Goal: Task Accomplishment & Management: Use online tool/utility

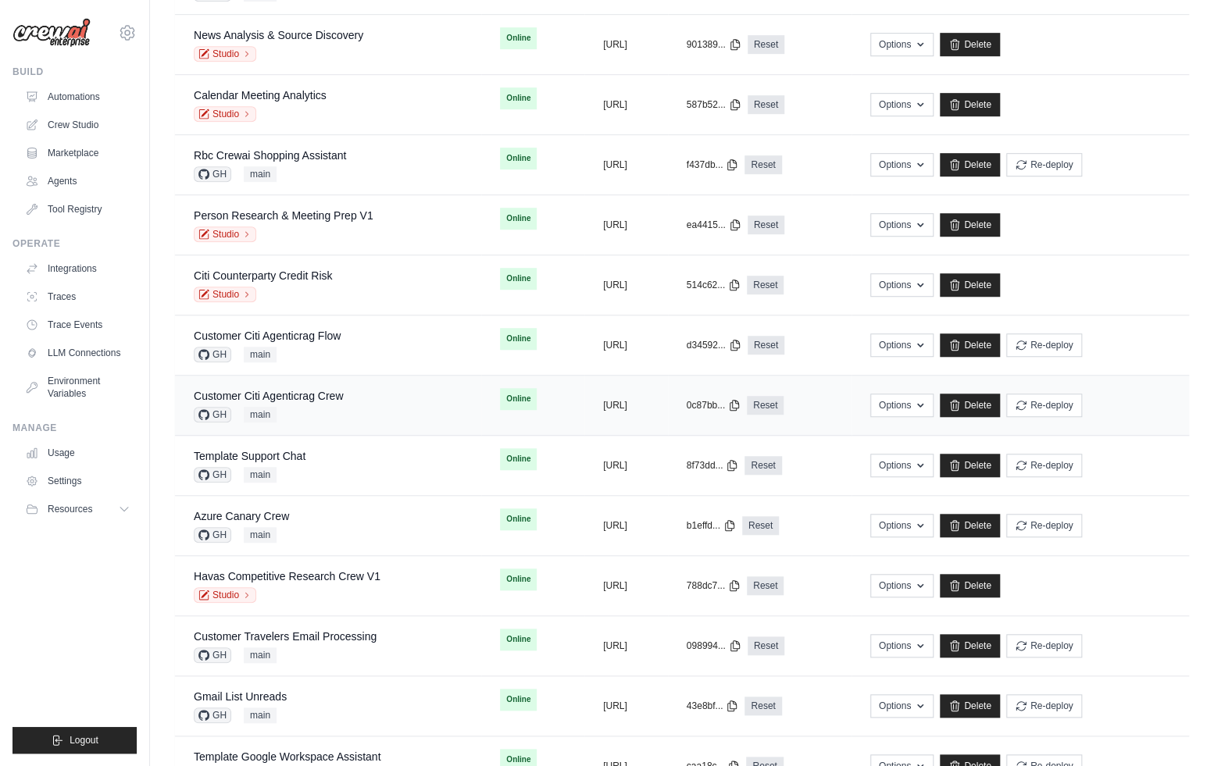
scroll to position [420, 0]
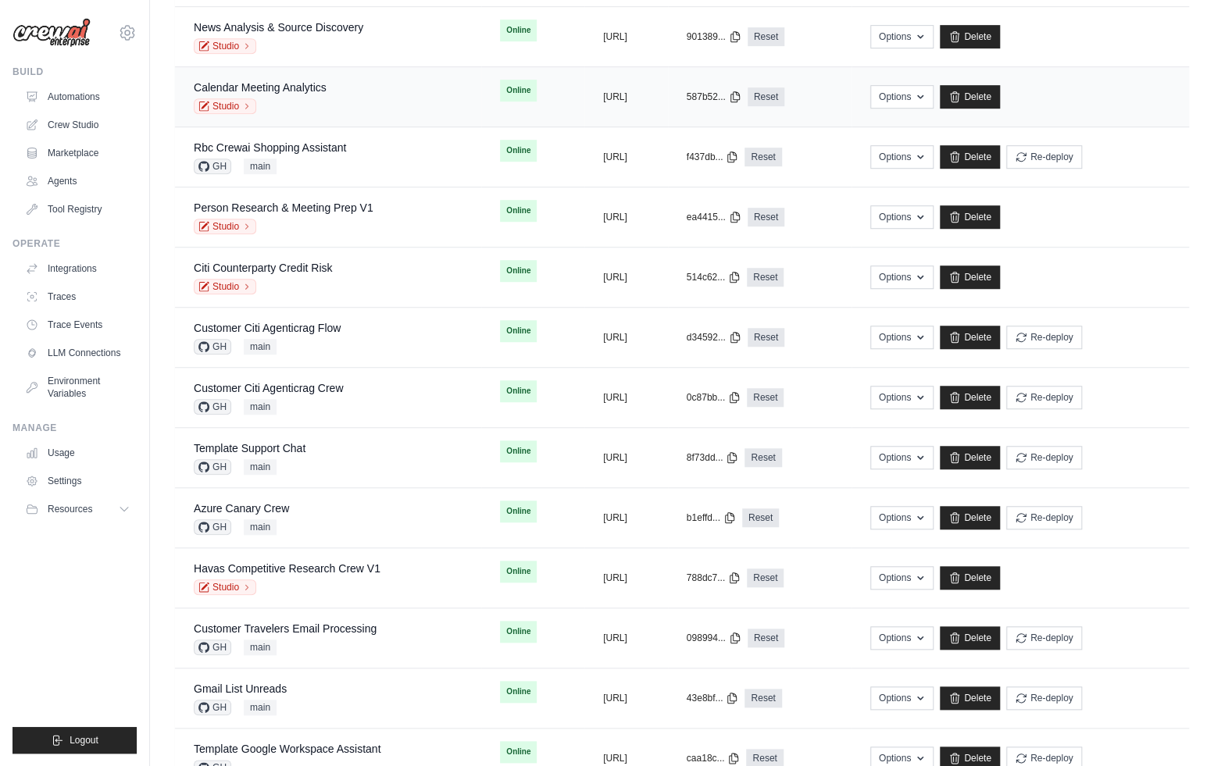
click at [303, 94] on div "Calendar Meeting Analytics Studio" at bounding box center [260, 97] width 133 height 34
click at [263, 84] on link "Calendar Meeting Analytics" at bounding box center [260, 87] width 133 height 13
click at [240, 147] on link "Rbc Crewai Shopping Assistant" at bounding box center [270, 147] width 152 height 13
click at [248, 204] on link "Person Research & Meeting Prep V1" at bounding box center [284, 208] width 180 height 13
click at [249, 265] on link "Citi Counterparty Credit Risk" at bounding box center [263, 268] width 138 height 13
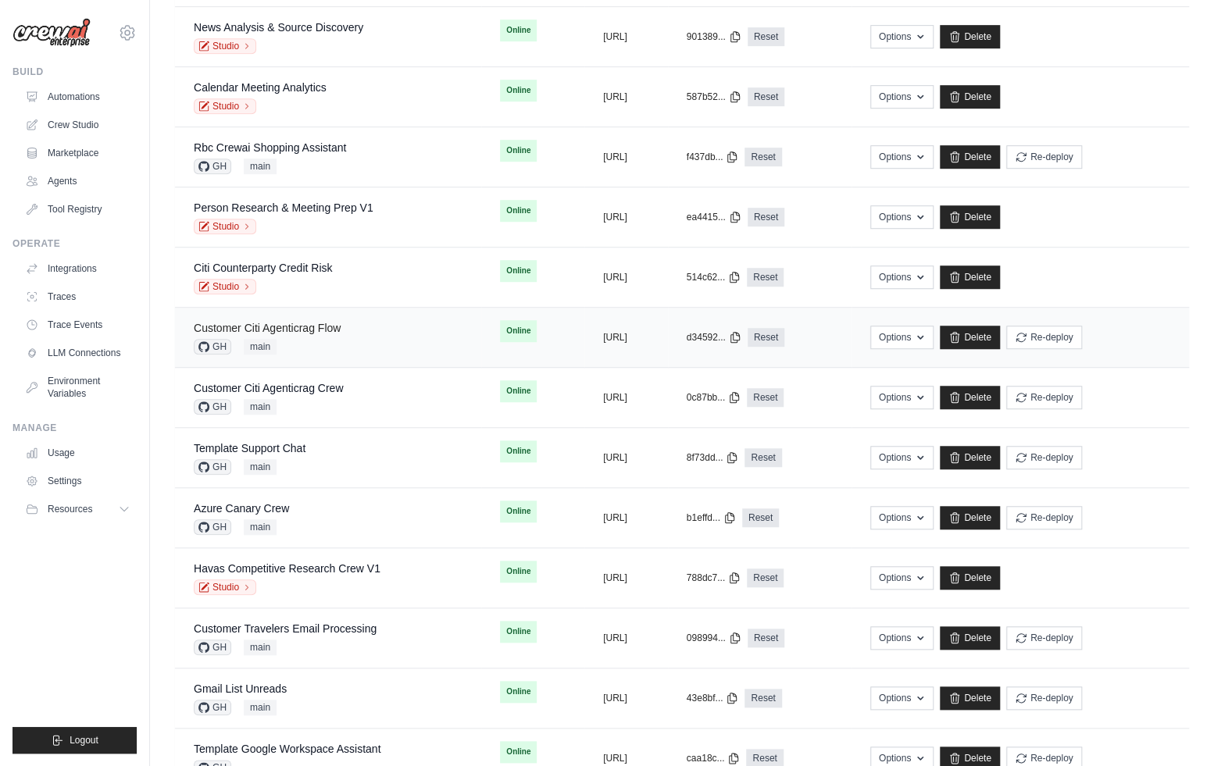
click at [225, 326] on link "Customer Citi Agenticrag Flow" at bounding box center [267, 328] width 147 height 13
click at [233, 384] on link "Customer Citi Agenticrag Crew" at bounding box center [268, 388] width 149 height 13
click at [227, 447] on link "Template Support Chat" at bounding box center [250, 448] width 112 height 13
click at [226, 502] on link "Azure Canary Crew" at bounding box center [241, 508] width 95 height 13
click at [263, 566] on link "Havas Competitive Research Crew V1" at bounding box center [287, 569] width 187 height 13
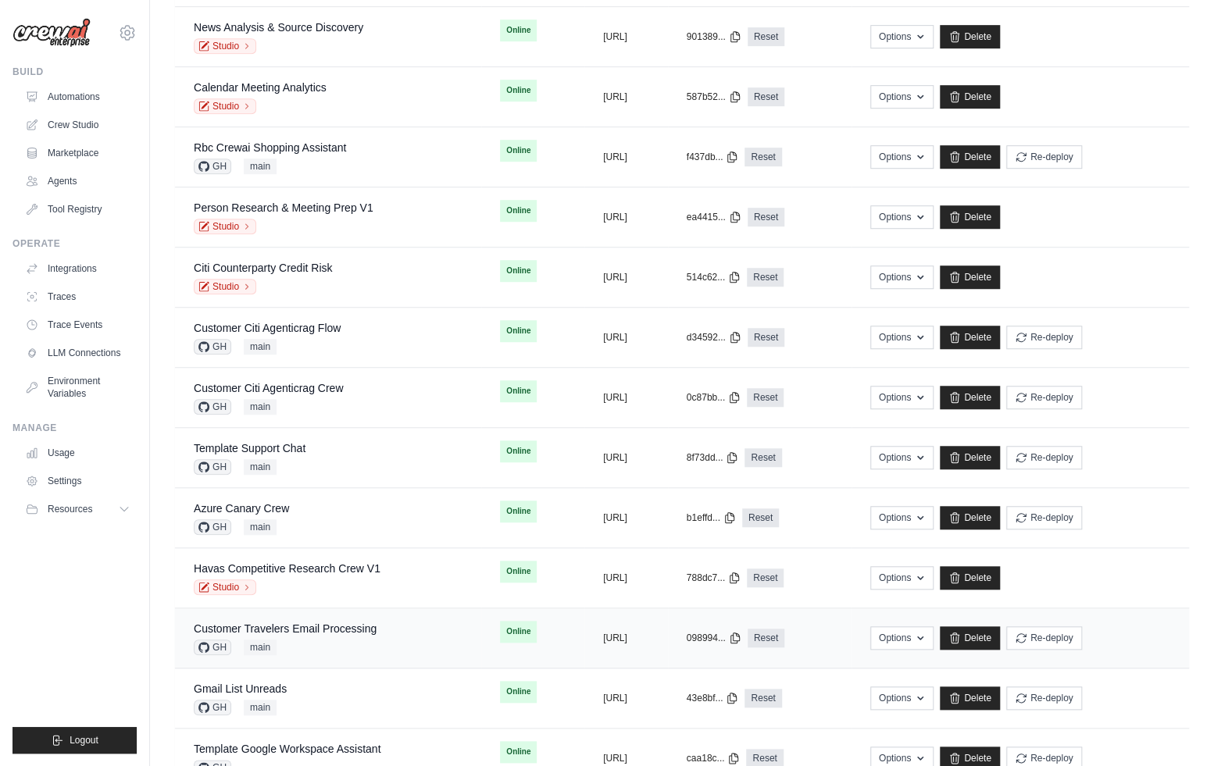
click at [281, 616] on td "Customer Travelers Email Processing GH main" at bounding box center [328, 639] width 306 height 60
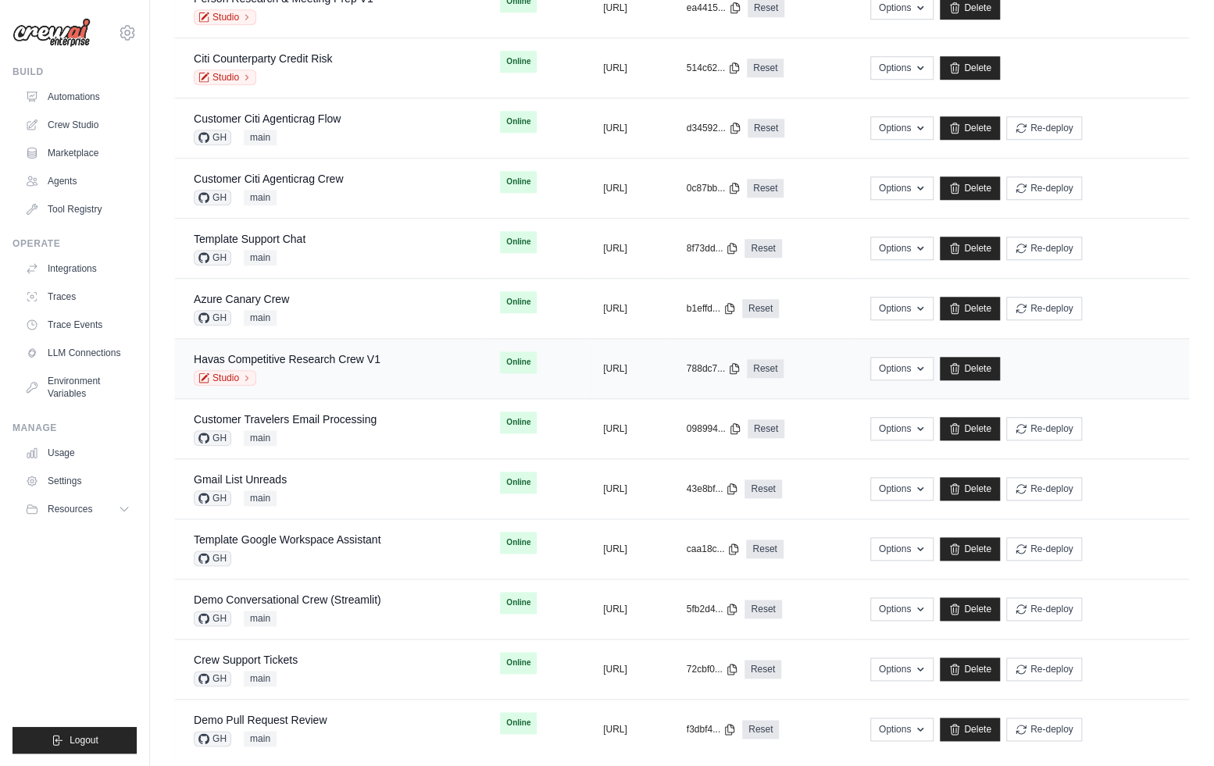
scroll to position [652, 0]
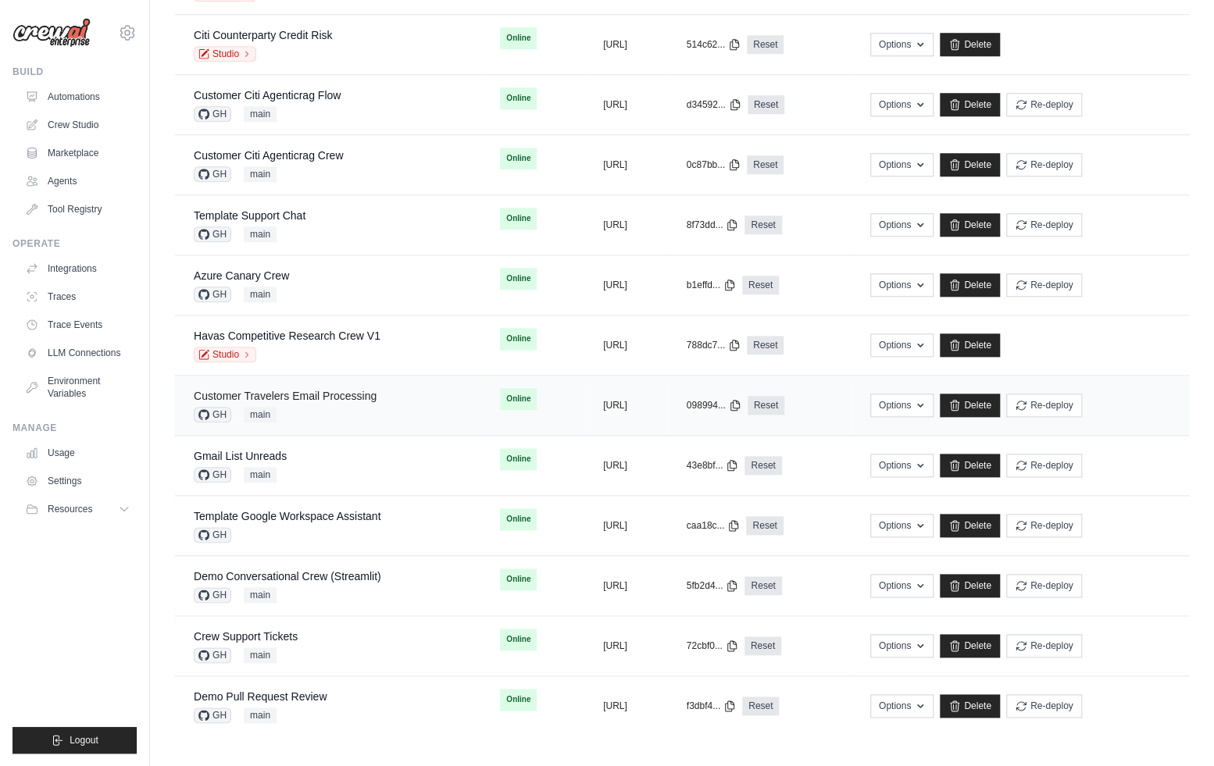
click at [240, 392] on link "Customer Travelers Email Processing" at bounding box center [285, 396] width 183 height 13
click at [234, 452] on link "Gmail List Unreads" at bounding box center [240, 456] width 93 height 13
click at [246, 513] on link "Template Google Workspace Assistant" at bounding box center [287, 516] width 187 height 13
click at [267, 572] on link "Demo Conversational Crew (Streamlit)" at bounding box center [288, 576] width 188 height 13
click at [221, 631] on link "Crew Support Tickets" at bounding box center [246, 637] width 104 height 13
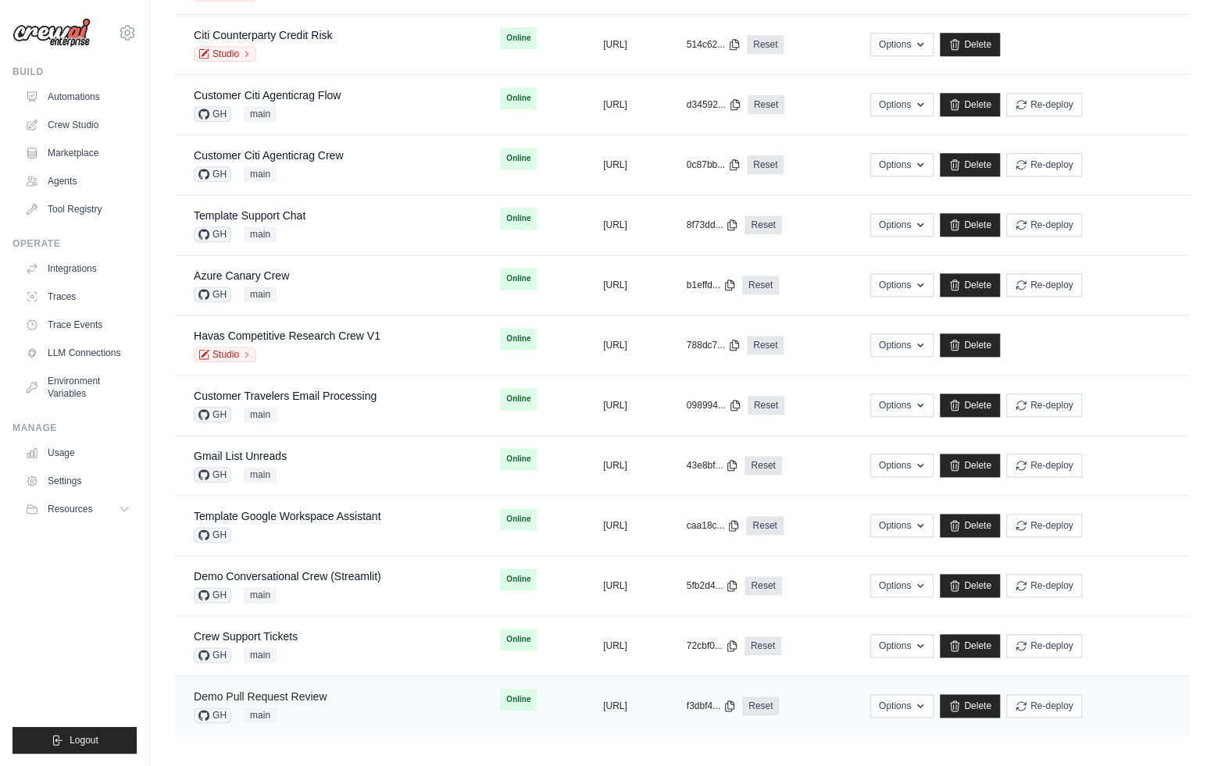
click at [242, 691] on link "Demo Pull Request Review" at bounding box center [260, 697] width 133 height 13
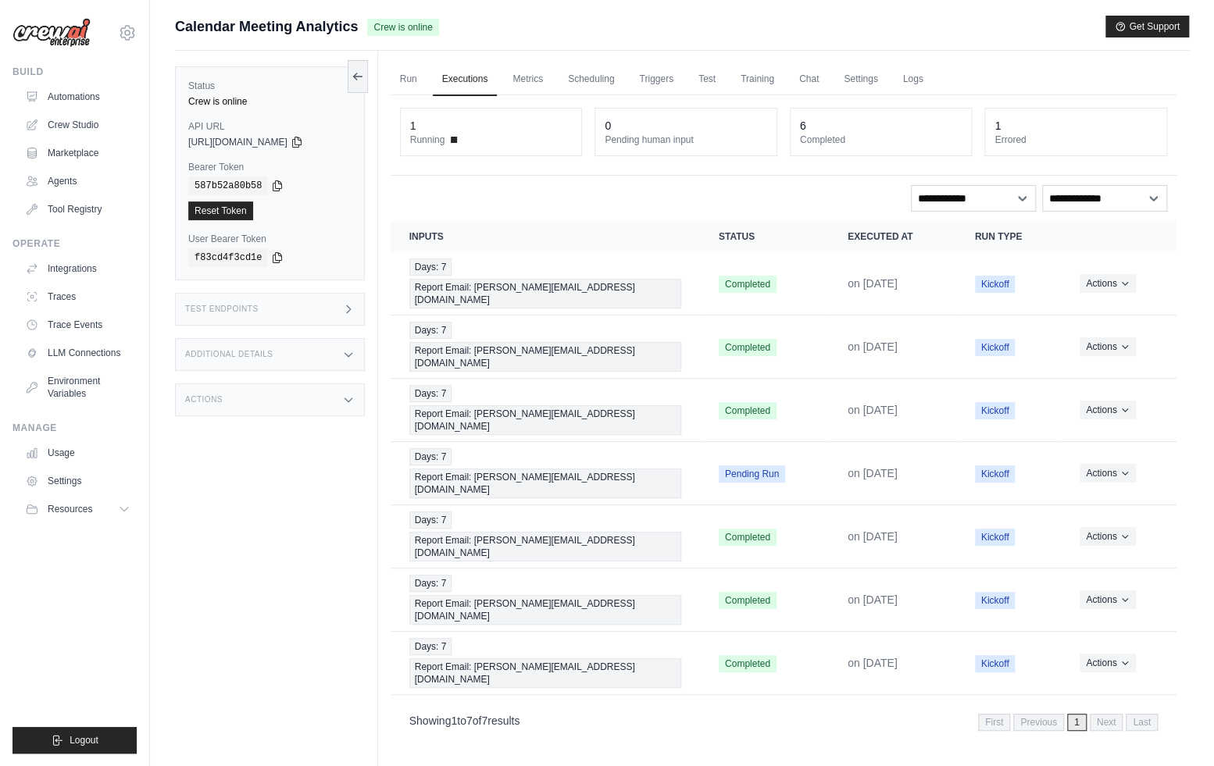
click at [273, 298] on div "Test Endpoints" at bounding box center [270, 309] width 190 height 33
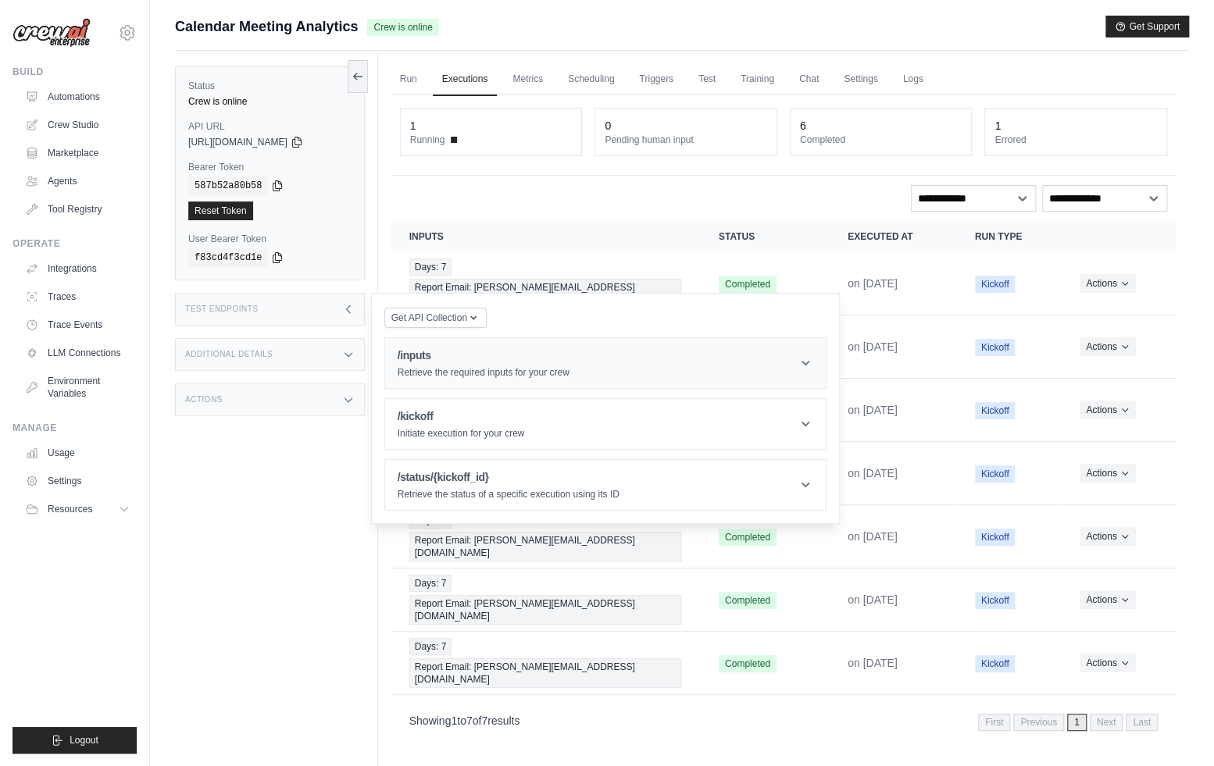
click at [481, 353] on h1 "/inputs" at bounding box center [484, 356] width 172 height 16
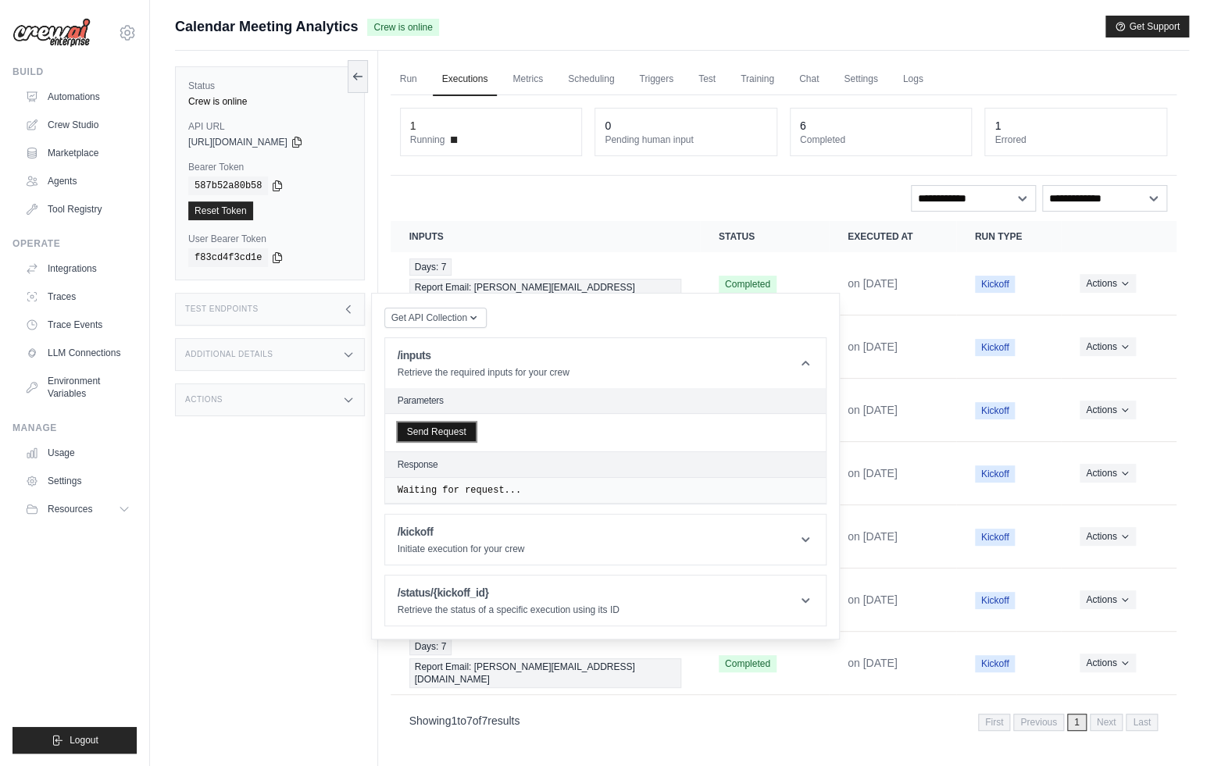
click at [440, 431] on button "Send Request" at bounding box center [437, 432] width 78 height 19
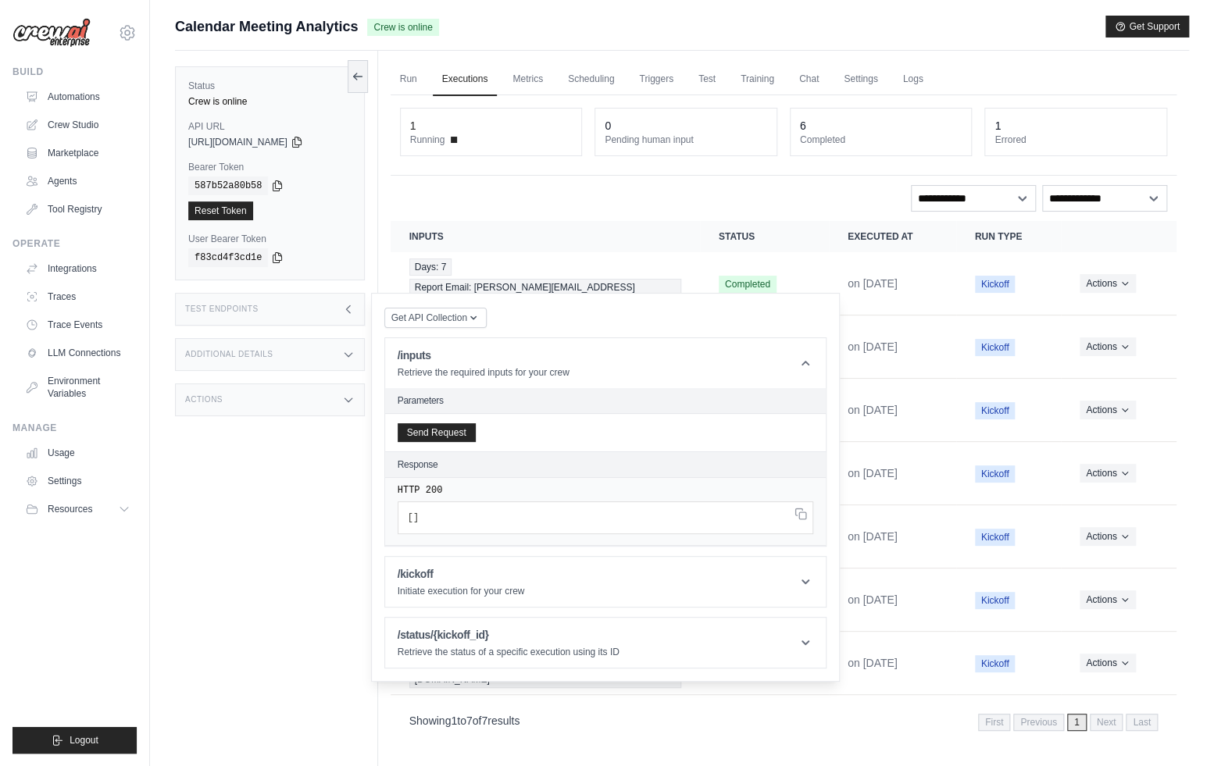
click at [493, 32] on div "Calendar Meeting Analytics Crew is online Get Support" at bounding box center [682, 27] width 1014 height 22
click at [254, 413] on div "Actions" at bounding box center [270, 400] width 190 height 33
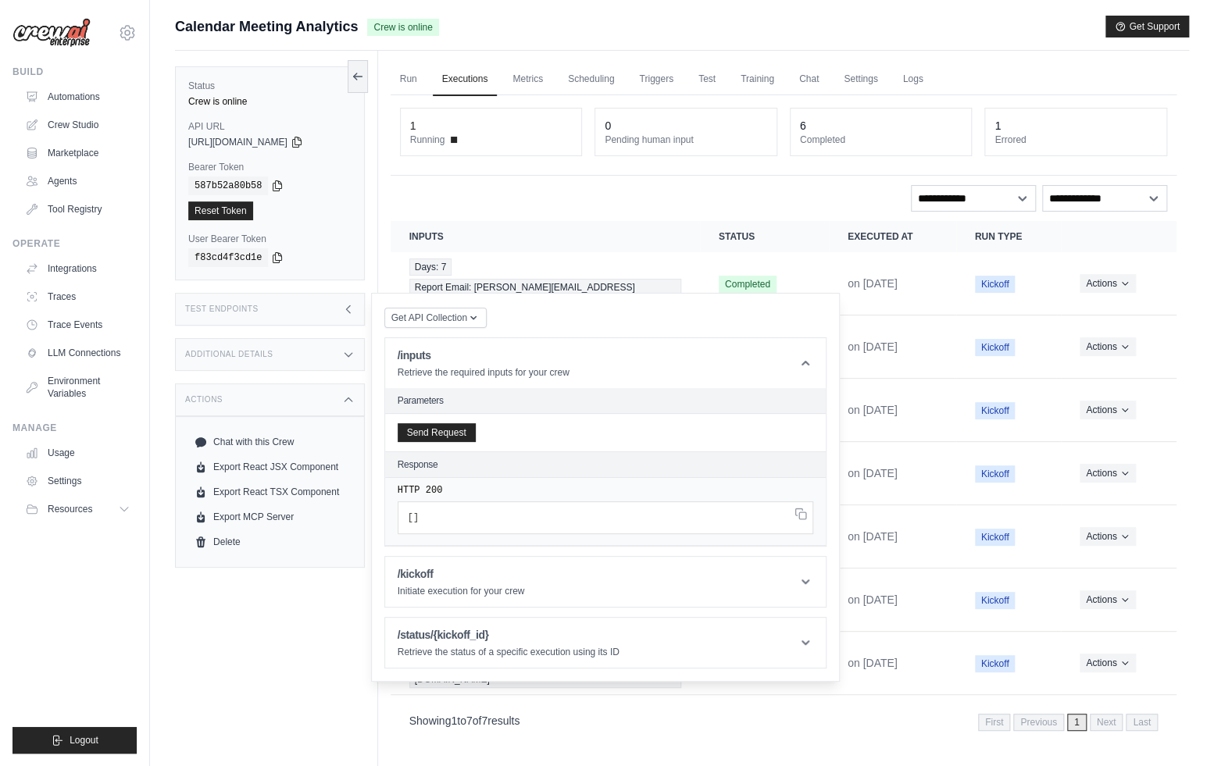
click at [260, 596] on div "Status Crew is online API URL copied https://calendar-meeting-analytics-fe5f65f…" at bounding box center [276, 434] width 203 height 766
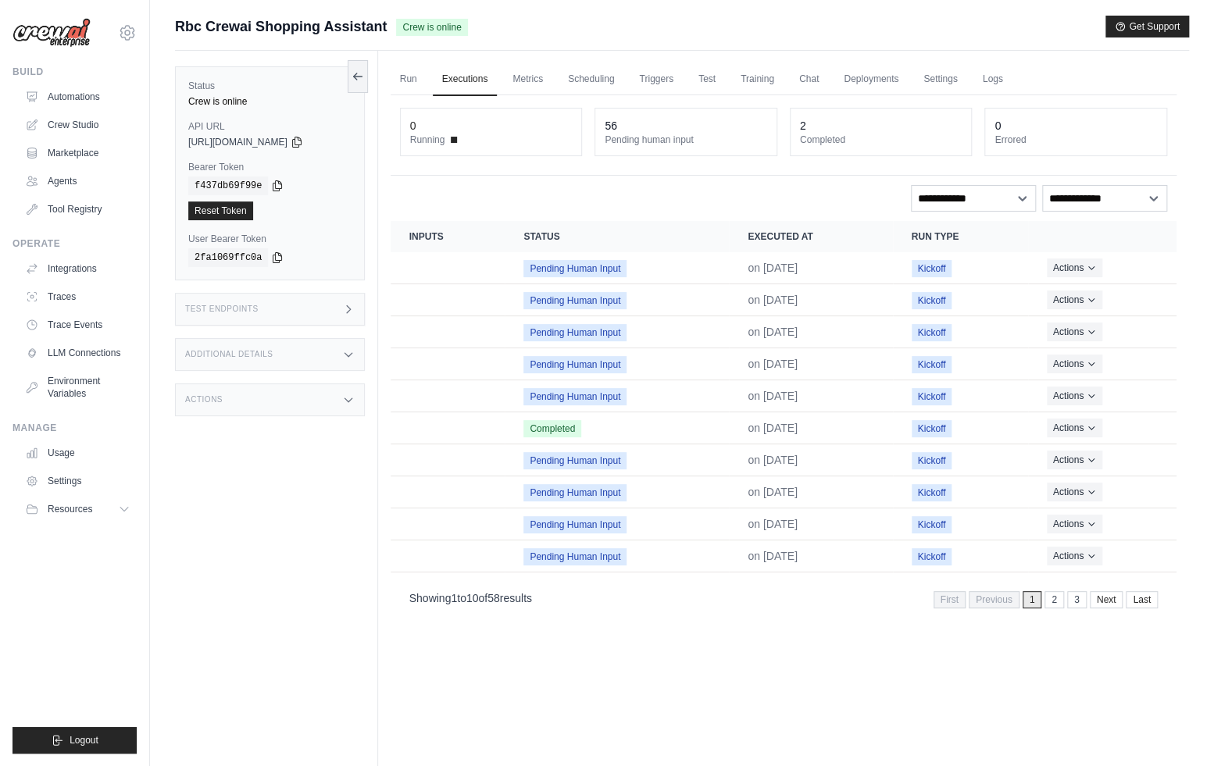
drag, startPoint x: 298, startPoint y: 307, endPoint x: 321, endPoint y: 320, distance: 26.9
click at [297, 307] on div "Test Endpoints" at bounding box center [270, 309] width 190 height 33
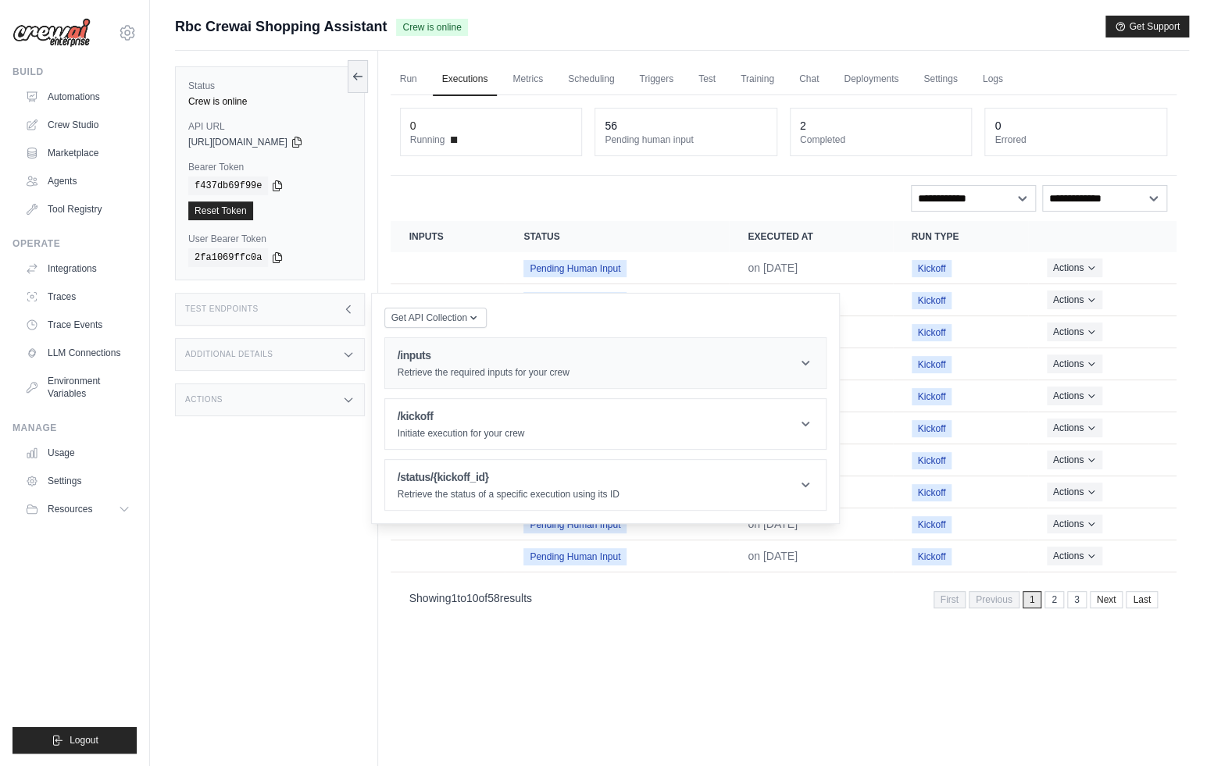
click at [461, 364] on div "/inputs Retrieve the required inputs for your crew" at bounding box center [484, 363] width 172 height 31
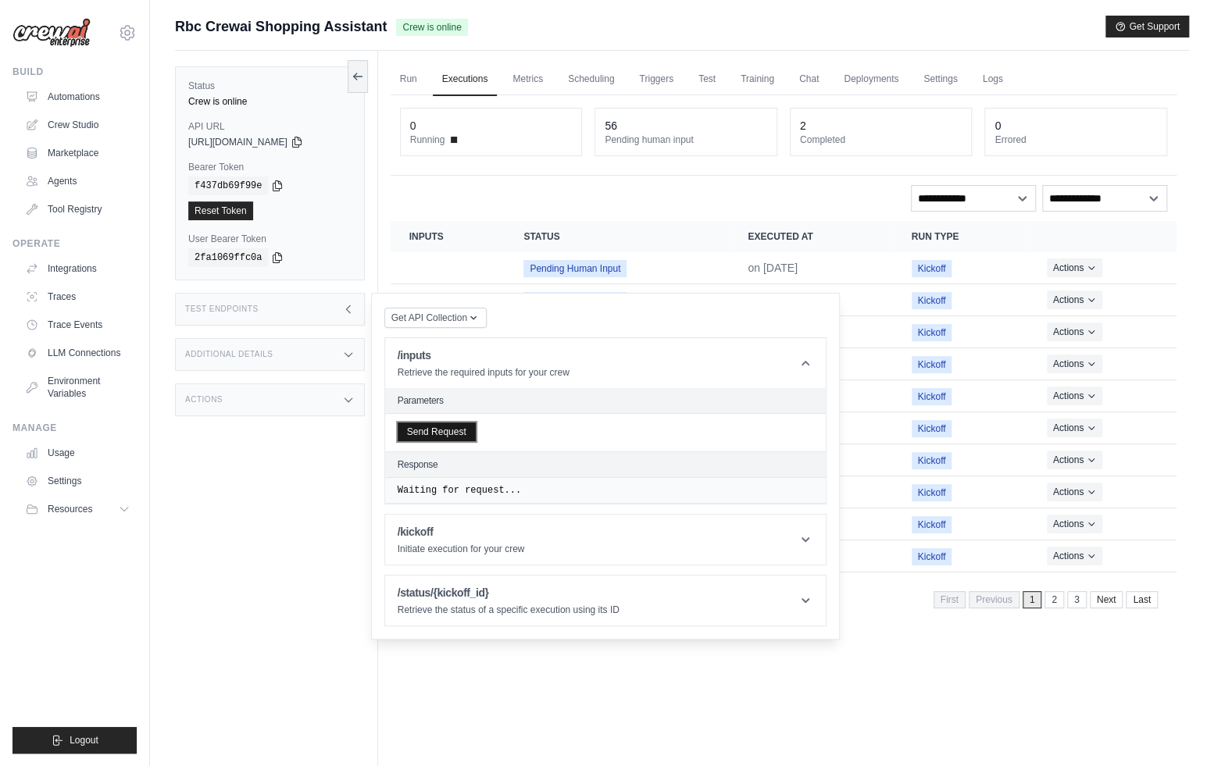
click at [450, 428] on button "Send Request" at bounding box center [437, 432] width 78 height 19
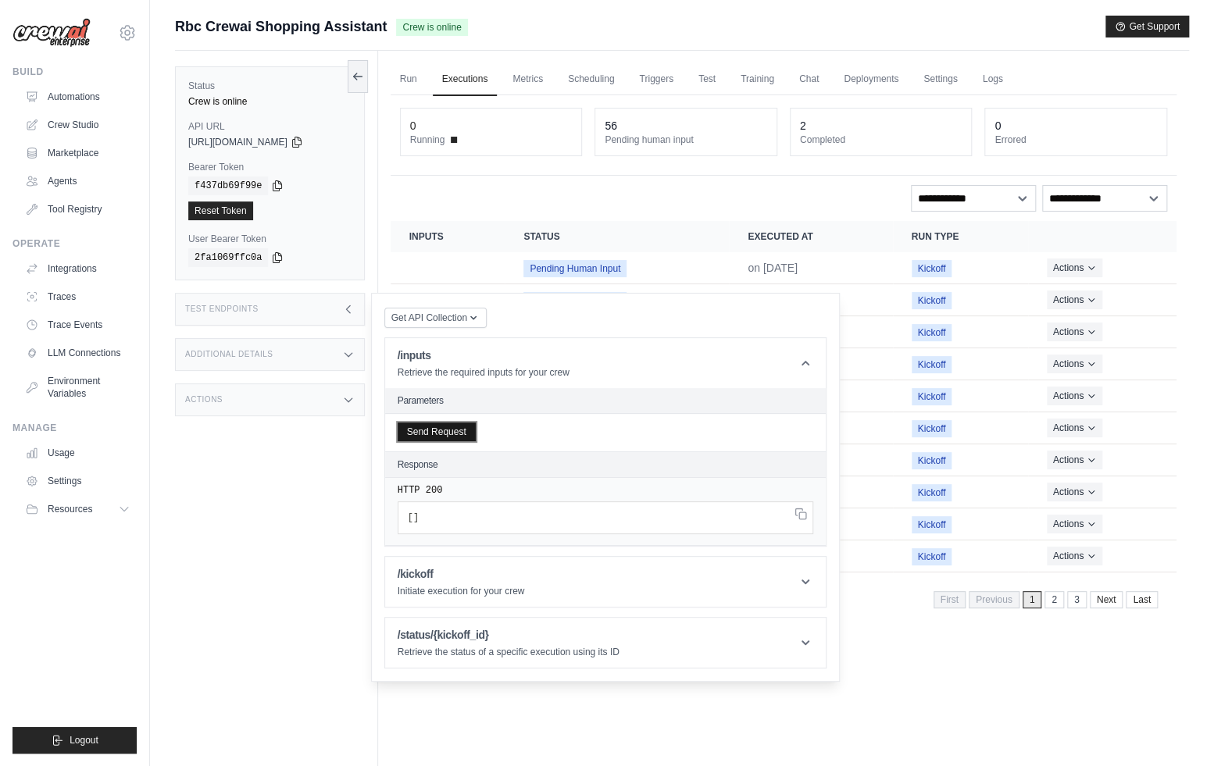
click at [450, 428] on button "Send Request" at bounding box center [437, 432] width 78 height 19
click at [450, 174] on div "0 Running 56 Pending human input 2 Completed 0 Errored" at bounding box center [784, 135] width 786 height 80
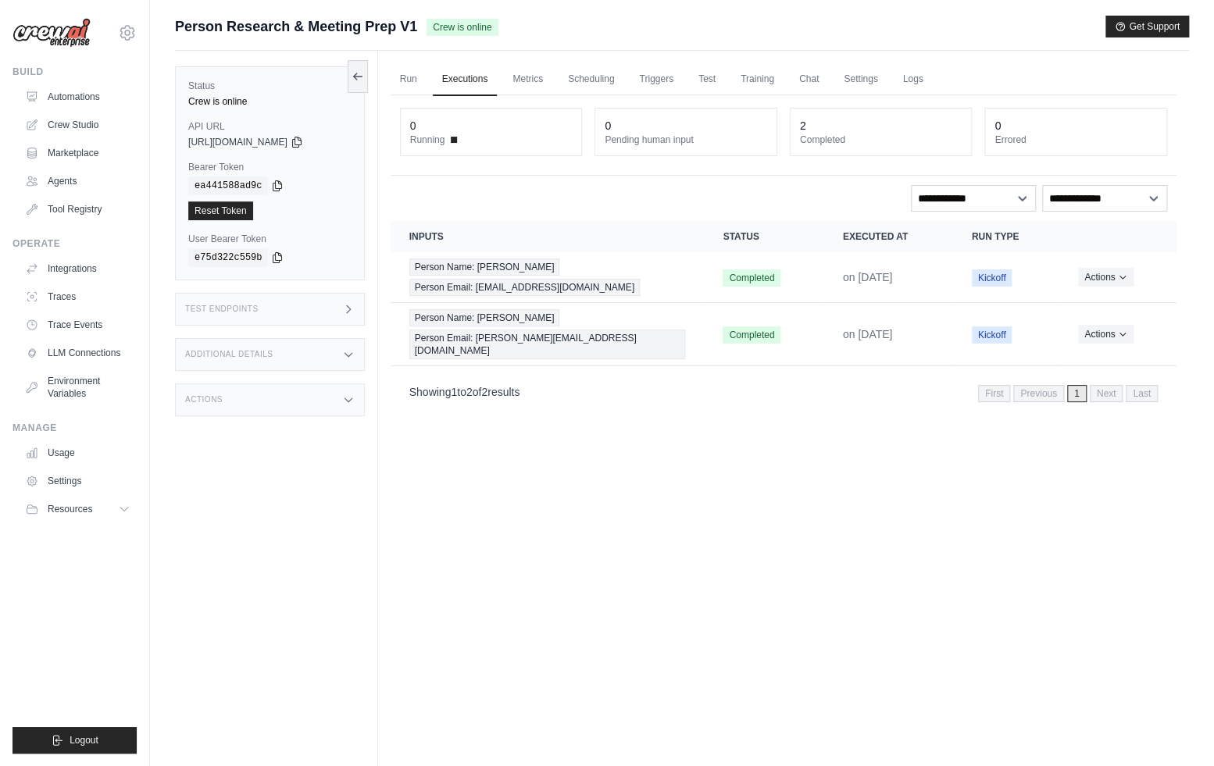
click at [325, 310] on div "Test Endpoints" at bounding box center [270, 309] width 190 height 33
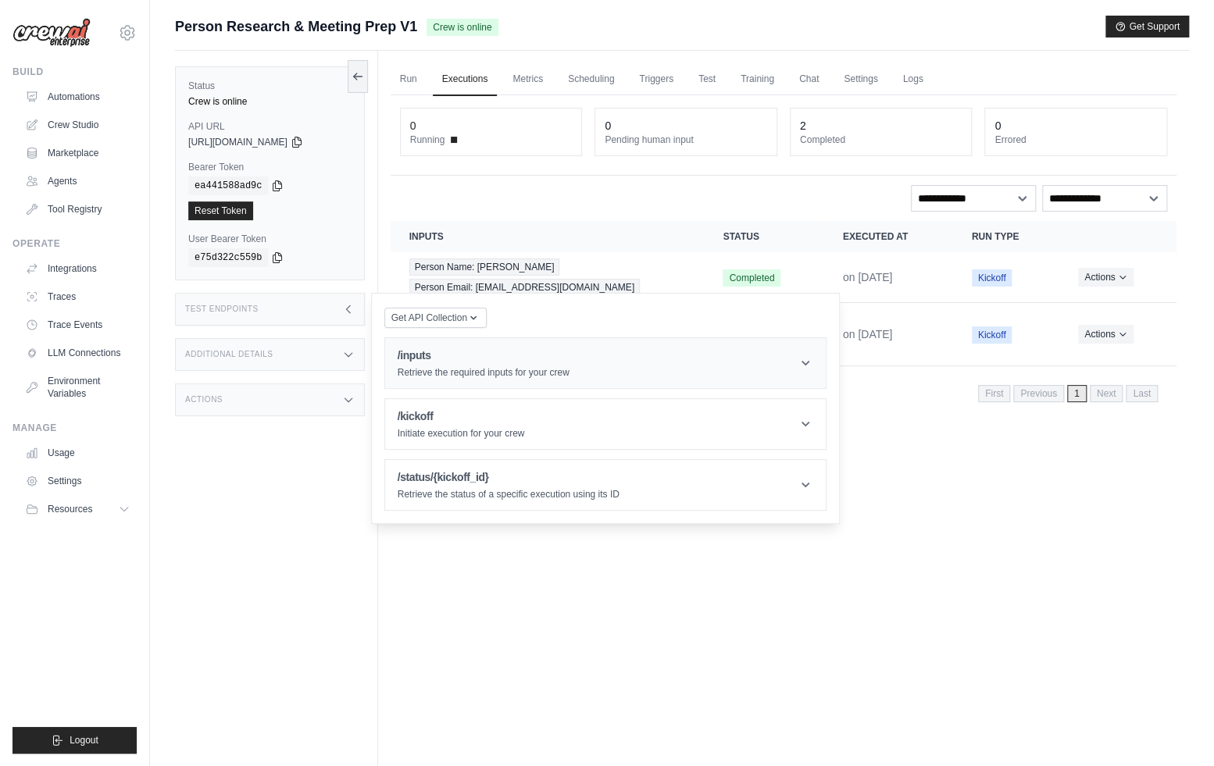
click at [452, 370] on p "Retrieve the required inputs for your crew" at bounding box center [484, 372] width 172 height 13
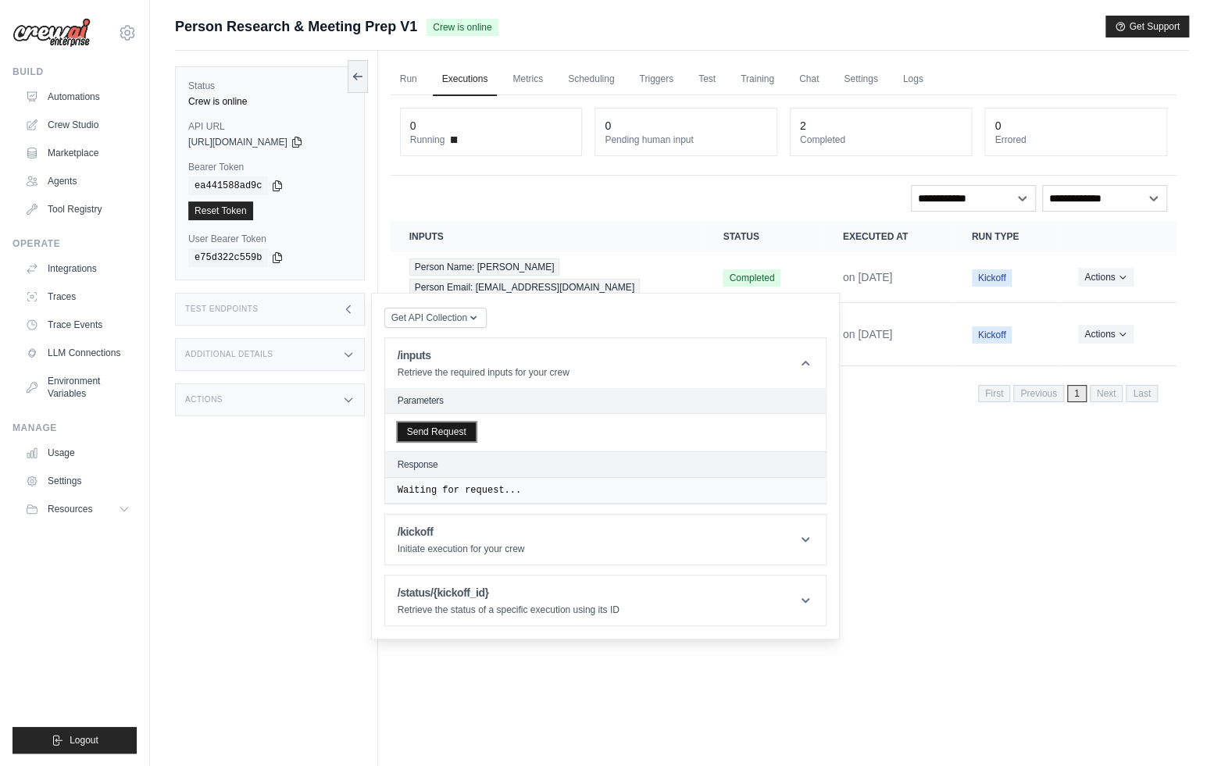
click at [461, 434] on button "Send Request" at bounding box center [437, 432] width 78 height 19
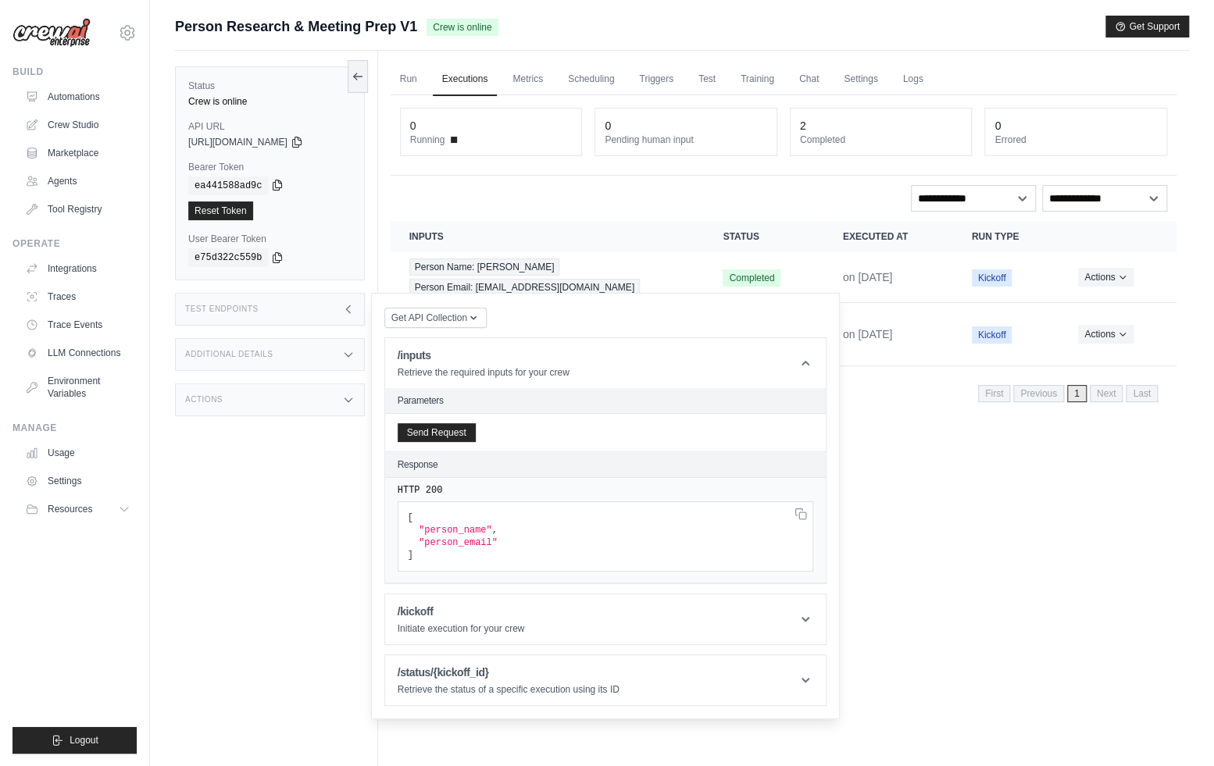
click at [275, 187] on icon at bounding box center [277, 185] width 9 height 10
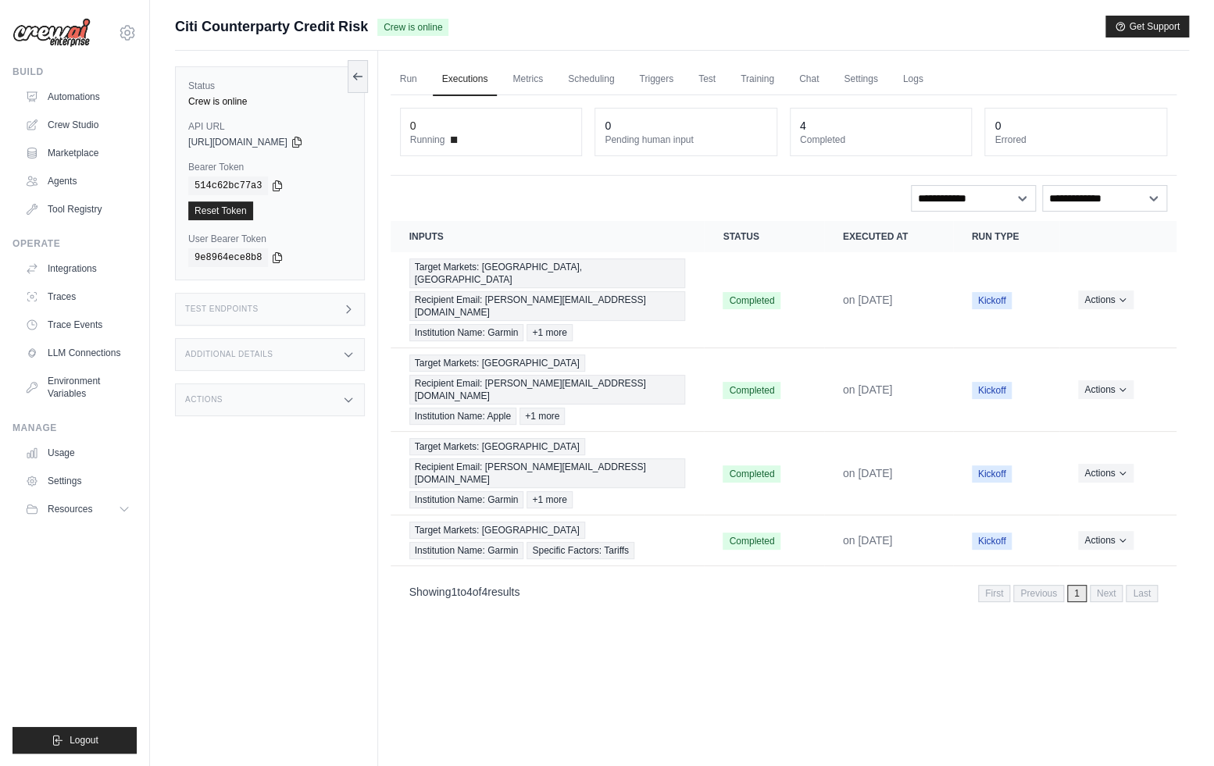
click at [721, 588] on div "Run Executions Metrics Scheduling Triggers Test Training Chat Settings Logs 0 R…" at bounding box center [783, 434] width 811 height 766
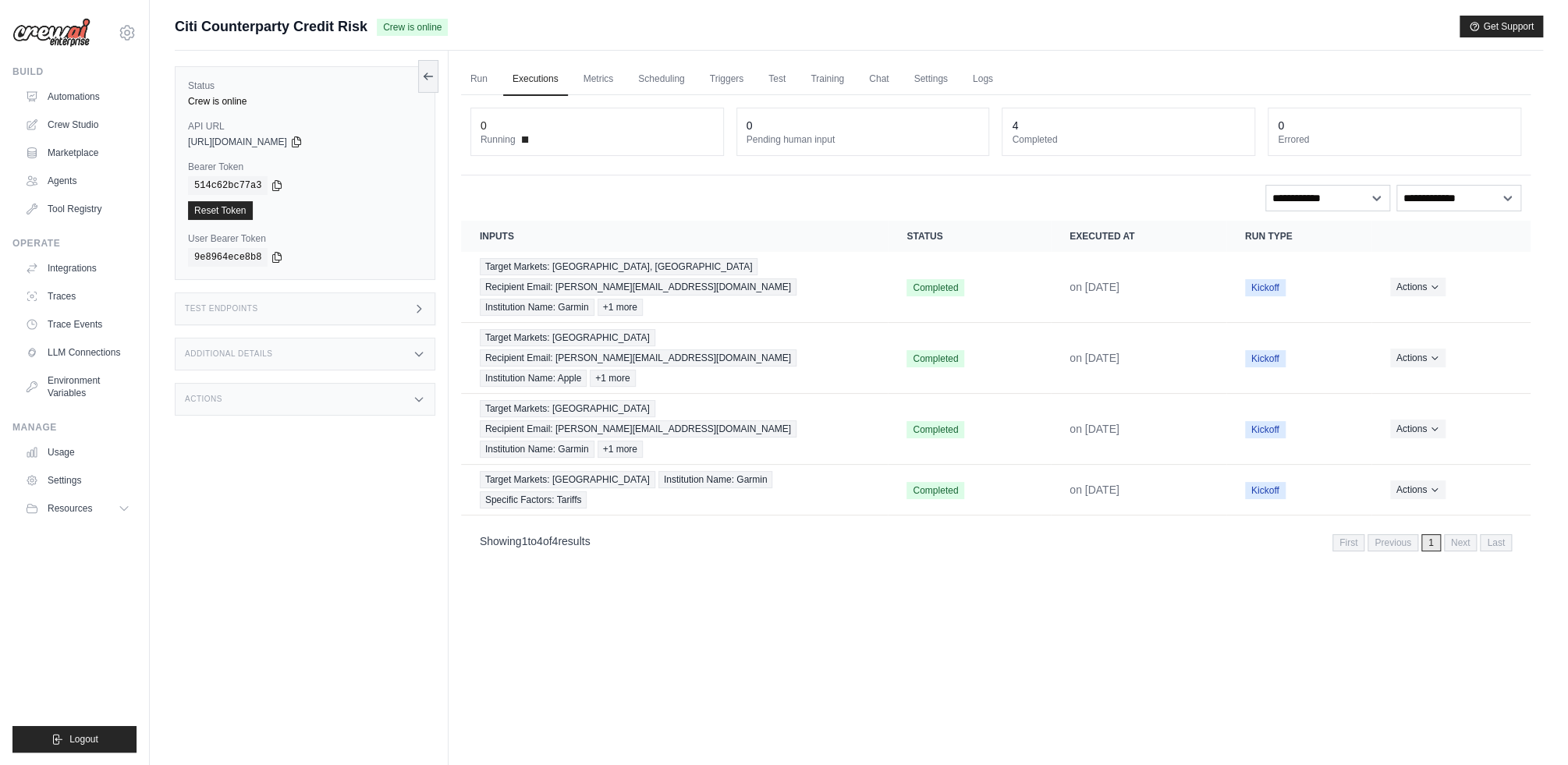
click at [876, 612] on div "Run Executions Metrics Scheduling Triggers Test Training Chat Settings Logs 0 R…" at bounding box center [996, 433] width 1095 height 765
click at [348, 305] on div "Test Endpoints" at bounding box center [305, 309] width 261 height 33
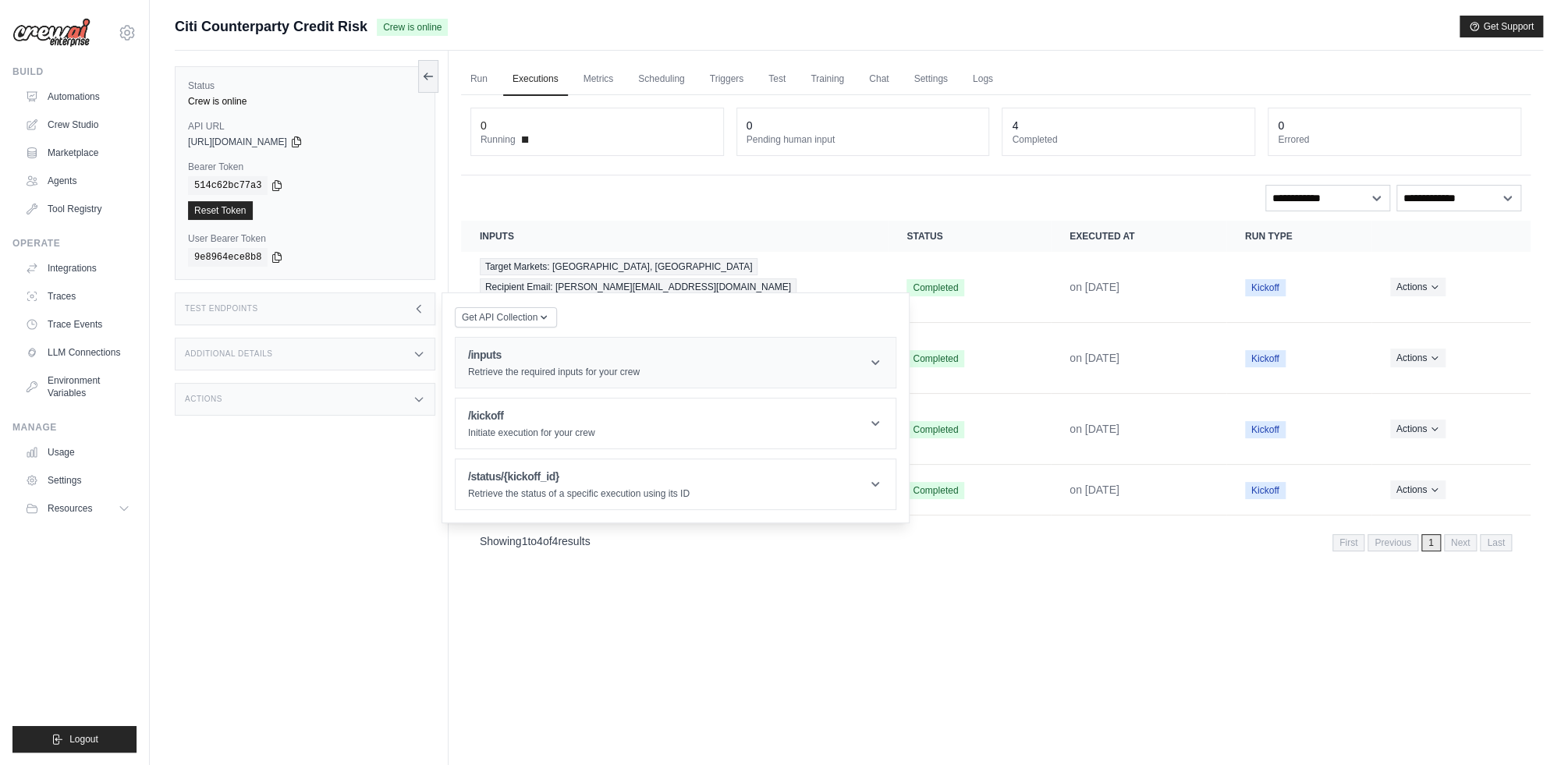
click at [512, 368] on p "Retrieve the required inputs for your crew" at bounding box center [554, 372] width 172 height 13
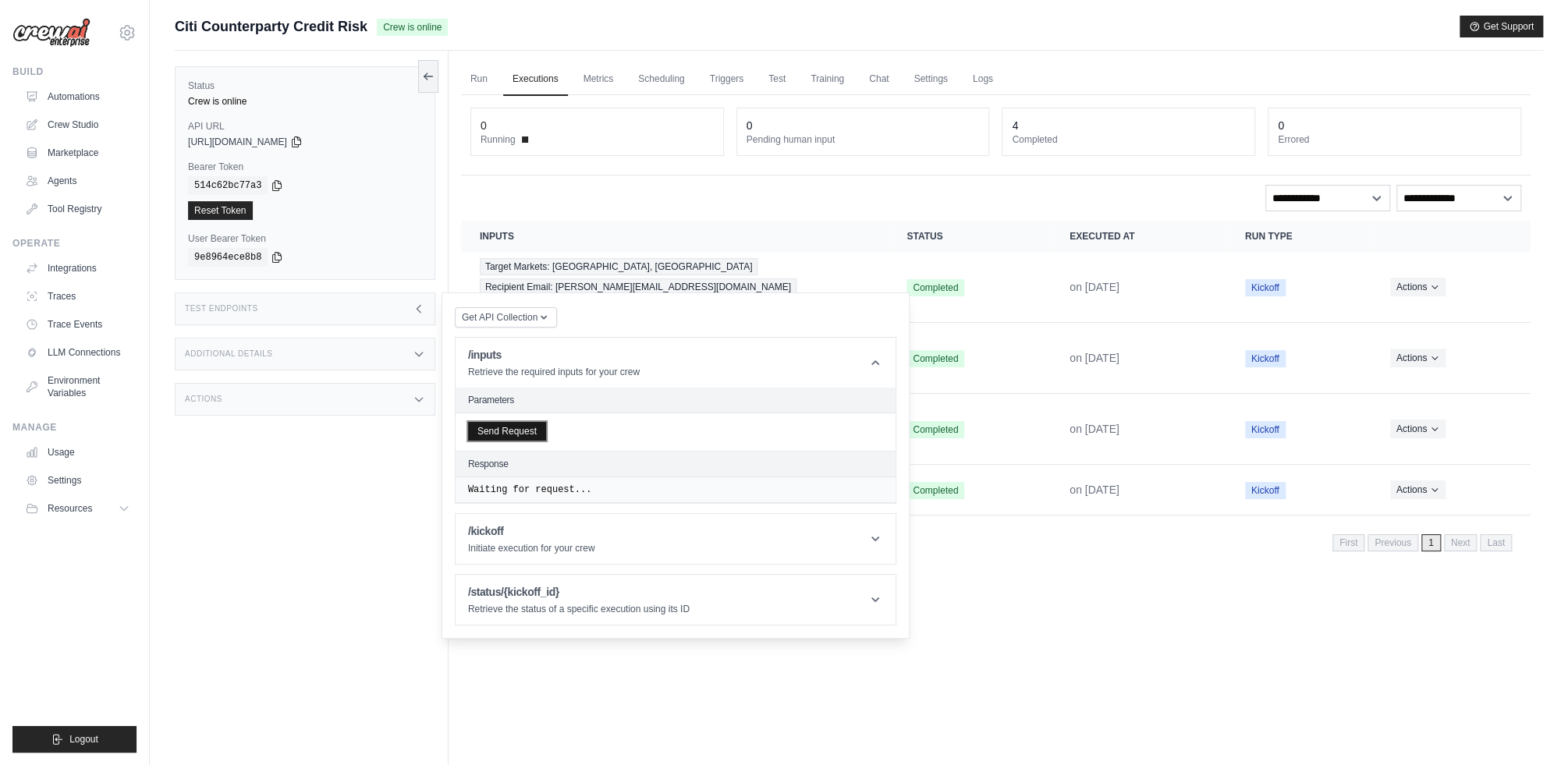
click at [540, 433] on button "Send Request" at bounding box center [507, 431] width 78 height 19
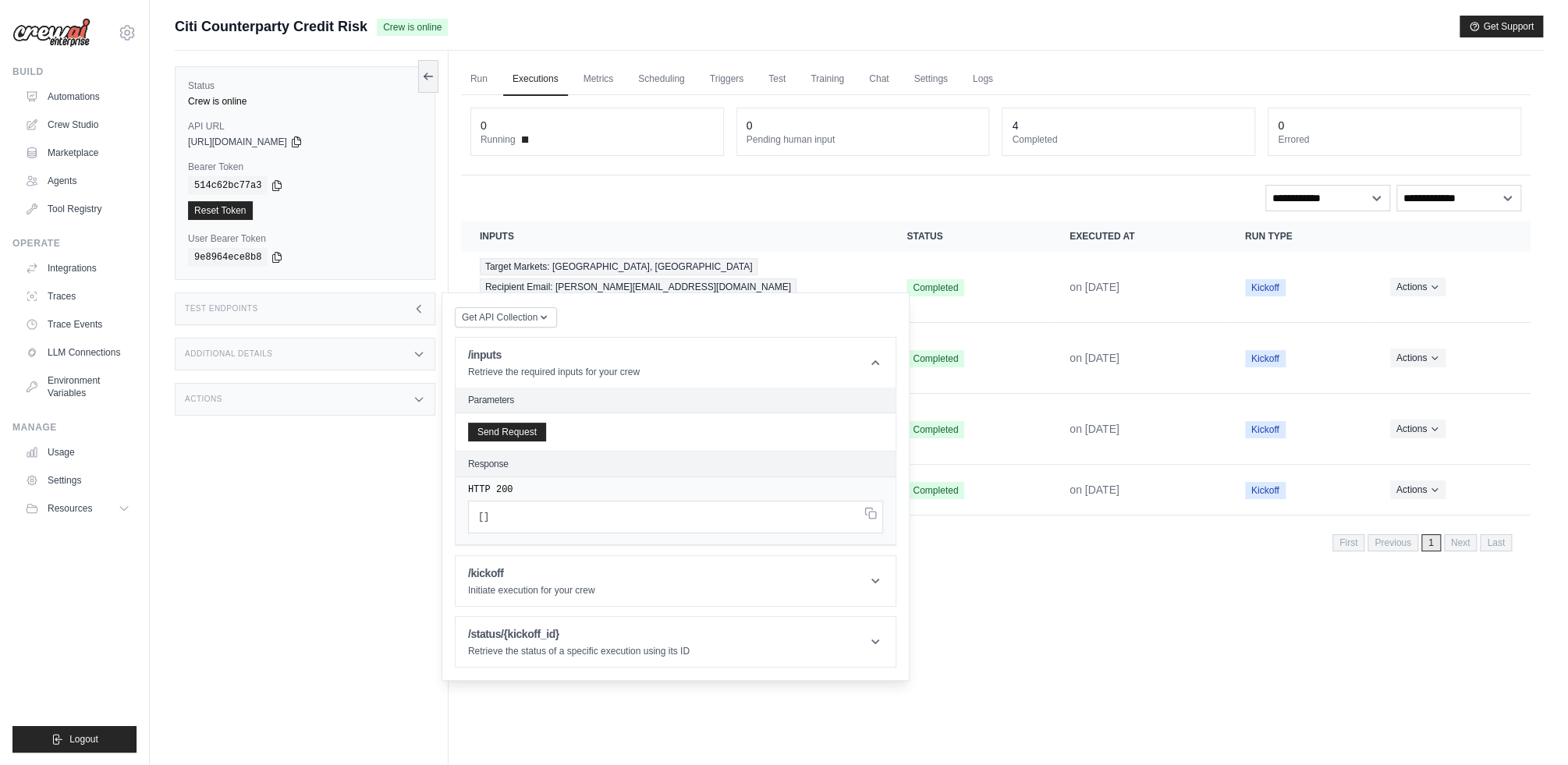
click at [1022, 557] on div "Run Executions Metrics Scheduling Triggers Test Training Chat Settings Logs 0 R…" at bounding box center [996, 433] width 1095 height 765
click at [338, 400] on div "Actions" at bounding box center [305, 399] width 261 height 33
click at [345, 315] on div "Test Endpoints" at bounding box center [305, 309] width 261 height 33
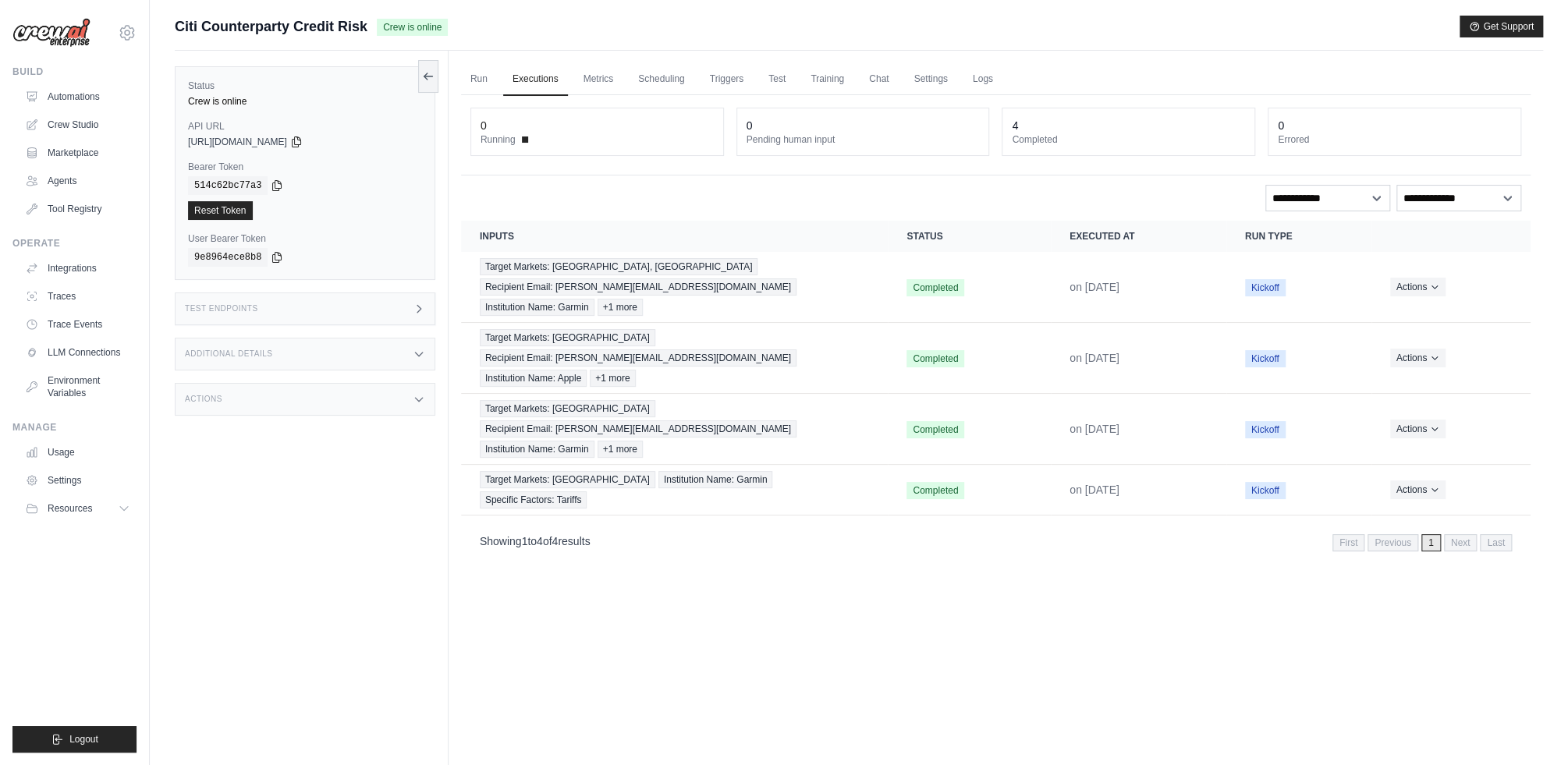
click at [944, 596] on div "Run Executions Metrics Scheduling Triggers Test Training Chat Settings Logs 0 R…" at bounding box center [996, 433] width 1095 height 765
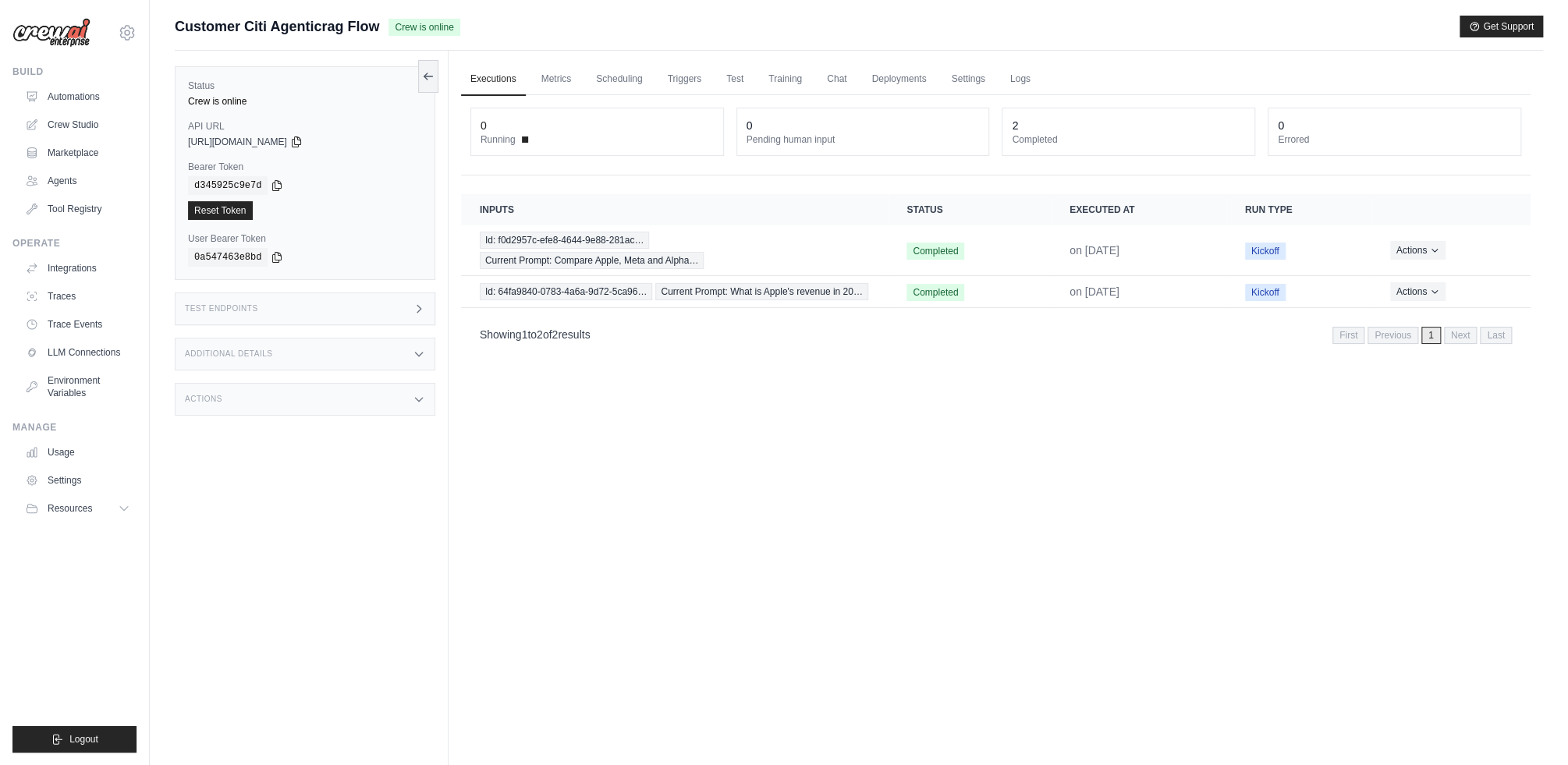
click at [367, 318] on div "Test Endpoints" at bounding box center [305, 309] width 261 height 33
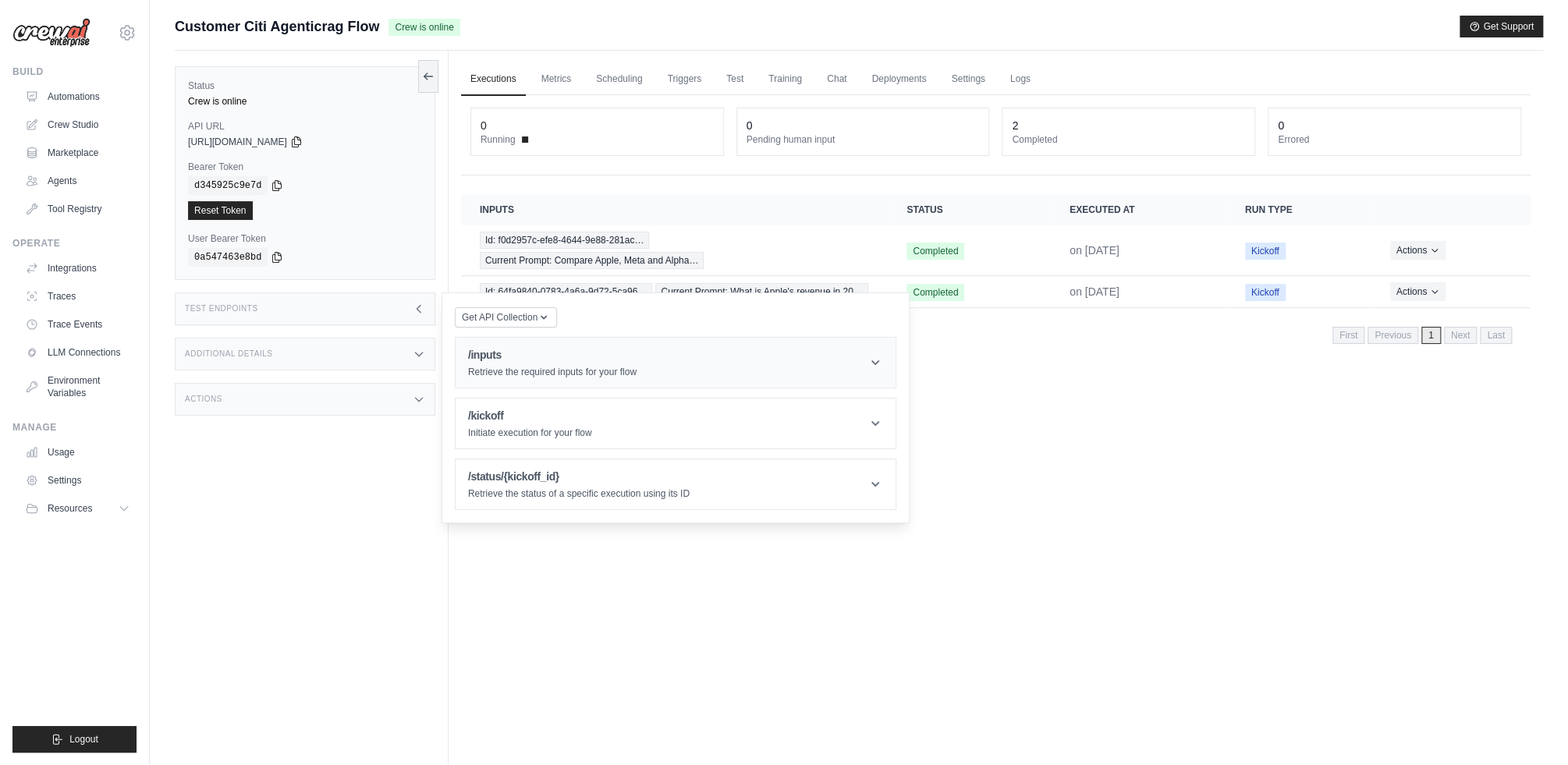
click at [505, 366] on p "Retrieve the required inputs for your flow" at bounding box center [552, 372] width 169 height 13
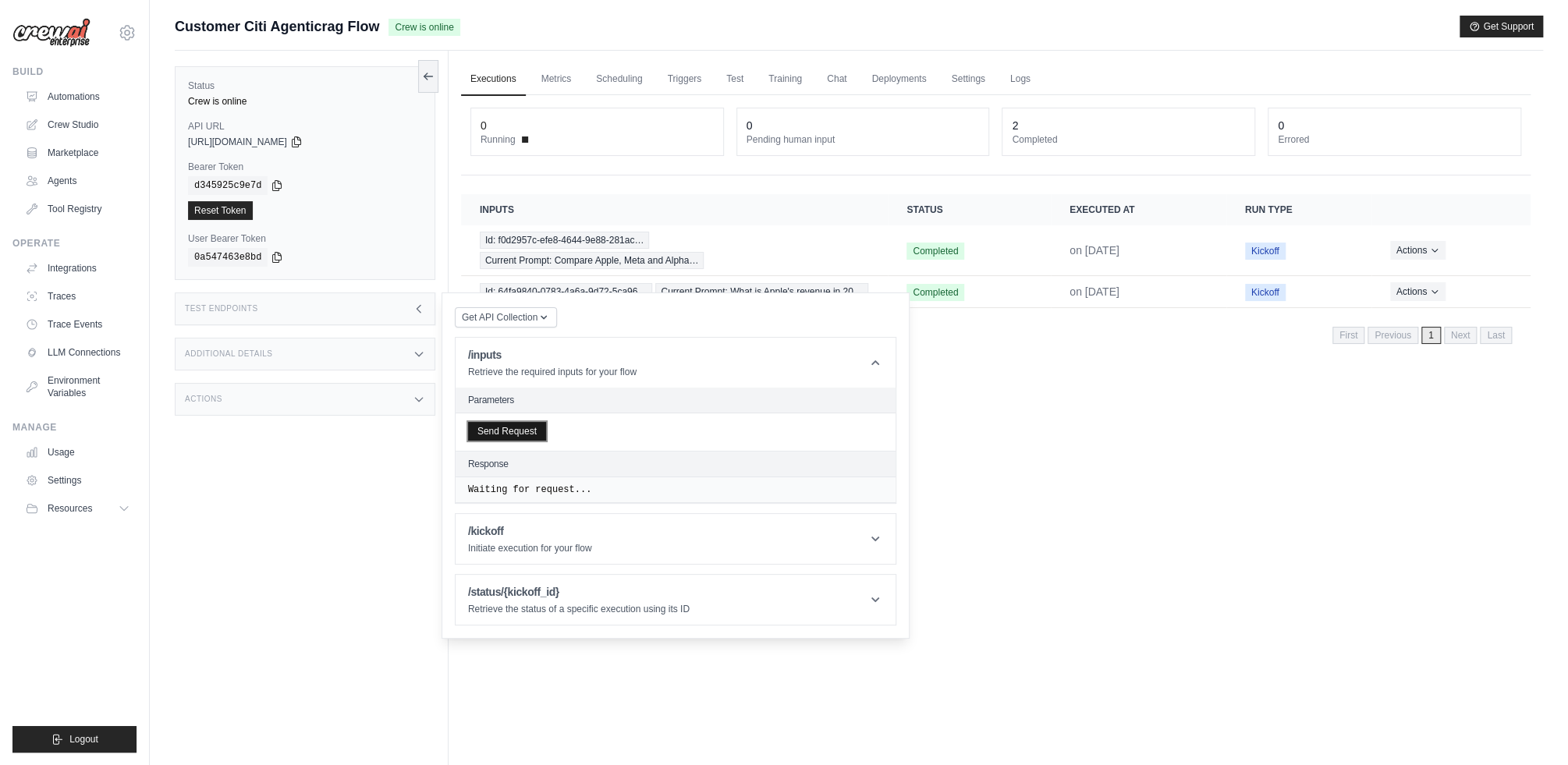
click at [527, 433] on button "Send Request" at bounding box center [507, 431] width 78 height 19
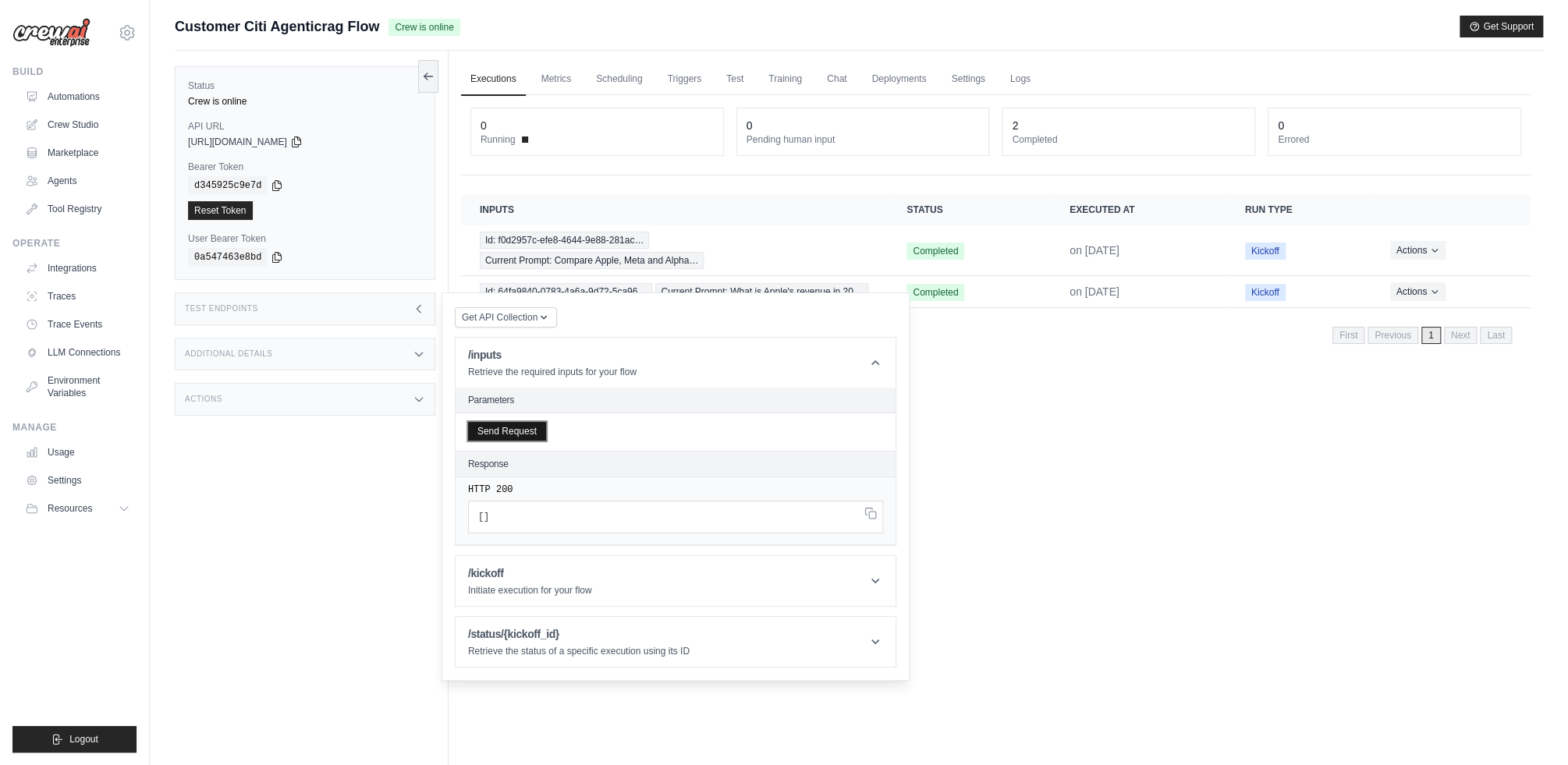
click at [527, 433] on button "Send Request" at bounding box center [507, 431] width 78 height 19
click at [311, 400] on div "Actions" at bounding box center [305, 399] width 261 height 33
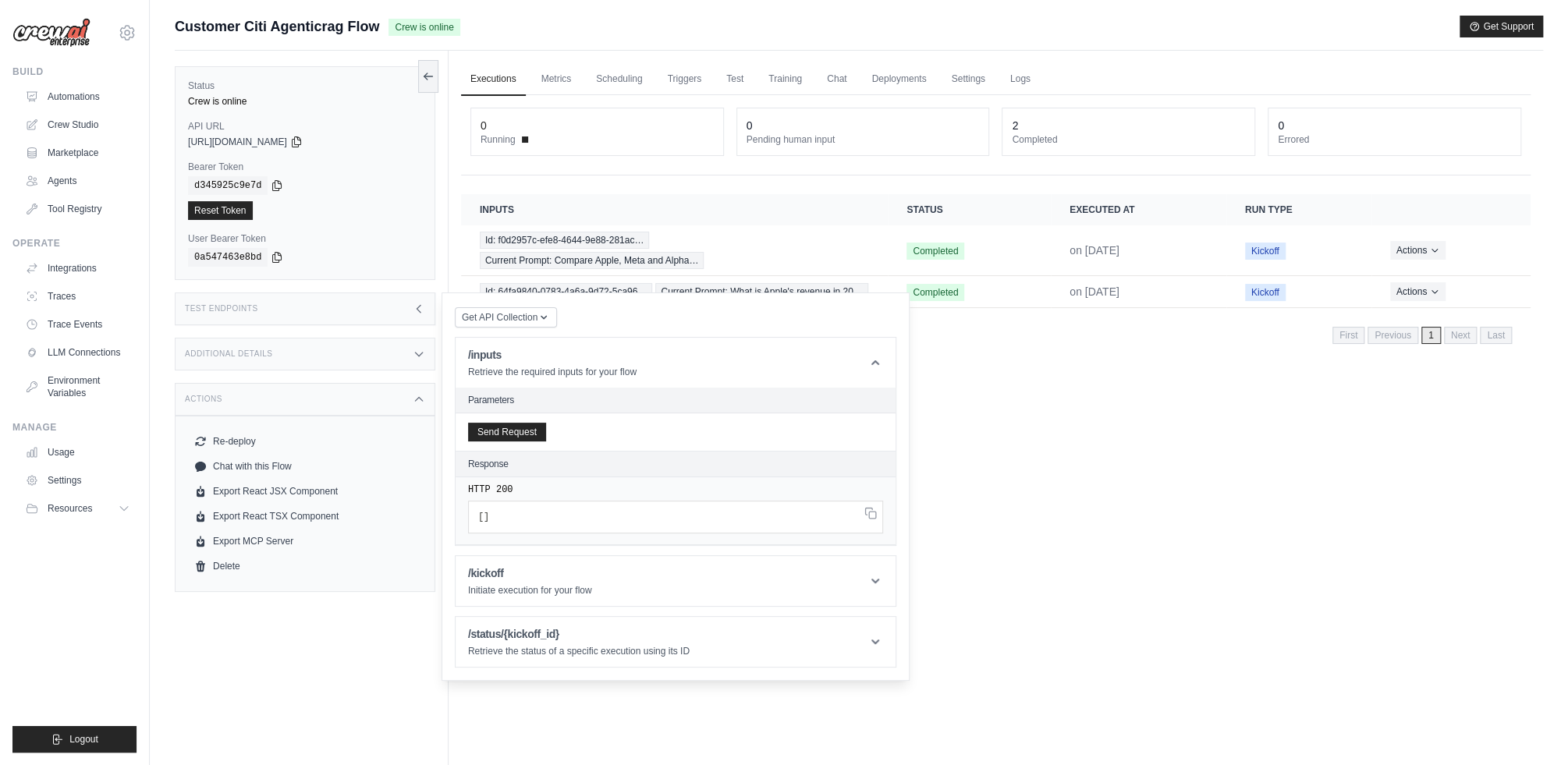
click at [306, 401] on div "Actions" at bounding box center [305, 399] width 261 height 33
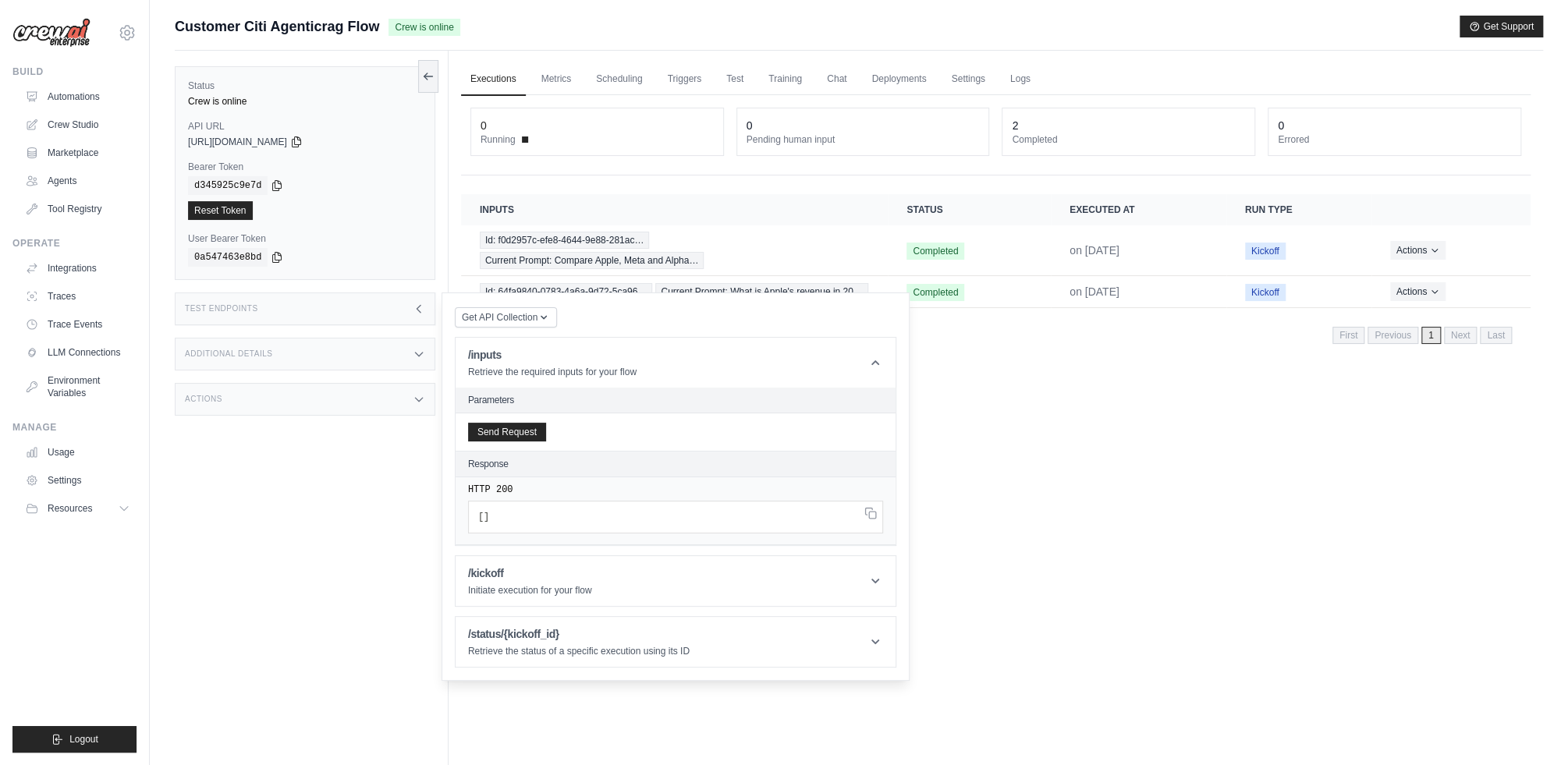
click at [306, 401] on div "Actions" at bounding box center [305, 399] width 261 height 33
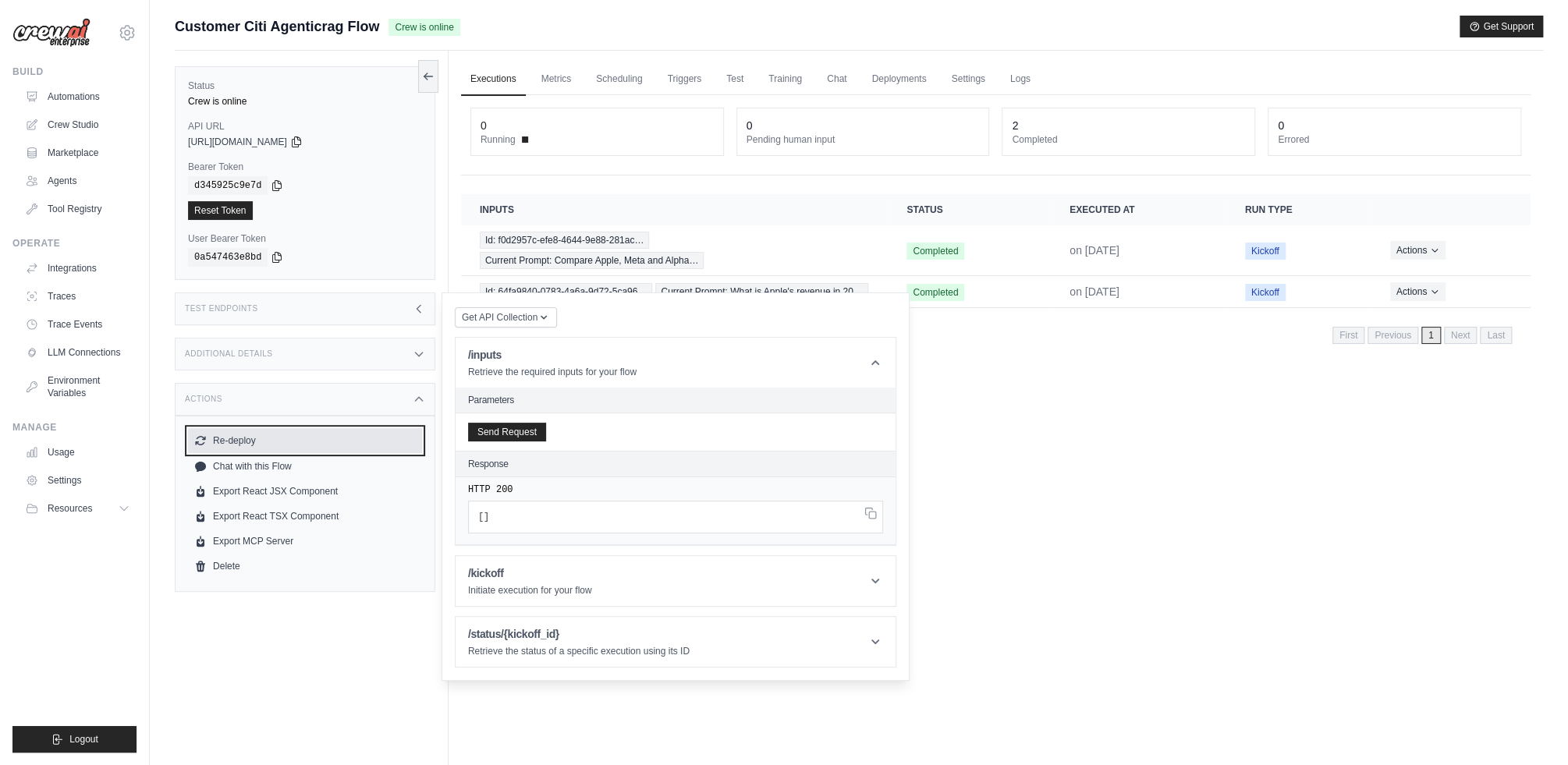
click at [286, 433] on button "Re-deploy" at bounding box center [305, 440] width 234 height 25
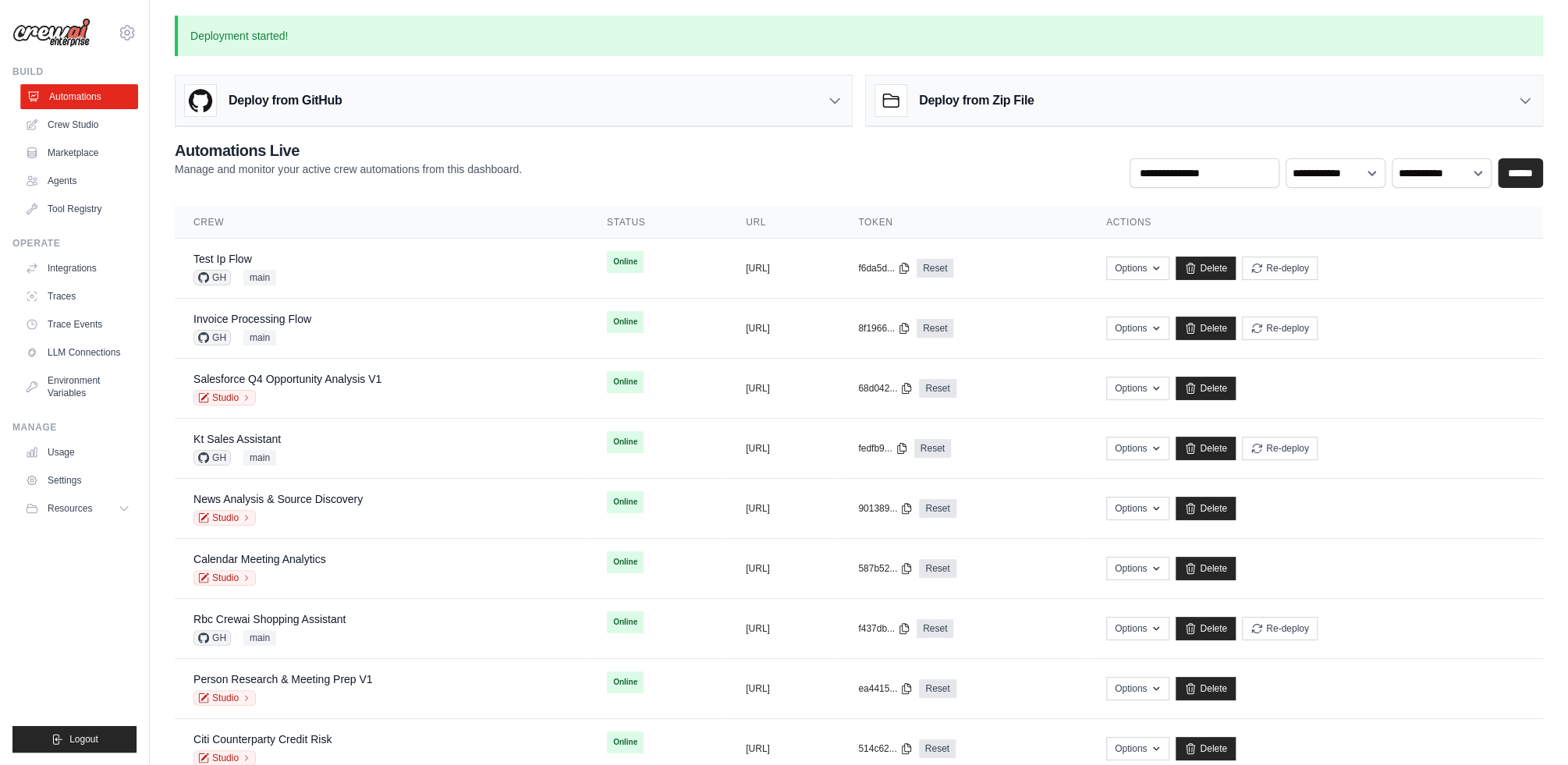
click at [90, 95] on link "Automations" at bounding box center [79, 96] width 118 height 25
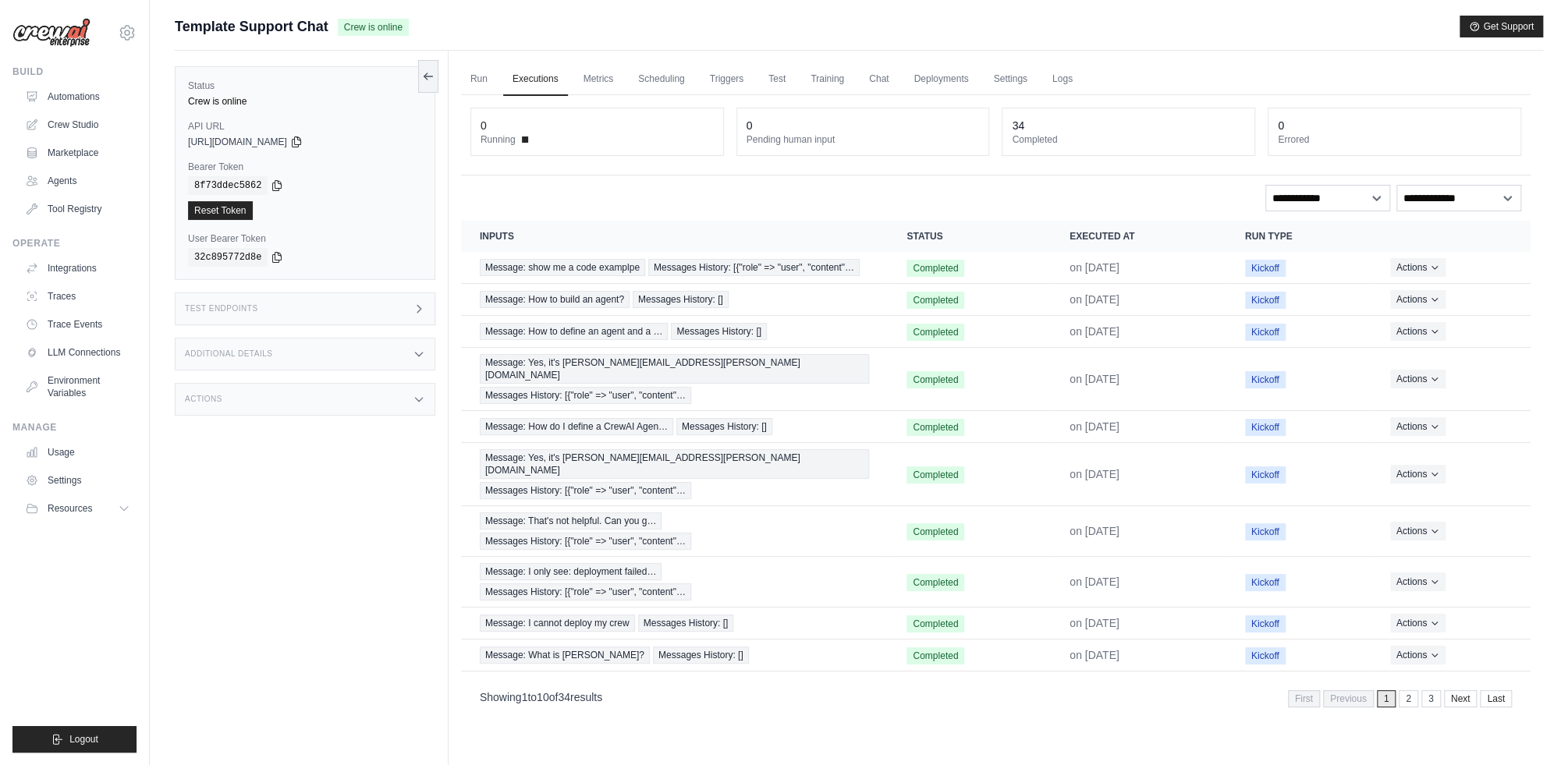
click at [368, 166] on label "Bearer Token" at bounding box center [305, 167] width 234 height 13
click at [370, 315] on div "Test Endpoints" at bounding box center [305, 309] width 261 height 33
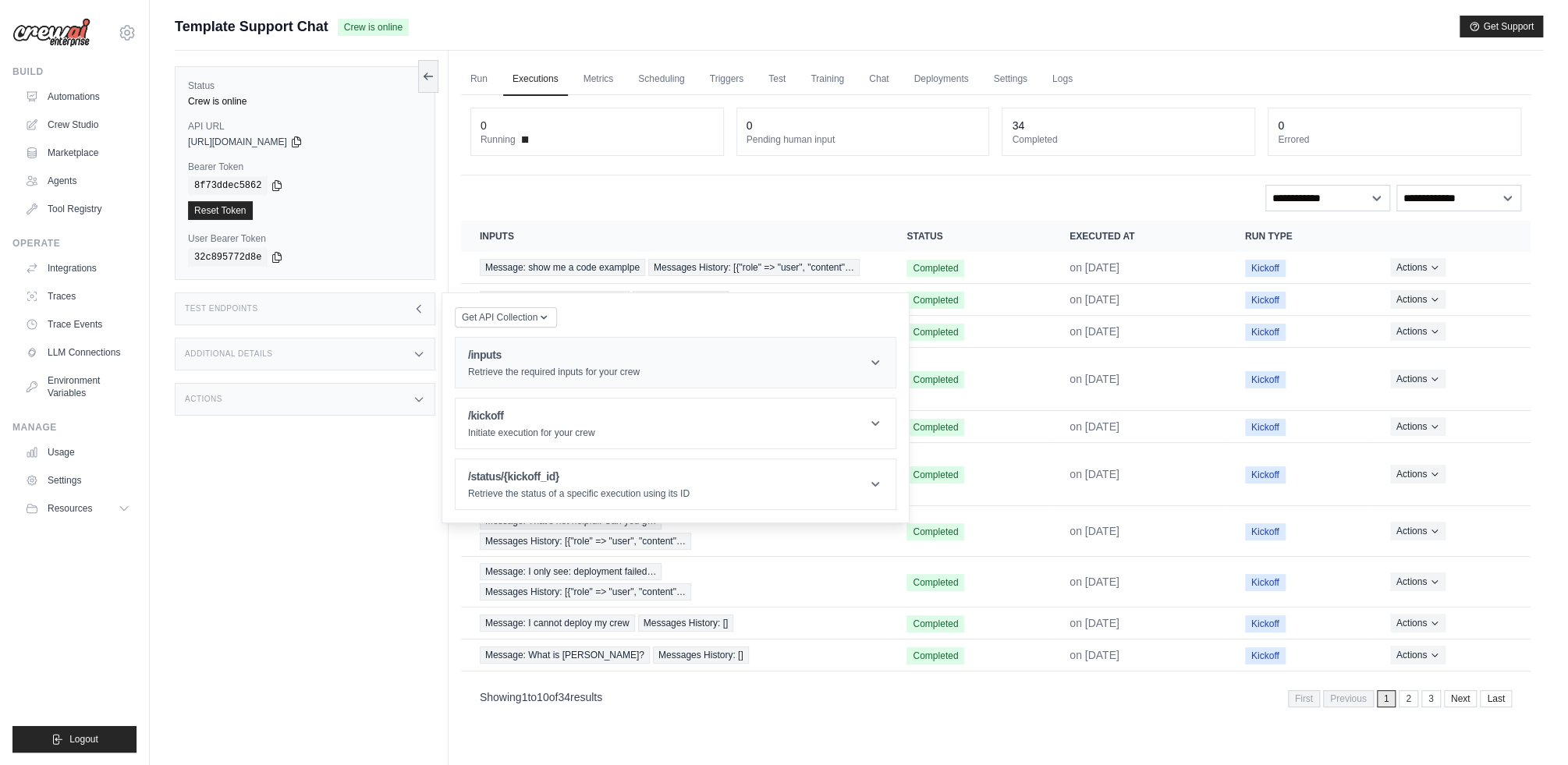
click at [522, 362] on h1 "/inputs" at bounding box center [554, 356] width 172 height 16
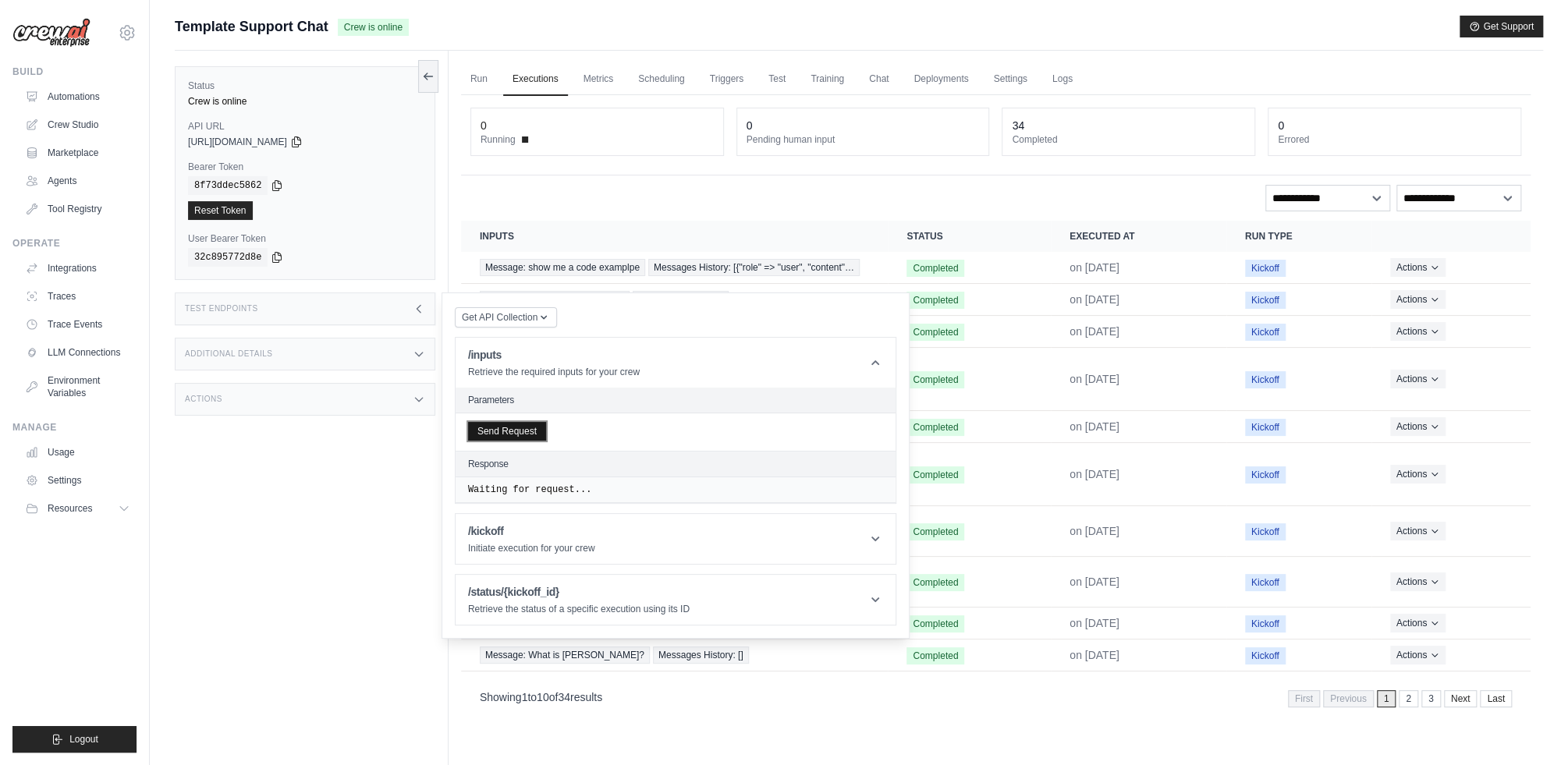
click at [540, 432] on button "Send Request" at bounding box center [507, 431] width 78 height 19
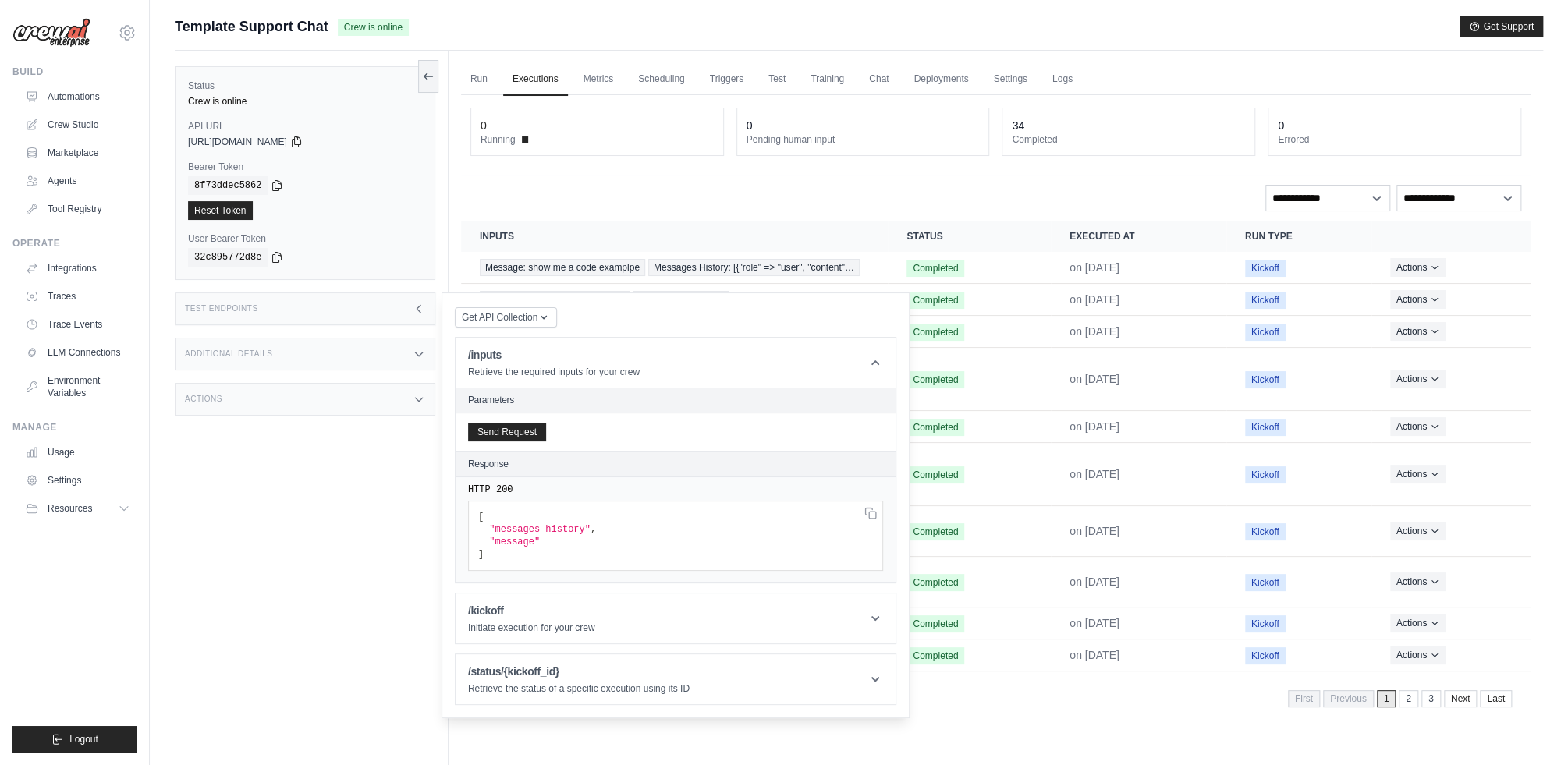
click at [363, 163] on label "Bearer Token" at bounding box center [305, 167] width 234 height 13
click at [301, 143] on icon at bounding box center [296, 142] width 9 height 10
click at [273, 181] on icon at bounding box center [277, 185] width 13 height 13
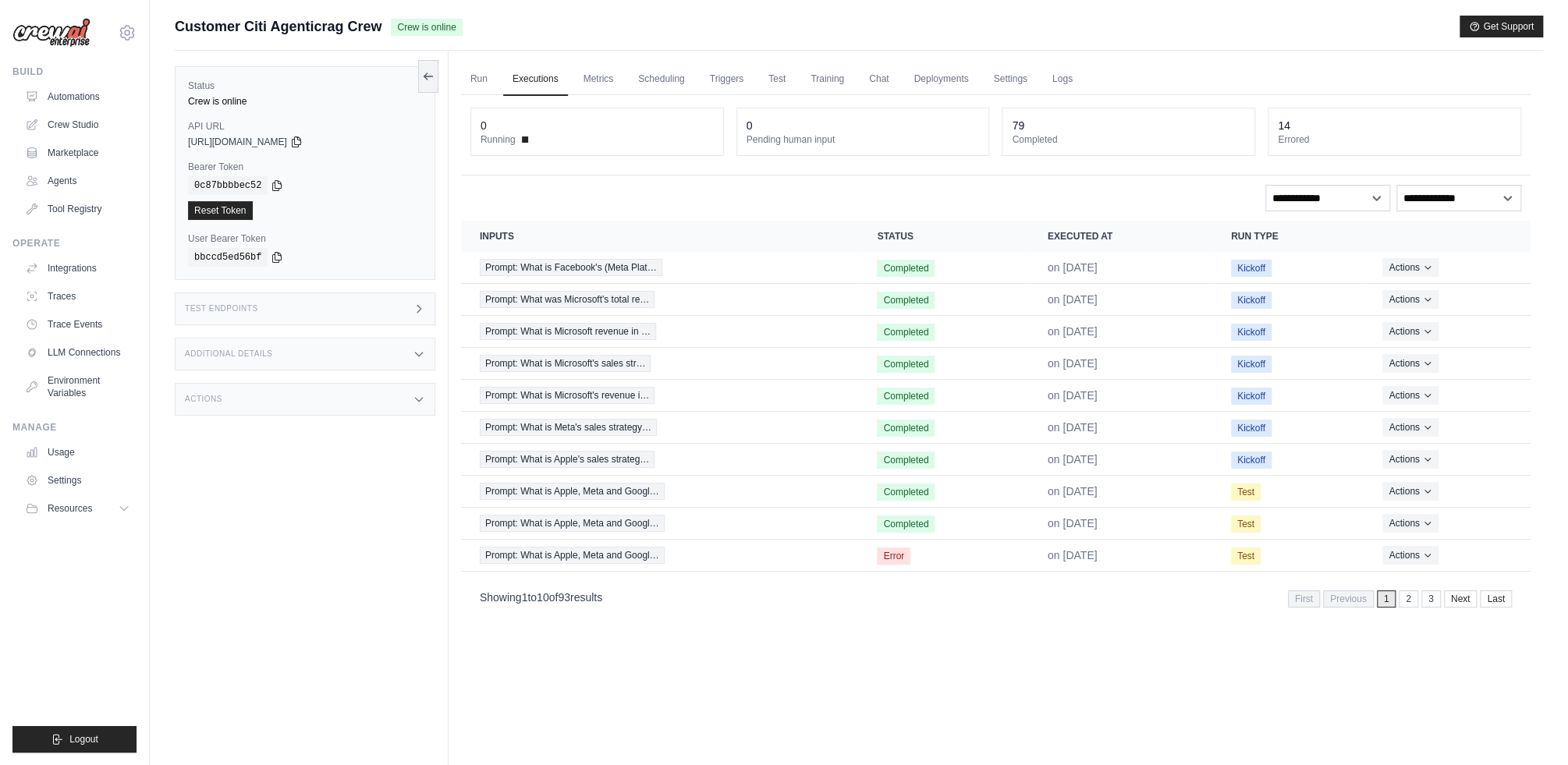
click at [600, 162] on div "0 Running 0 Pending human input 79 Completed 14 Errored" at bounding box center [996, 135] width 1070 height 80
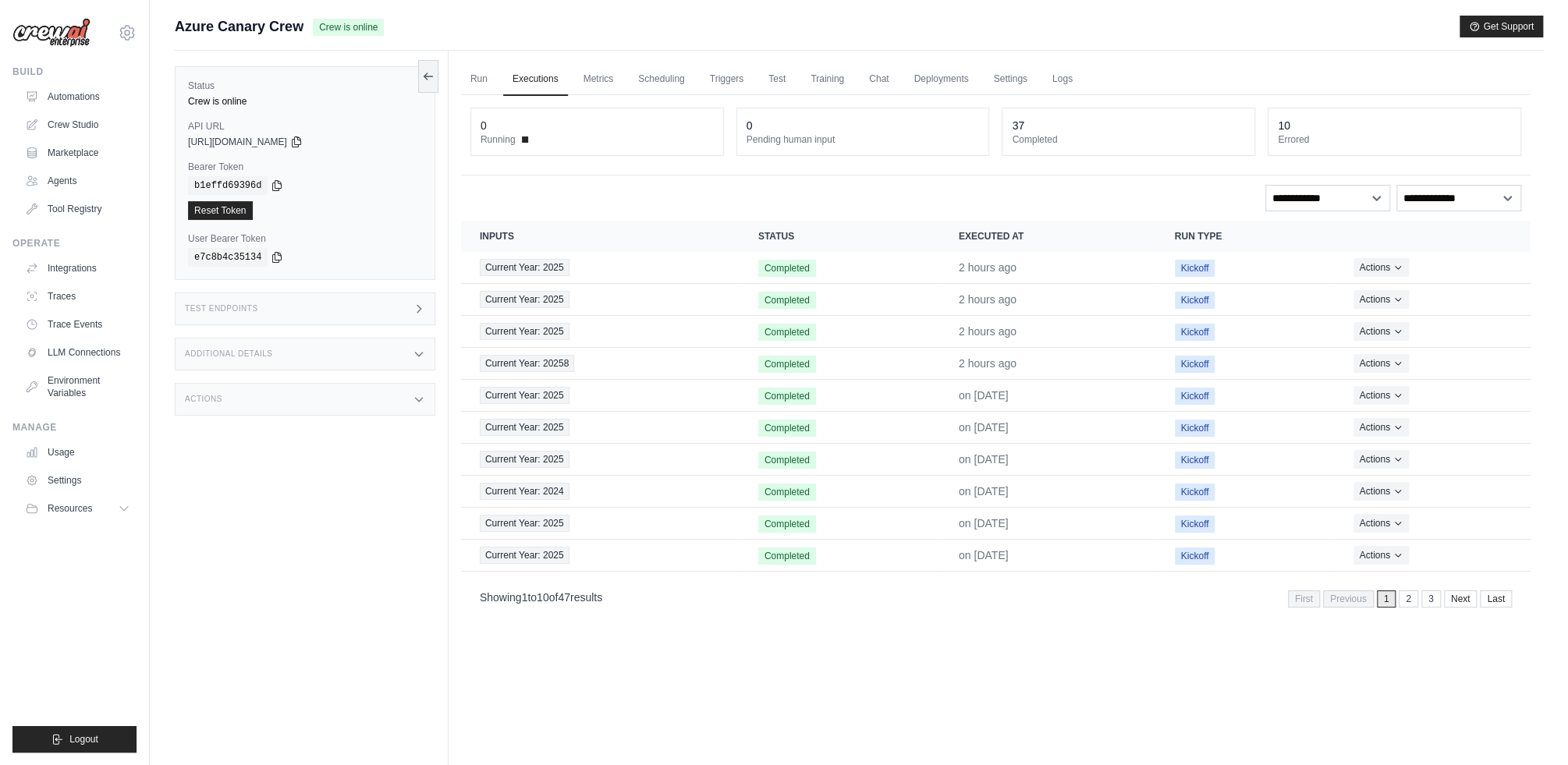
click at [303, 313] on div "Test Endpoints" at bounding box center [305, 309] width 261 height 33
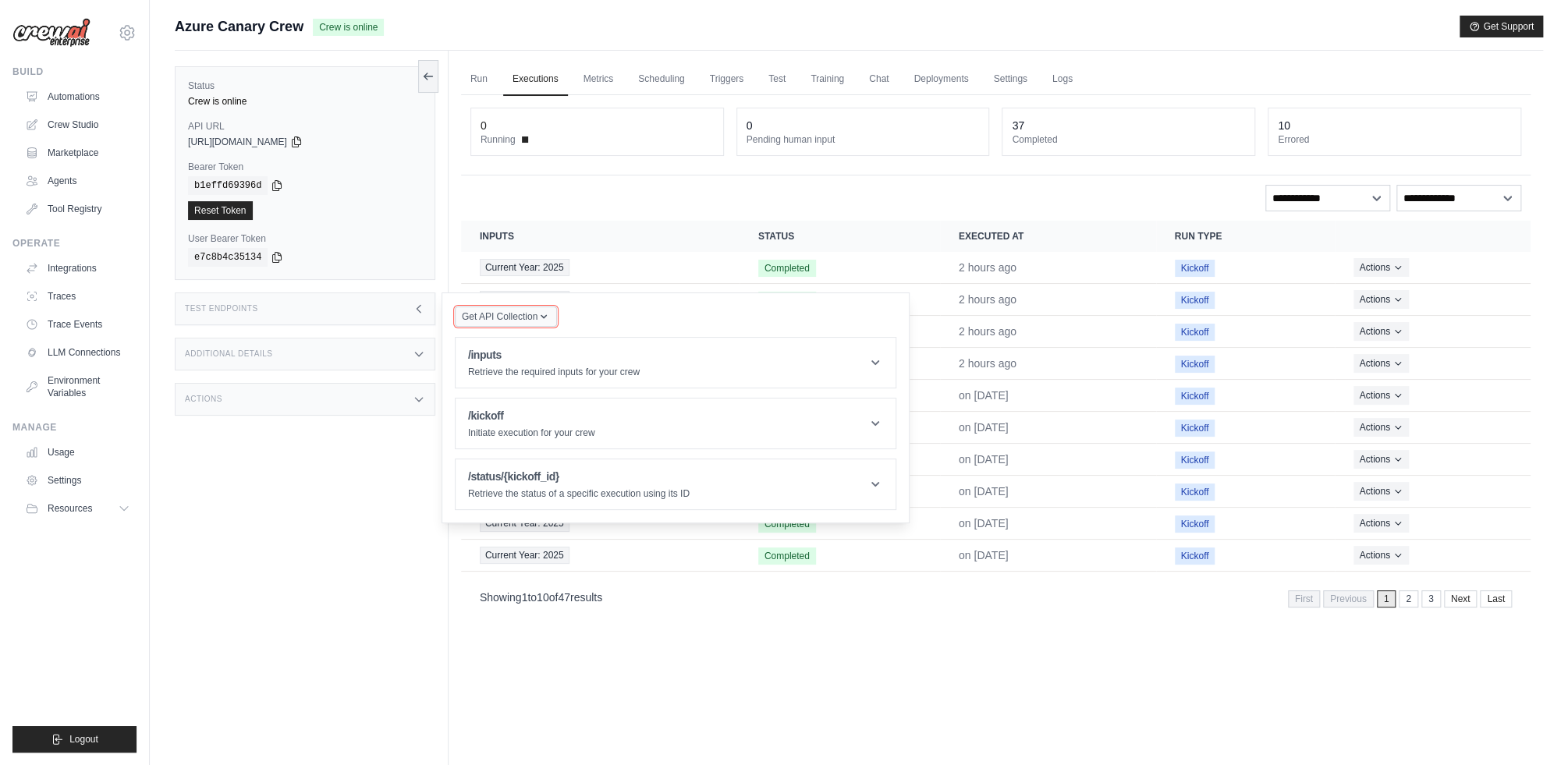
click at [522, 320] on span "Get API Collection" at bounding box center [500, 317] width 76 height 13
click at [606, 365] on div "/inputs Retrieve the required inputs for your crew" at bounding box center [554, 363] width 172 height 31
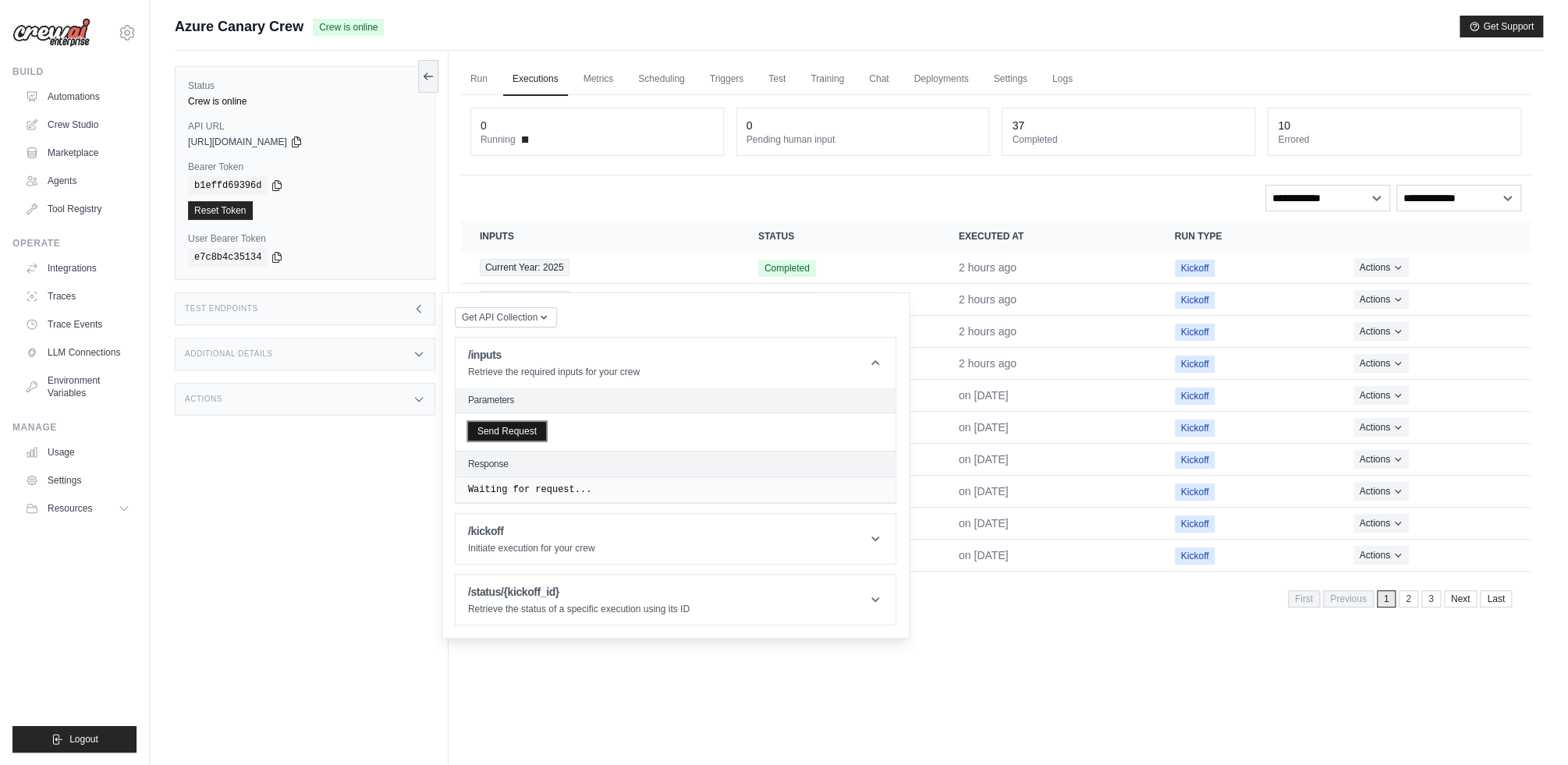
click at [519, 425] on button "Send Request" at bounding box center [507, 431] width 78 height 19
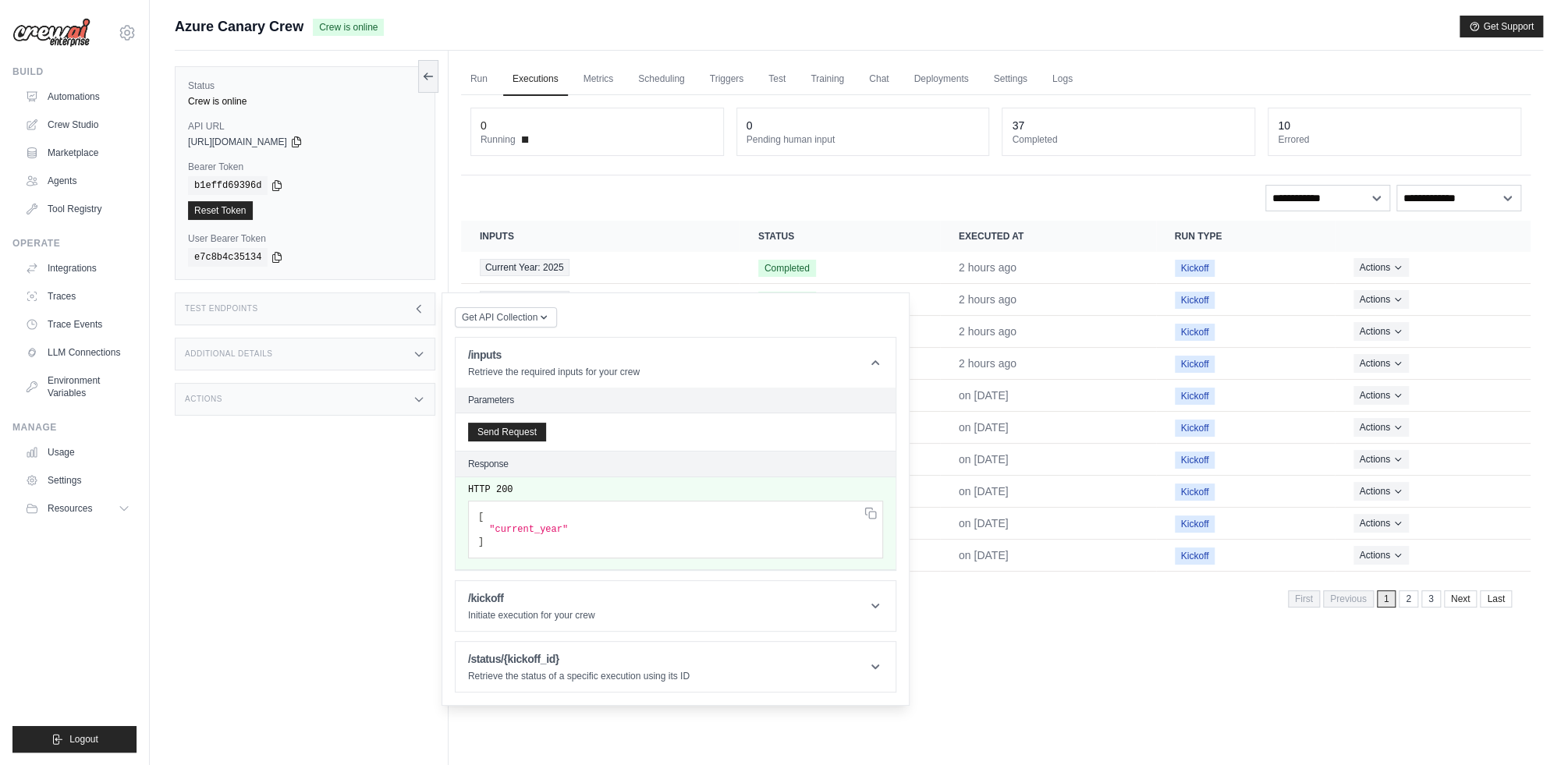
click at [290, 483] on div "Status Crew is online API URL copied https://azure-canary-crew-f7f72771-deb2-40…" at bounding box center [312, 433] width 274 height 765
click at [346, 141] on div "https://azure-canary-crew-f7f72771-deb2-407c-b741-a-86c0e5c2.crewai.com" at bounding box center [305, 142] width 234 height 13
click at [303, 141] on icon at bounding box center [297, 141] width 13 height 13
click at [281, 183] on icon at bounding box center [277, 185] width 9 height 10
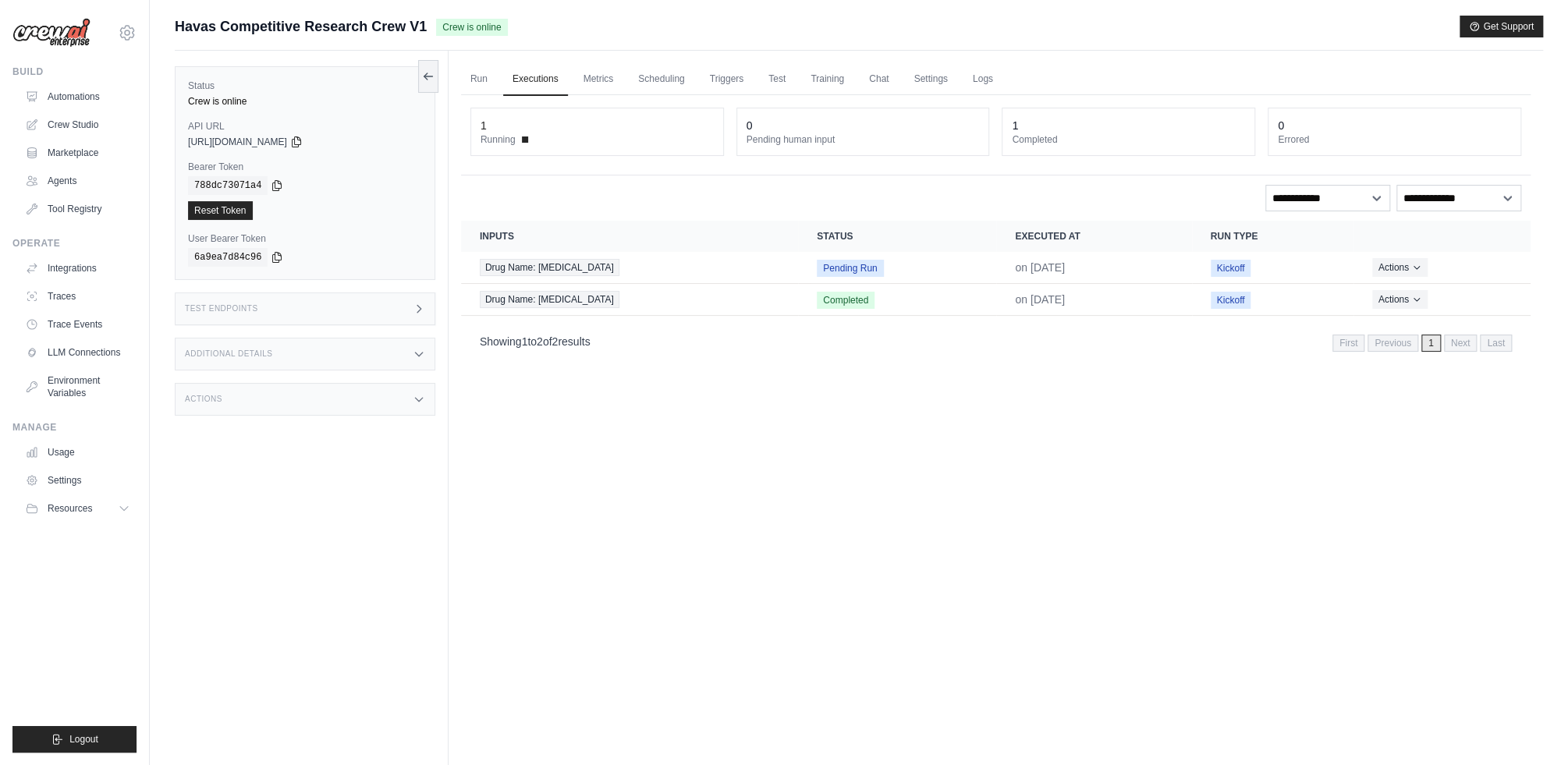
click at [385, 307] on div "Test Endpoints" at bounding box center [305, 309] width 261 height 33
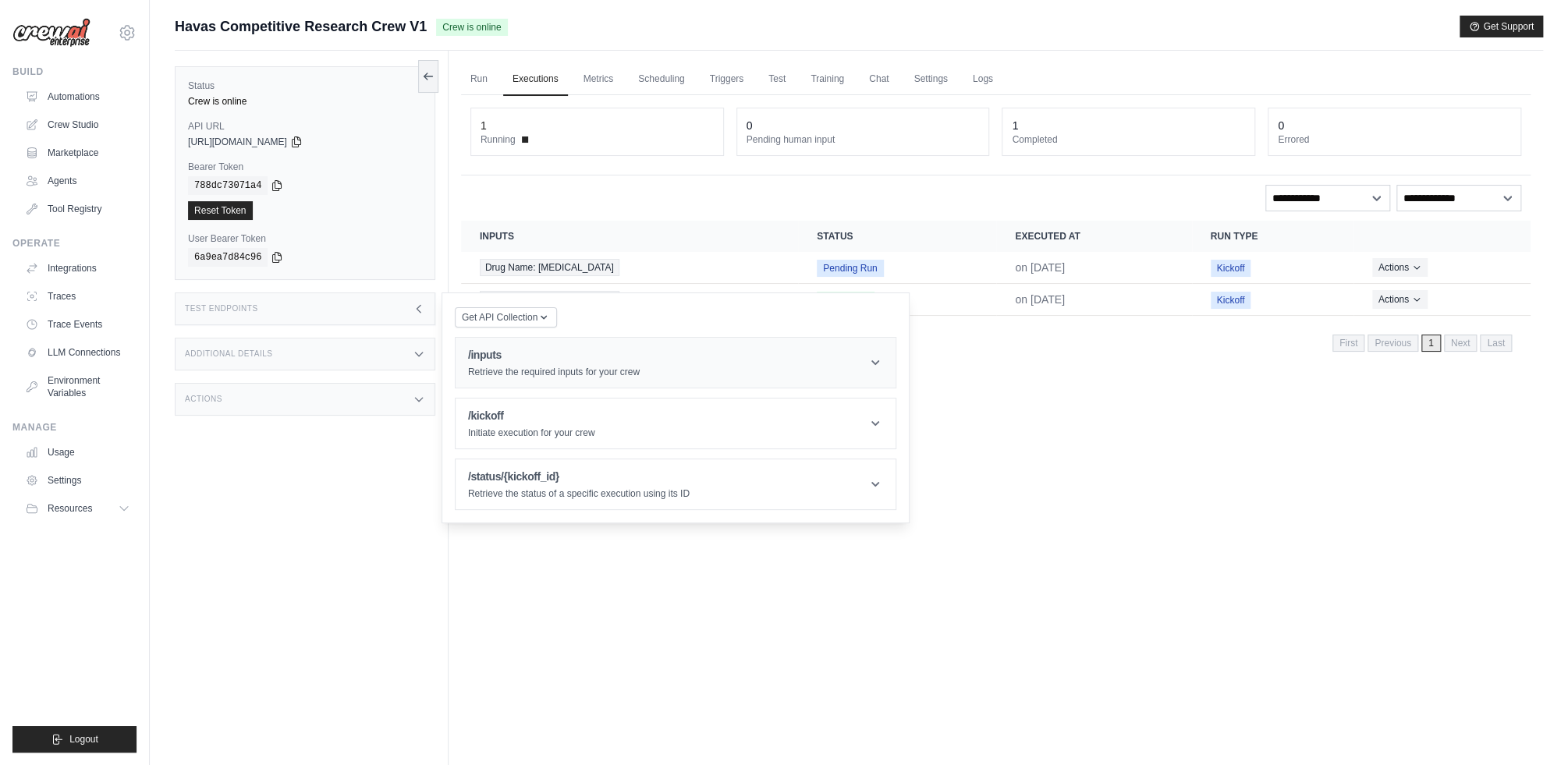
click at [514, 370] on p "Retrieve the required inputs for your crew" at bounding box center [554, 372] width 172 height 13
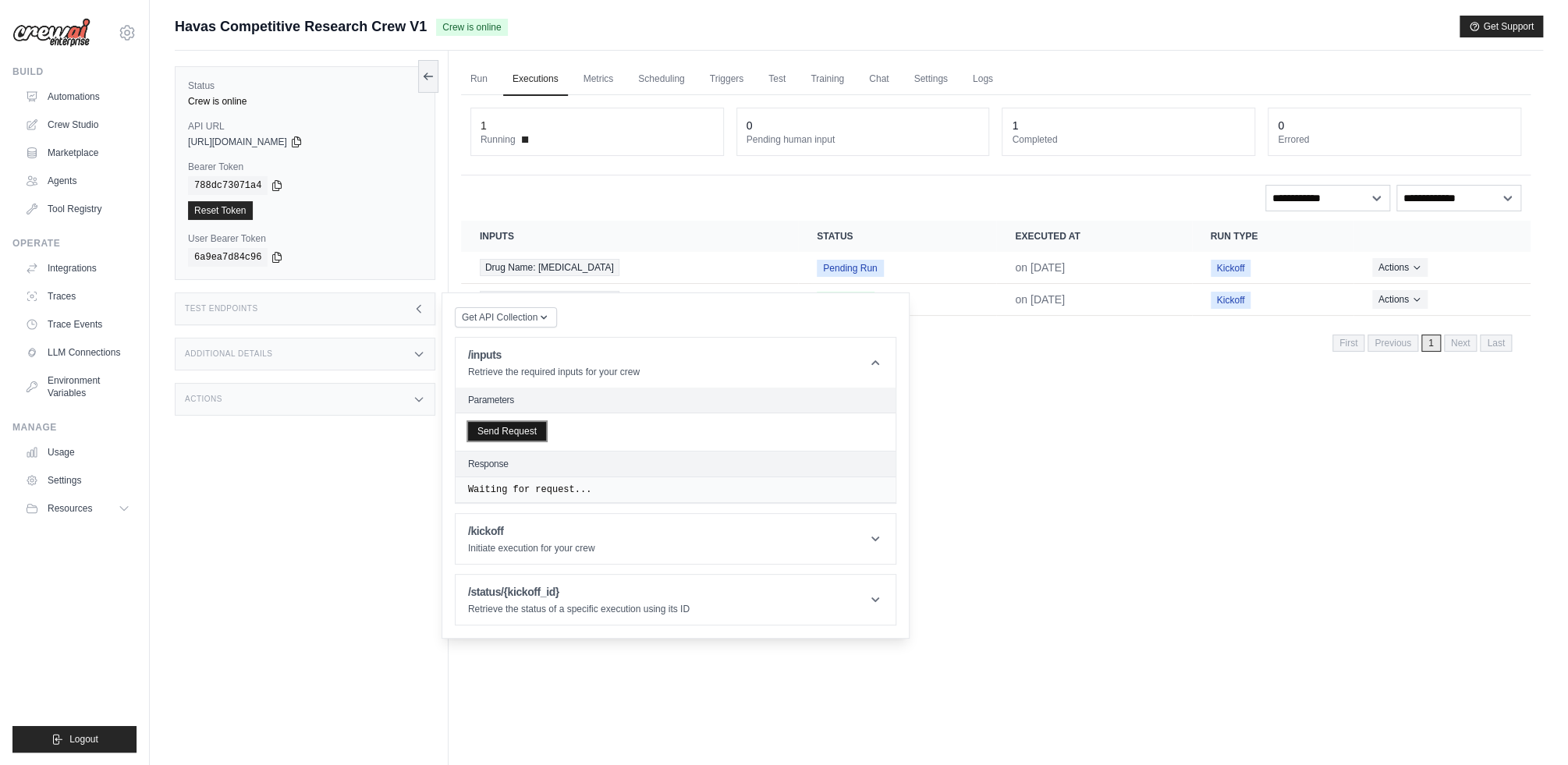
click at [533, 425] on button "Send Request" at bounding box center [507, 431] width 78 height 19
click at [506, 320] on span "Get API Collection" at bounding box center [500, 317] width 76 height 13
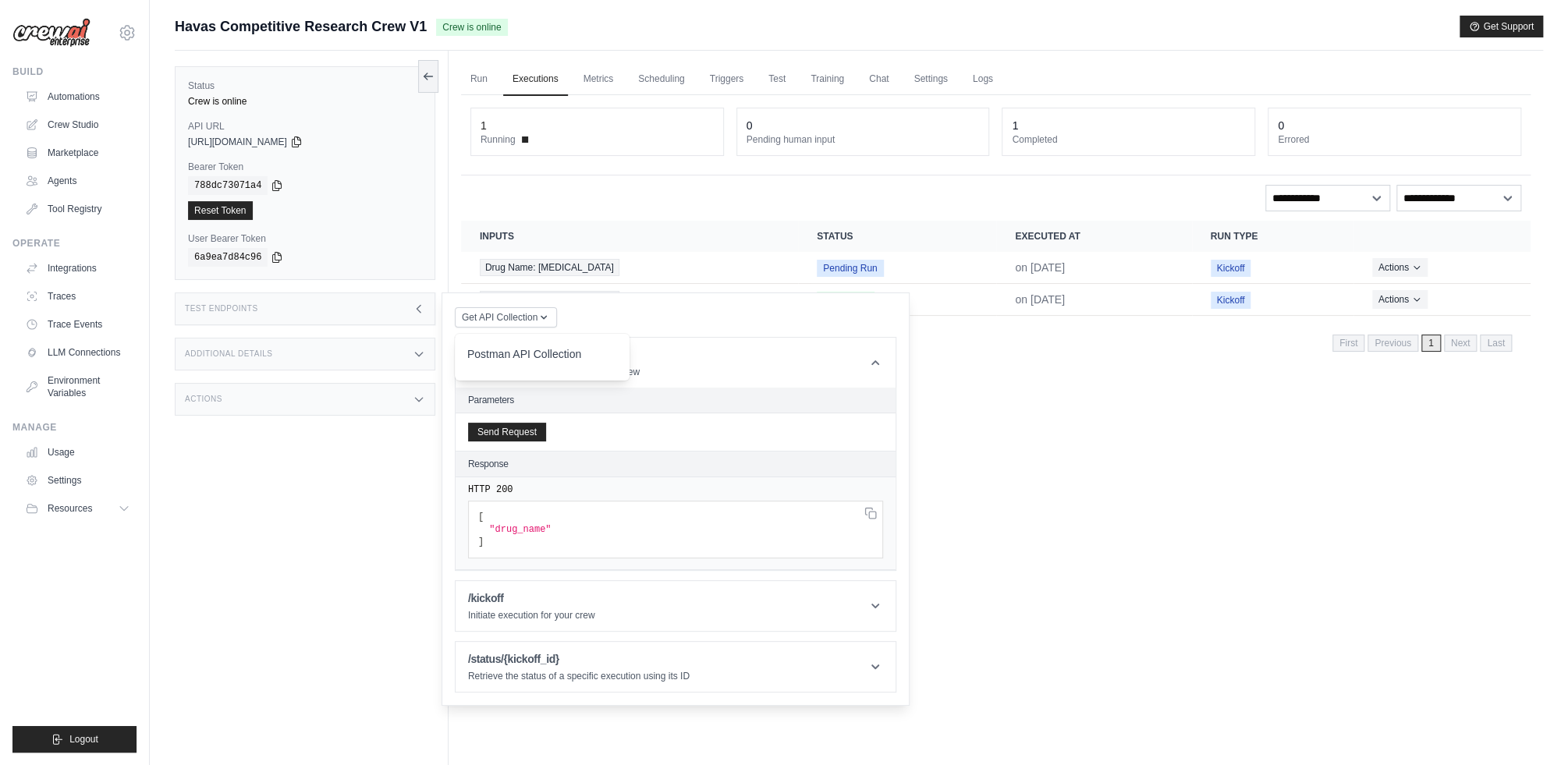
click at [1096, 444] on div "Run Executions Metrics Scheduling Triggers Test Training Chat Settings Logs 1 R…" at bounding box center [996, 433] width 1095 height 765
click at [1211, 266] on button "Actions" at bounding box center [1399, 267] width 55 height 19
click at [1211, 318] on button "Delete" at bounding box center [1462, 320] width 100 height 25
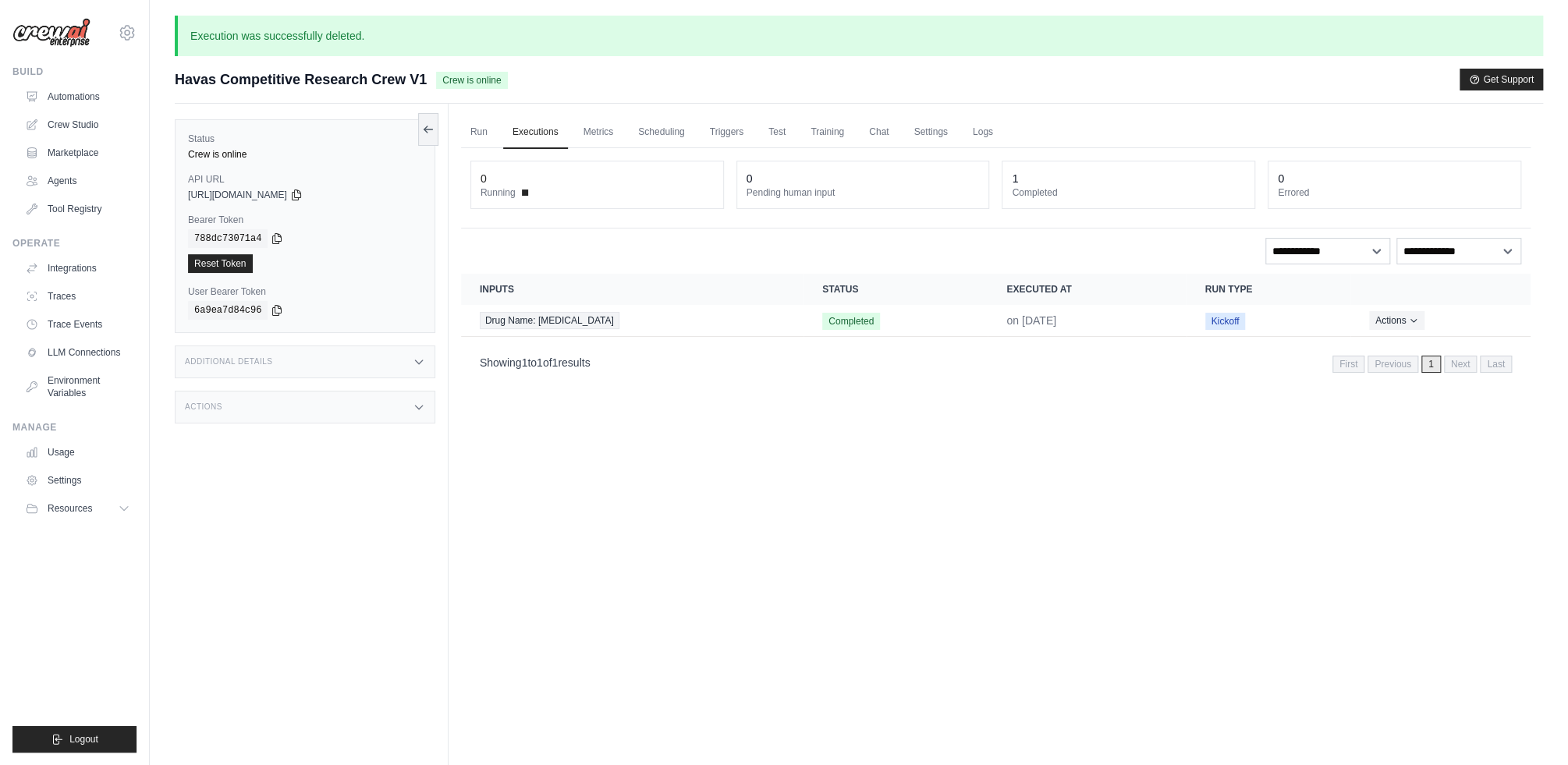
drag, startPoint x: 331, startPoint y: 38, endPoint x: 295, endPoint y: 31, distance: 36.7
click at [331, 38] on p "Execution was successfully deleted." at bounding box center [859, 36] width 1368 height 41
click at [303, 198] on icon at bounding box center [297, 194] width 13 height 13
click at [276, 241] on icon at bounding box center [277, 238] width 13 height 13
click at [723, 519] on div "Run Executions Metrics Scheduling Triggers Test Training Chat Settings Logs 0 R…" at bounding box center [996, 486] width 1095 height 765
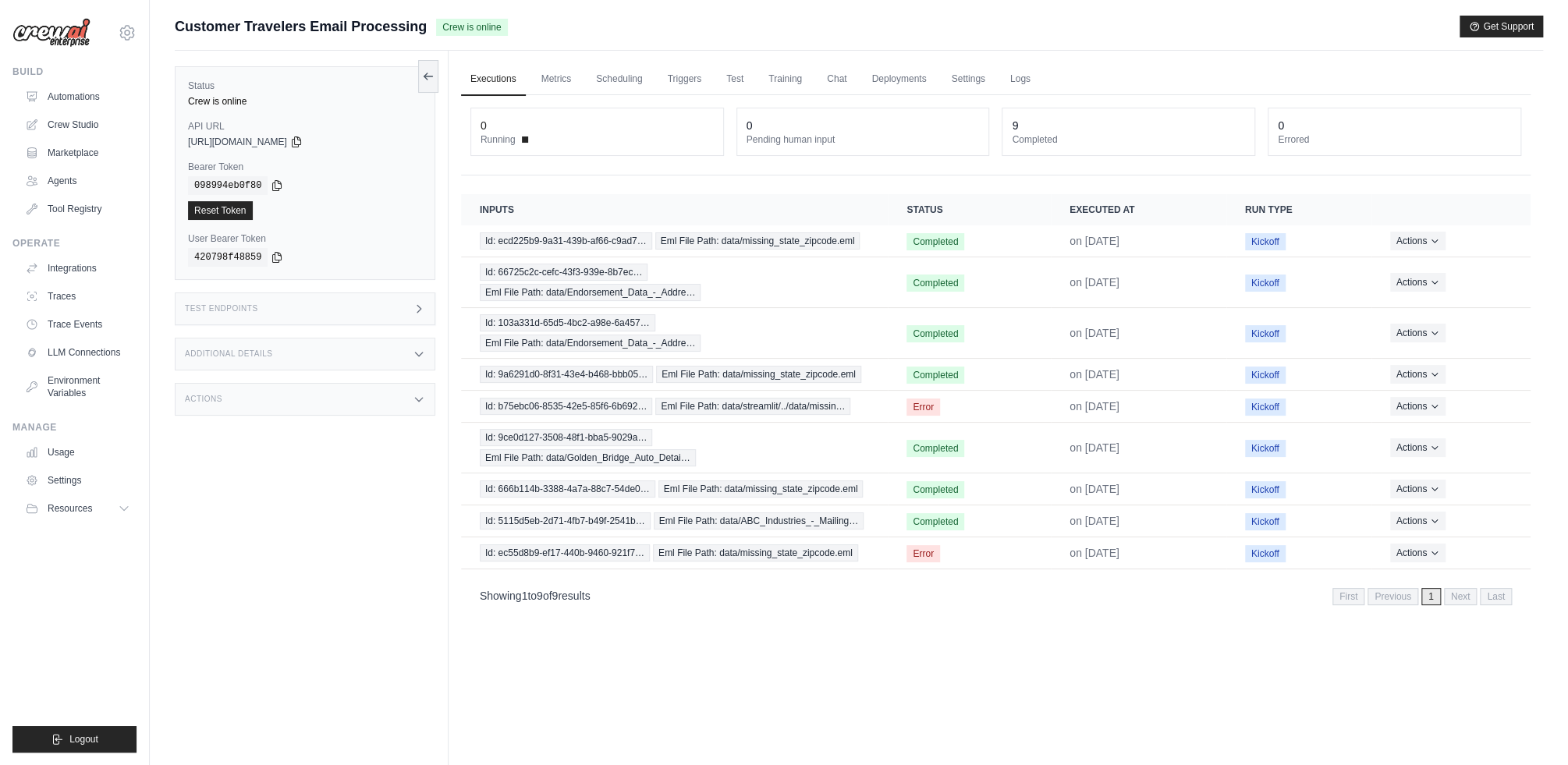
click at [347, 455] on div "Status Crew is online API URL copied https://customer-travelers-email-processin…" at bounding box center [312, 433] width 274 height 765
click at [414, 318] on div "Test Endpoints" at bounding box center [305, 309] width 261 height 33
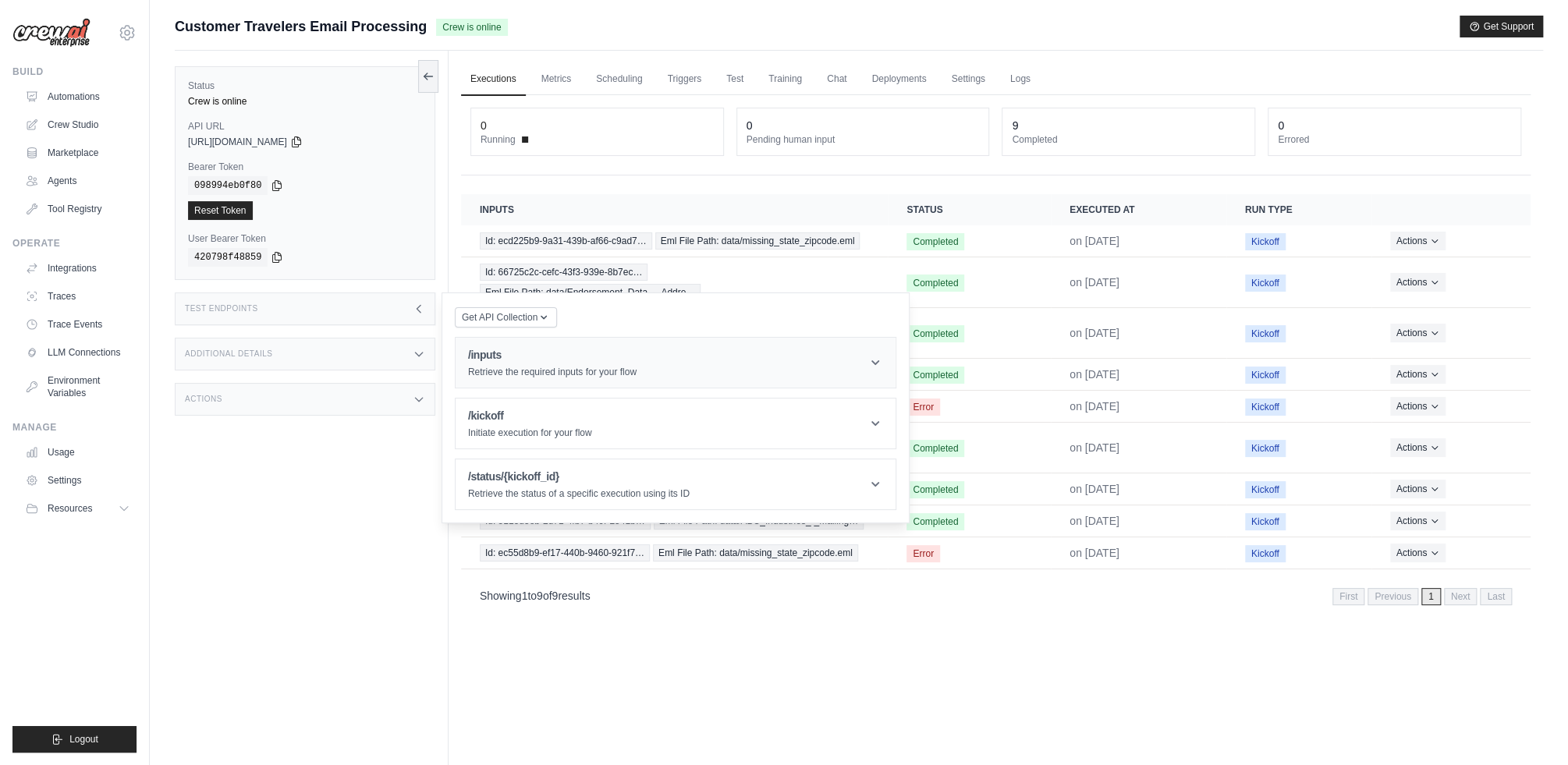
click at [517, 357] on h1 "/inputs" at bounding box center [552, 356] width 169 height 16
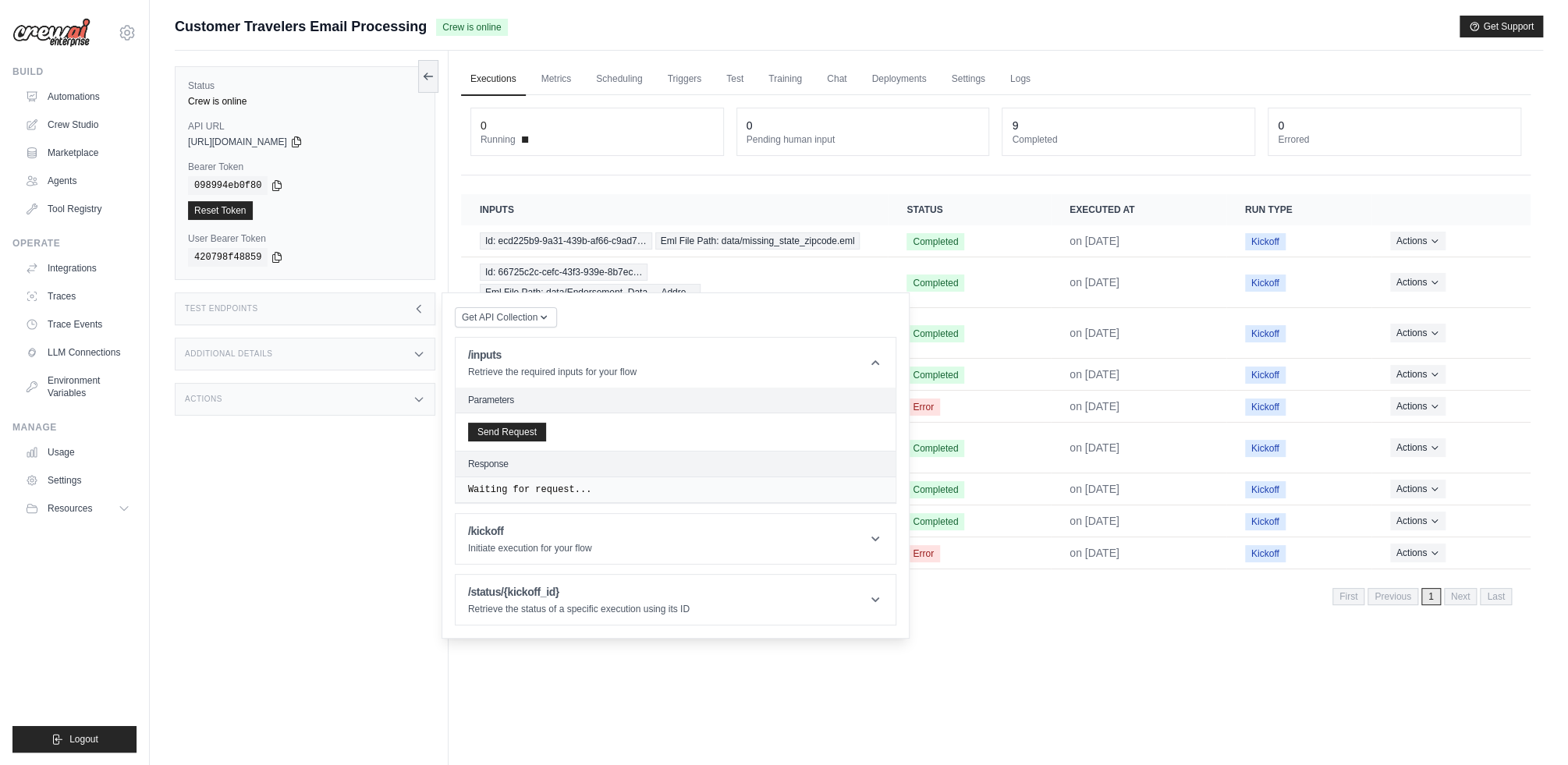
click at [538, 420] on div "Send Request" at bounding box center [675, 432] width 440 height 38
click at [539, 439] on button "Send Request" at bounding box center [507, 431] width 78 height 19
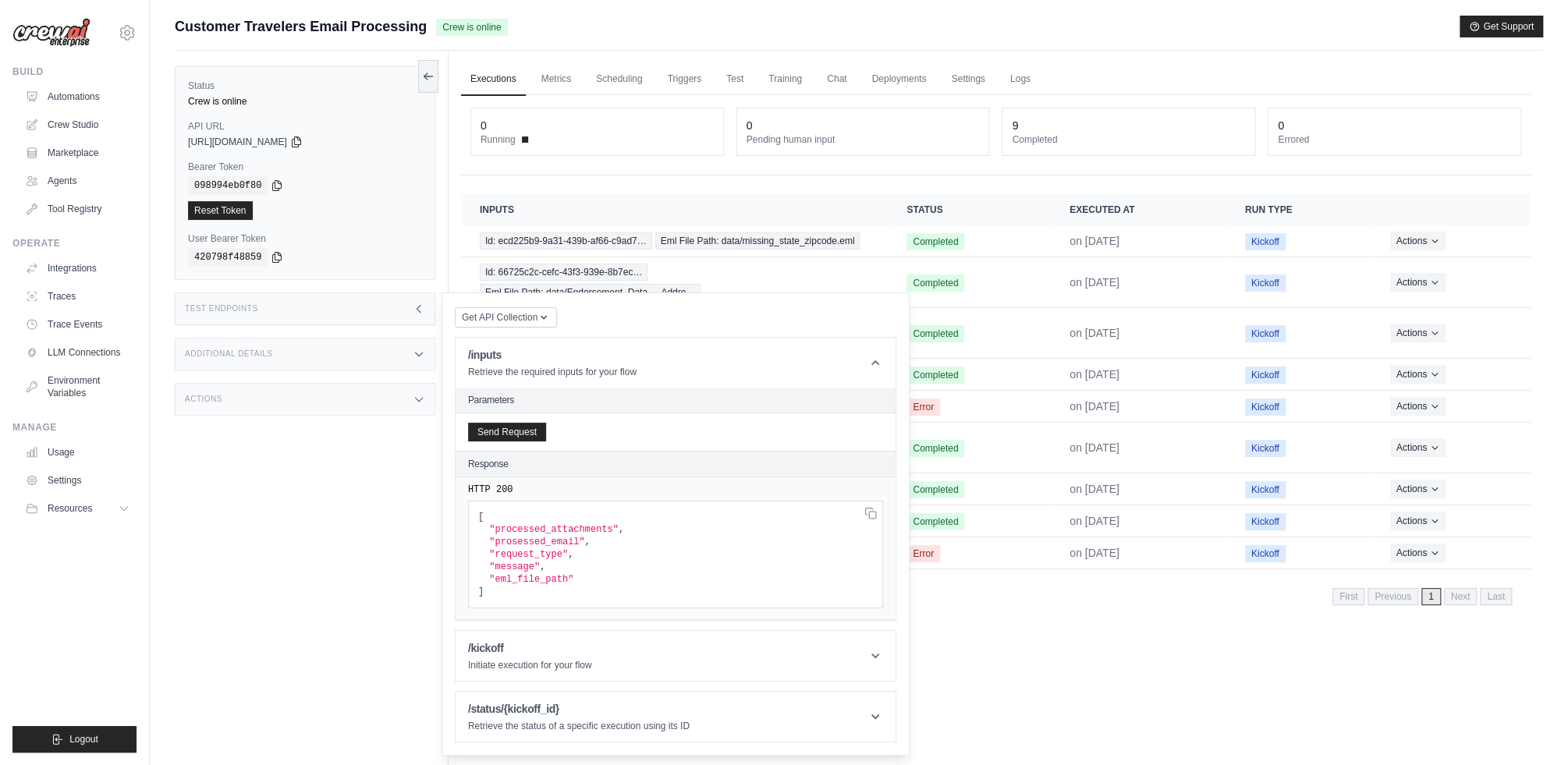
click at [348, 452] on div "Status Crew is online API URL copied https://customer-travelers-email-processin…" at bounding box center [312, 433] width 274 height 765
click at [303, 141] on icon at bounding box center [297, 141] width 13 height 13
click at [273, 188] on icon at bounding box center [277, 185] width 9 height 10
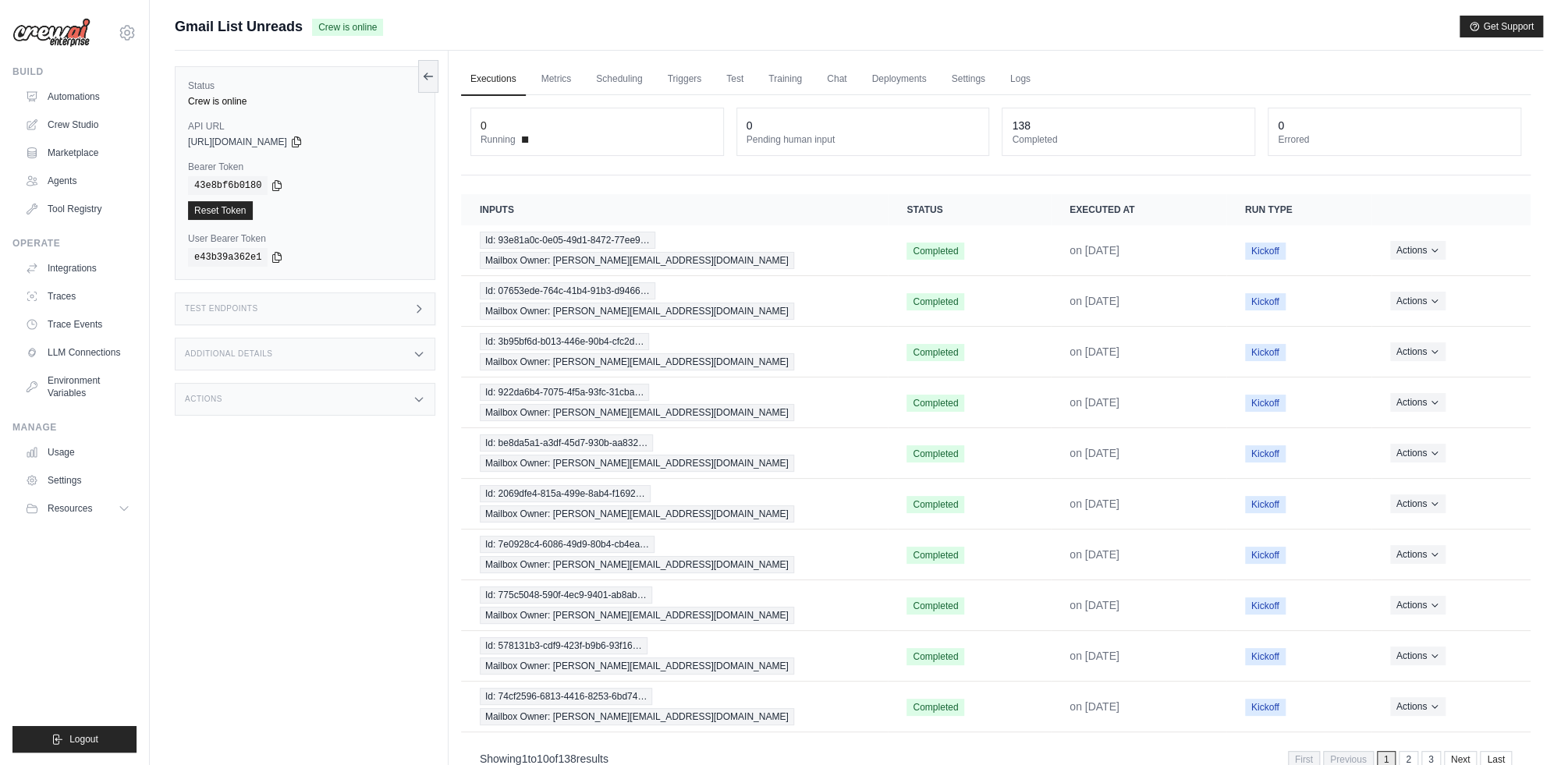
click at [412, 486] on div "Status Crew is online API URL copied [URL][DOMAIN_NAME] Bearer Token copied 43e…" at bounding box center [312, 433] width 274 height 765
click at [391, 299] on div "Test Endpoints" at bounding box center [305, 309] width 261 height 33
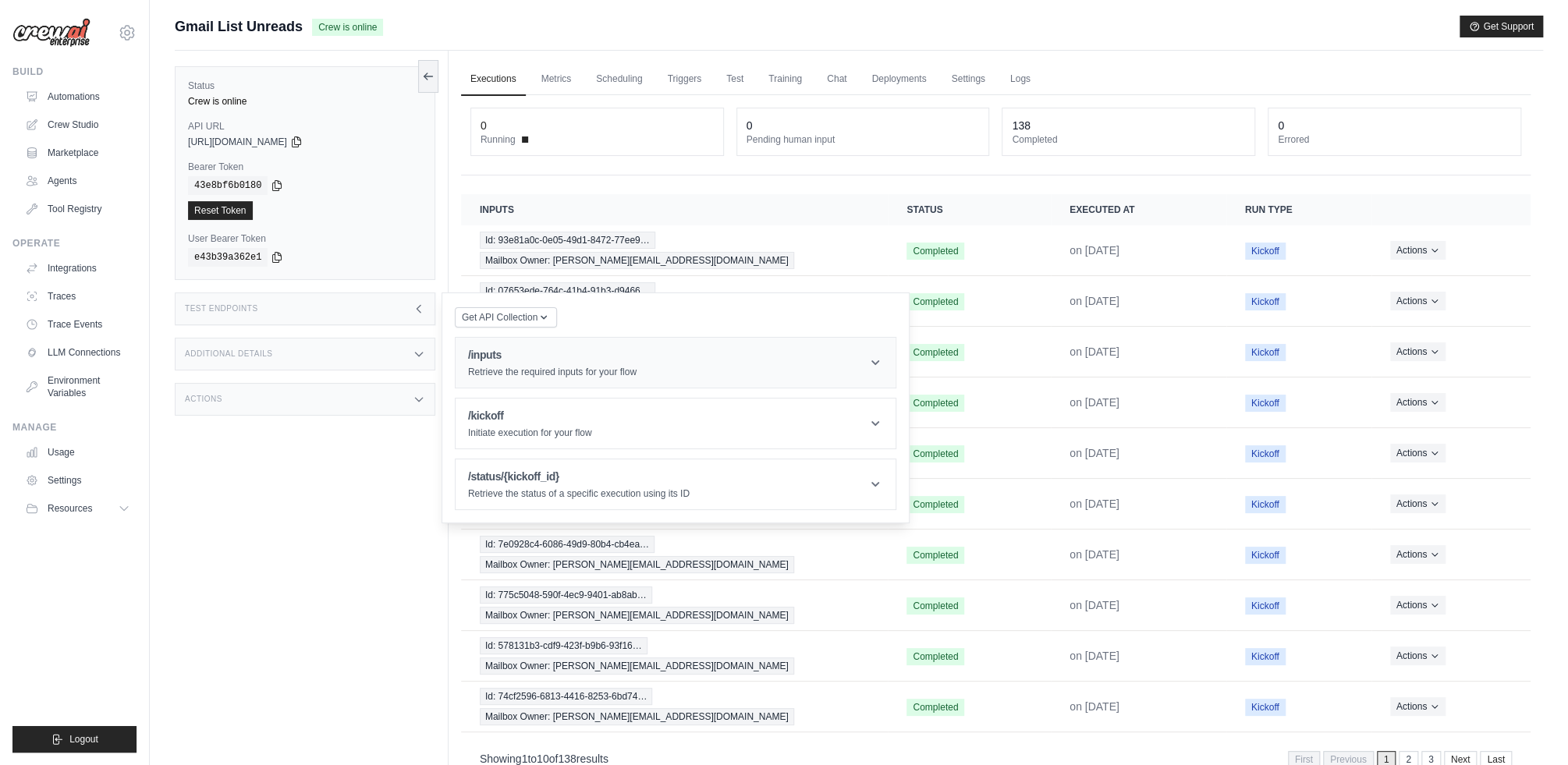
click at [502, 350] on h1 "/inputs" at bounding box center [552, 356] width 169 height 16
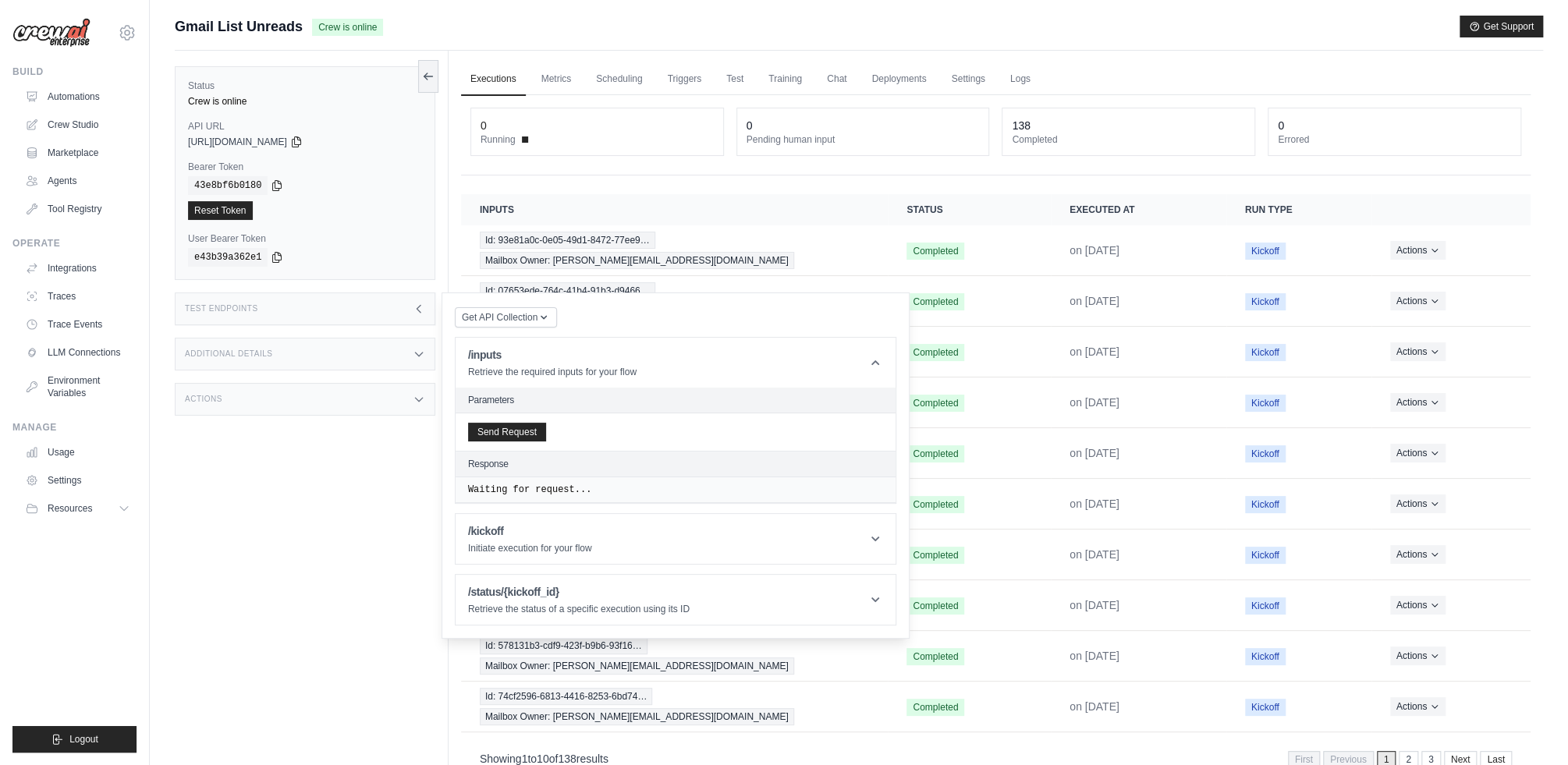
click at [546, 431] on div "Send Request" at bounding box center [675, 432] width 440 height 38
click at [529, 431] on button "Send Request" at bounding box center [507, 431] width 78 height 19
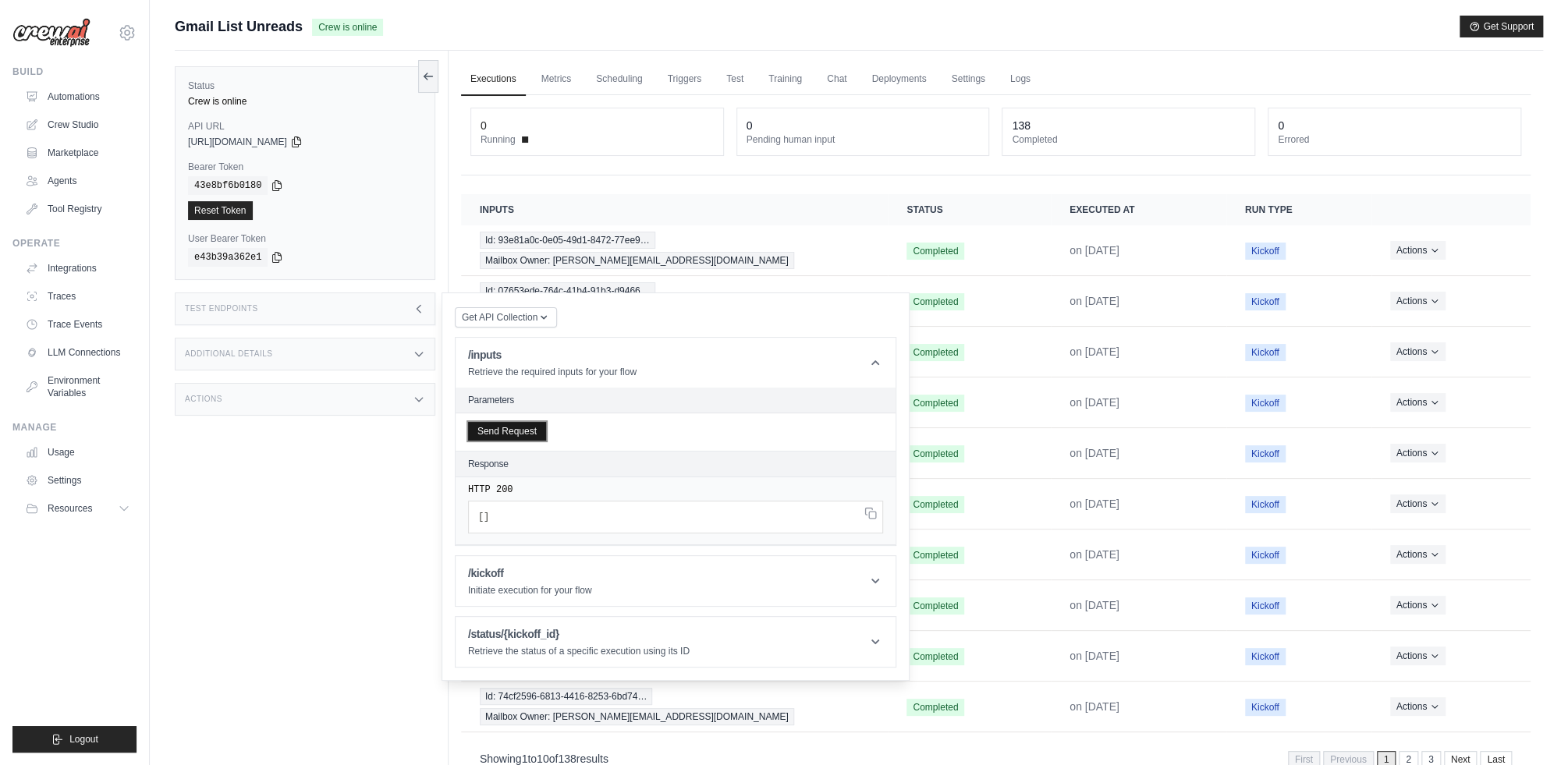
click at [526, 430] on button "Send Request" at bounding box center [507, 431] width 78 height 19
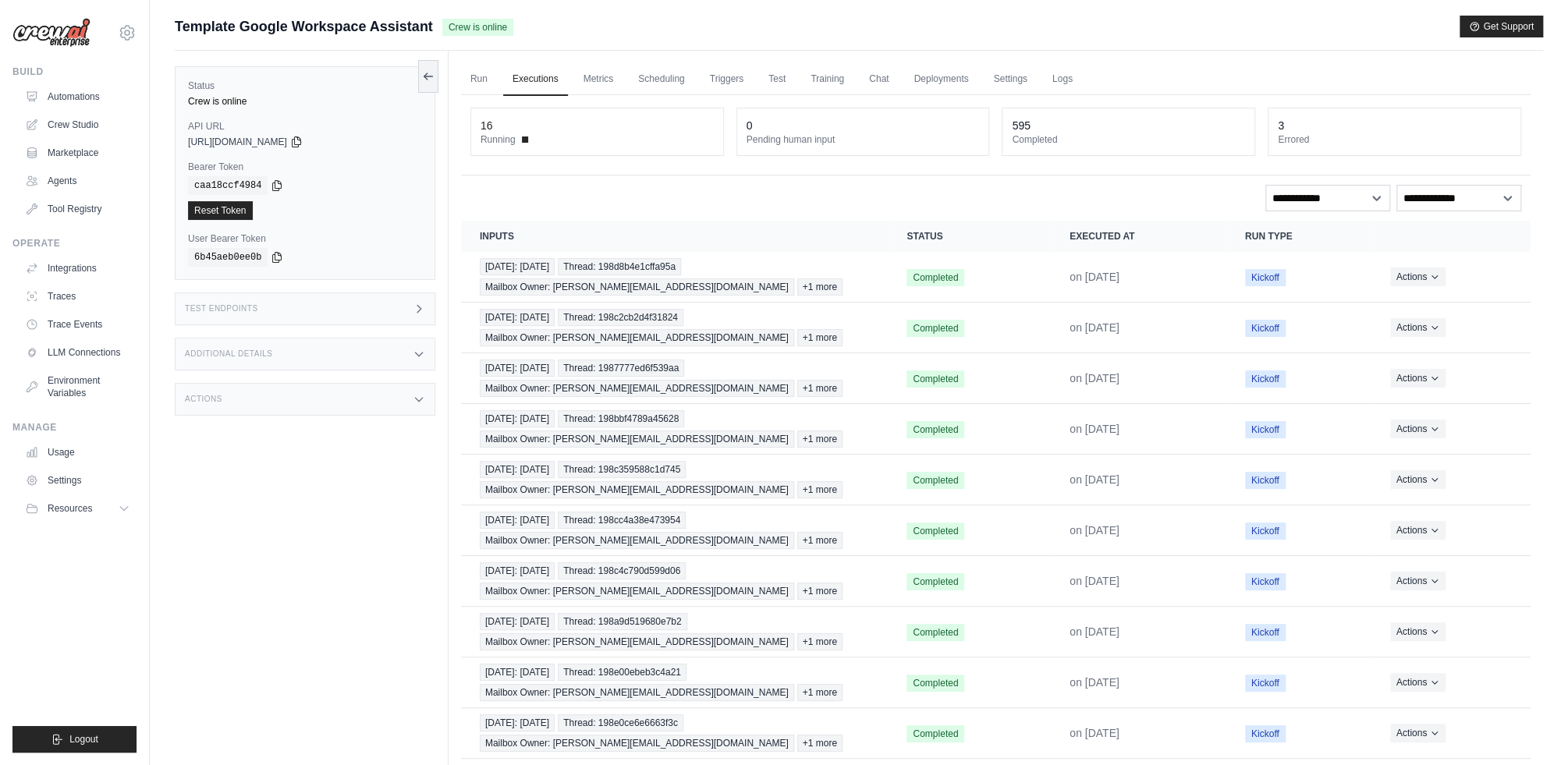
click at [360, 315] on div "Test Endpoints" at bounding box center [305, 309] width 261 height 33
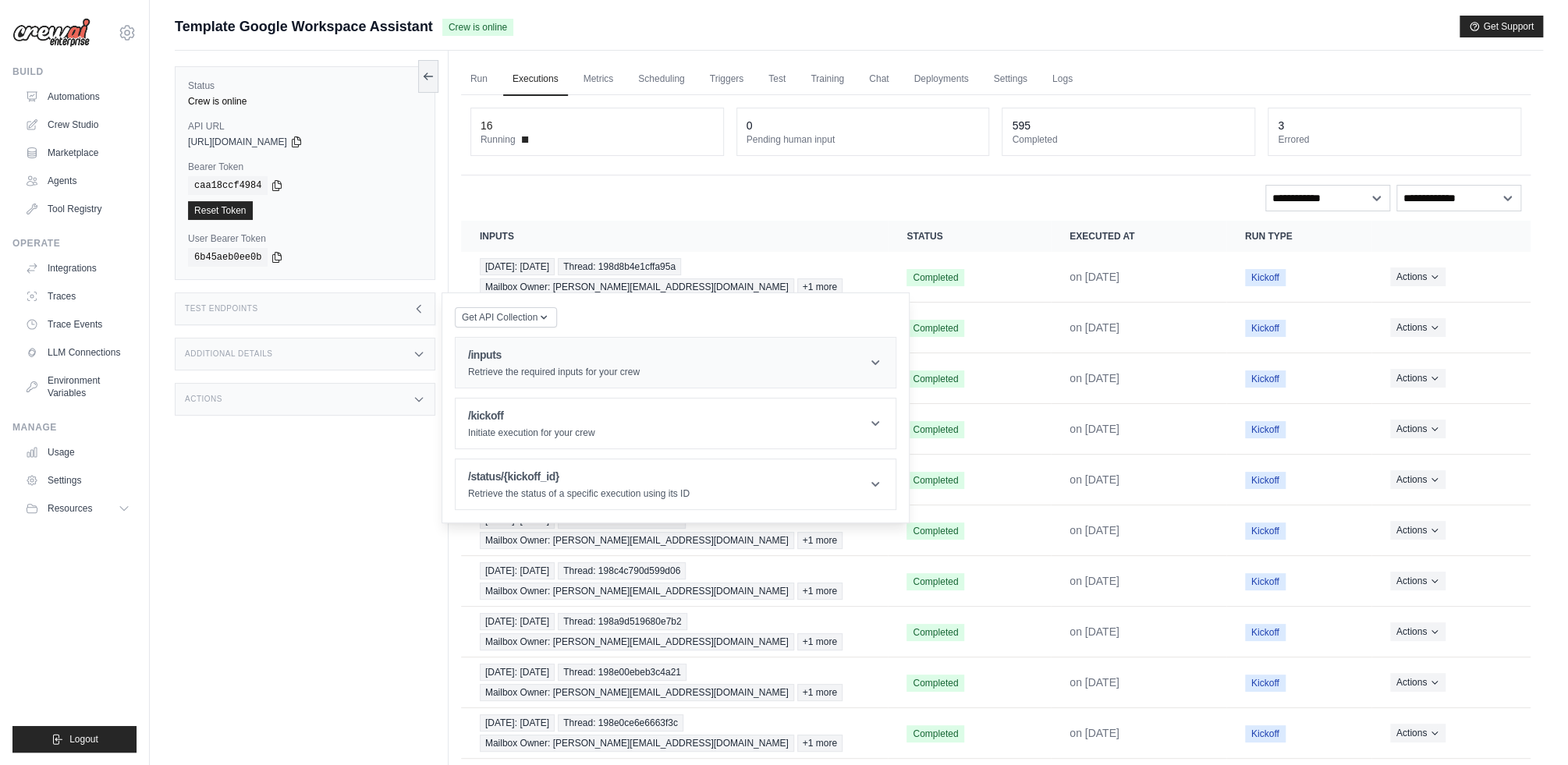
click at [535, 358] on h1 "/inputs" at bounding box center [554, 356] width 172 height 16
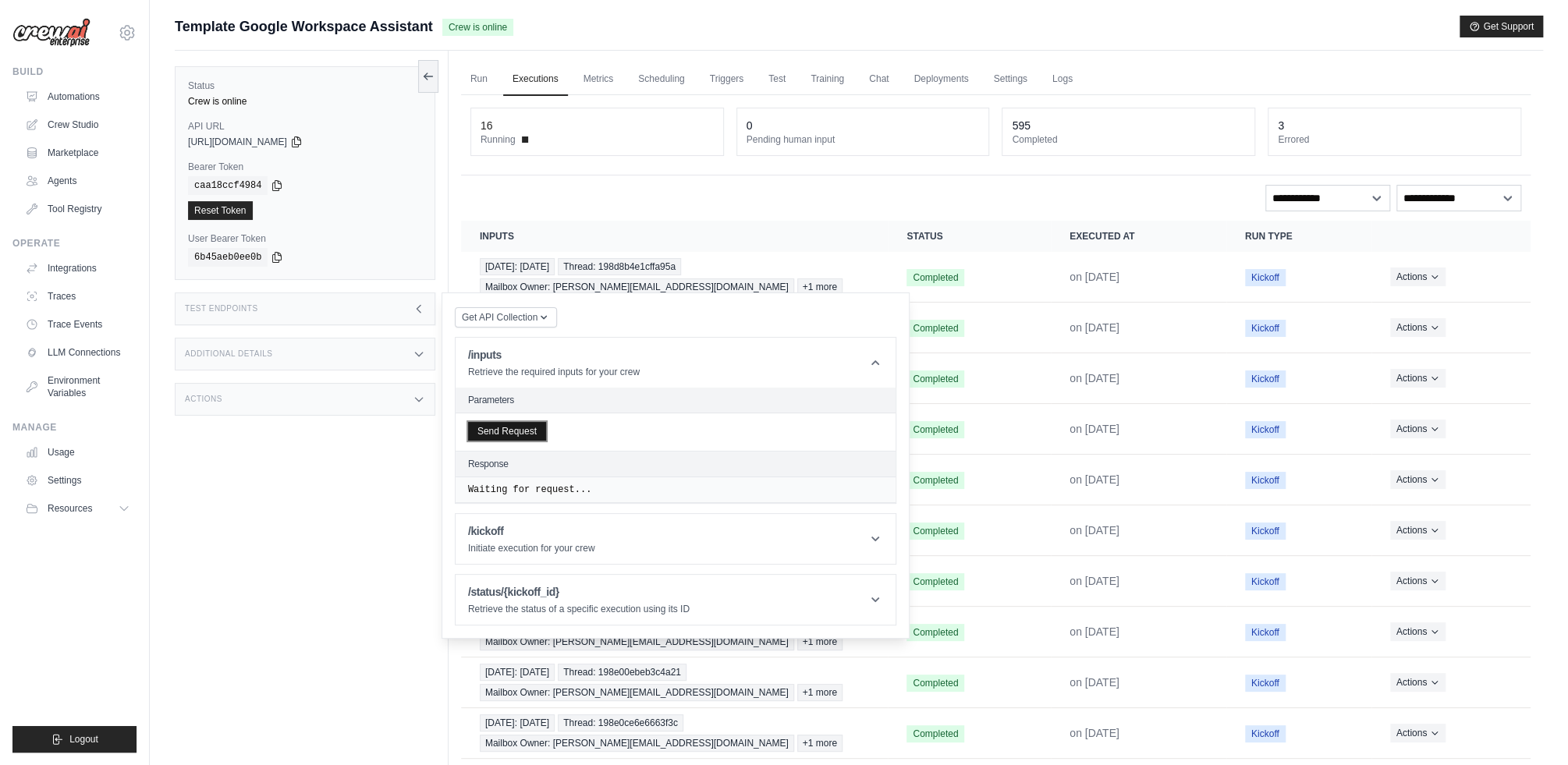
click at [529, 424] on button "Send Request" at bounding box center [507, 431] width 78 height 19
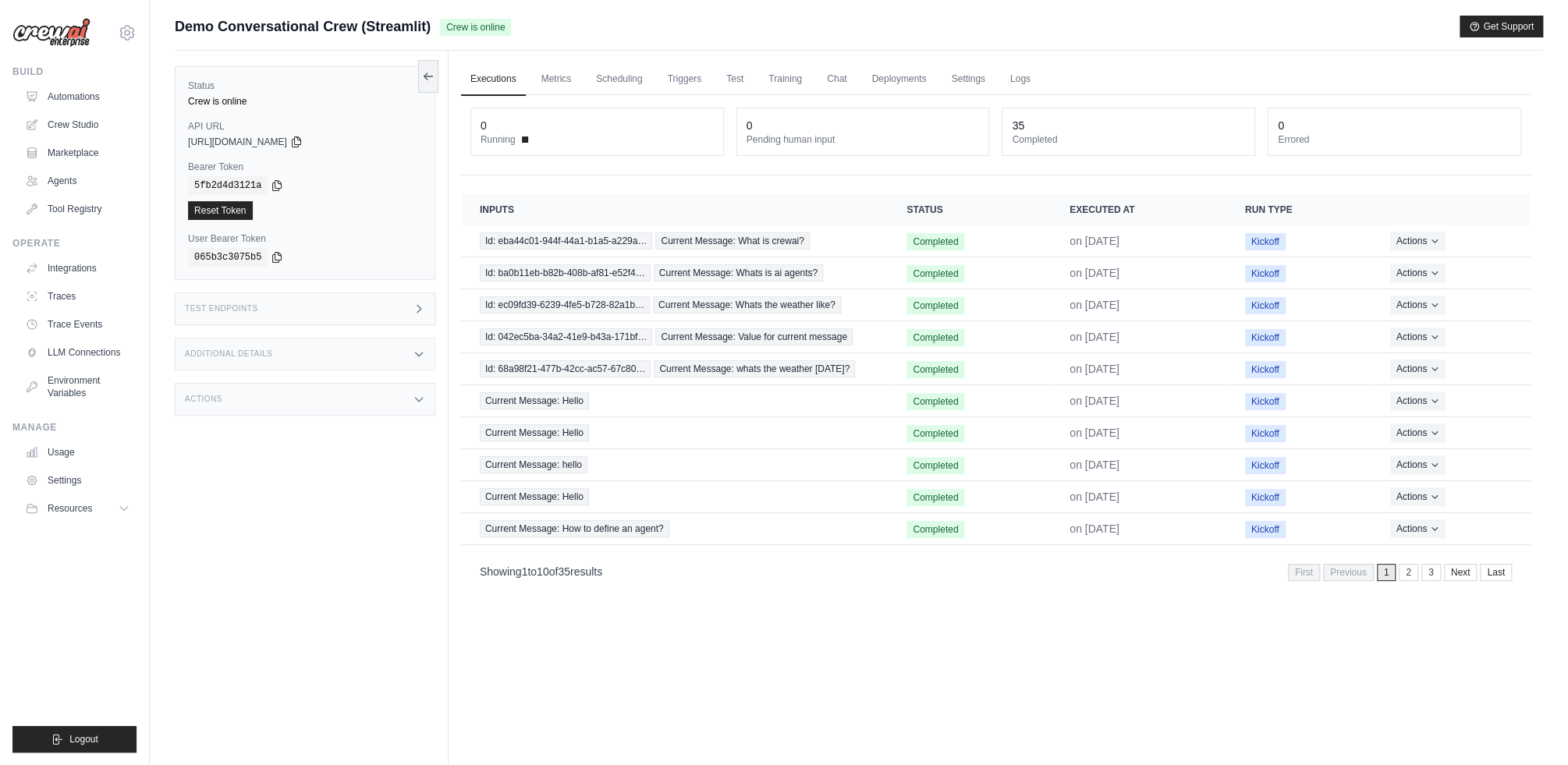
click at [299, 306] on div "Test Endpoints" at bounding box center [305, 309] width 261 height 33
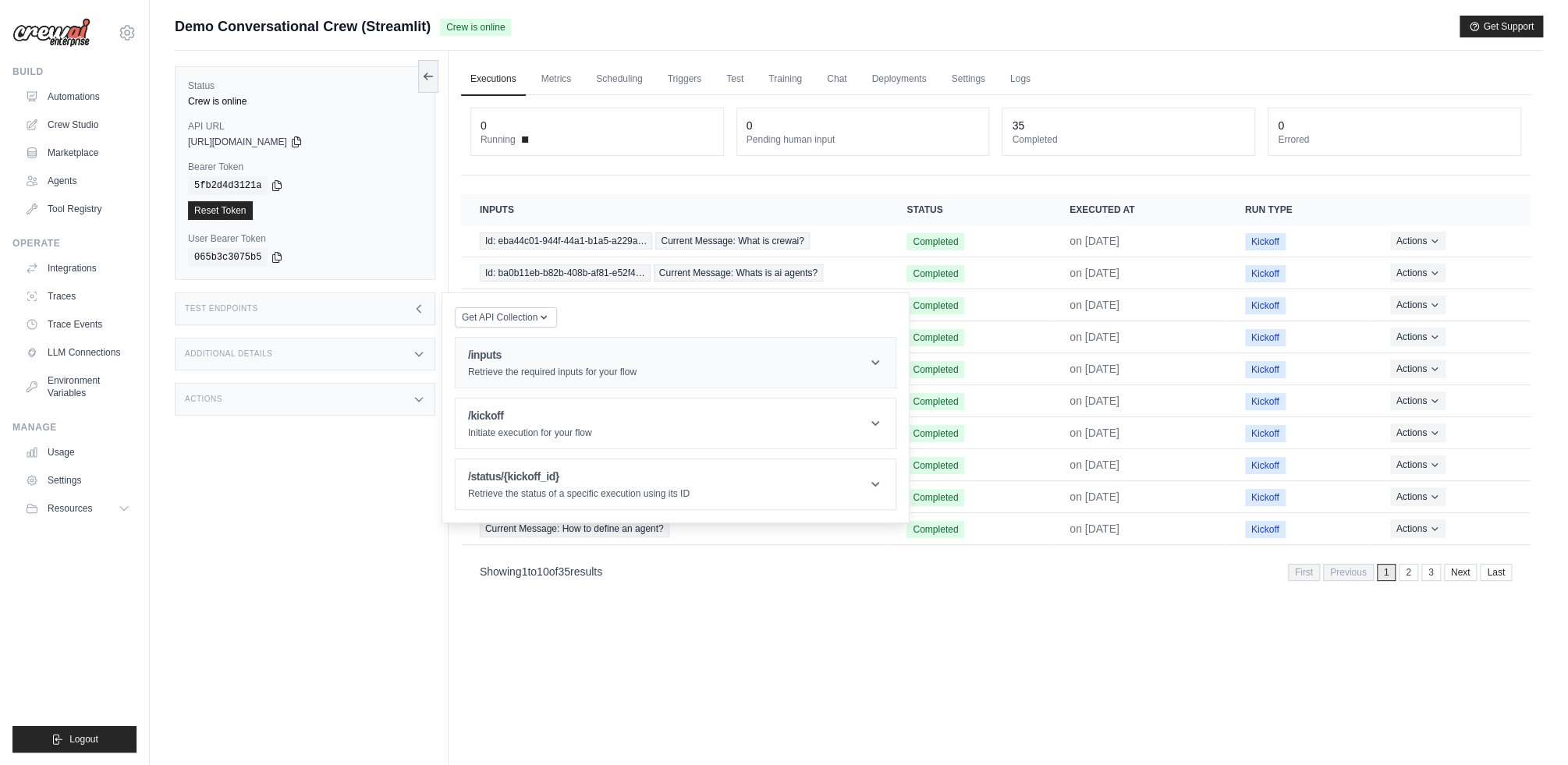
click at [555, 352] on h1 "/inputs" at bounding box center [552, 356] width 169 height 16
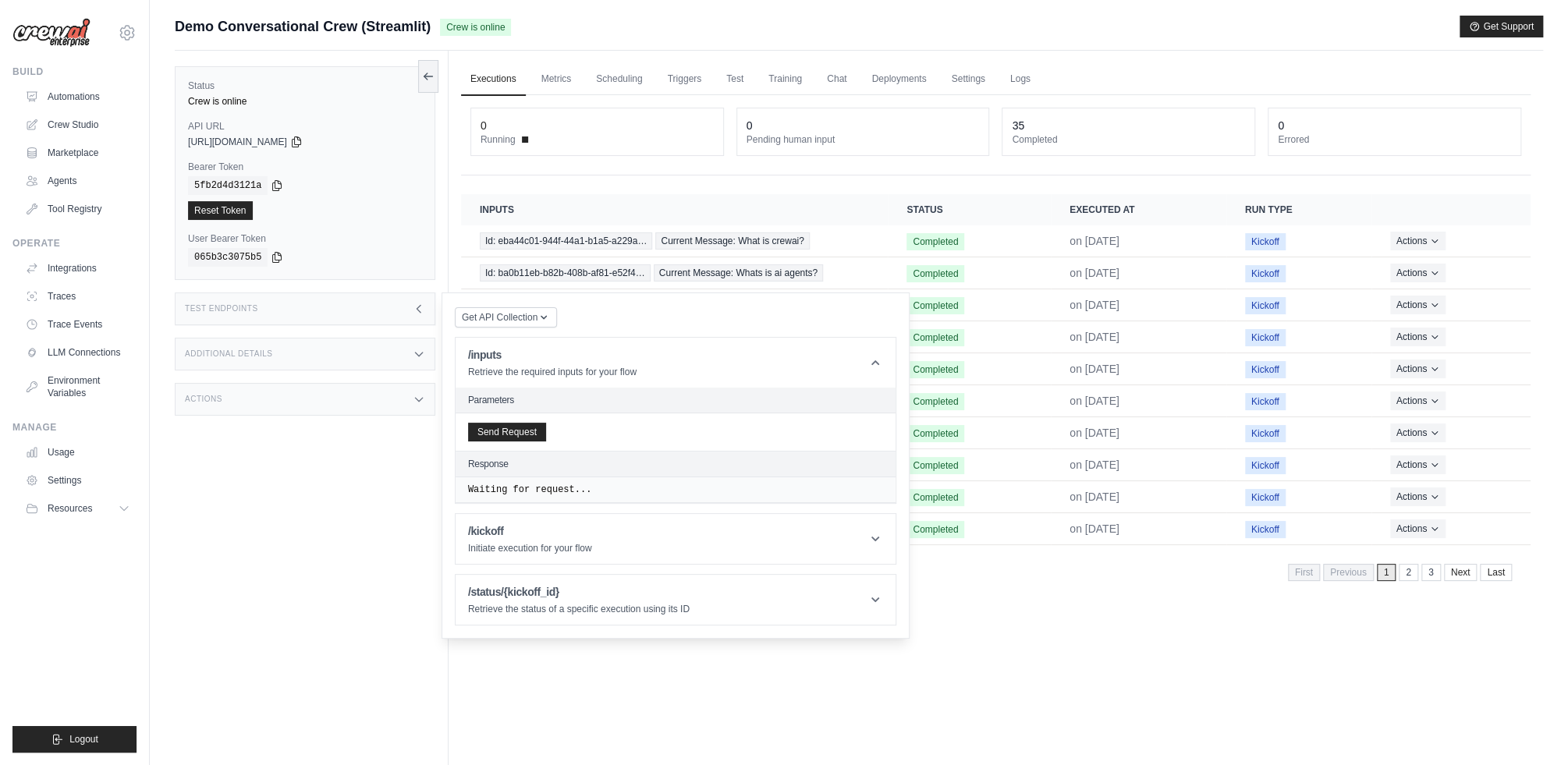
click at [505, 420] on div "Send Request" at bounding box center [675, 432] width 440 height 38
click at [512, 432] on button "Send Request" at bounding box center [507, 431] width 78 height 19
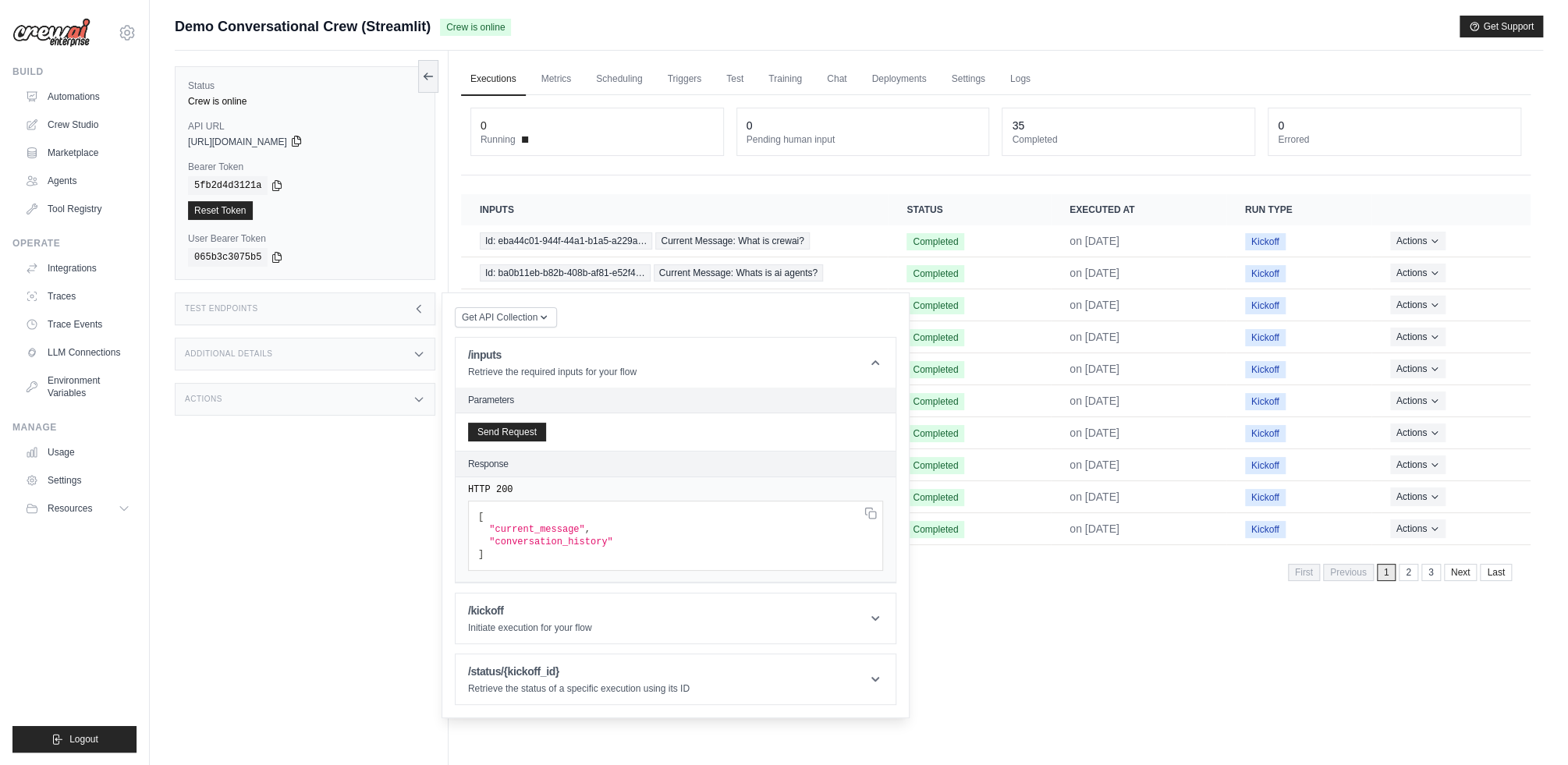
click at [303, 146] on icon at bounding box center [297, 141] width 13 height 13
click at [303, 141] on icon at bounding box center [297, 141] width 13 height 13
click at [277, 188] on icon at bounding box center [277, 185] width 13 height 13
click at [270, 532] on div "Status Crew is online API URL copied [URL][DOMAIN_NAME] Bearer Token copied 5fb…" at bounding box center [312, 433] width 274 height 765
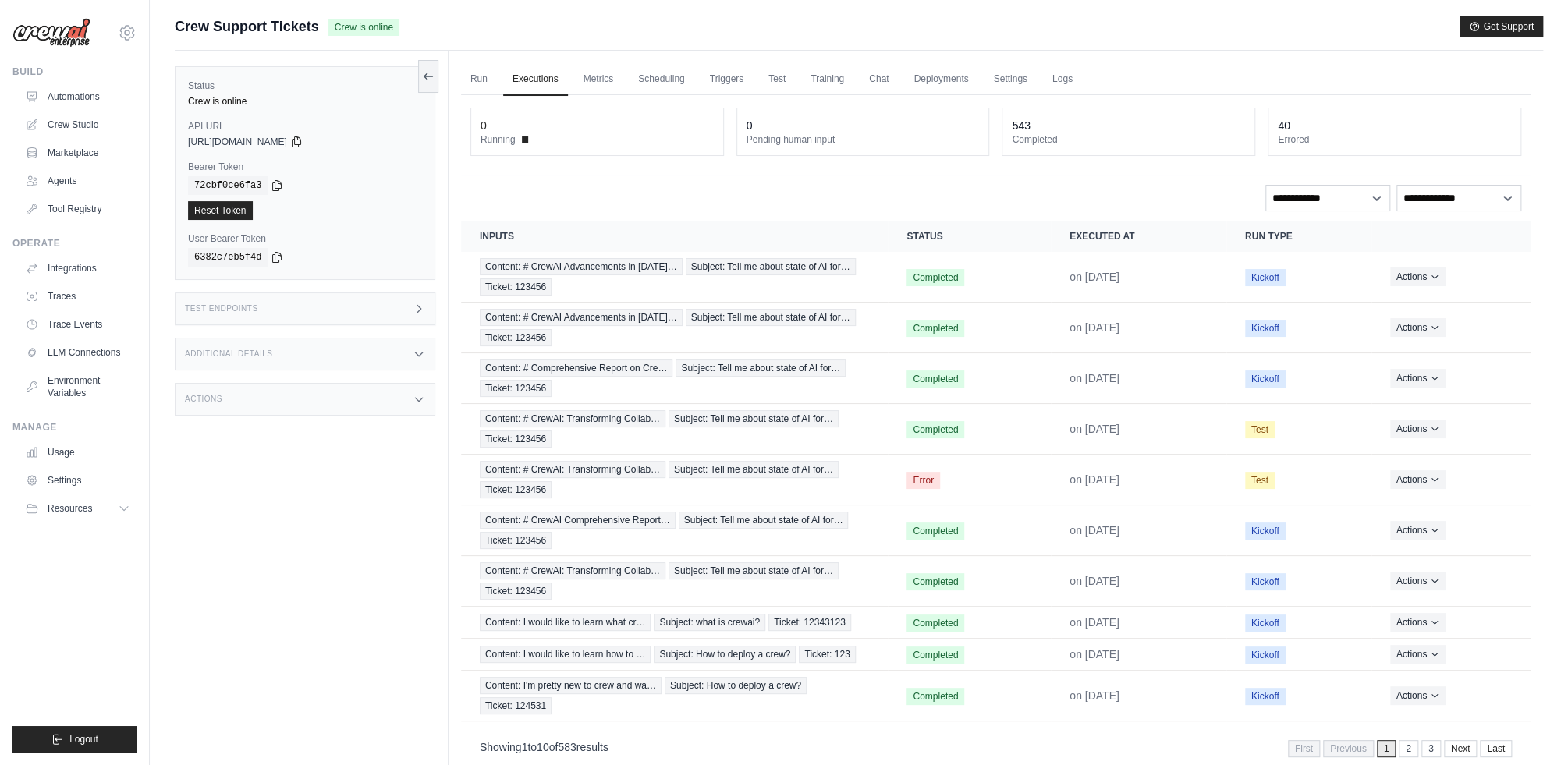
click at [355, 490] on div "Status Crew is online API URL copied https://crew-support-tickets-b23662c8-a0f3…" at bounding box center [312, 433] width 274 height 765
click at [377, 314] on div "Test Endpoints" at bounding box center [305, 309] width 261 height 33
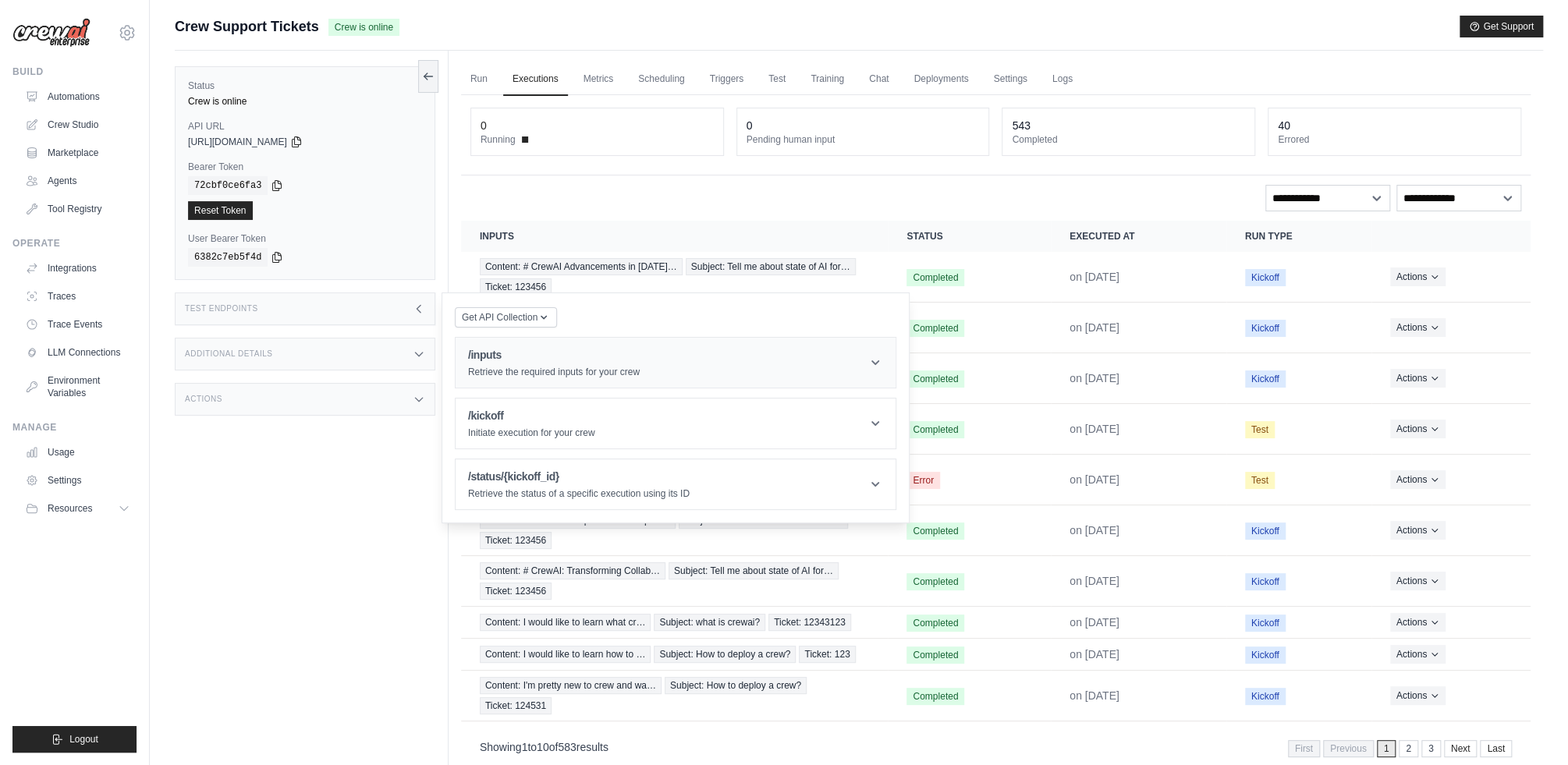
click at [483, 352] on h1 "/inputs" at bounding box center [554, 356] width 172 height 16
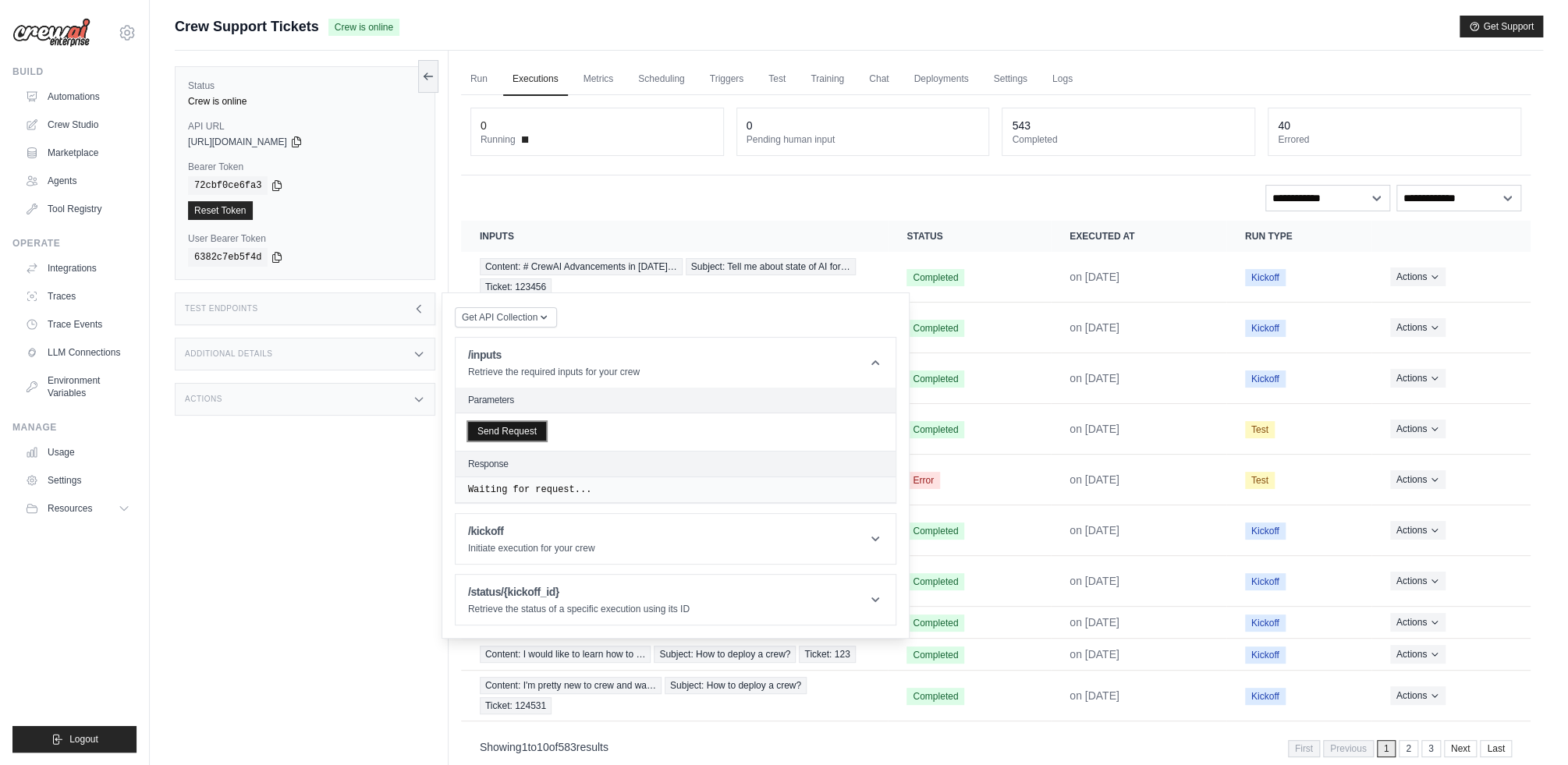
click at [528, 430] on button "Send Request" at bounding box center [507, 431] width 78 height 19
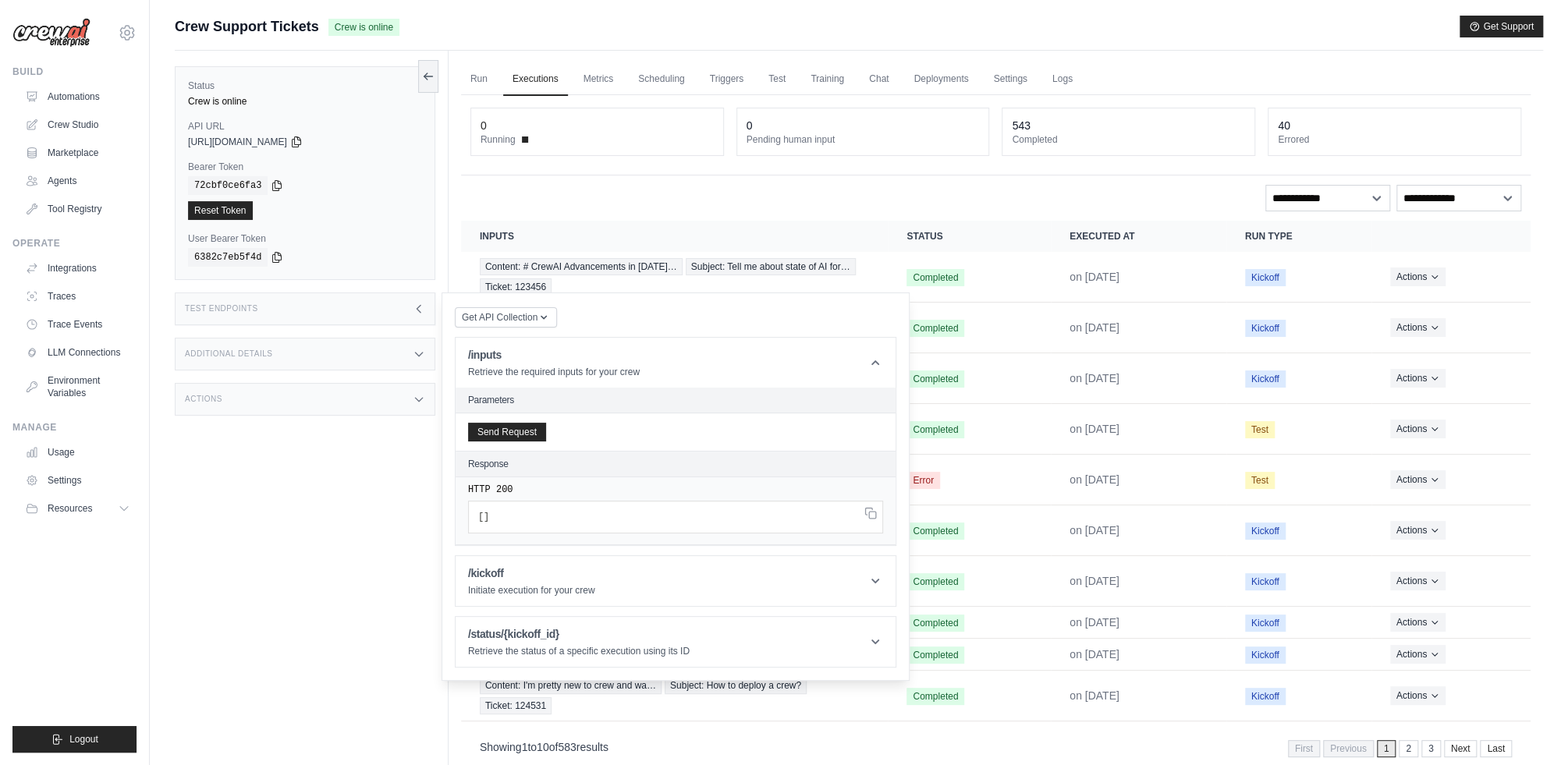
click at [569, 523] on pre "[ ]" at bounding box center [676, 517] width 415 height 33
click at [209, 533] on div "Status Crew is online API URL copied https://crew-support-tickets-b23662c8-a0f3…" at bounding box center [312, 433] width 274 height 765
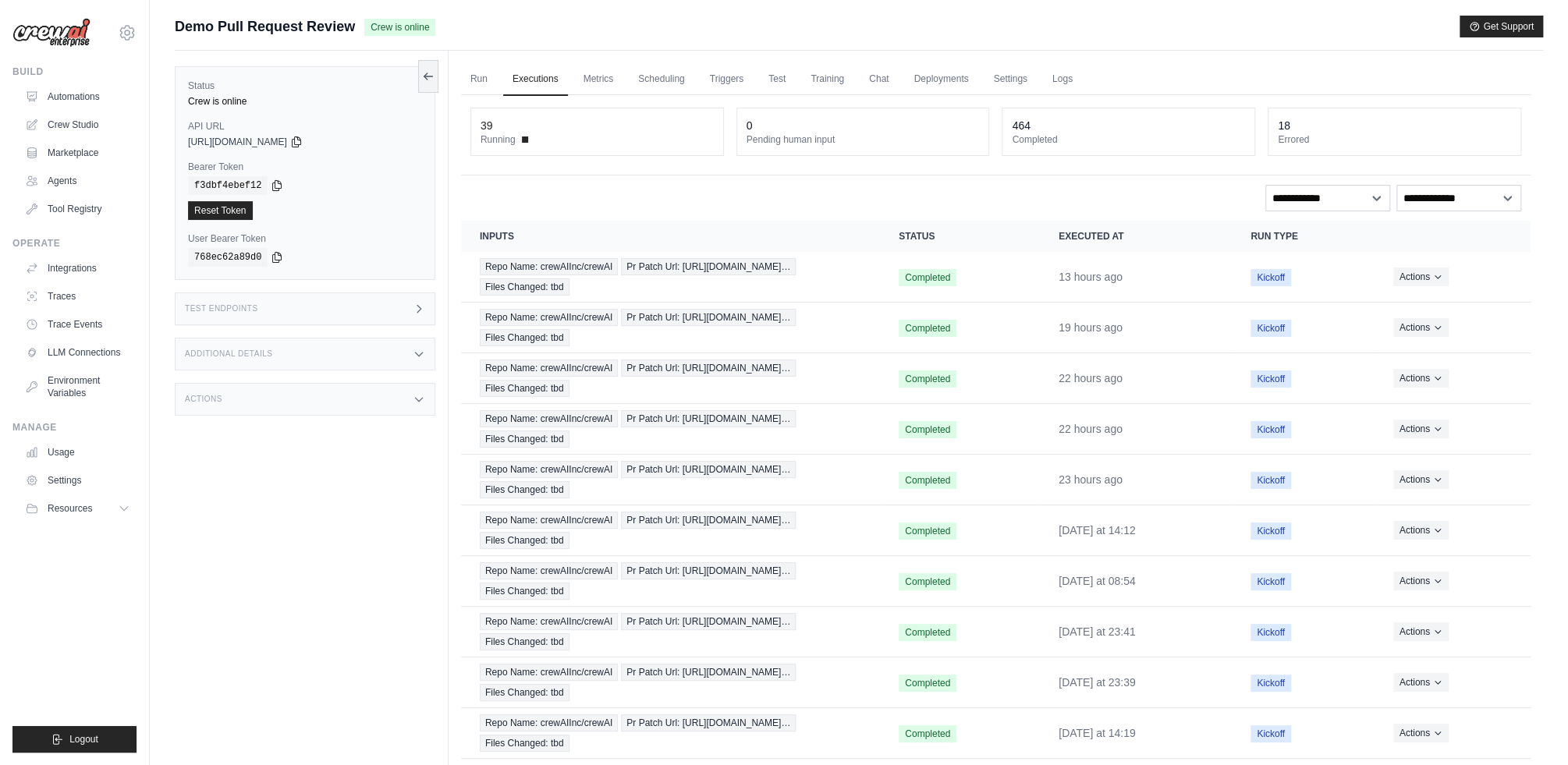
click at [274, 427] on div "Status Crew is online API URL copied [URL][DOMAIN_NAME] Bearer Token copied f3d…" at bounding box center [312, 433] width 274 height 765
click at [369, 302] on div "Test Endpoints" at bounding box center [305, 309] width 261 height 33
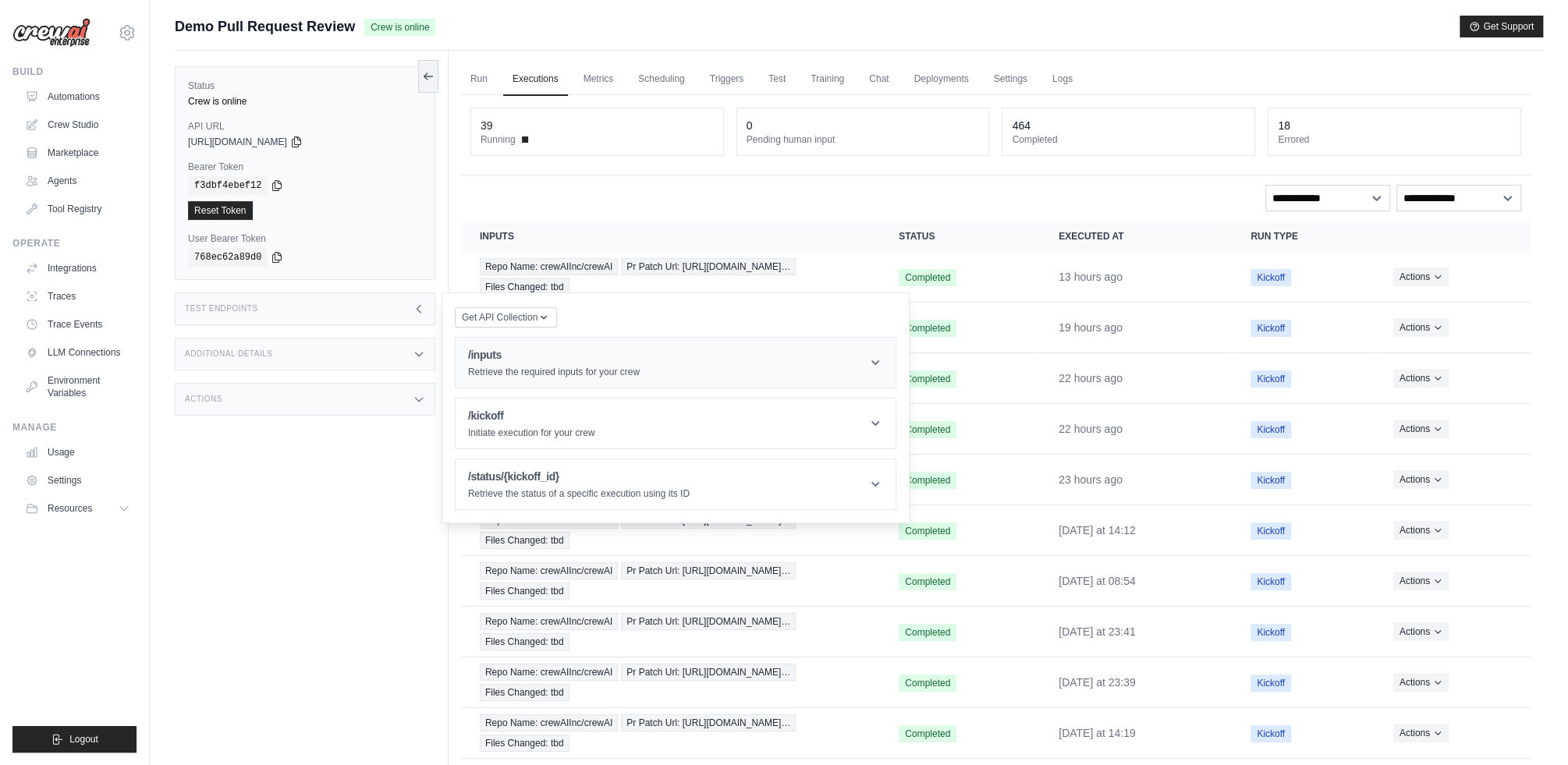
click at [512, 355] on h1 "/inputs" at bounding box center [554, 356] width 172 height 16
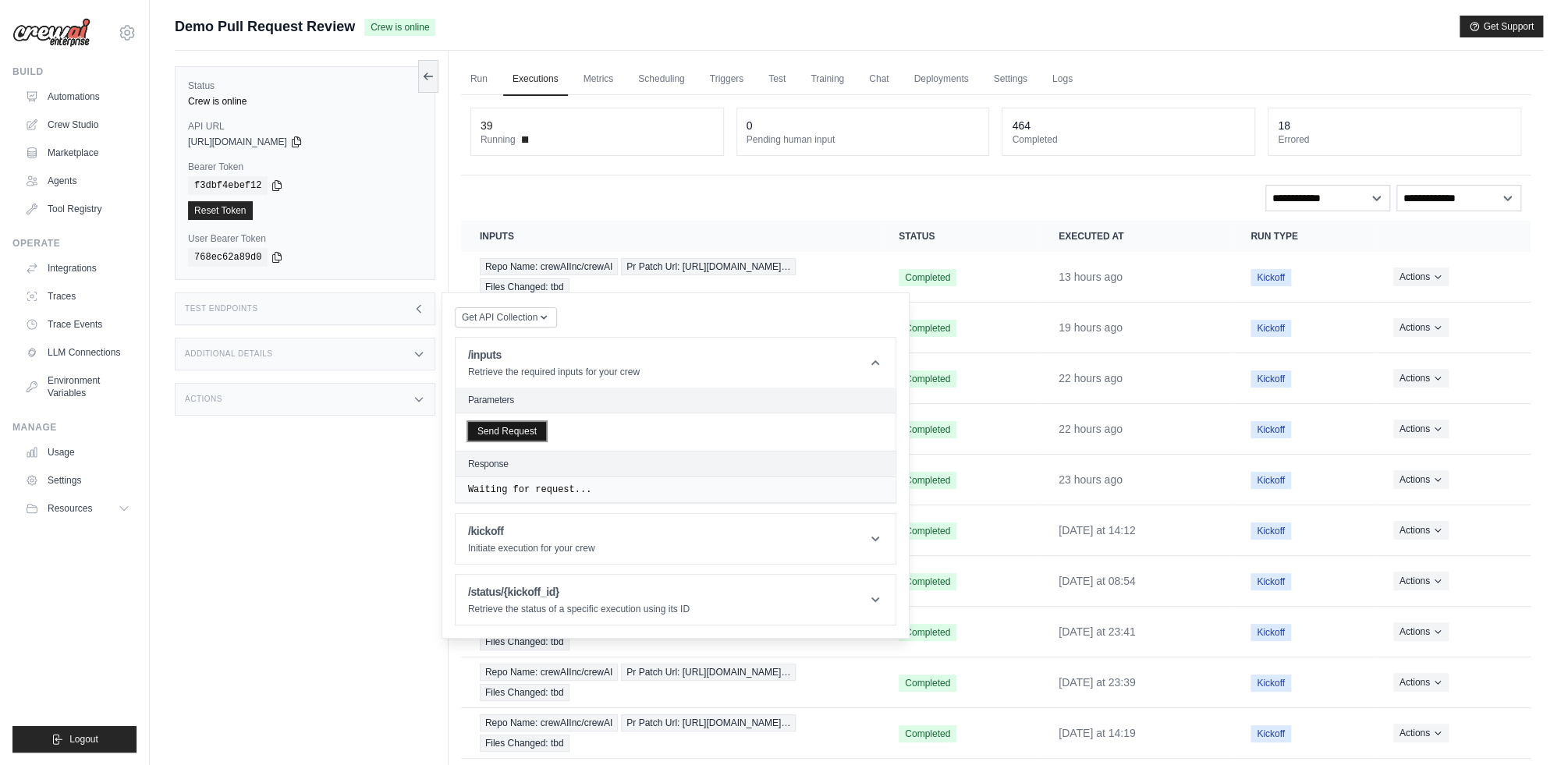
click at [530, 434] on button "Send Request" at bounding box center [507, 431] width 78 height 19
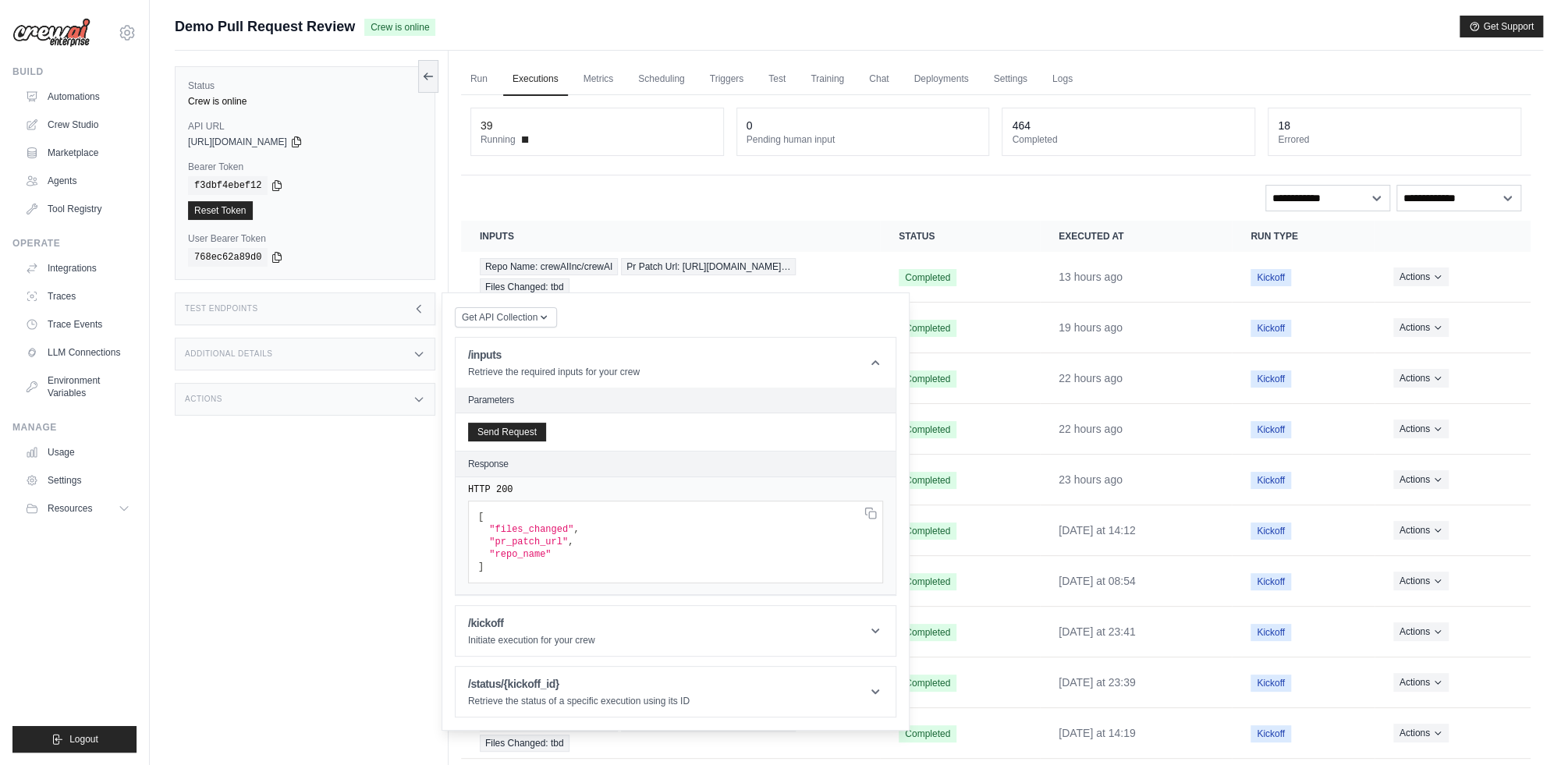
click at [365, 138] on div "https://demo-pull-request-review-759b0117-f44b-47e2-7cc52a7e.crewai.com" at bounding box center [305, 142] width 234 height 13
click at [301, 139] on icon at bounding box center [296, 142] width 9 height 10
click at [284, 184] on icon at bounding box center [277, 185] width 13 height 13
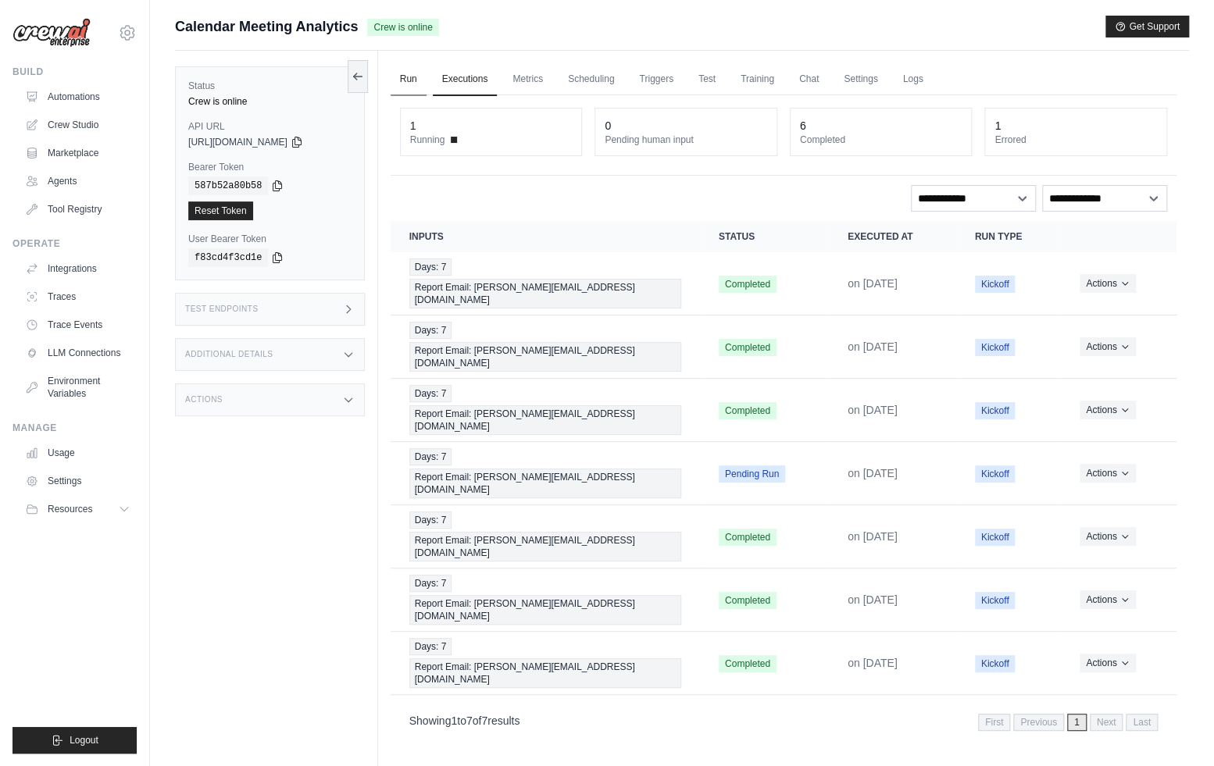
click at [411, 79] on link "Run" at bounding box center [409, 79] width 36 height 33
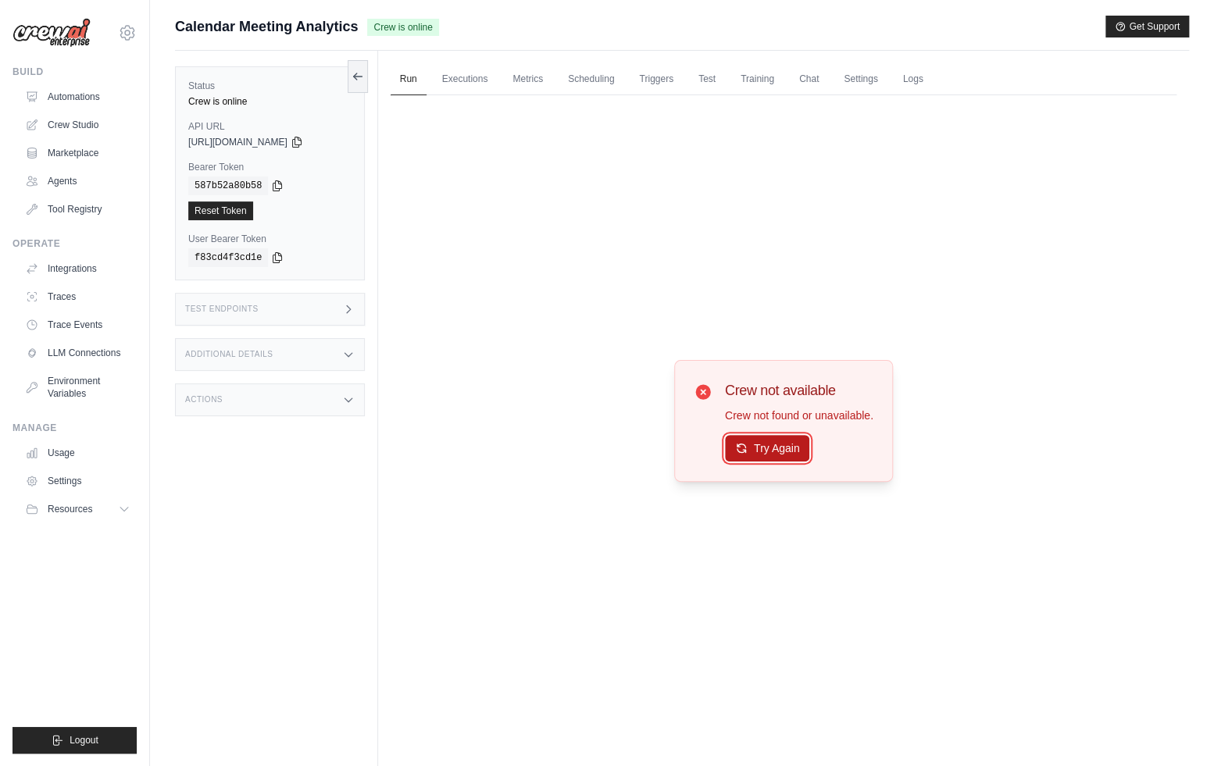
click at [771, 451] on button "Try Again" at bounding box center [767, 448] width 85 height 27
click at [409, 63] on link "Run" at bounding box center [409, 79] width 36 height 33
click at [244, 13] on main "Submit a support request Describe your issue or question * Please be specific a…" at bounding box center [682, 416] width 1064 height 833
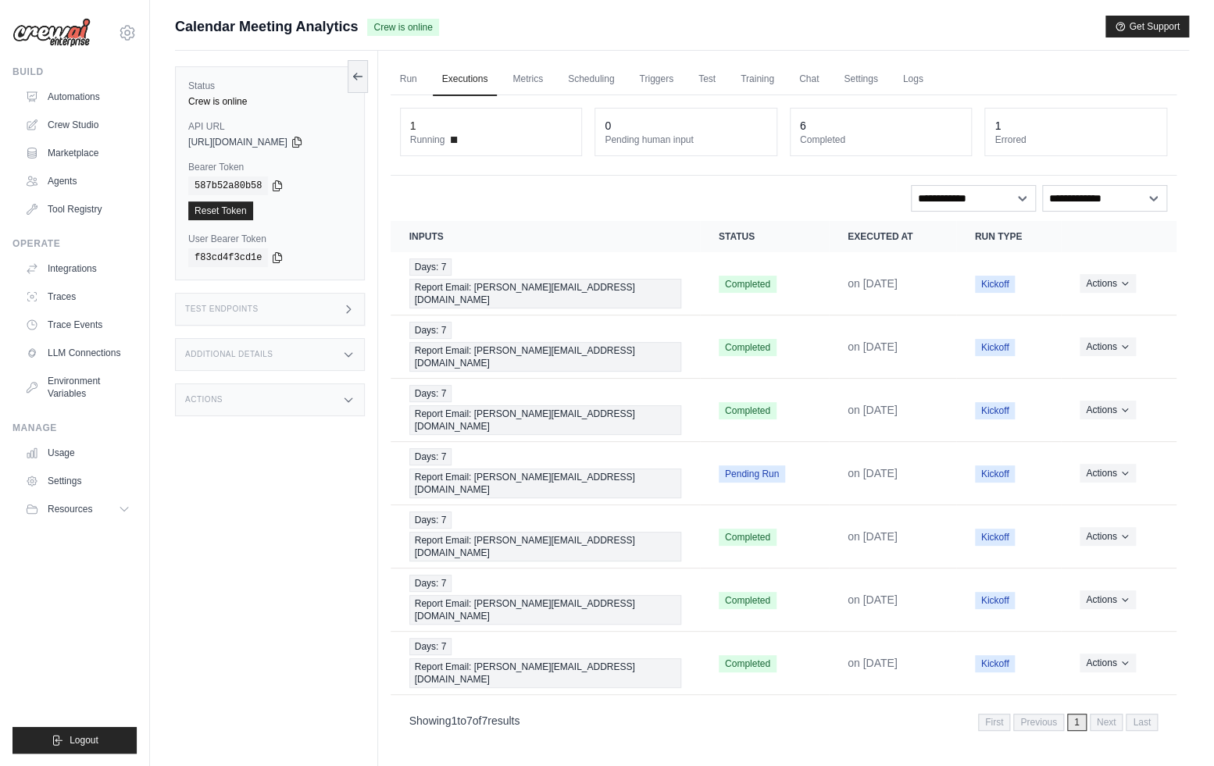
click at [315, 358] on div "Additional Details" at bounding box center [270, 354] width 190 height 33
click at [334, 369] on div "Additional Details" at bounding box center [270, 354] width 190 height 33
click at [1092, 463] on button "Actions" at bounding box center [1107, 472] width 55 height 19
click at [1095, 513] on button "Delete" at bounding box center [1108, 525] width 100 height 25
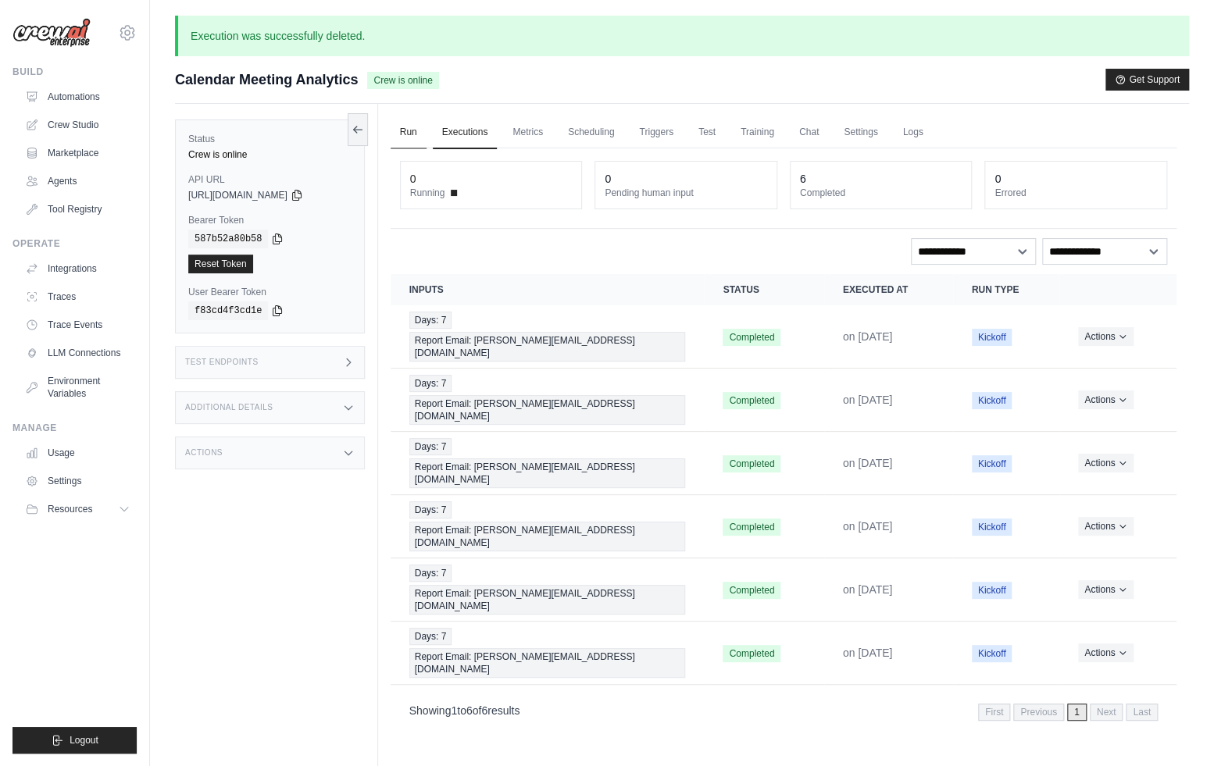
click at [400, 140] on link "Run" at bounding box center [409, 132] width 36 height 33
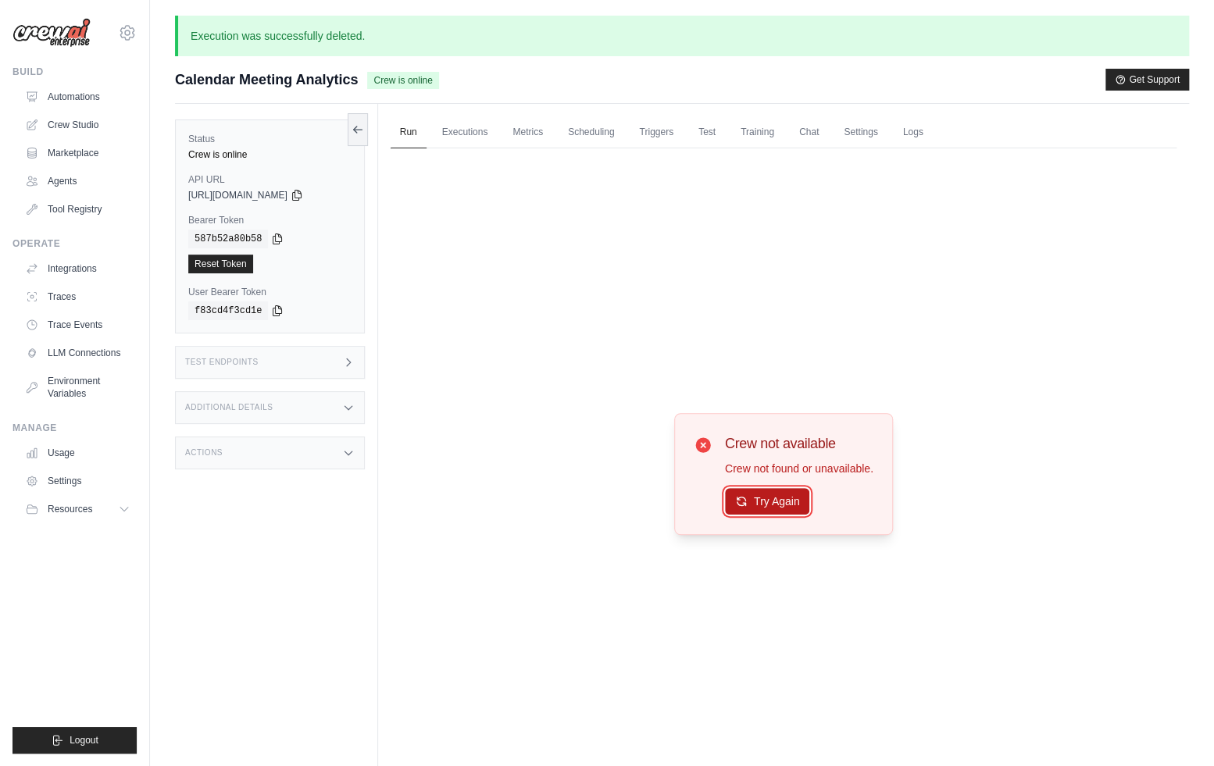
click at [777, 504] on button "Try Again" at bounding box center [767, 501] width 85 height 27
click at [48, 93] on link "Automations" at bounding box center [79, 96] width 118 height 25
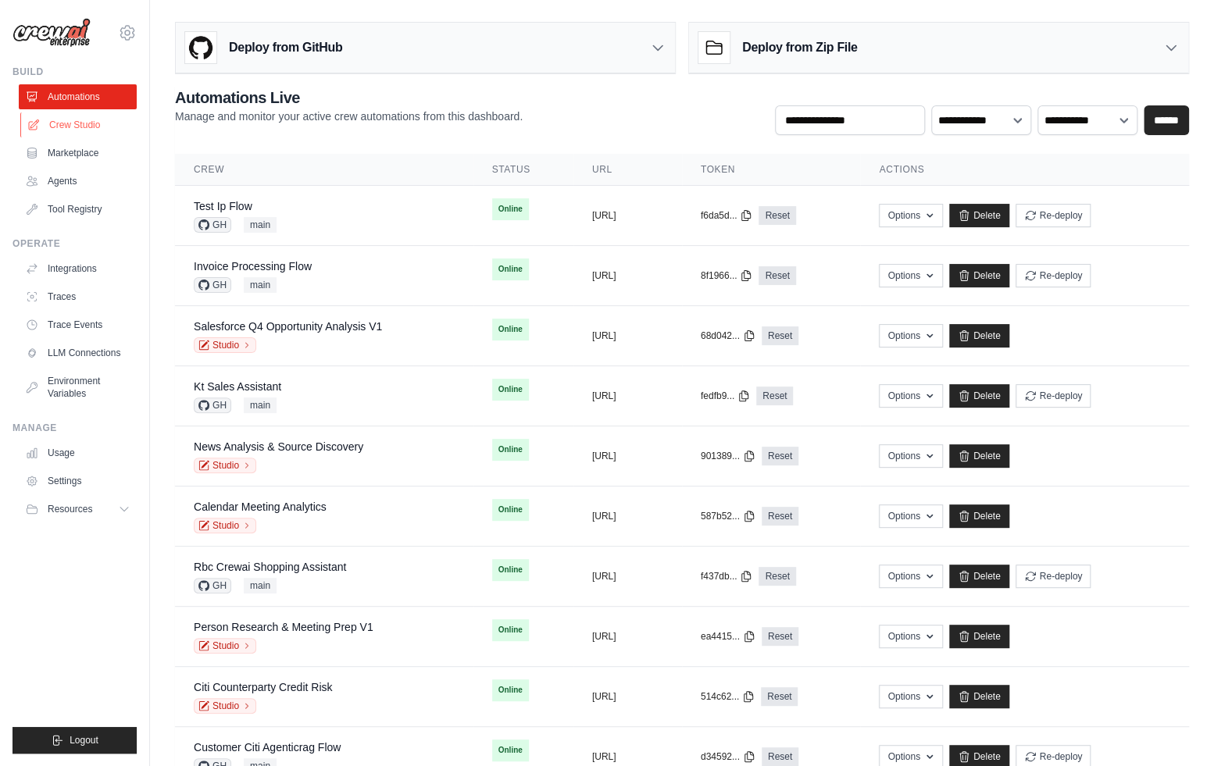
click at [66, 120] on link "Crew Studio" at bounding box center [79, 125] width 118 height 25
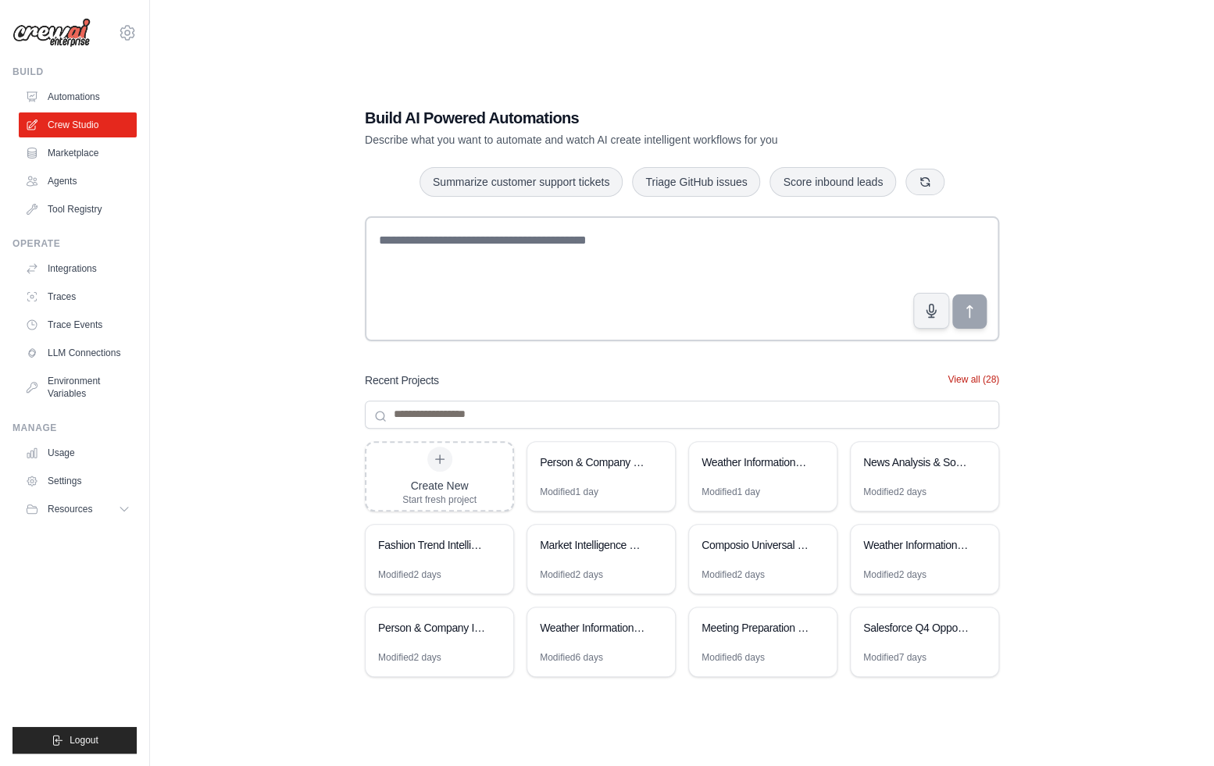
click at [974, 377] on button "View all (28)" at bounding box center [974, 379] width 52 height 13
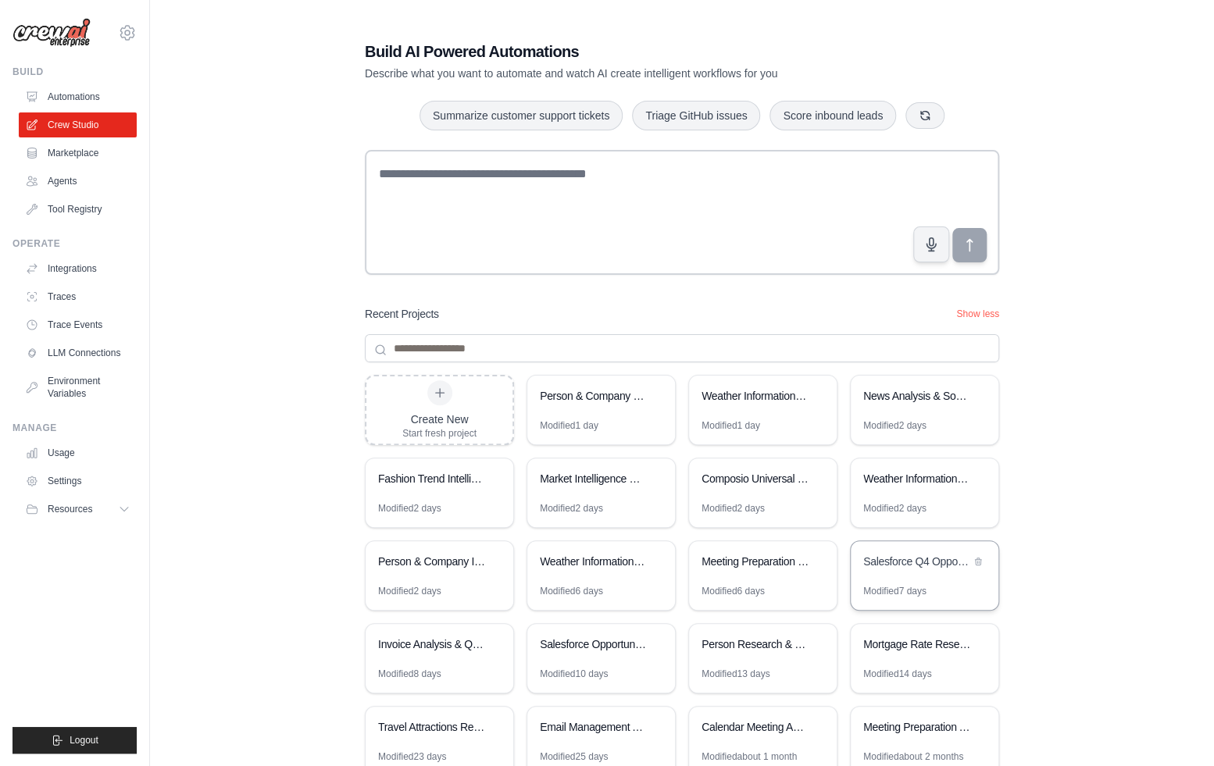
scroll to position [144, 0]
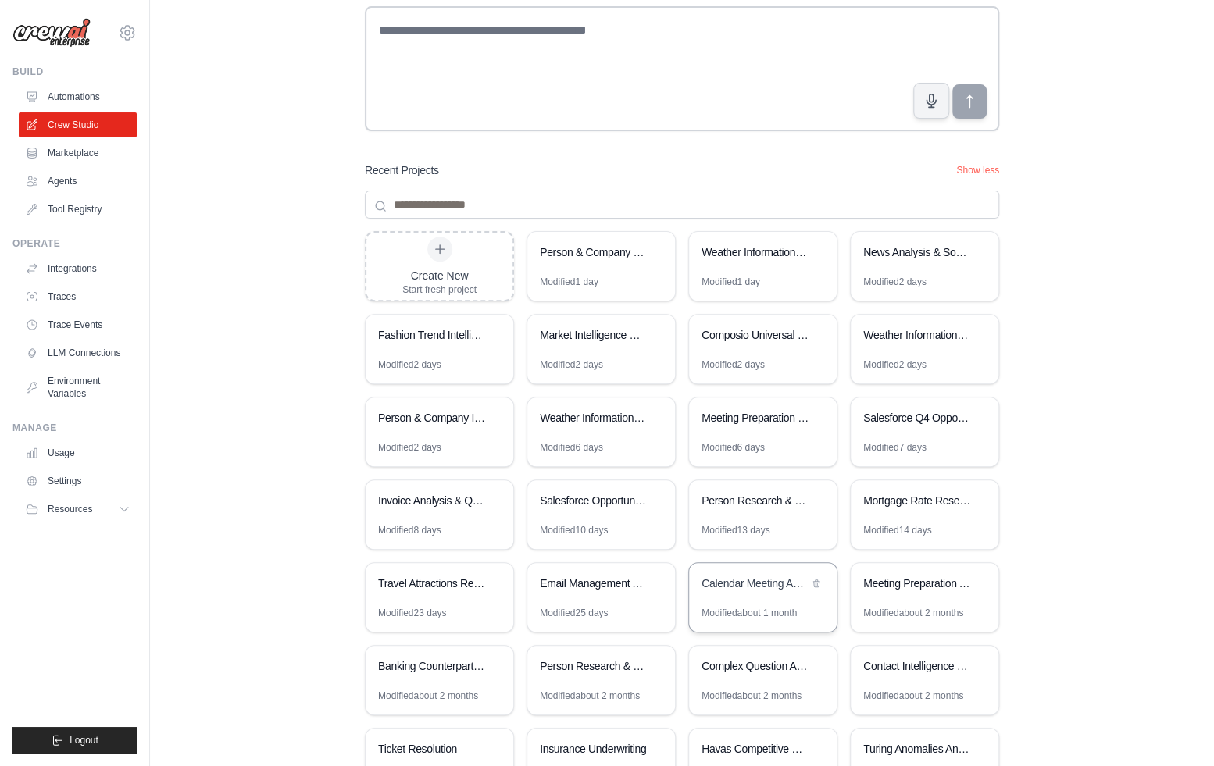
click at [741, 595] on div "Calendar Meeting Analytics" at bounding box center [763, 585] width 148 height 44
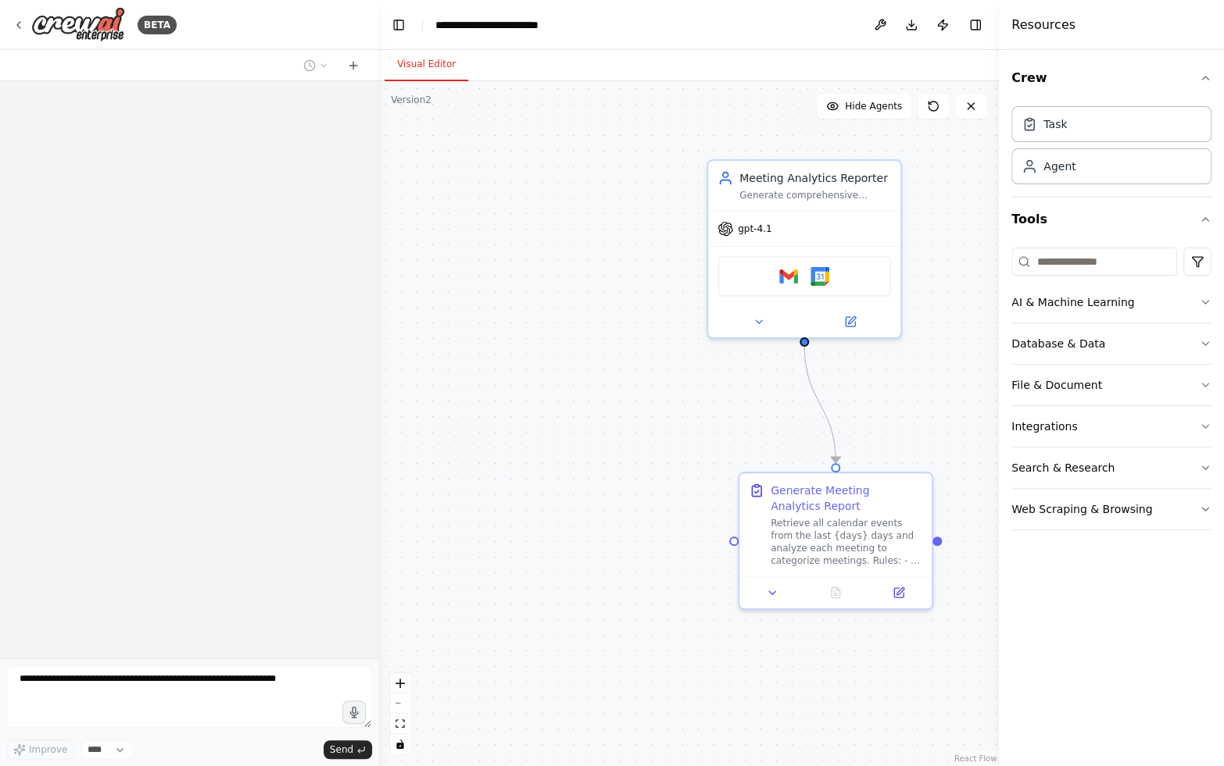
click at [986, 20] on header "**********" at bounding box center [688, 25] width 620 height 50
click at [973, 20] on button "Toggle Right Sidebar" at bounding box center [975, 25] width 22 height 22
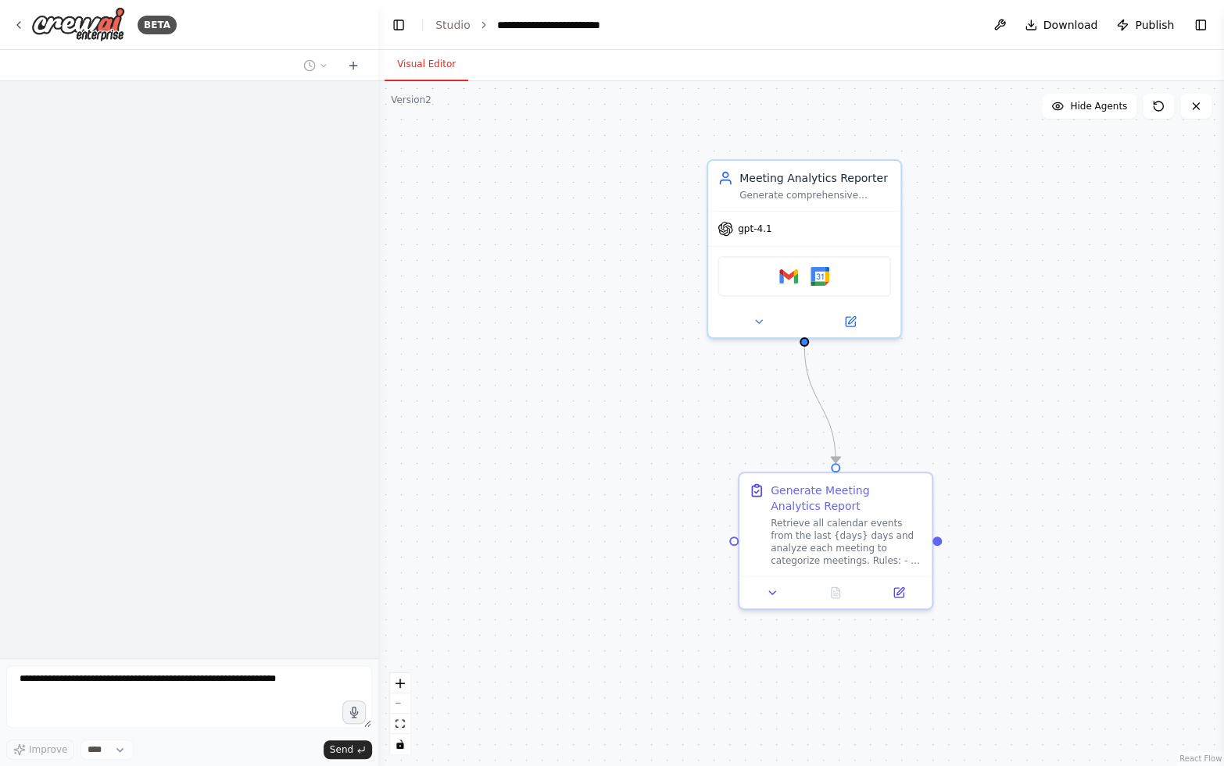
click at [709, 28] on header "**********" at bounding box center [800, 25] width 845 height 50
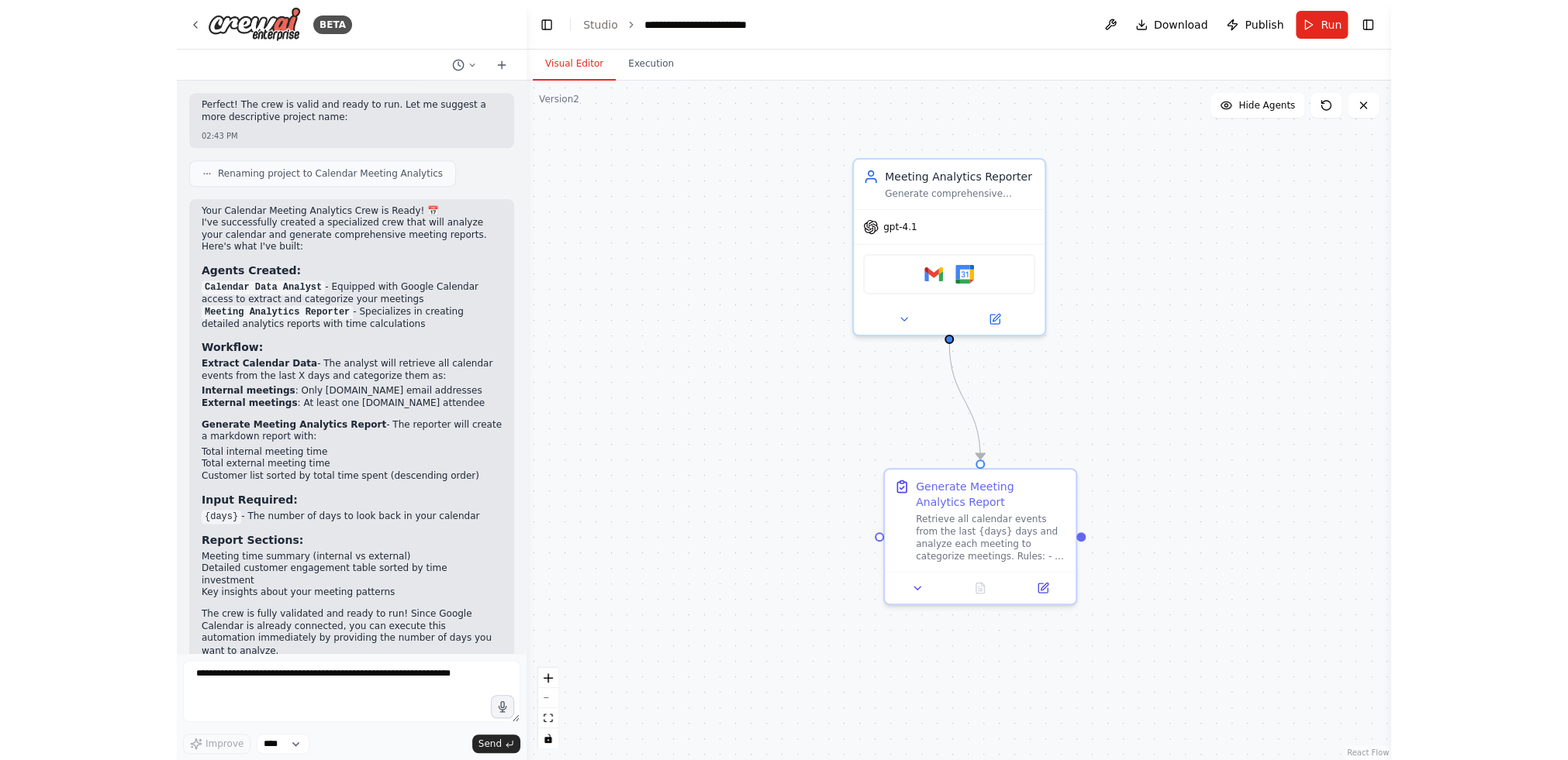
scroll to position [945, 0]
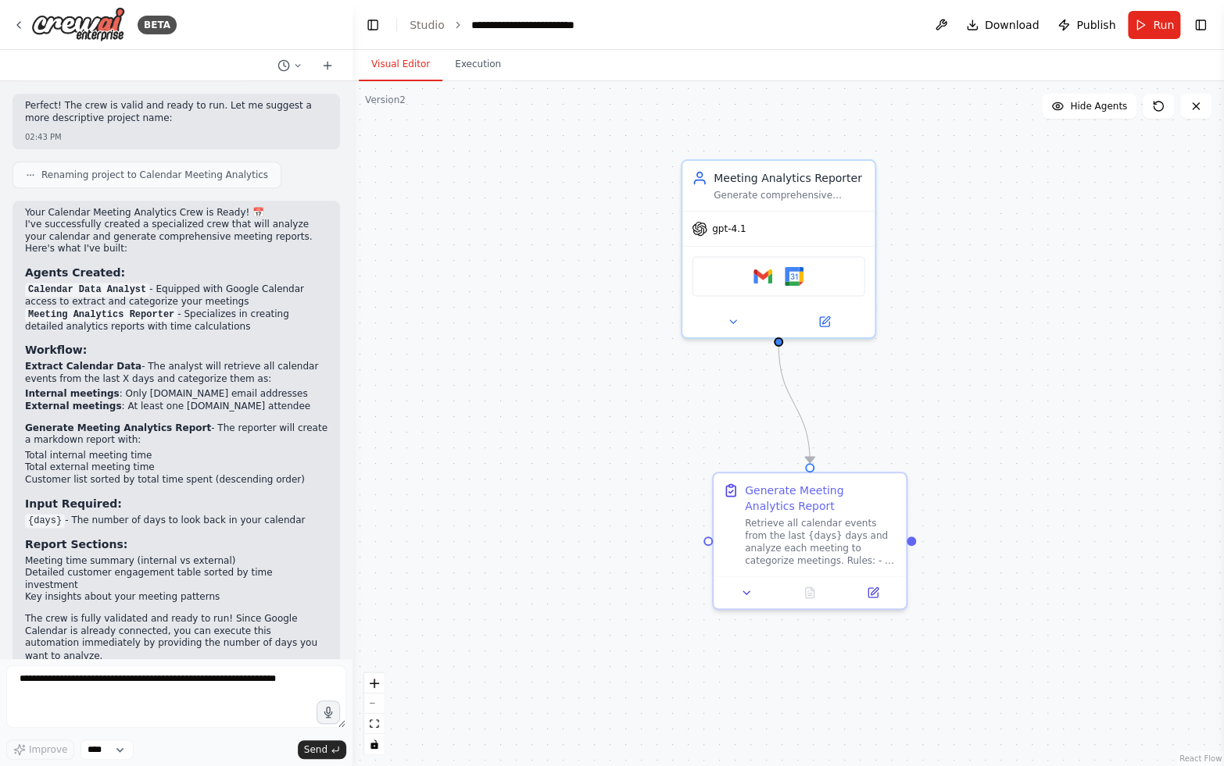
drag, startPoint x: 377, startPoint y: 216, endPoint x: 352, endPoint y: 219, distance: 25.1
click at [352, 219] on div "BETA Build a crew that will review my calendar for the last X (input) and then …" at bounding box center [612, 383] width 1224 height 766
click at [1162, 26] on span "Run" at bounding box center [1162, 25] width 21 height 16
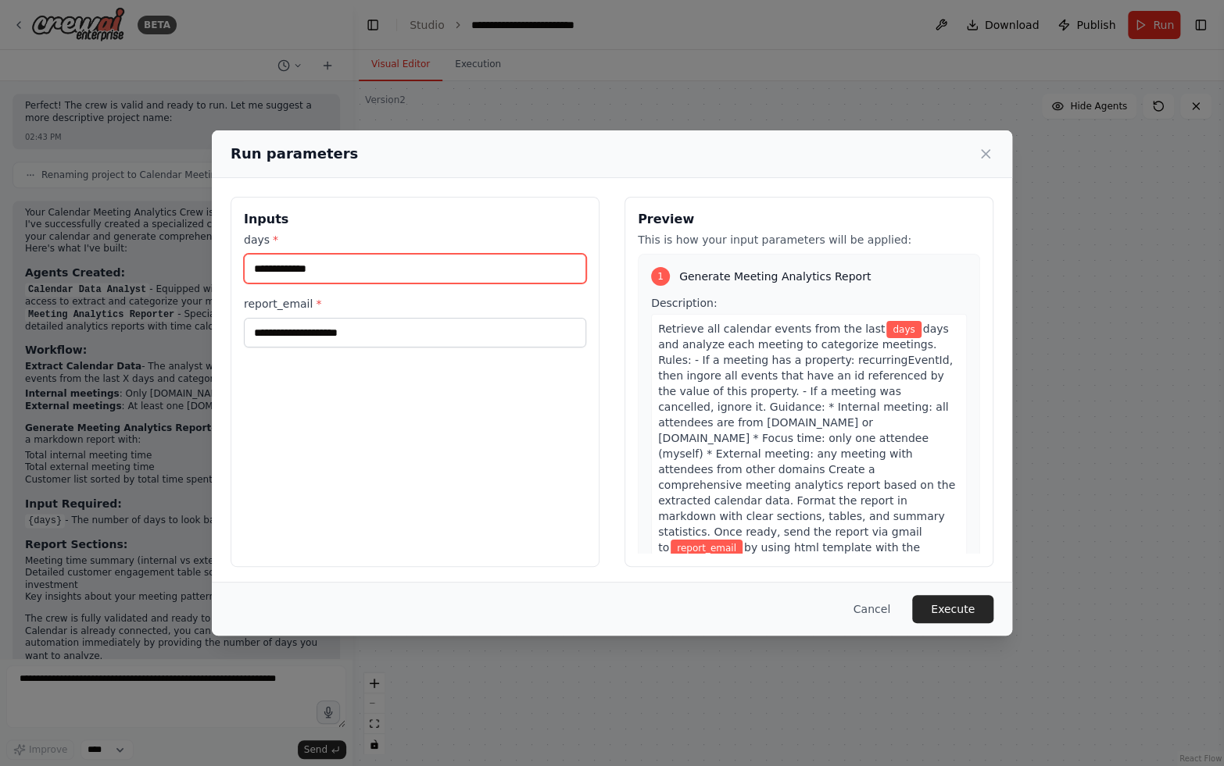
click at [357, 260] on input "days *" at bounding box center [415, 269] width 342 height 30
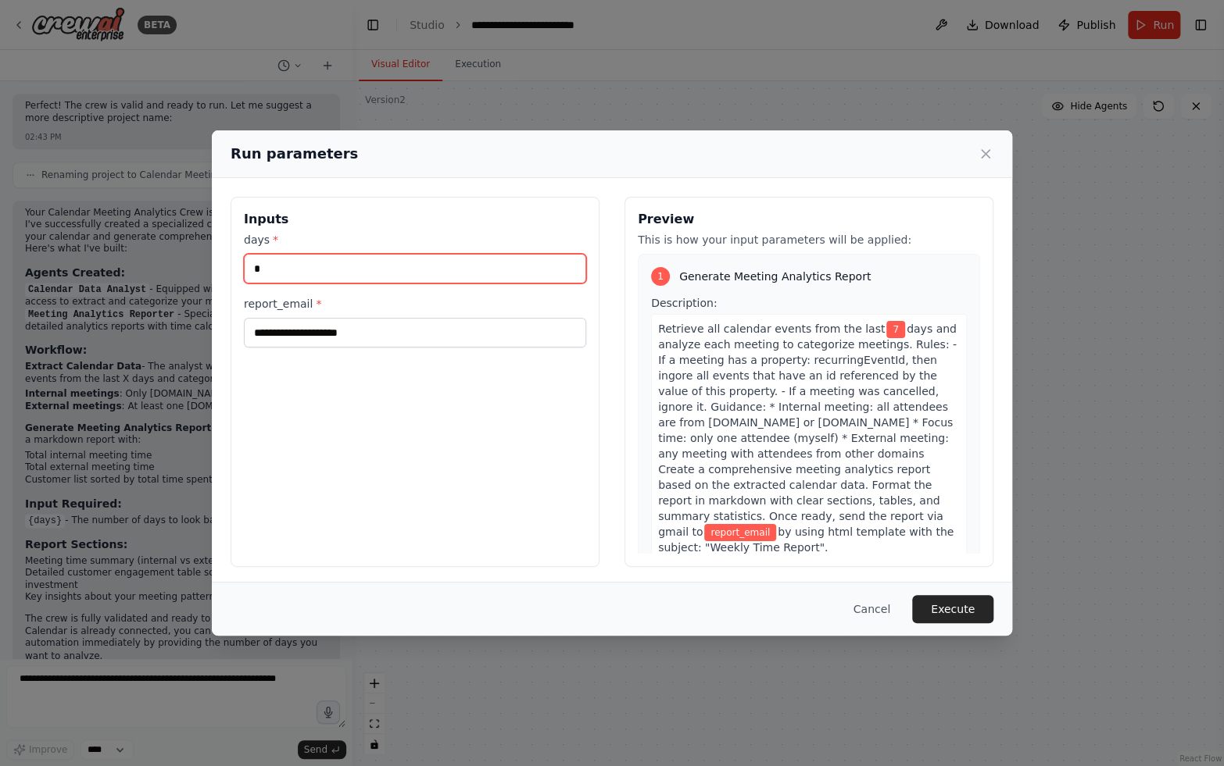
type input "*"
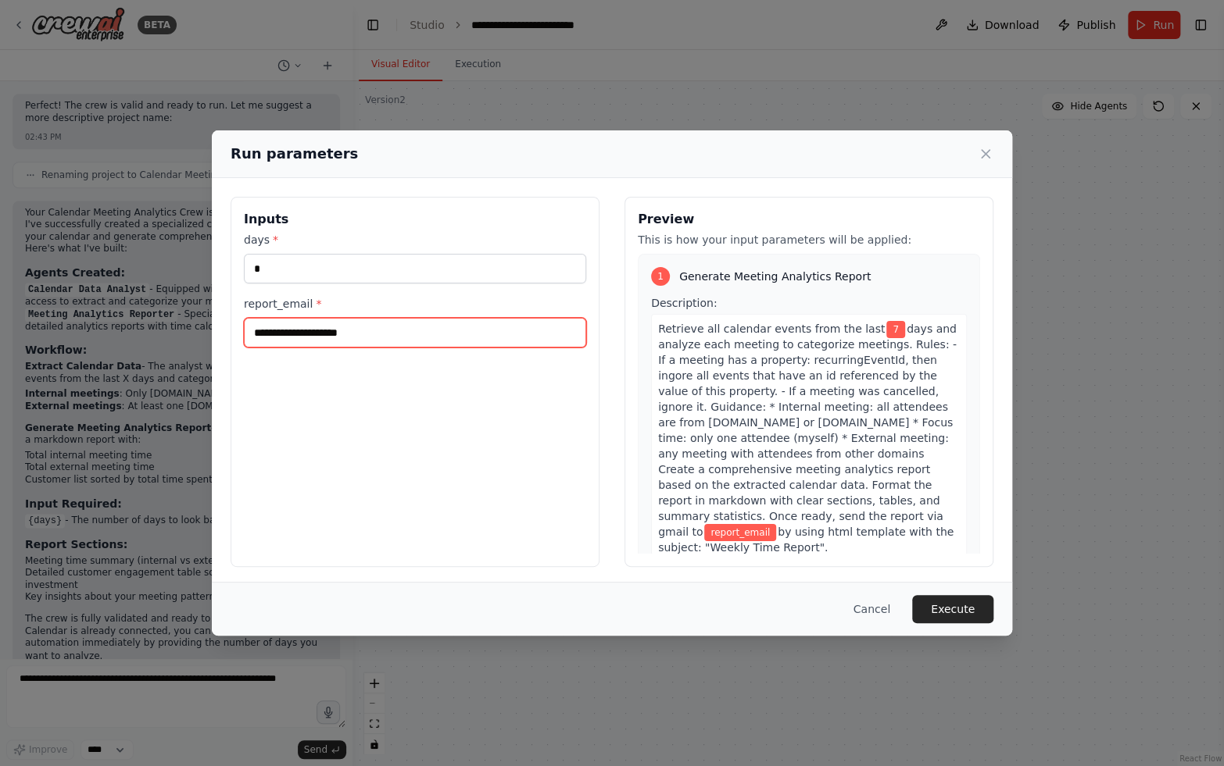
click at [354, 330] on input "report_email *" at bounding box center [415, 333] width 342 height 30
type input "**********"
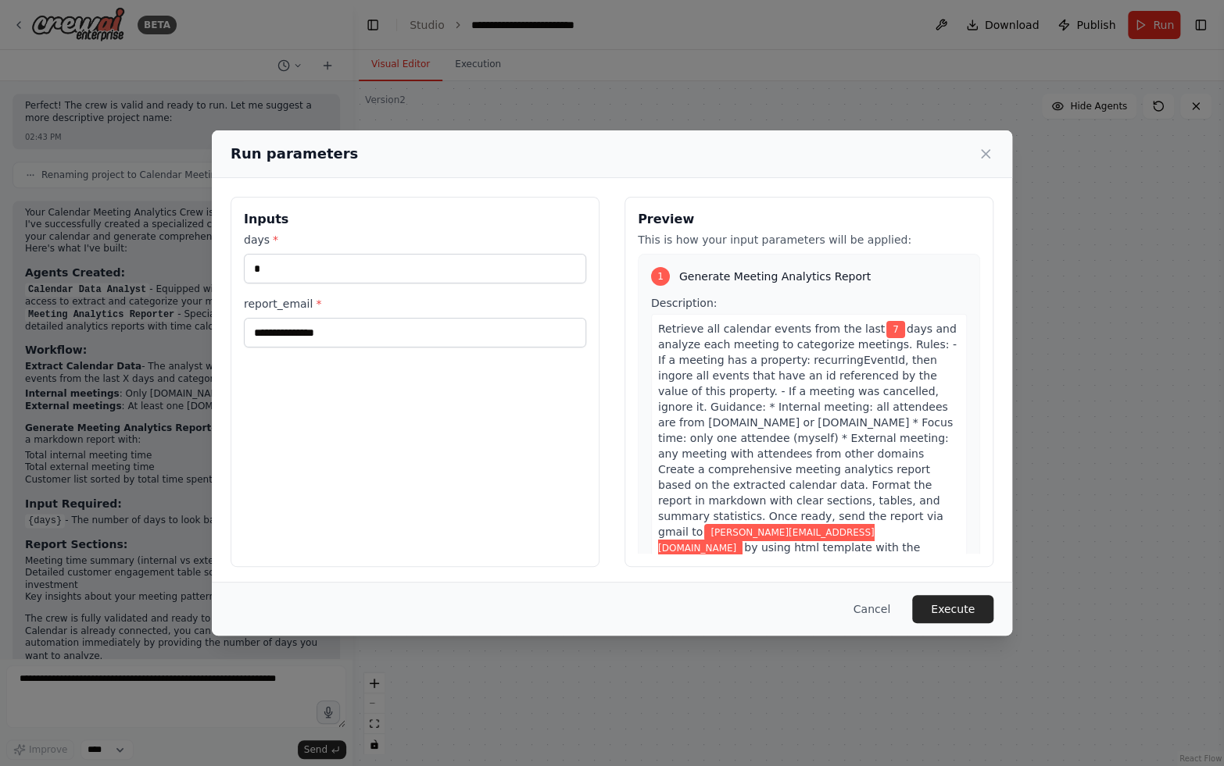
click at [476, 449] on div "**********" at bounding box center [414, 382] width 369 height 370
click at [950, 612] on button "Execute" at bounding box center [952, 609] width 81 height 28
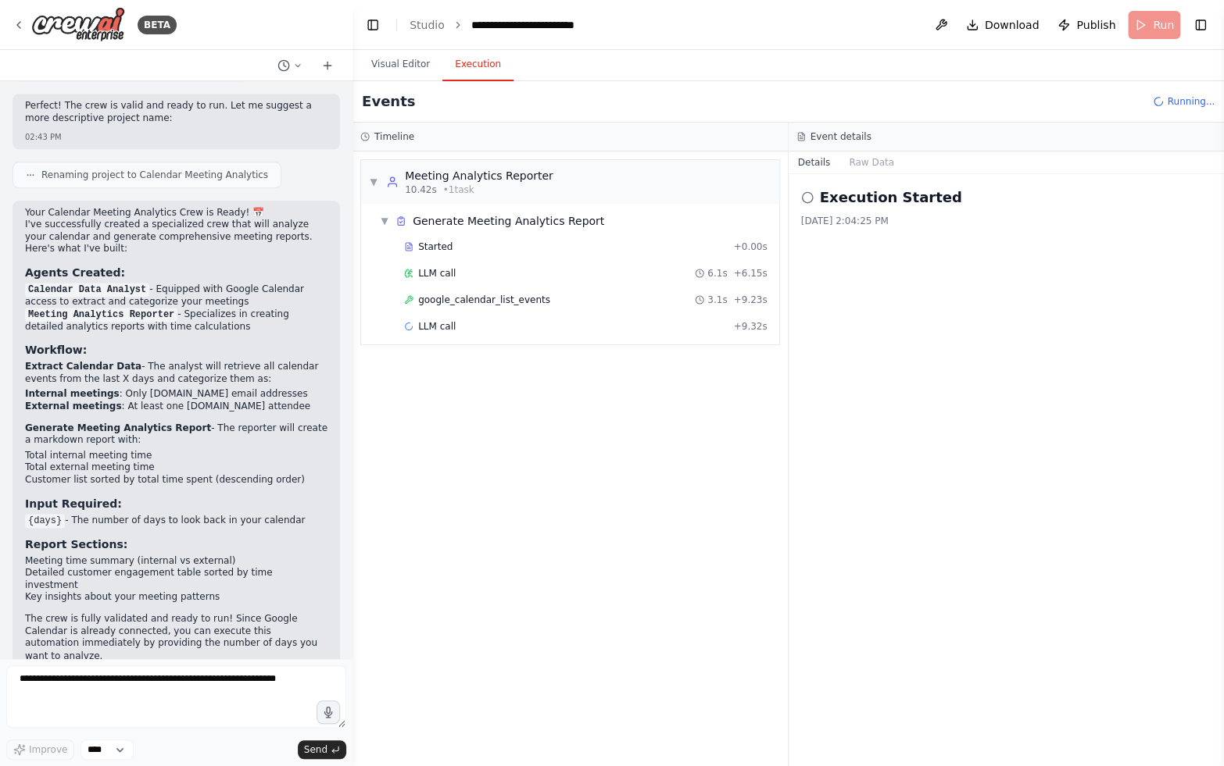
click at [458, 61] on button "Execution" at bounding box center [477, 64] width 71 height 33
click at [488, 300] on span "google_calendar_list_events" at bounding box center [484, 300] width 132 height 13
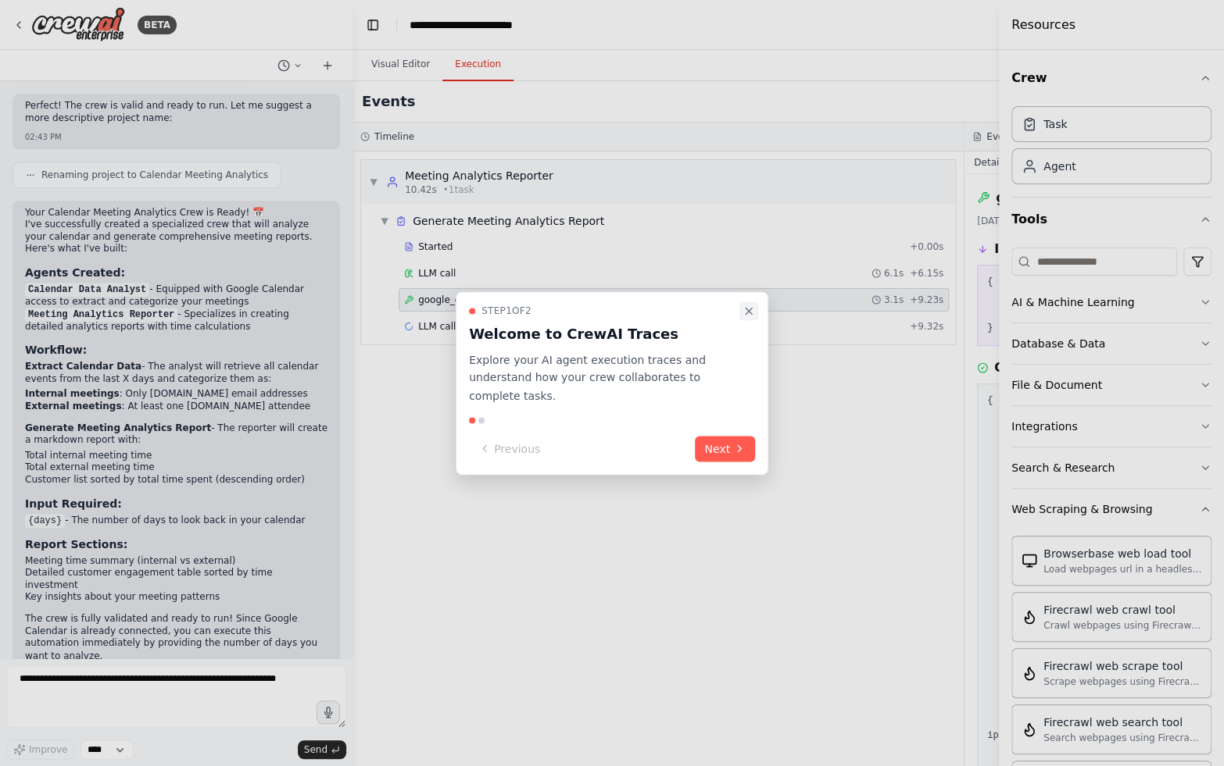
click at [748, 309] on icon "Close walkthrough" at bounding box center [748, 311] width 13 height 13
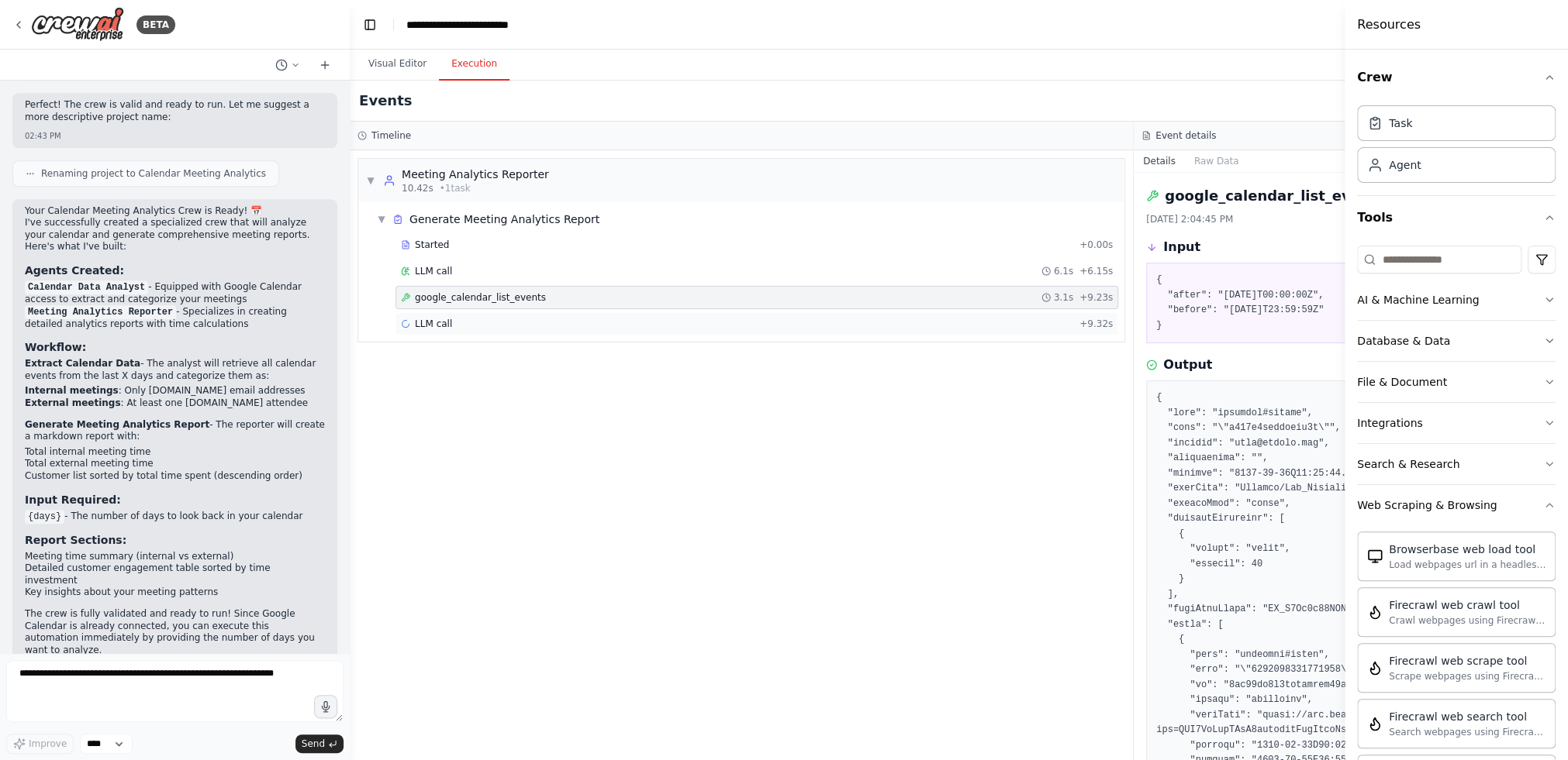
click at [459, 328] on div "LLM call + 9.32s" at bounding box center [756, 323] width 722 height 23
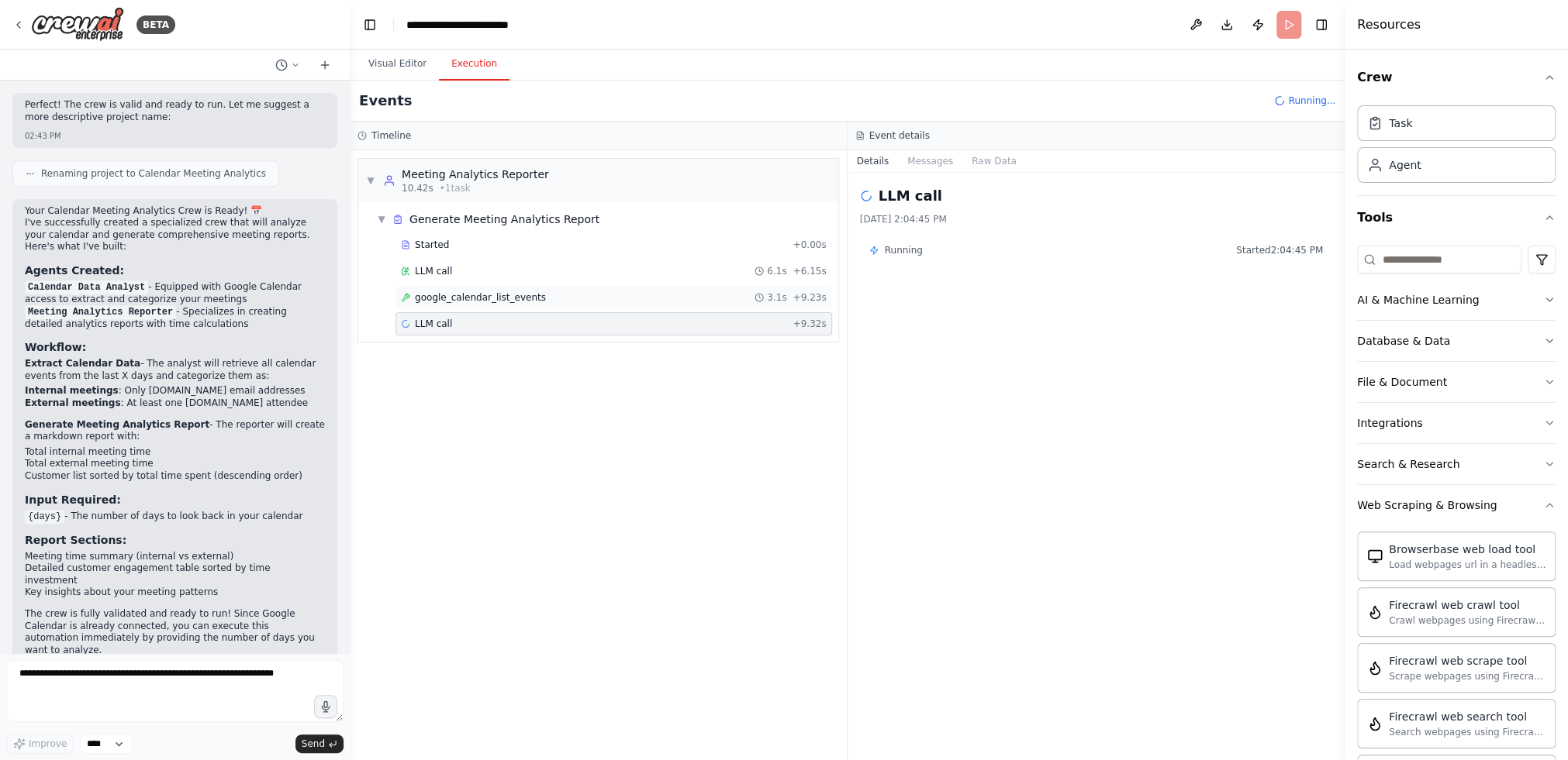
click at [477, 286] on div "google_calendar_list_events 3.1s + 9.23s" at bounding box center [613, 297] width 437 height 23
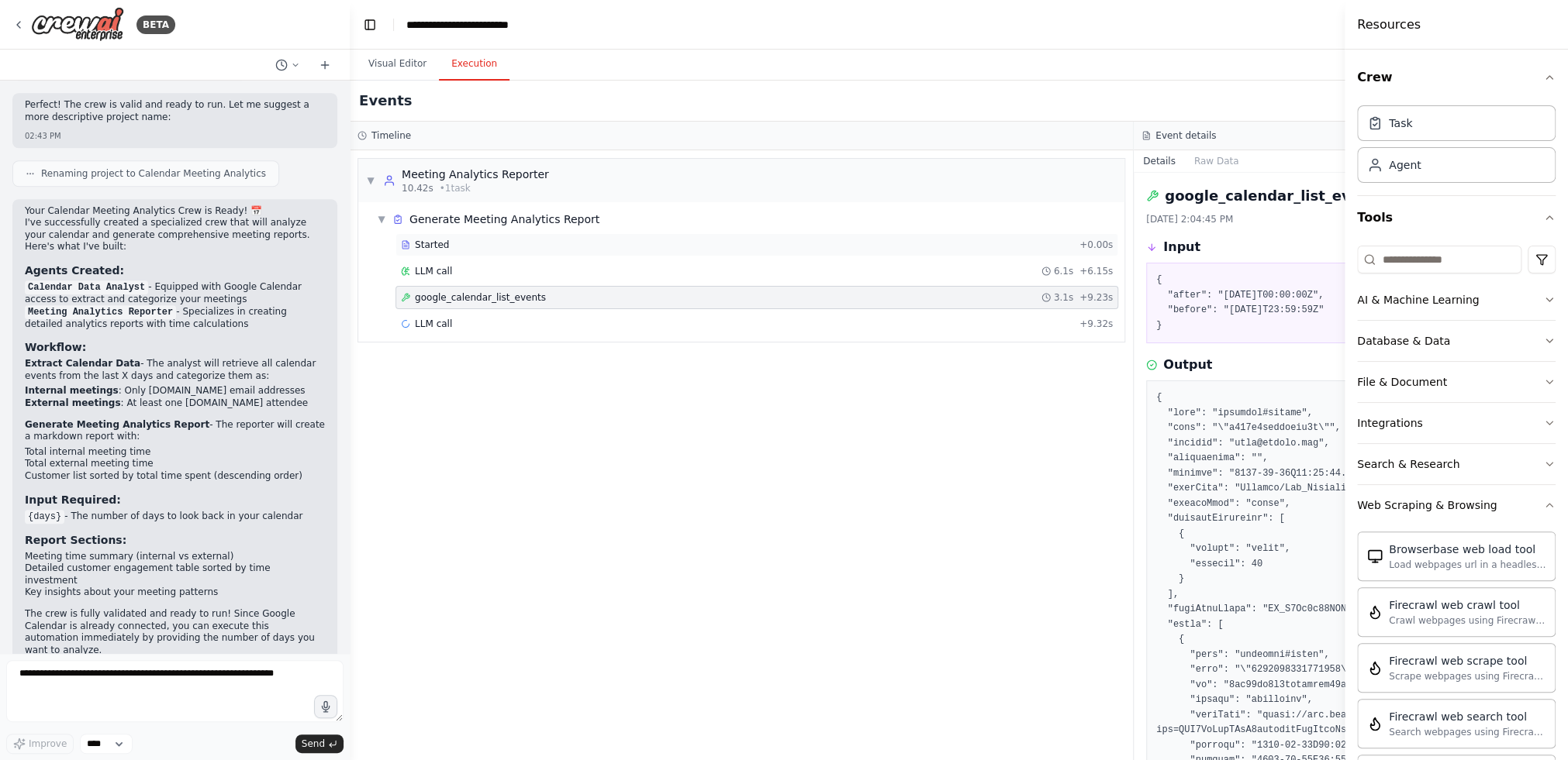
click at [444, 254] on div "Started + 0.00s" at bounding box center [756, 244] width 722 height 23
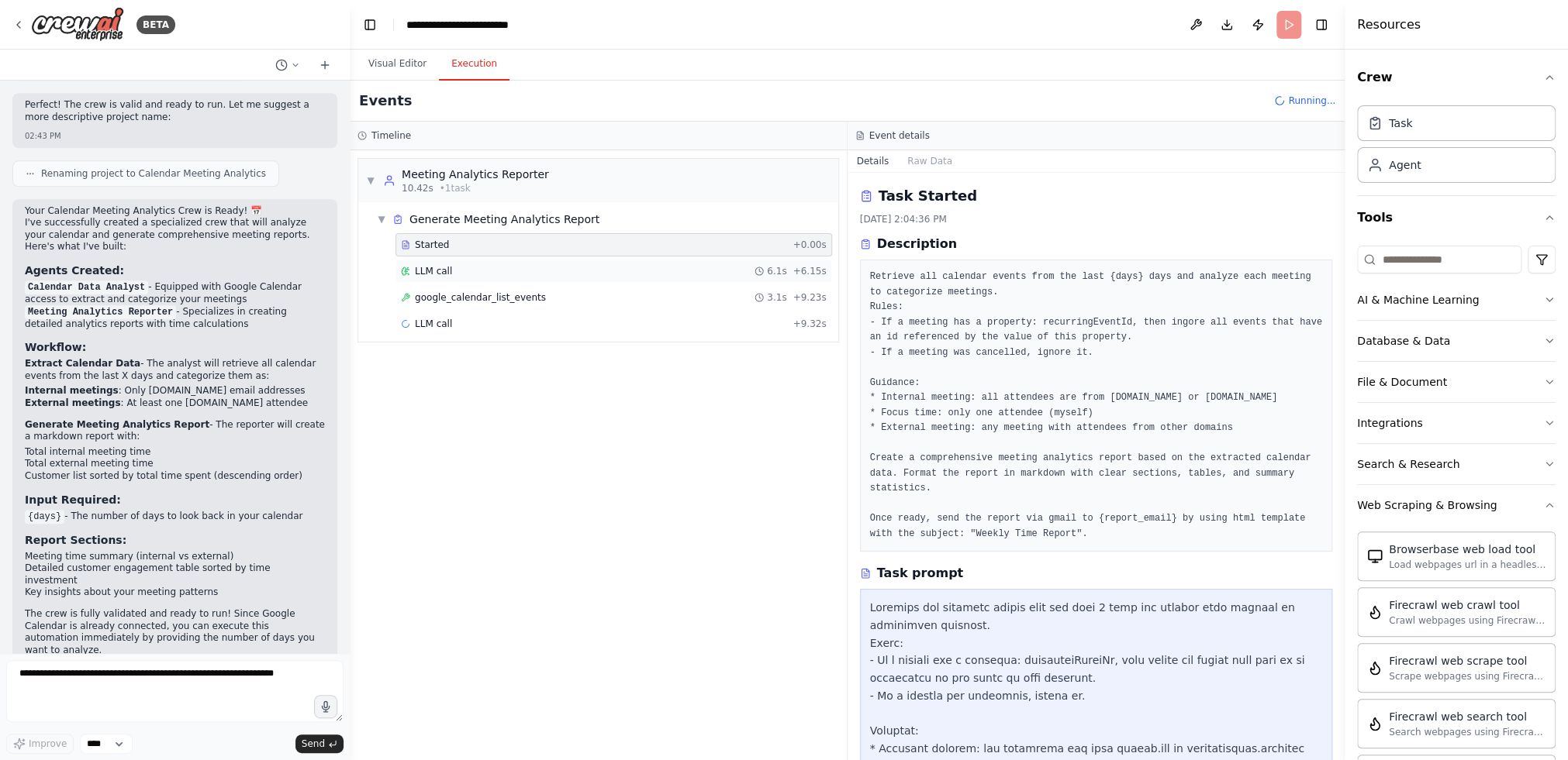
click at [456, 275] on div "LLM call 6.1s + 6.15s" at bounding box center [613, 271] width 426 height 13
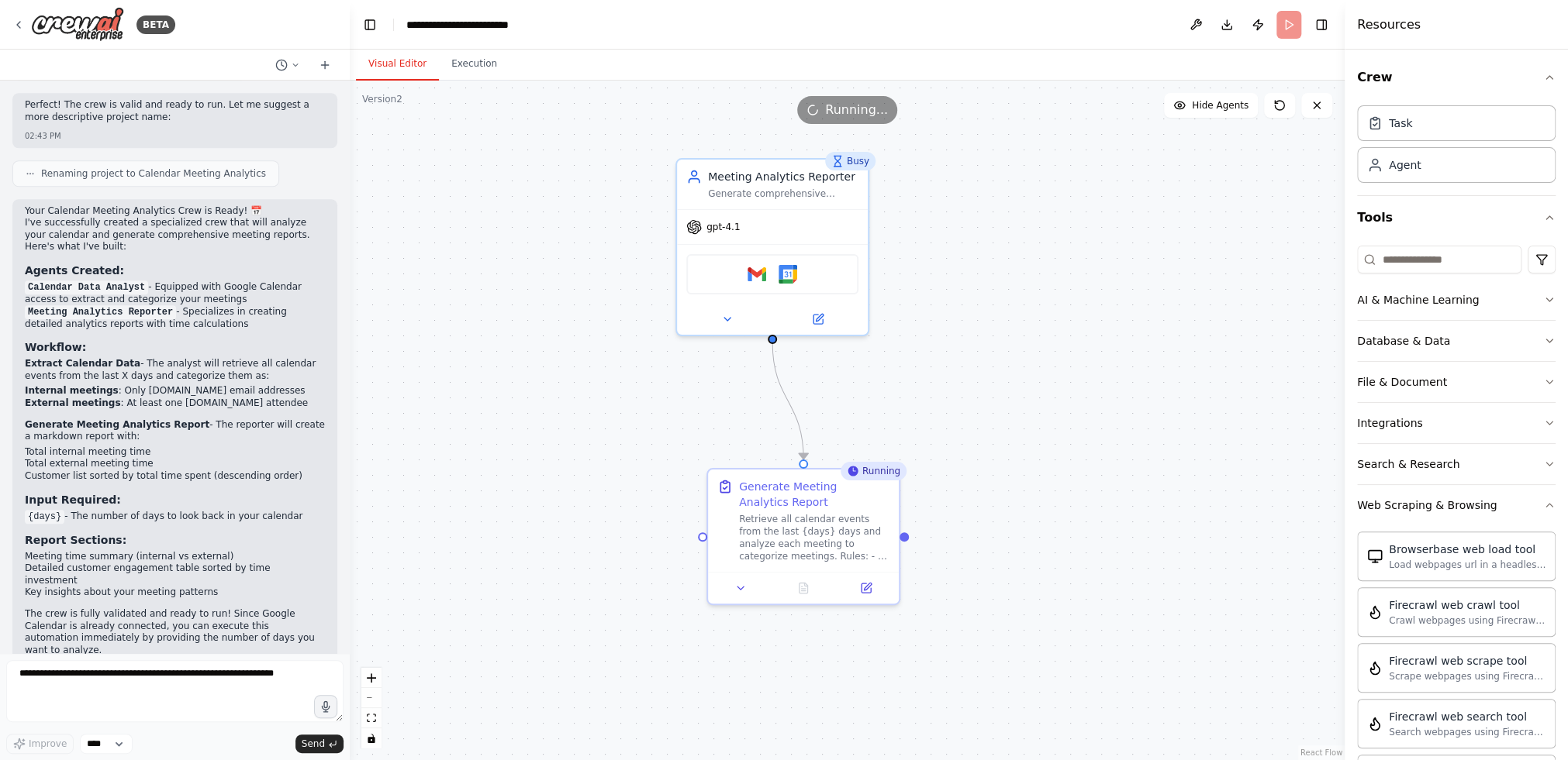
click at [386, 48] on button "Visual Editor" at bounding box center [398, 63] width 83 height 33
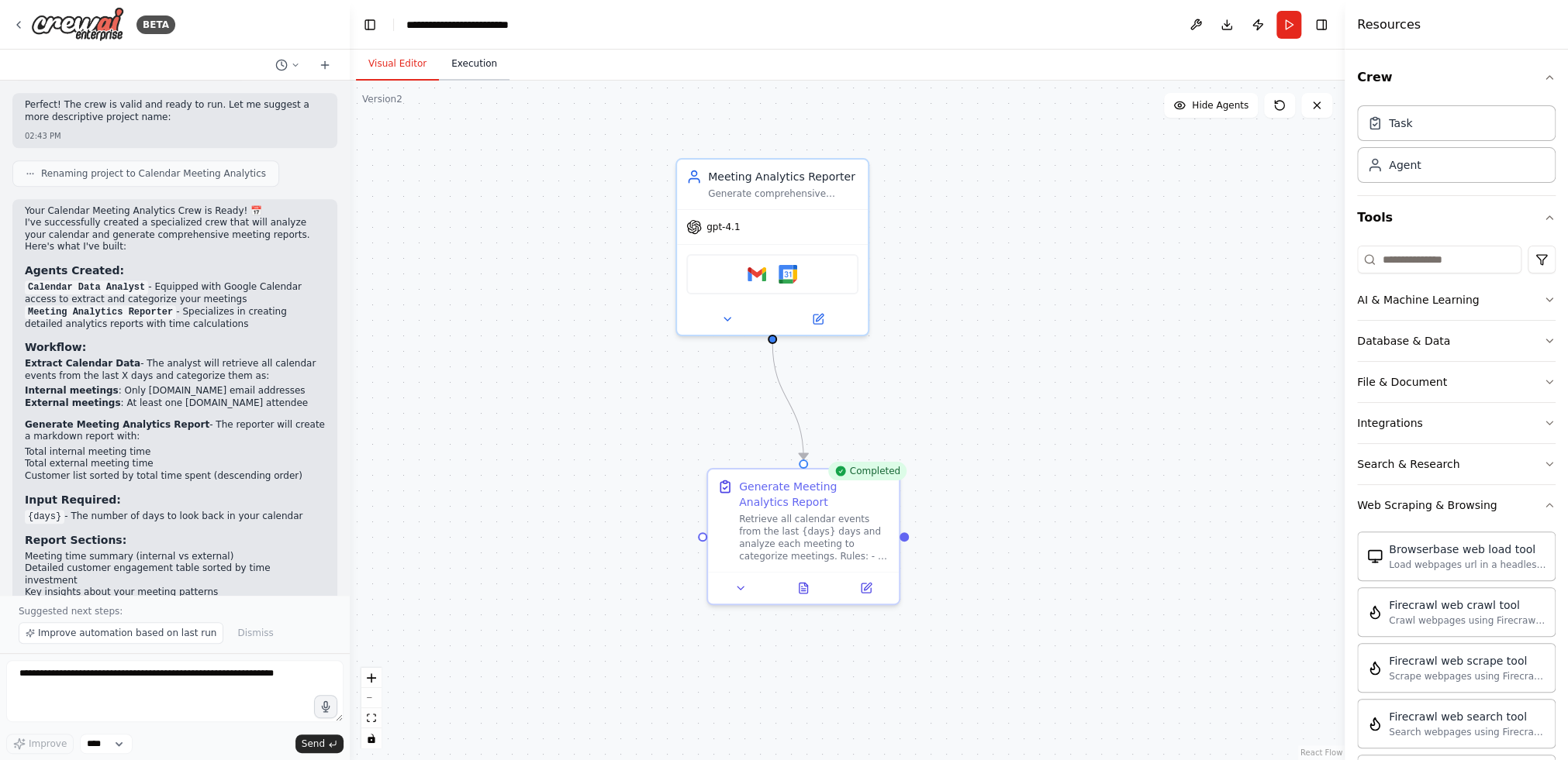
click at [465, 69] on button "Execution" at bounding box center [473, 63] width 70 height 33
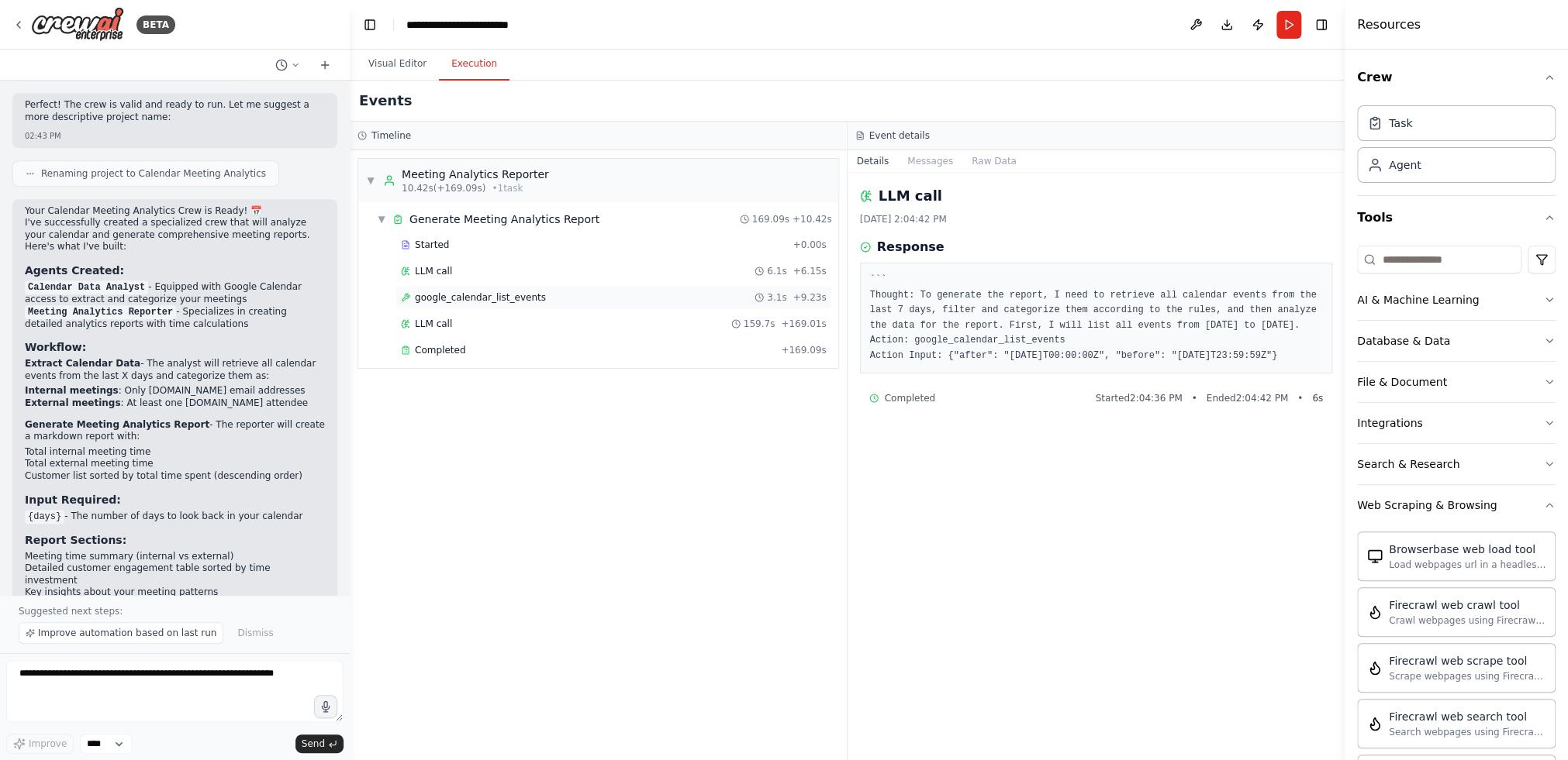
click at [494, 286] on div "google_calendar_list_events 3.1s + 9.23s" at bounding box center [613, 297] width 437 height 23
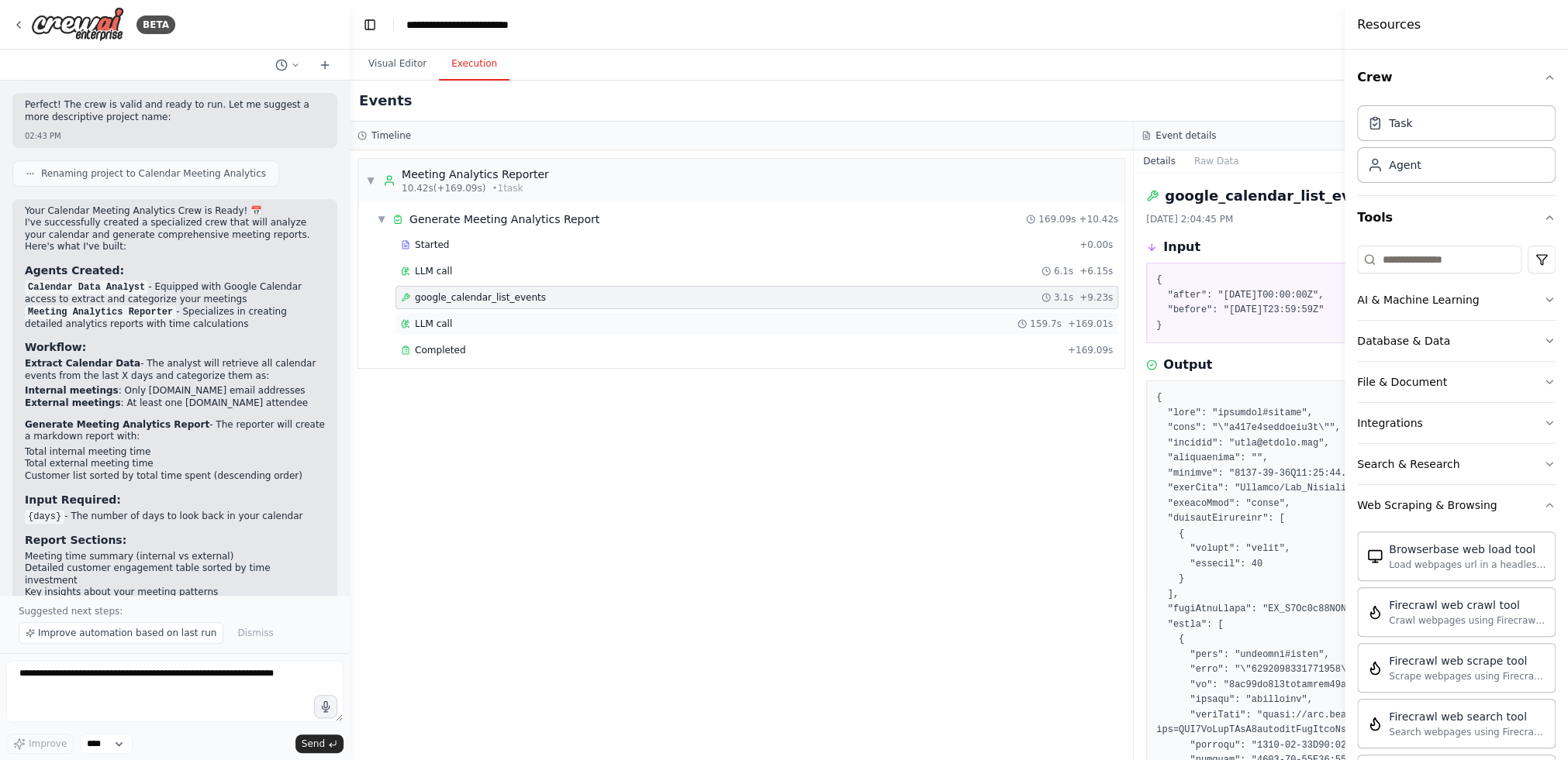
click at [445, 330] on div "LLM call 159.7s + 169.01s" at bounding box center [756, 323] width 722 height 23
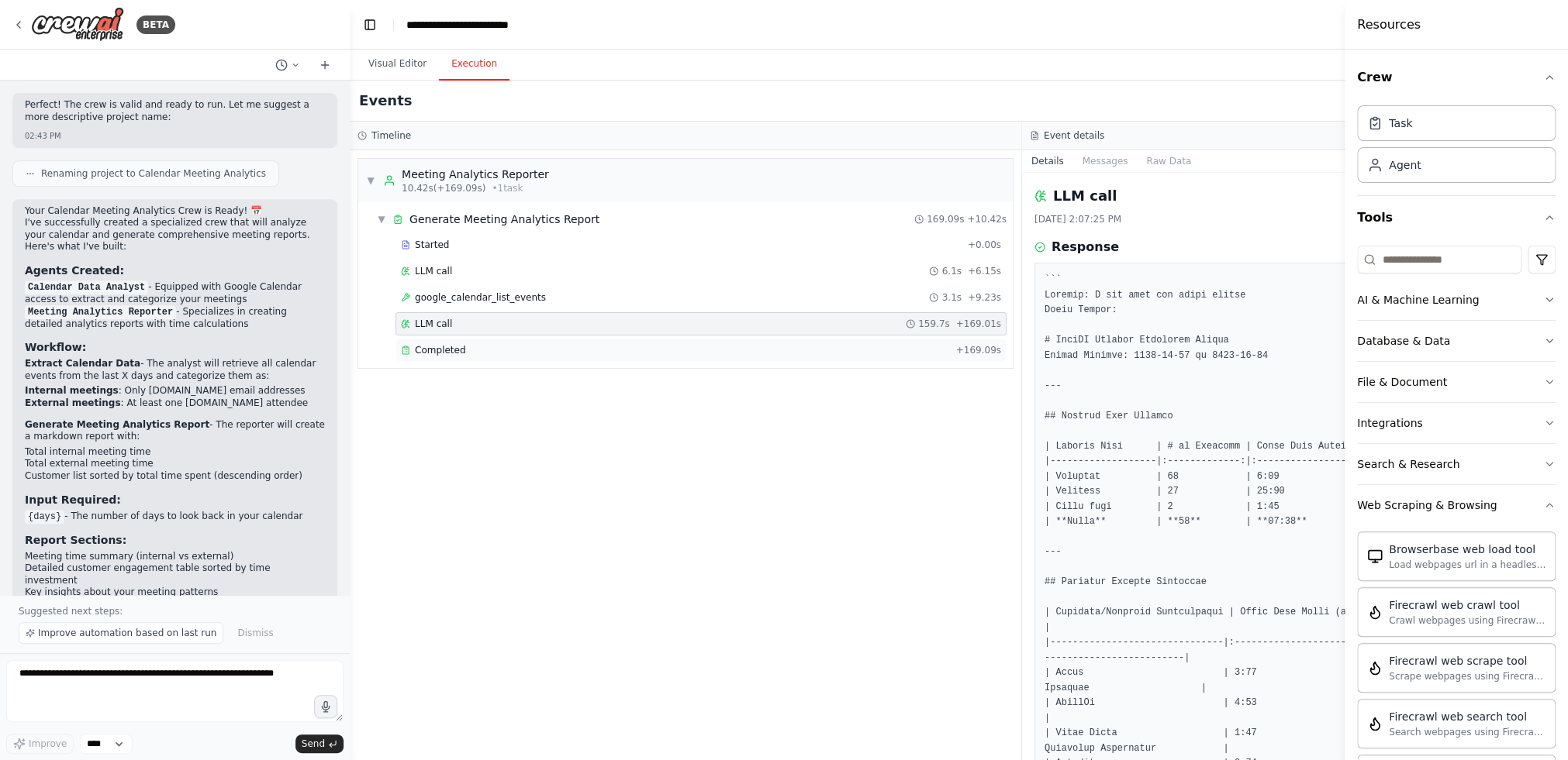
click at [477, 356] on div "Completed + 169.09s" at bounding box center [701, 349] width 611 height 23
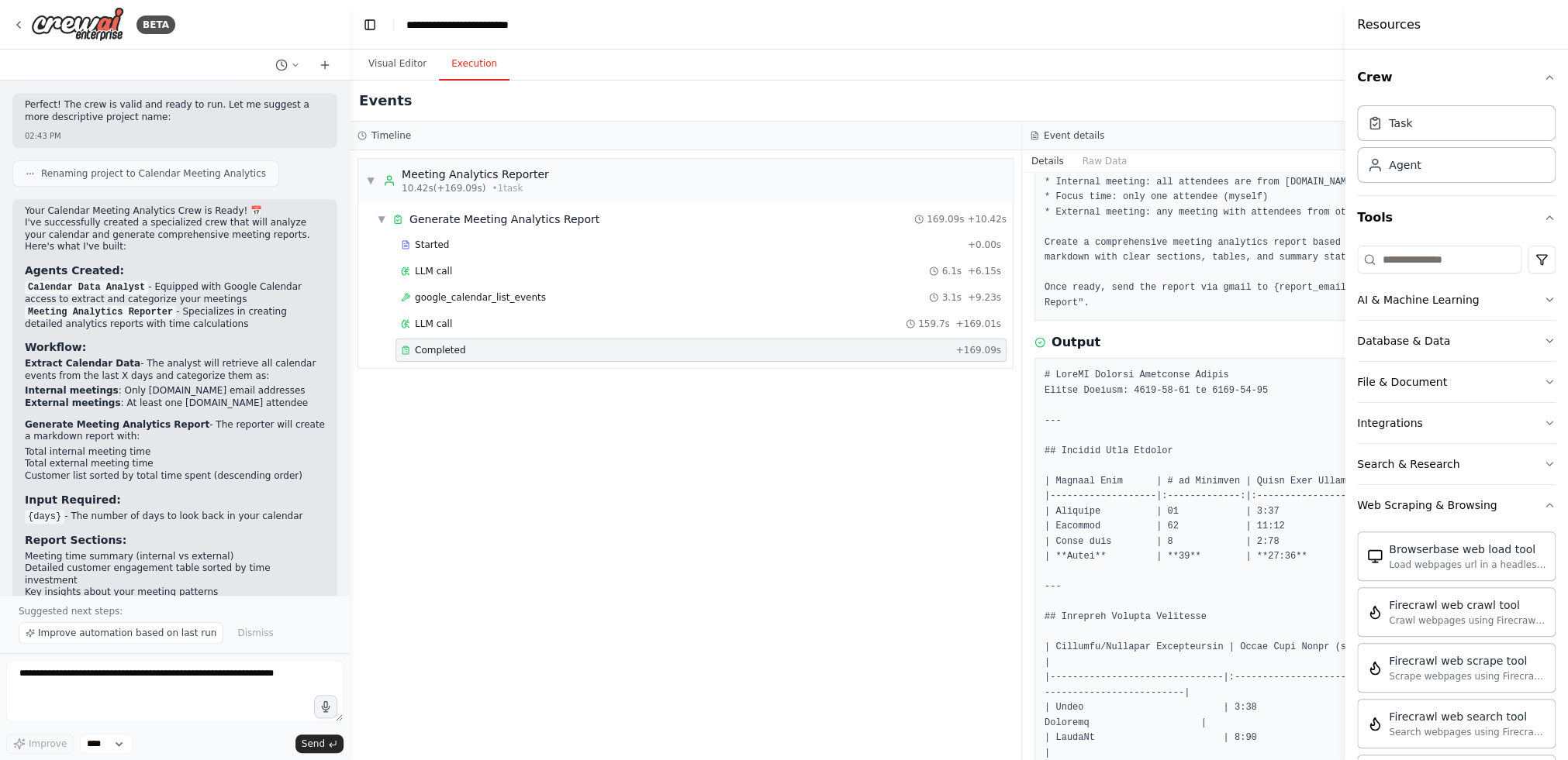
scroll to position [0, 0]
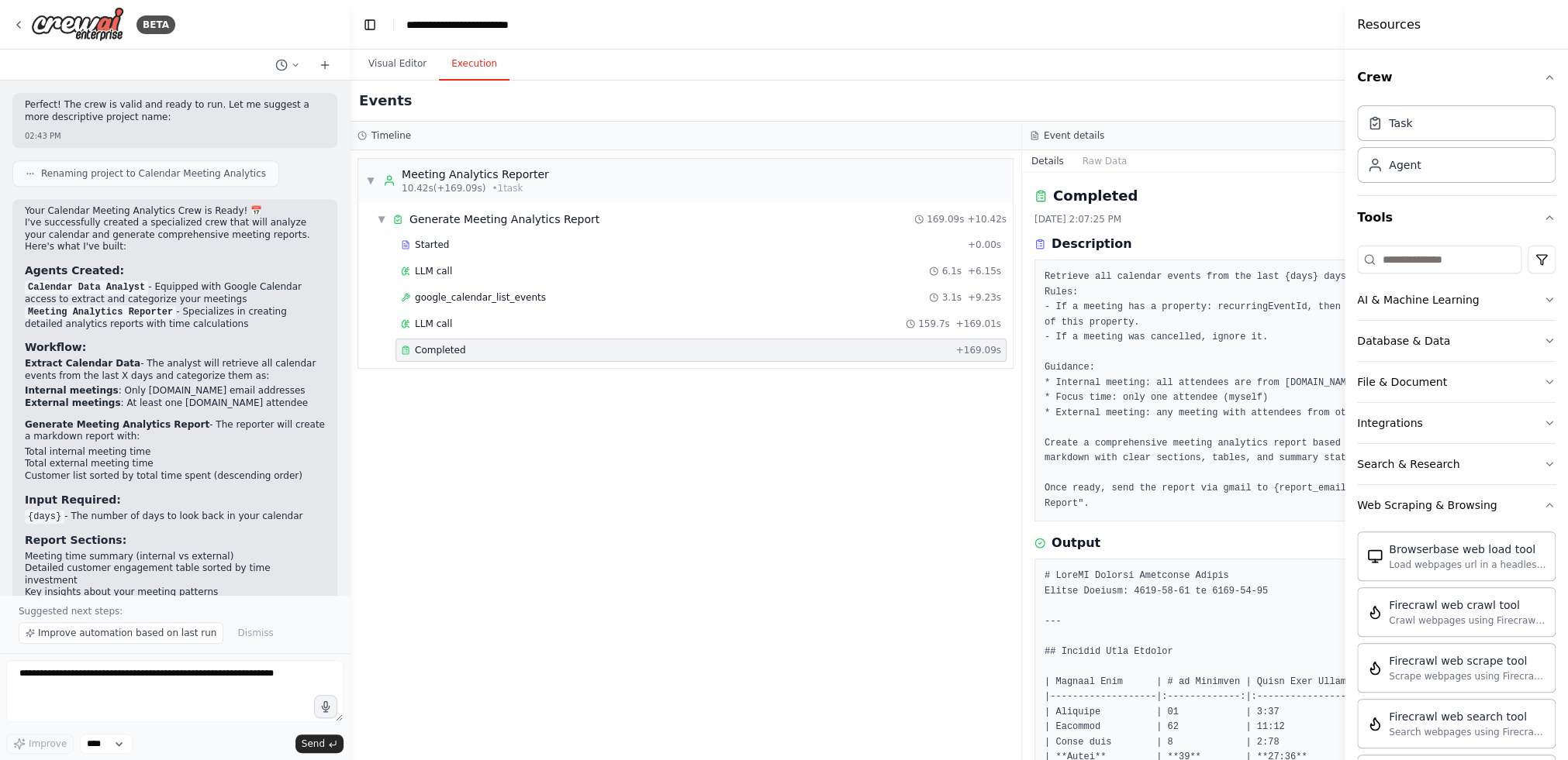
click at [1193, 106] on div "Events" at bounding box center [1021, 100] width 1345 height 41
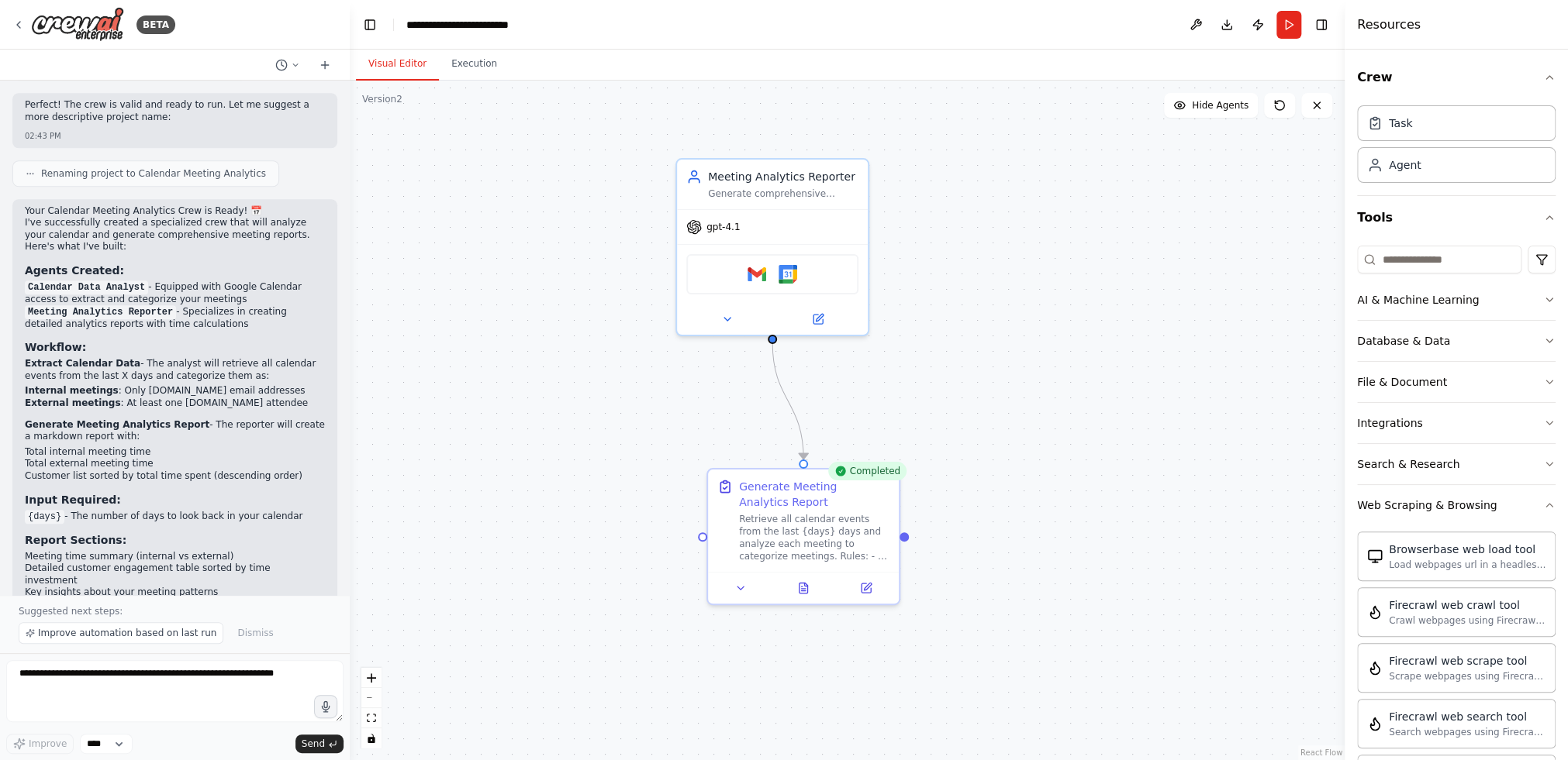
click at [377, 59] on button "Visual Editor" at bounding box center [398, 63] width 83 height 33
click at [1214, 30] on button "Toggle Right Sidebar" at bounding box center [1321, 25] width 22 height 22
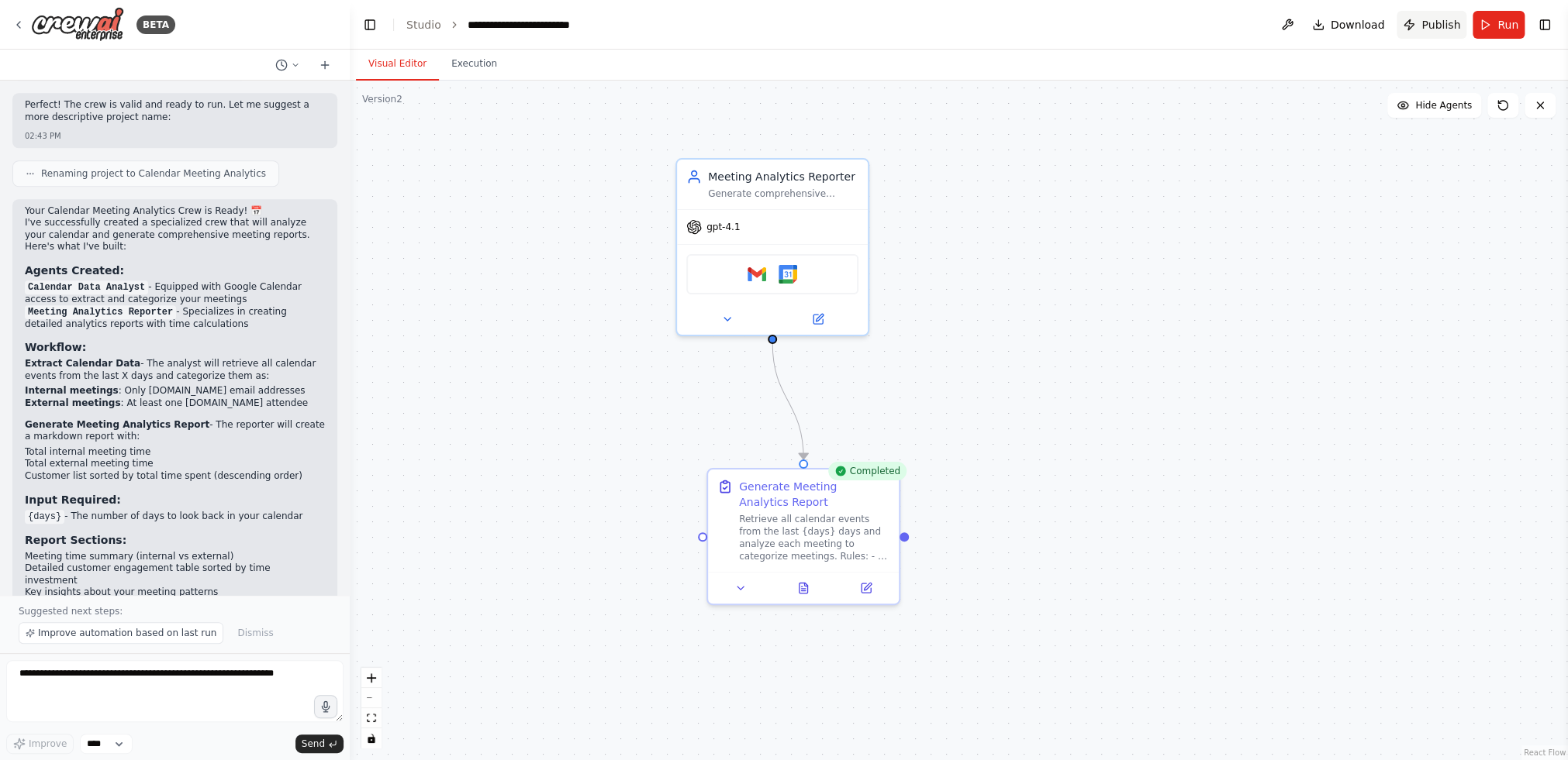
click at [1214, 30] on span "Publish" at bounding box center [1440, 25] width 39 height 16
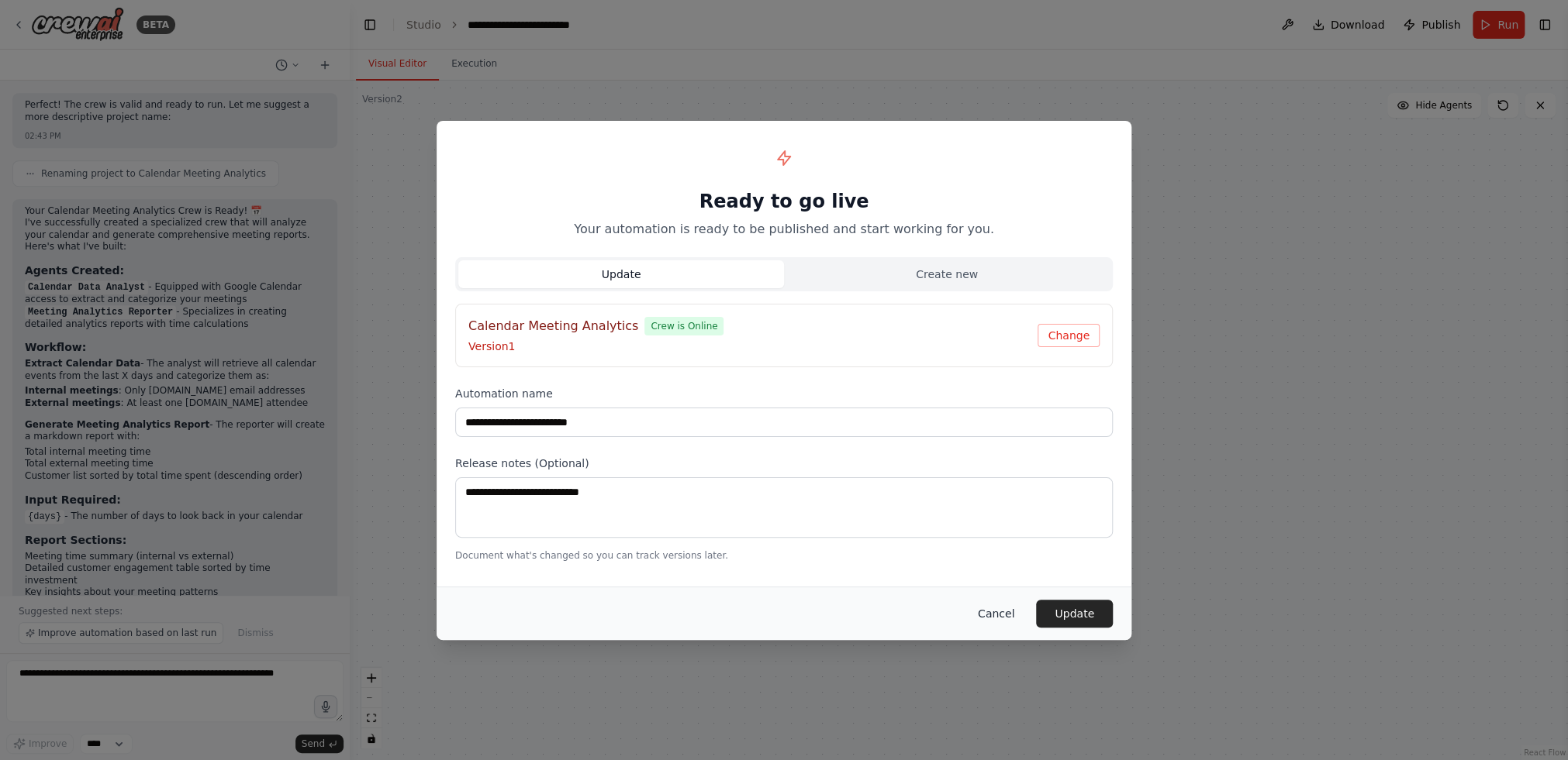
click at [1002, 626] on button "Cancel" at bounding box center [996, 614] width 62 height 28
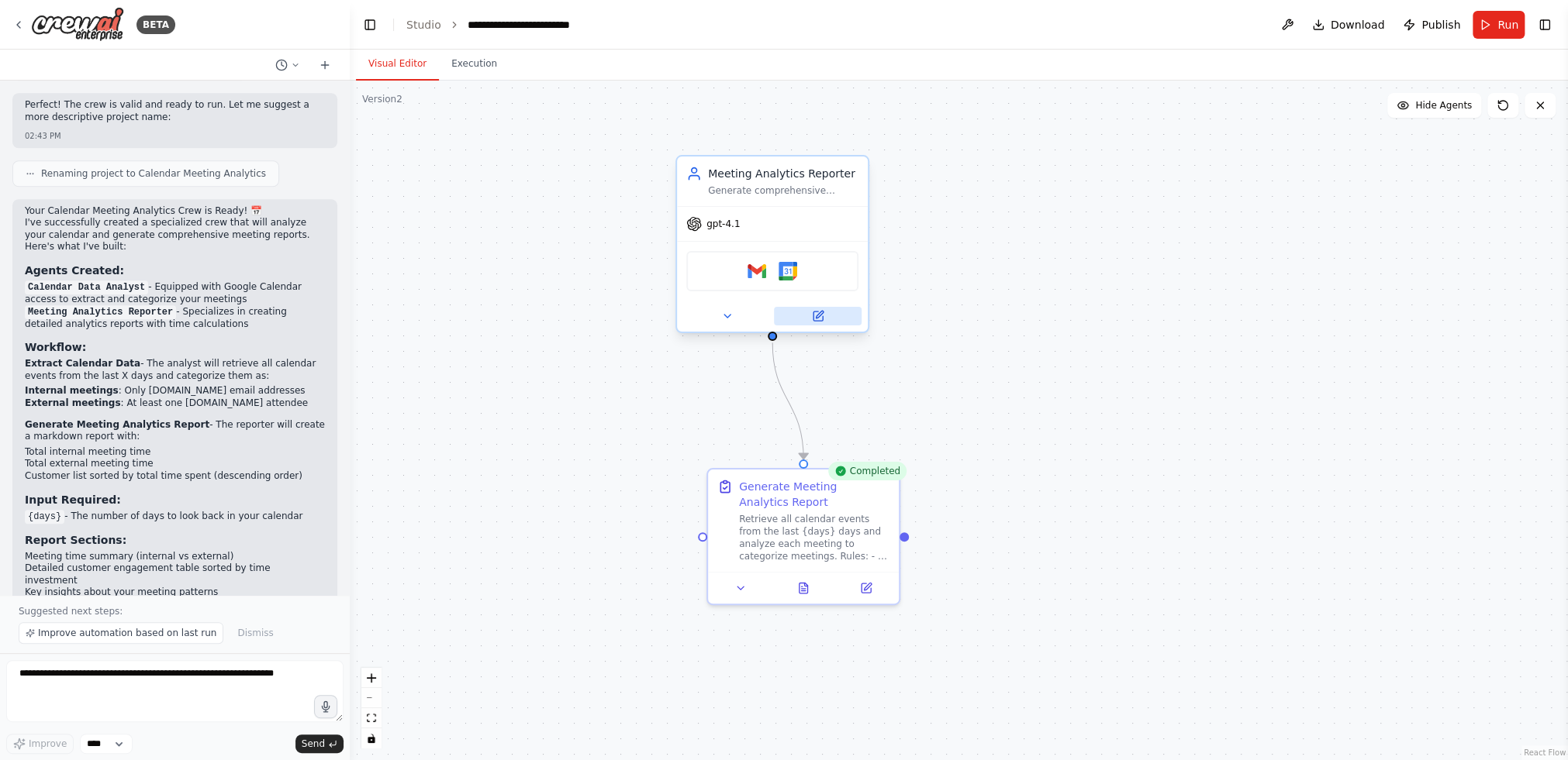
click at [818, 317] on icon at bounding box center [818, 316] width 9 height 9
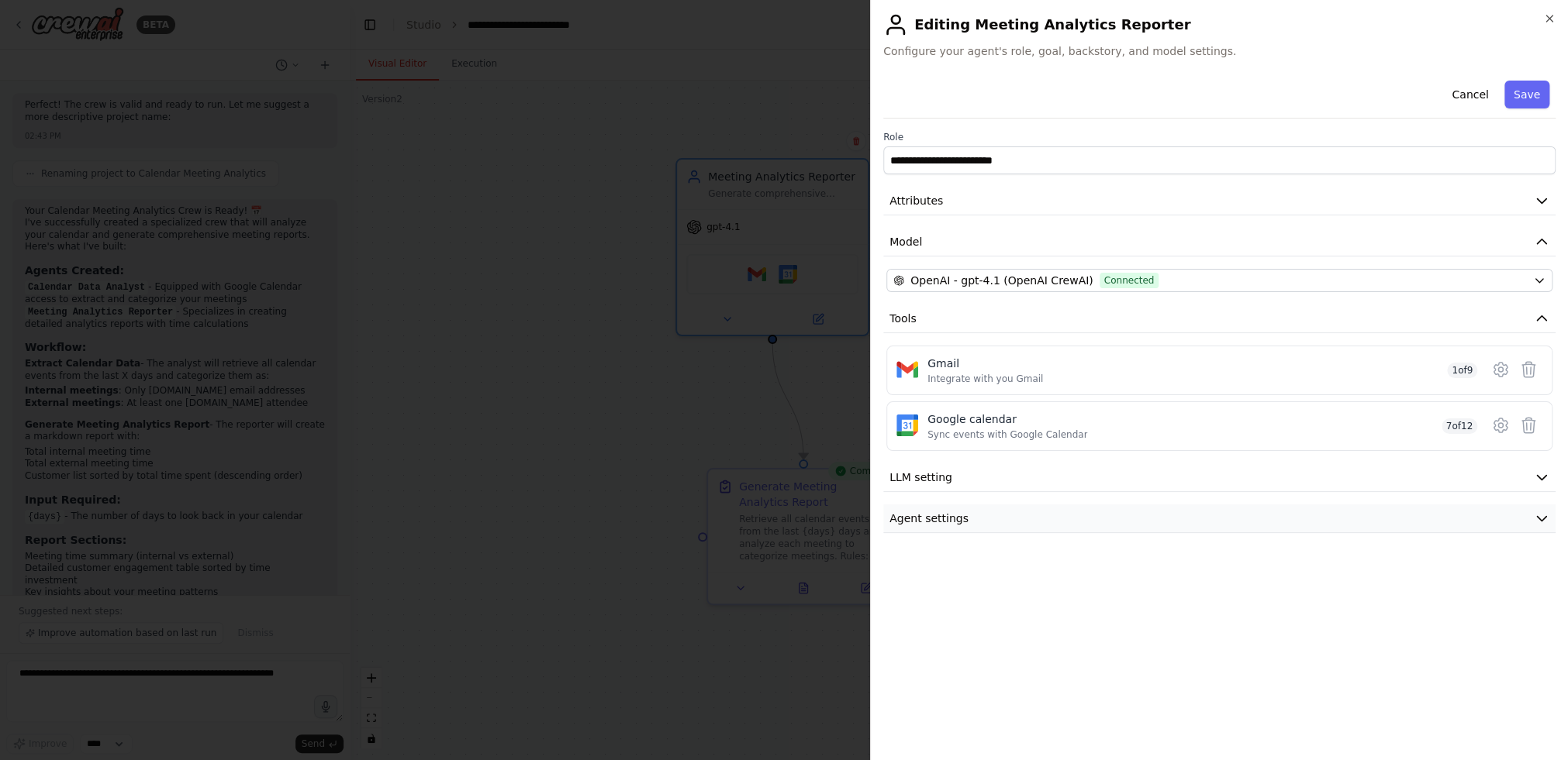
click at [1076, 524] on button "Agent settings" at bounding box center [1219, 519] width 672 height 29
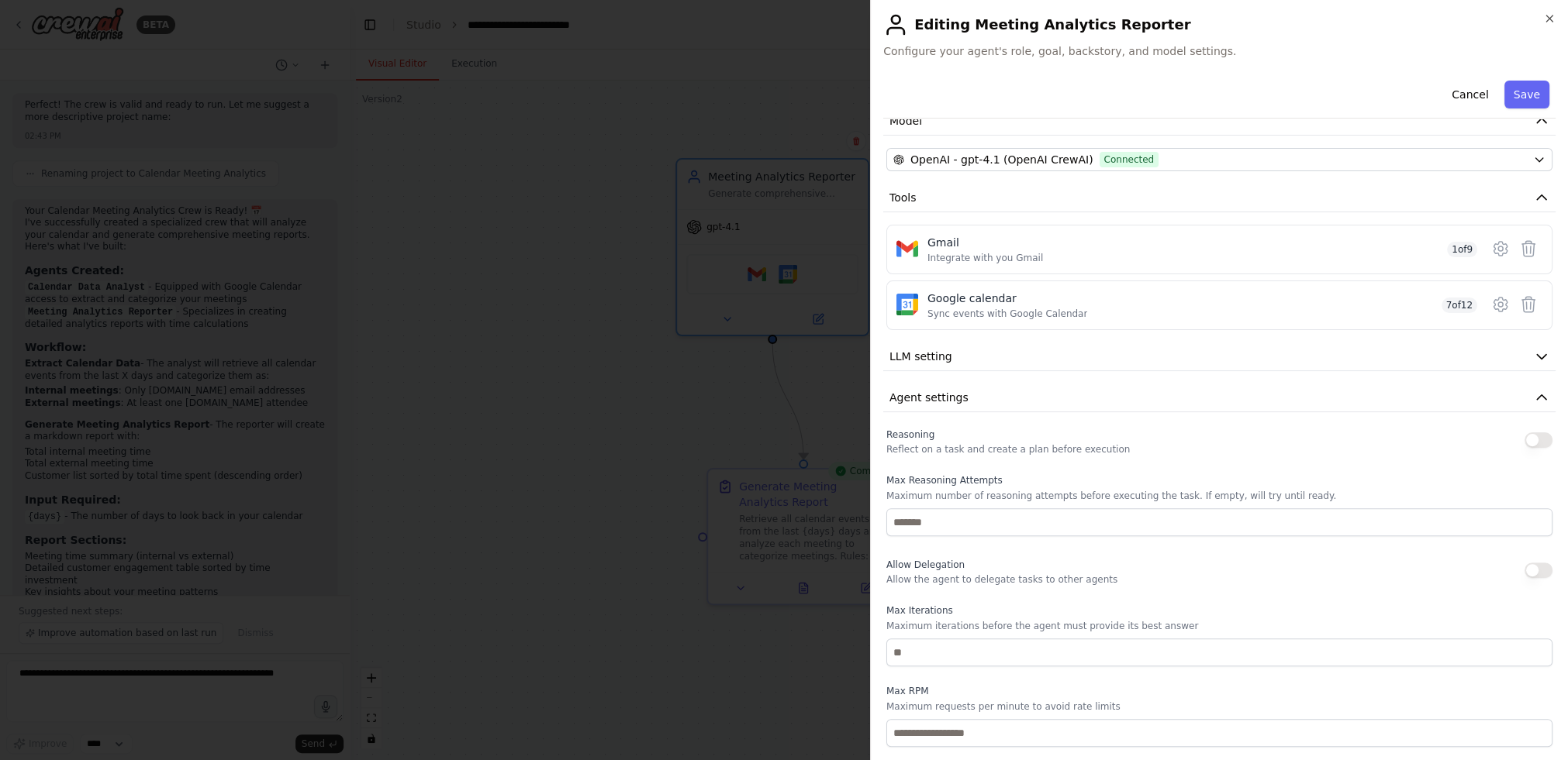
scroll to position [198, 0]
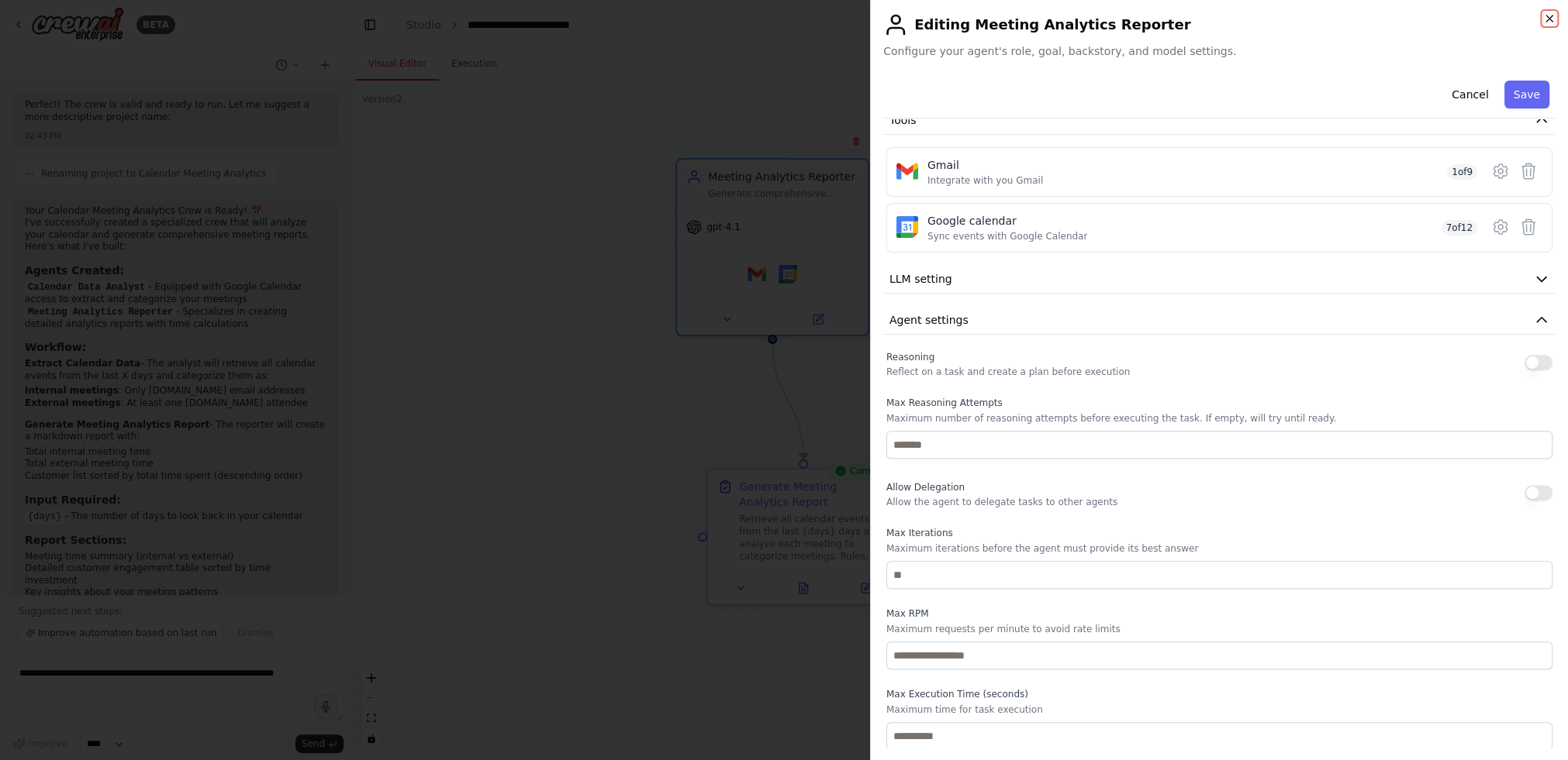
click at [1214, 17] on icon "button" at bounding box center [1549, 19] width 6 height 6
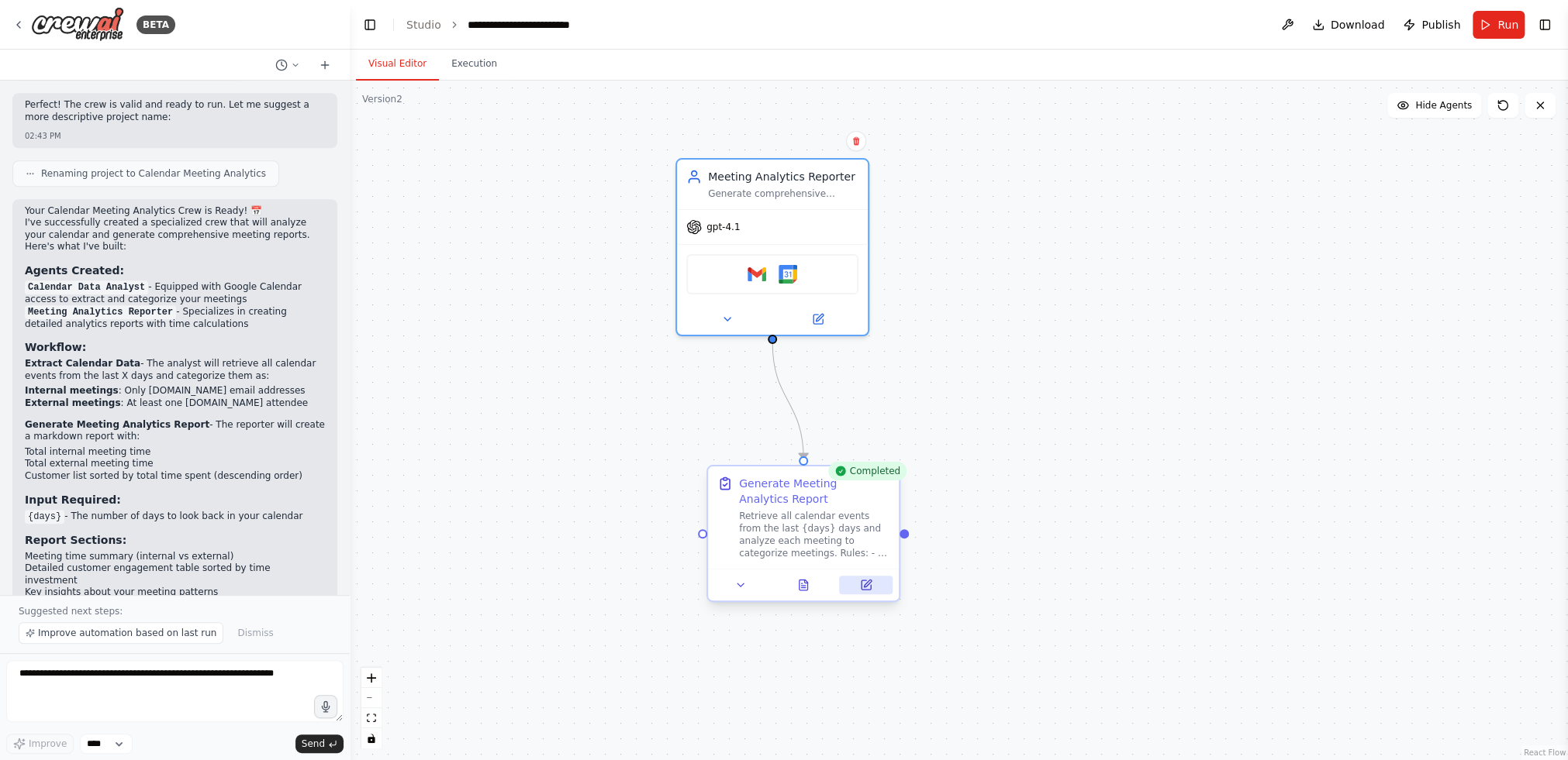
click at [880, 590] on button at bounding box center [865, 585] width 54 height 19
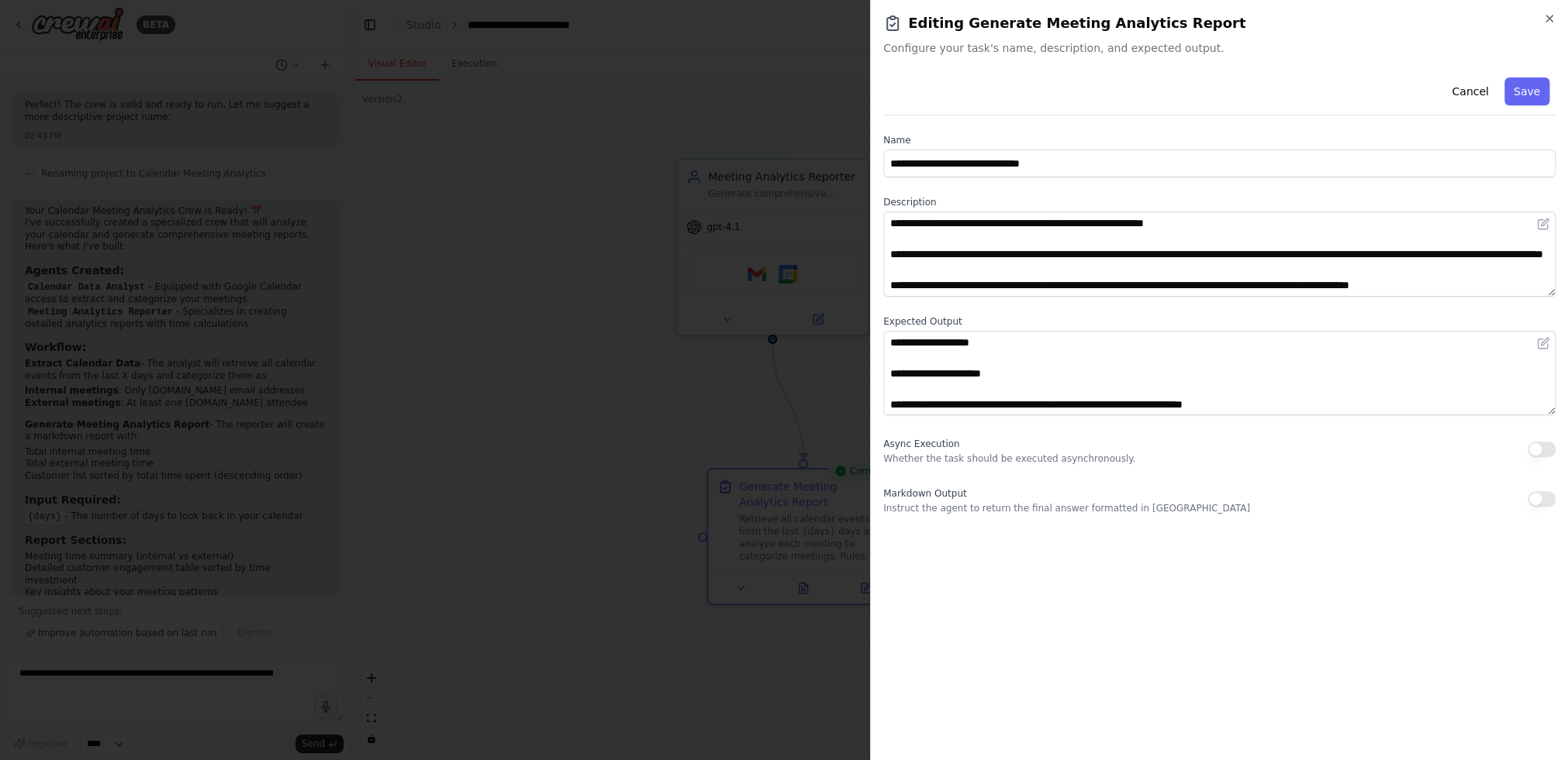
scroll to position [140, 0]
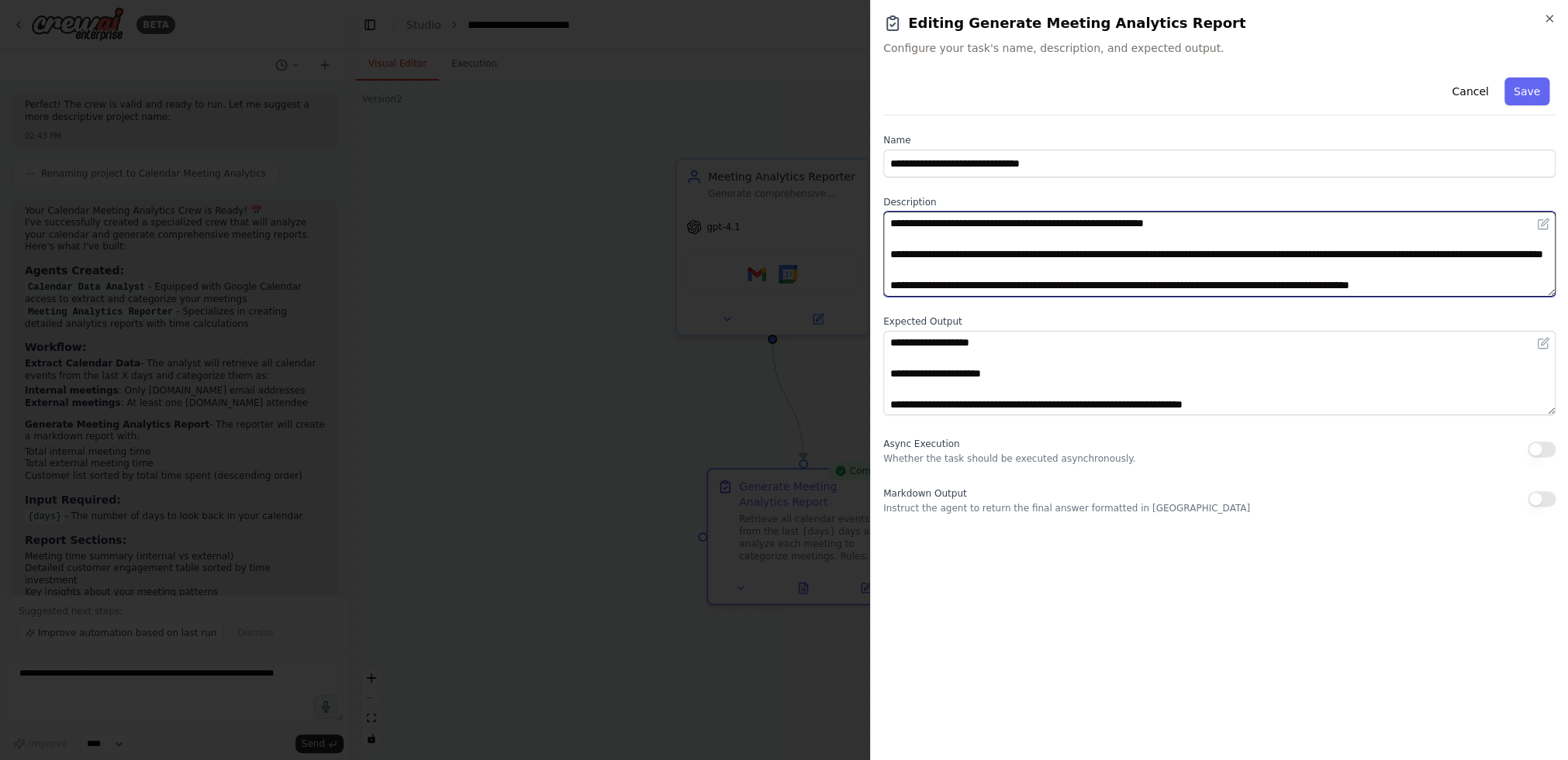
click at [1018, 287] on textarea "**********" at bounding box center [1219, 254] width 672 height 85
click at [1037, 285] on textarea "**********" at bounding box center [1219, 254] width 672 height 85
type textarea "**********"
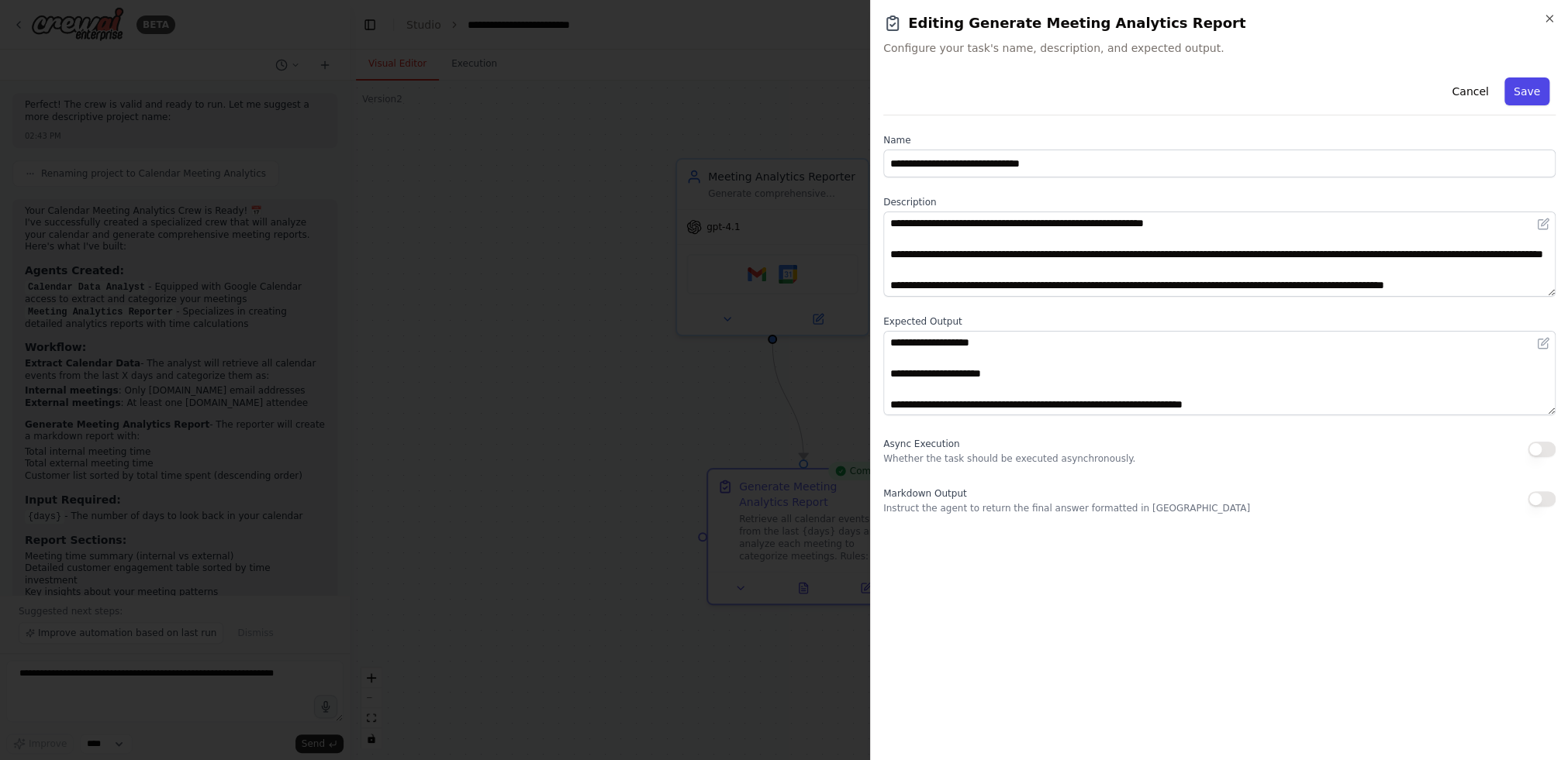
click at [1214, 103] on button "Save" at bounding box center [1526, 91] width 45 height 28
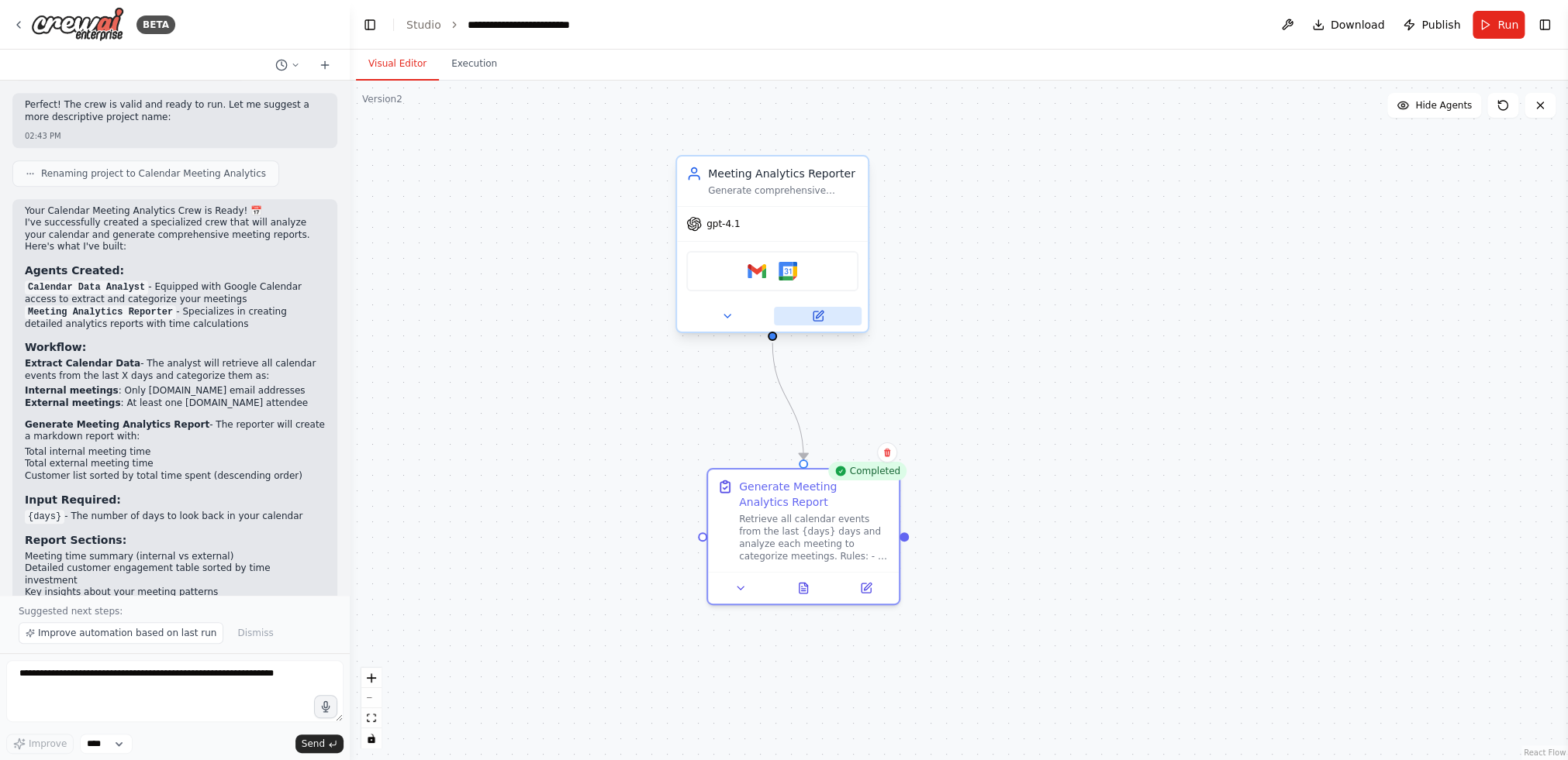
click at [814, 307] on button at bounding box center [818, 316] width 87 height 19
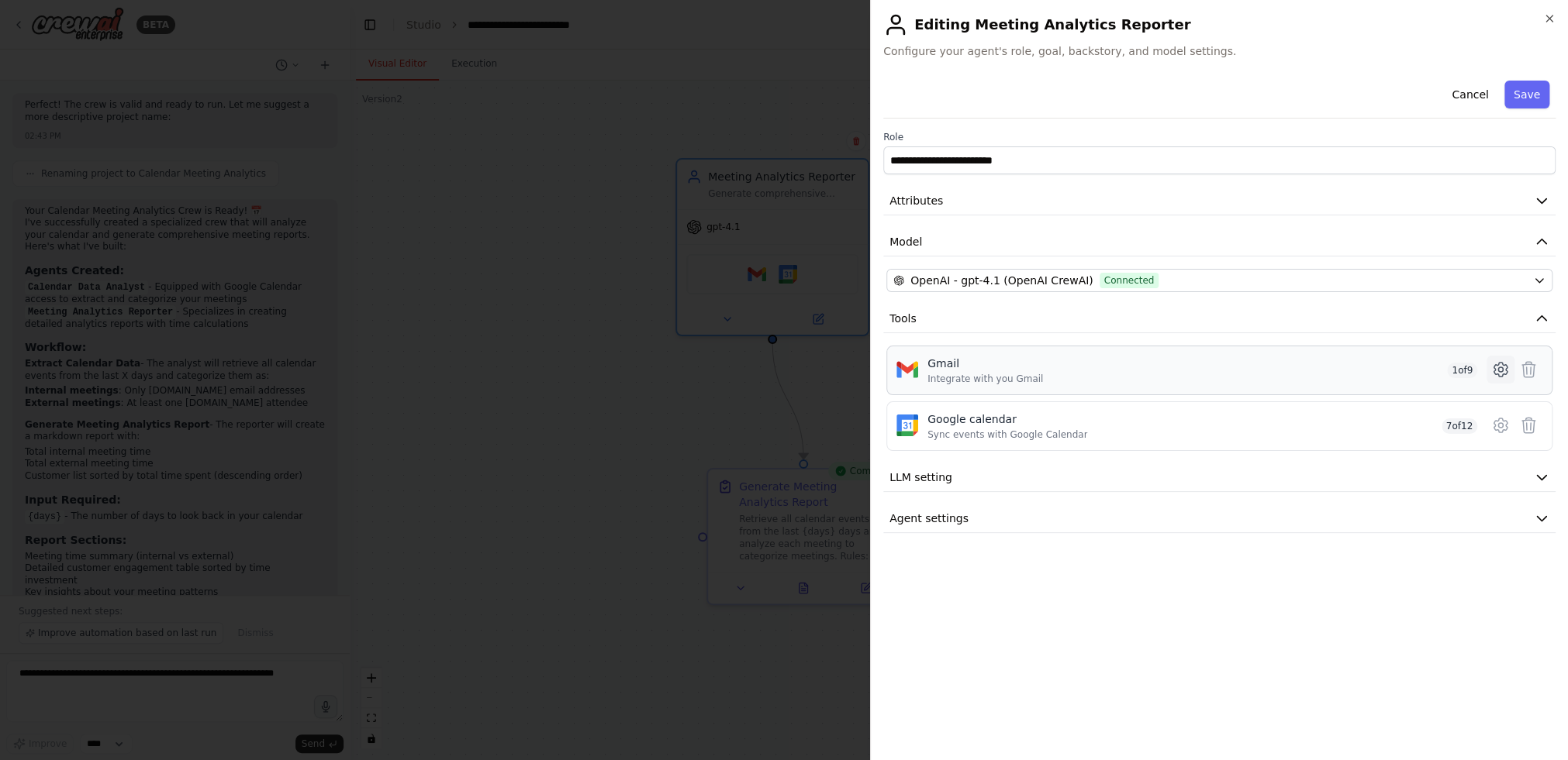
click at [1214, 369] on icon at bounding box center [1500, 370] width 13 height 14
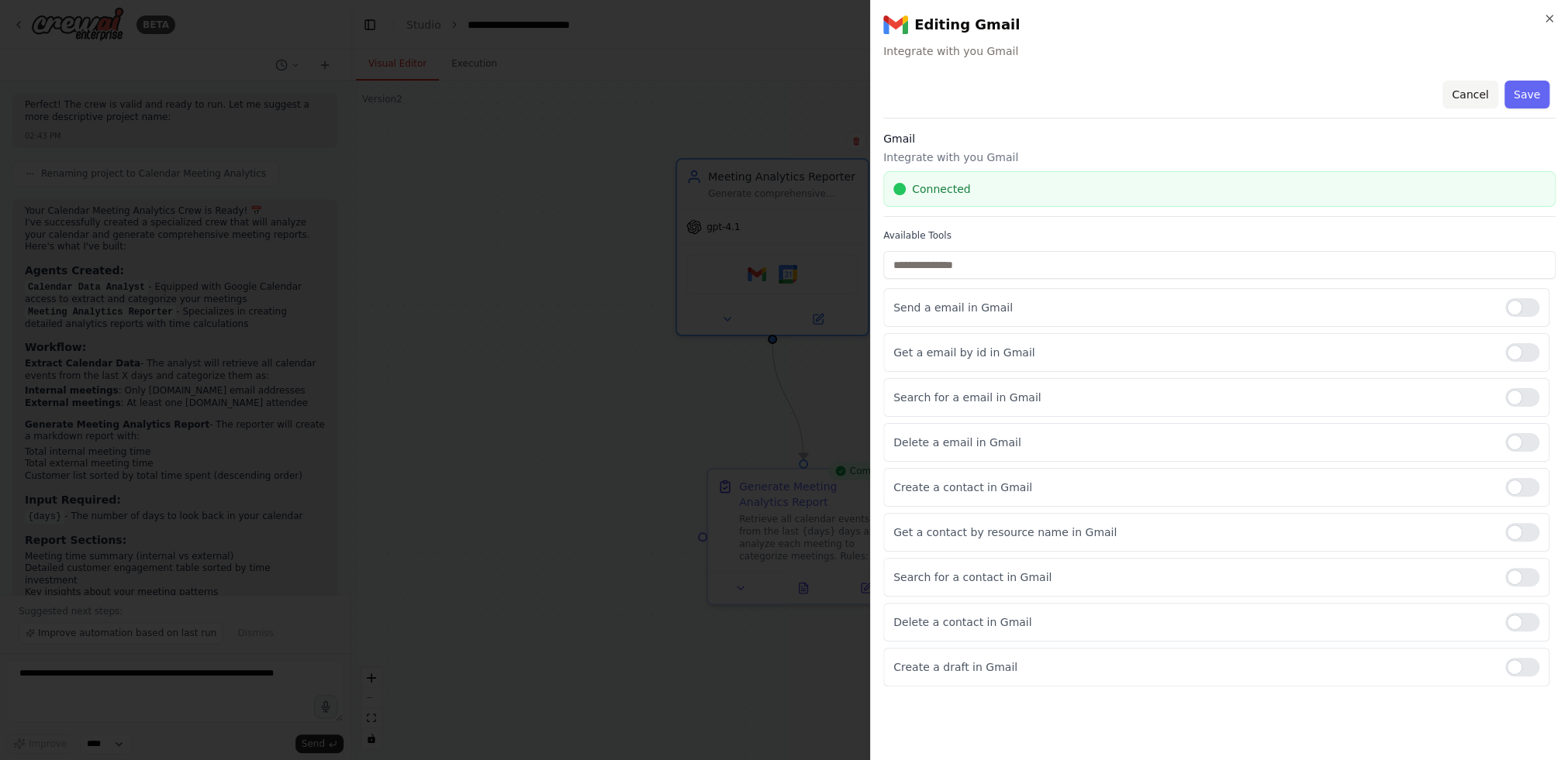
click at [1214, 86] on button "Cancel" at bounding box center [1469, 94] width 55 height 28
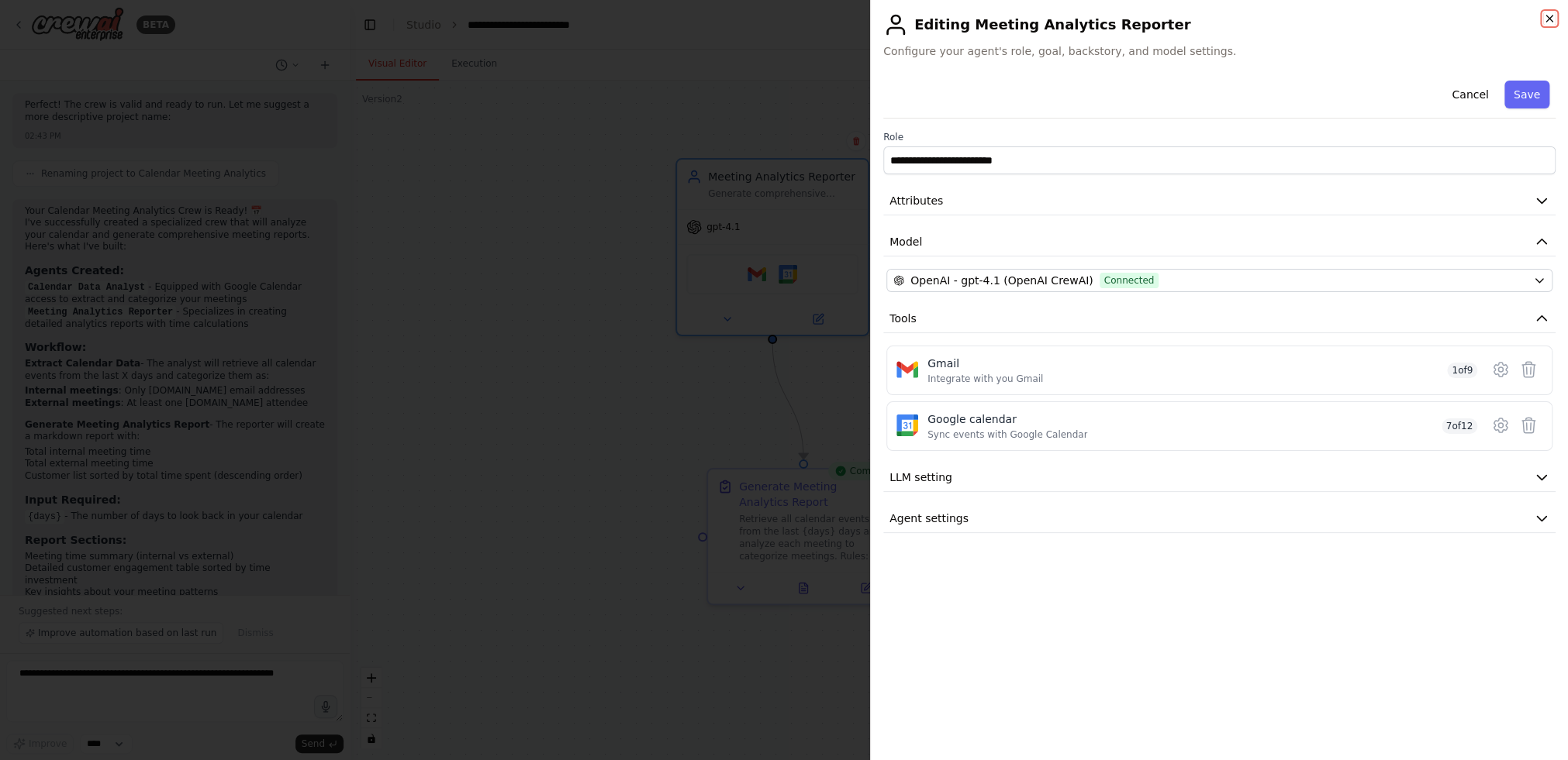
click at [1214, 19] on icon "button" at bounding box center [1549, 19] width 13 height 13
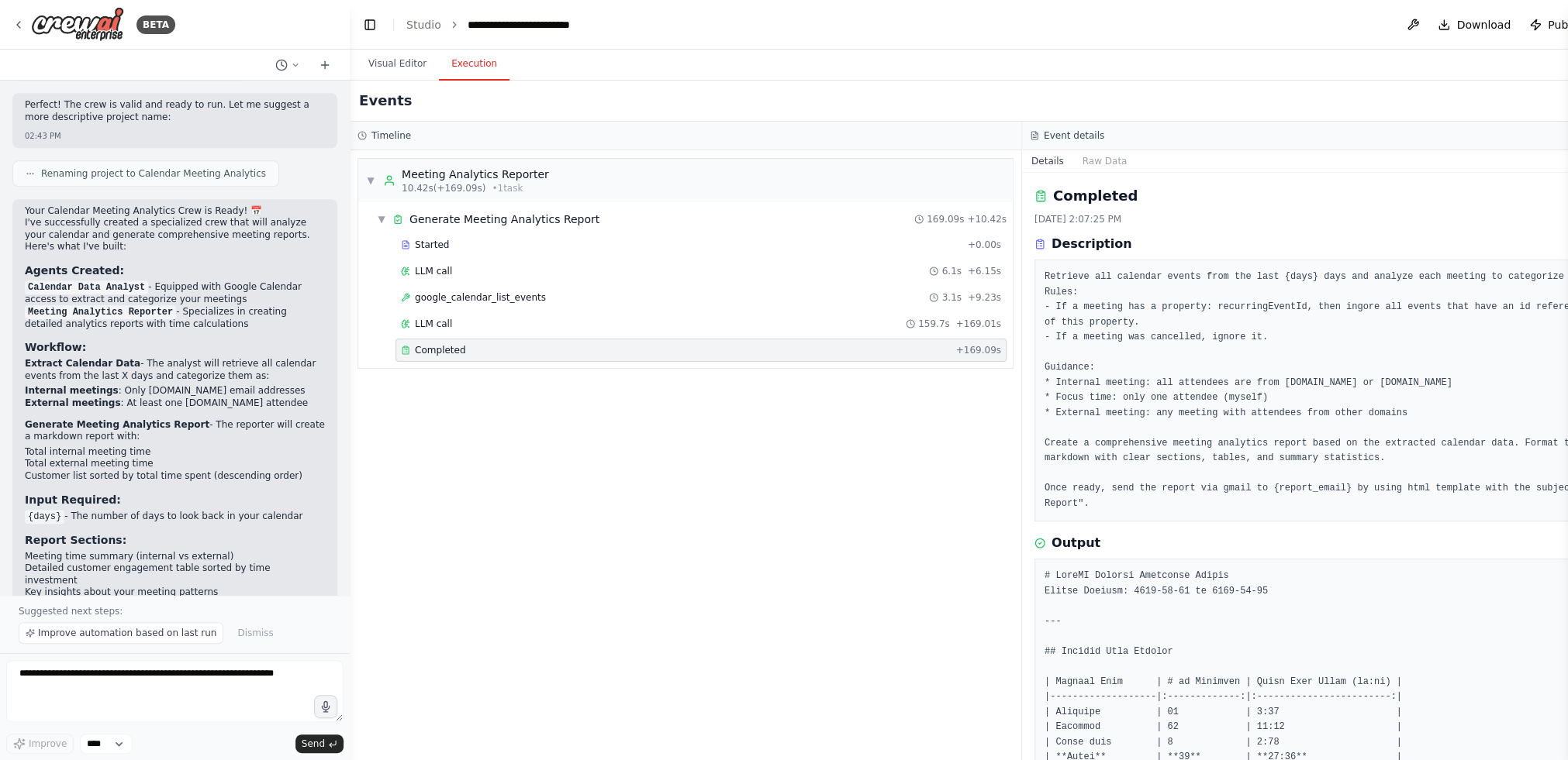
click at [471, 65] on button "Execution" at bounding box center [473, 63] width 70 height 33
click at [403, 63] on button "Visual Editor" at bounding box center [398, 63] width 83 height 33
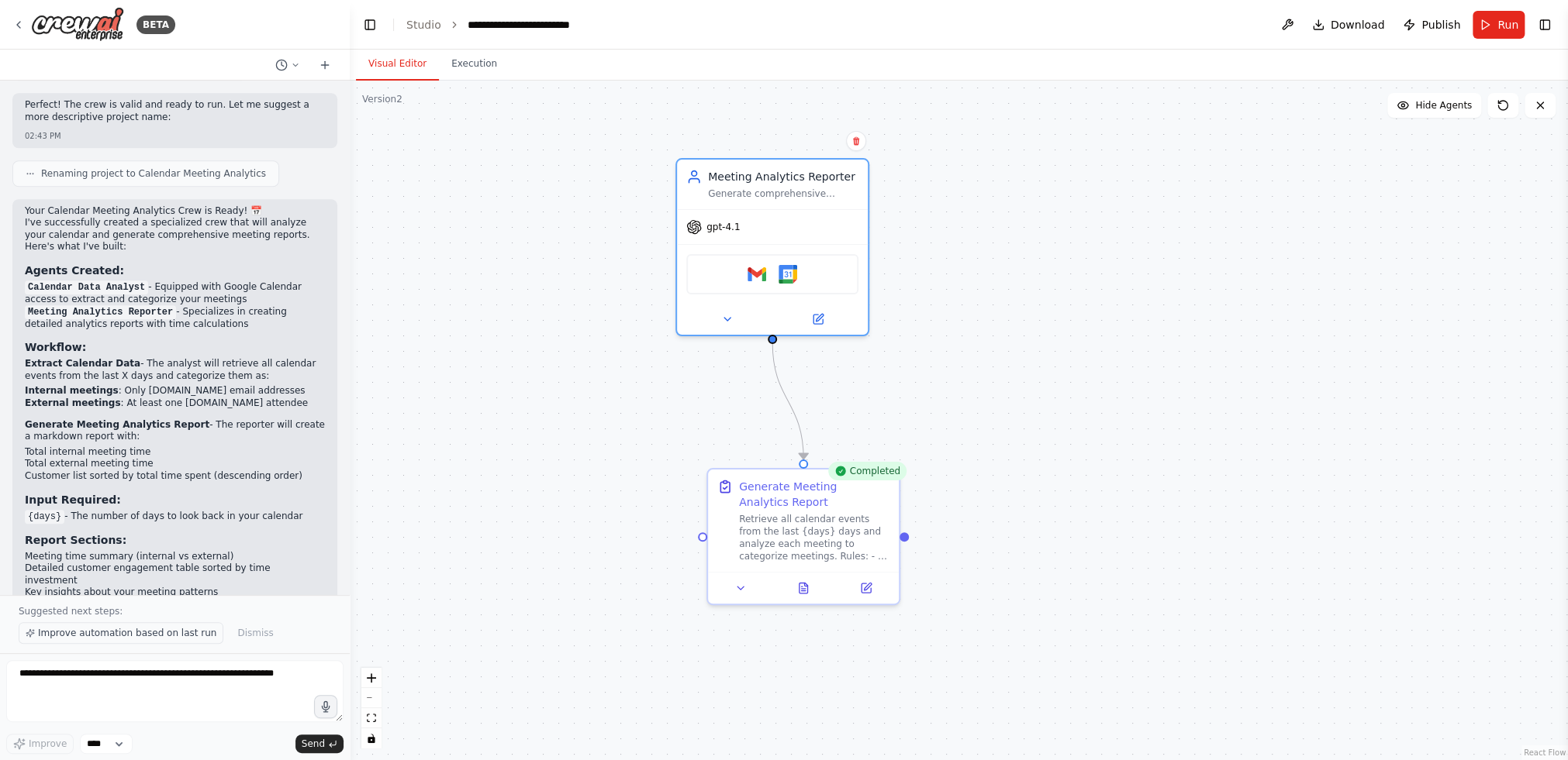
click at [119, 630] on span "Improve automation based on last run" at bounding box center [127, 633] width 179 height 13
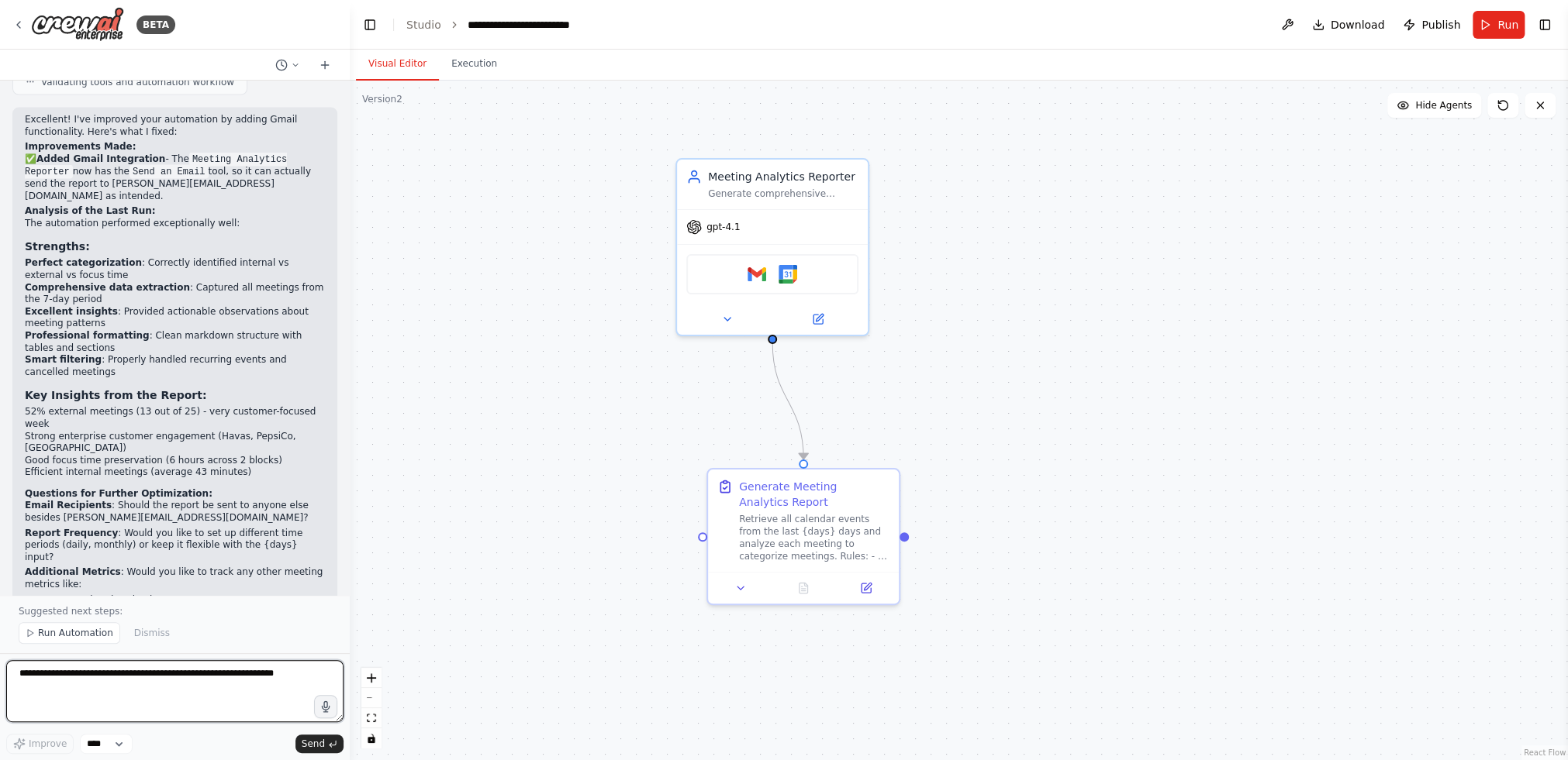
scroll to position [2148, 0]
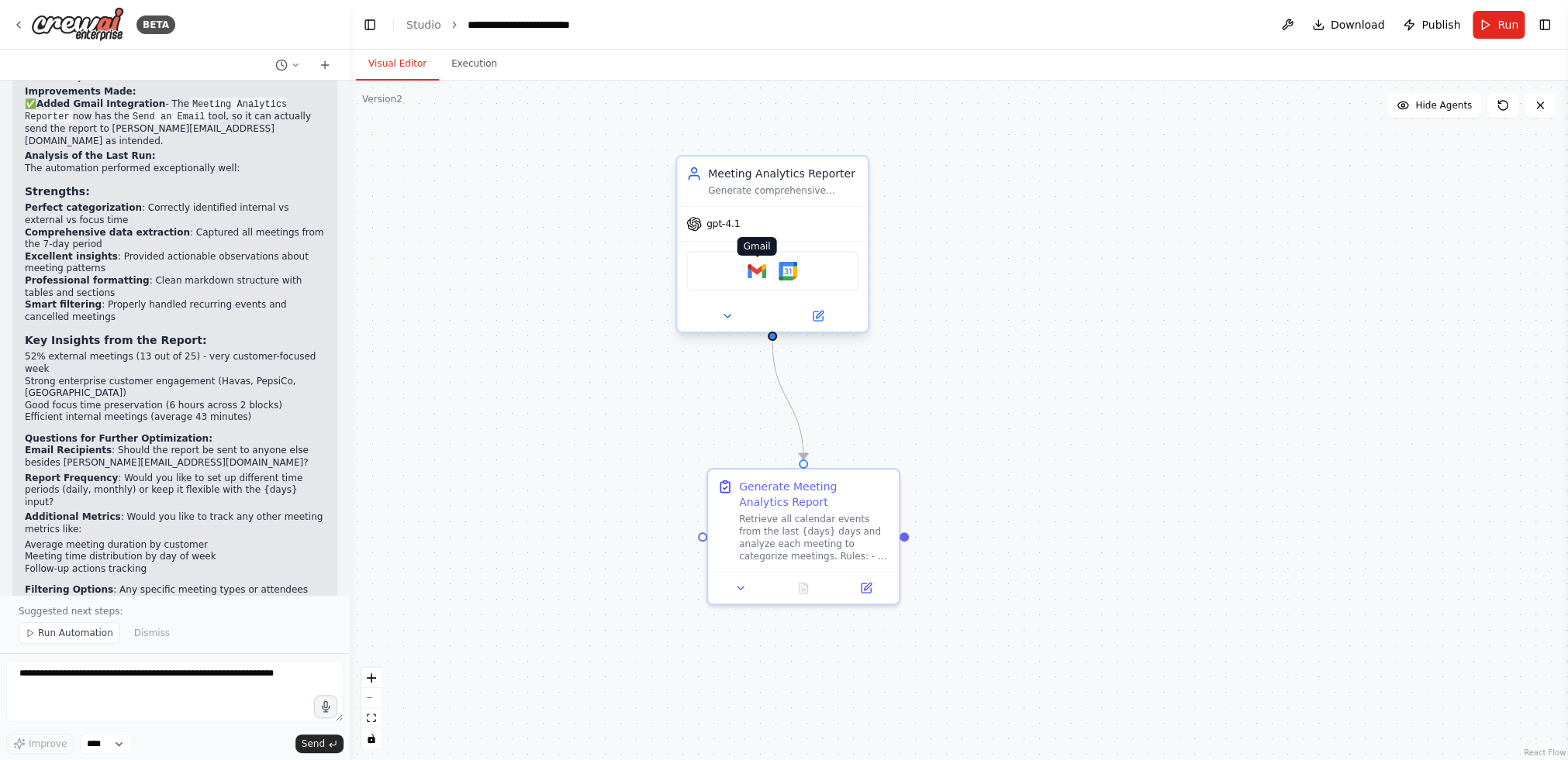
click at [756, 271] on img at bounding box center [756, 271] width 19 height 19
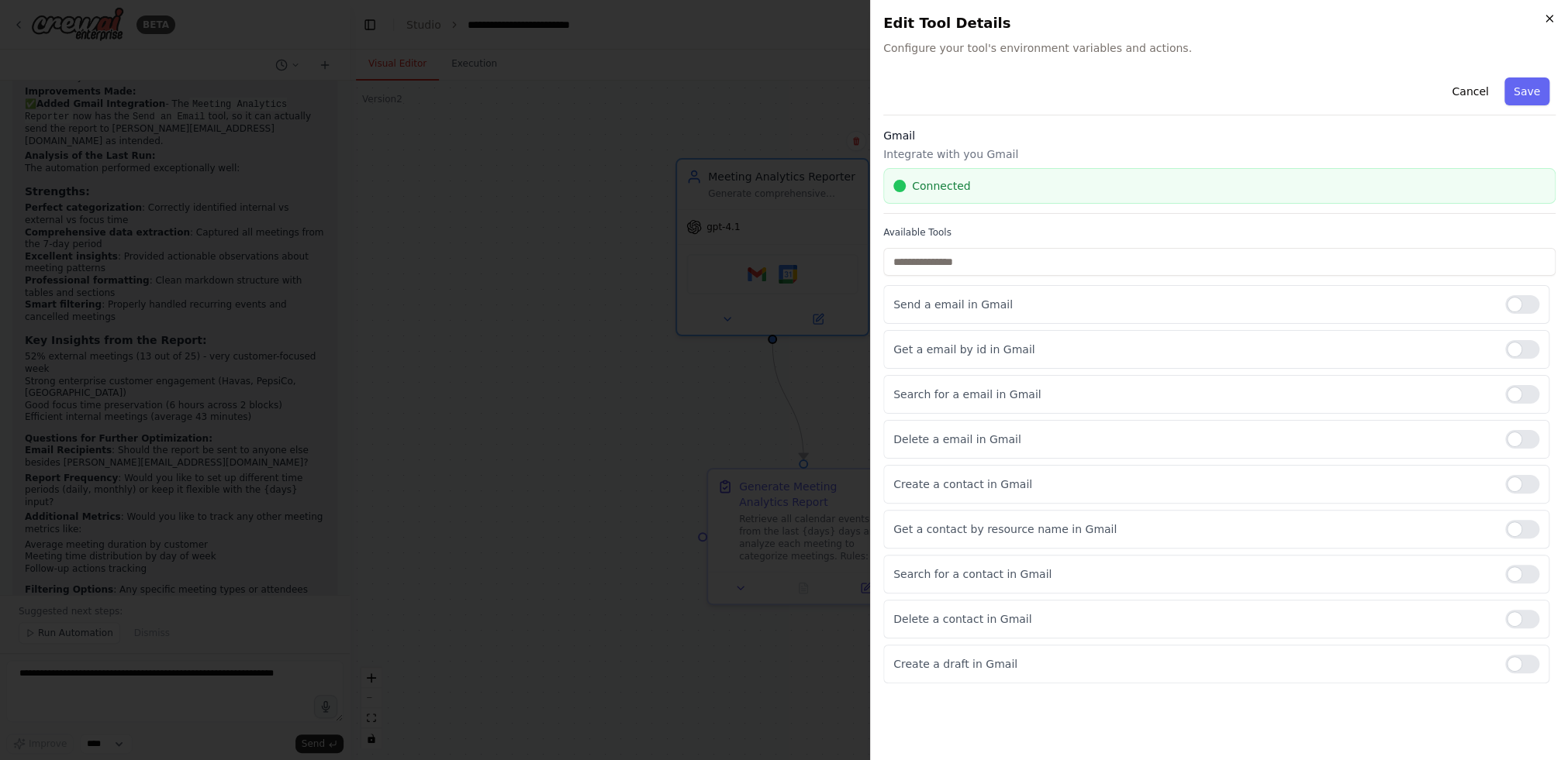
click at [1214, 17] on icon "button" at bounding box center [1549, 19] width 13 height 13
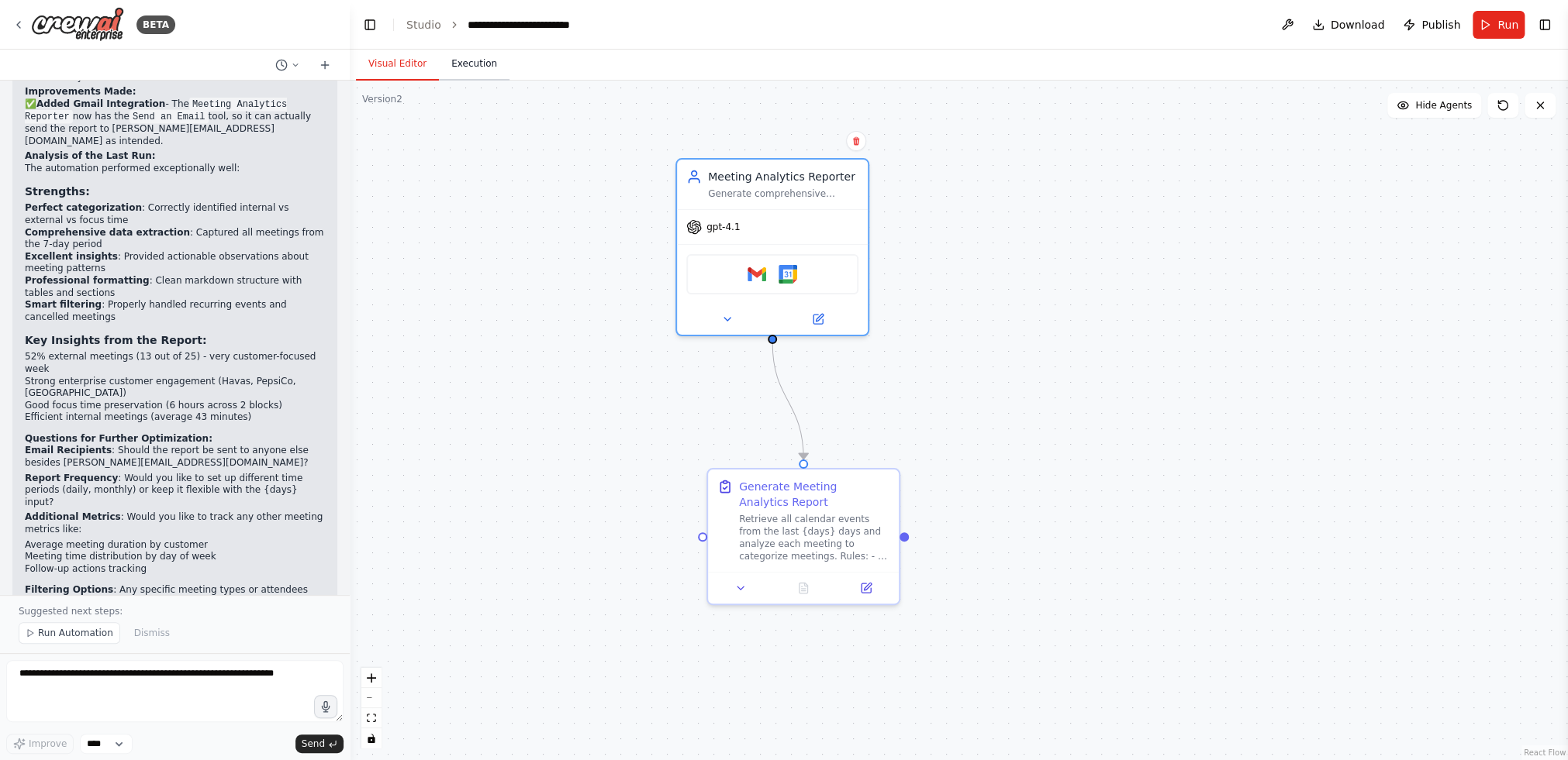
click at [440, 63] on button "Execution" at bounding box center [473, 63] width 70 height 33
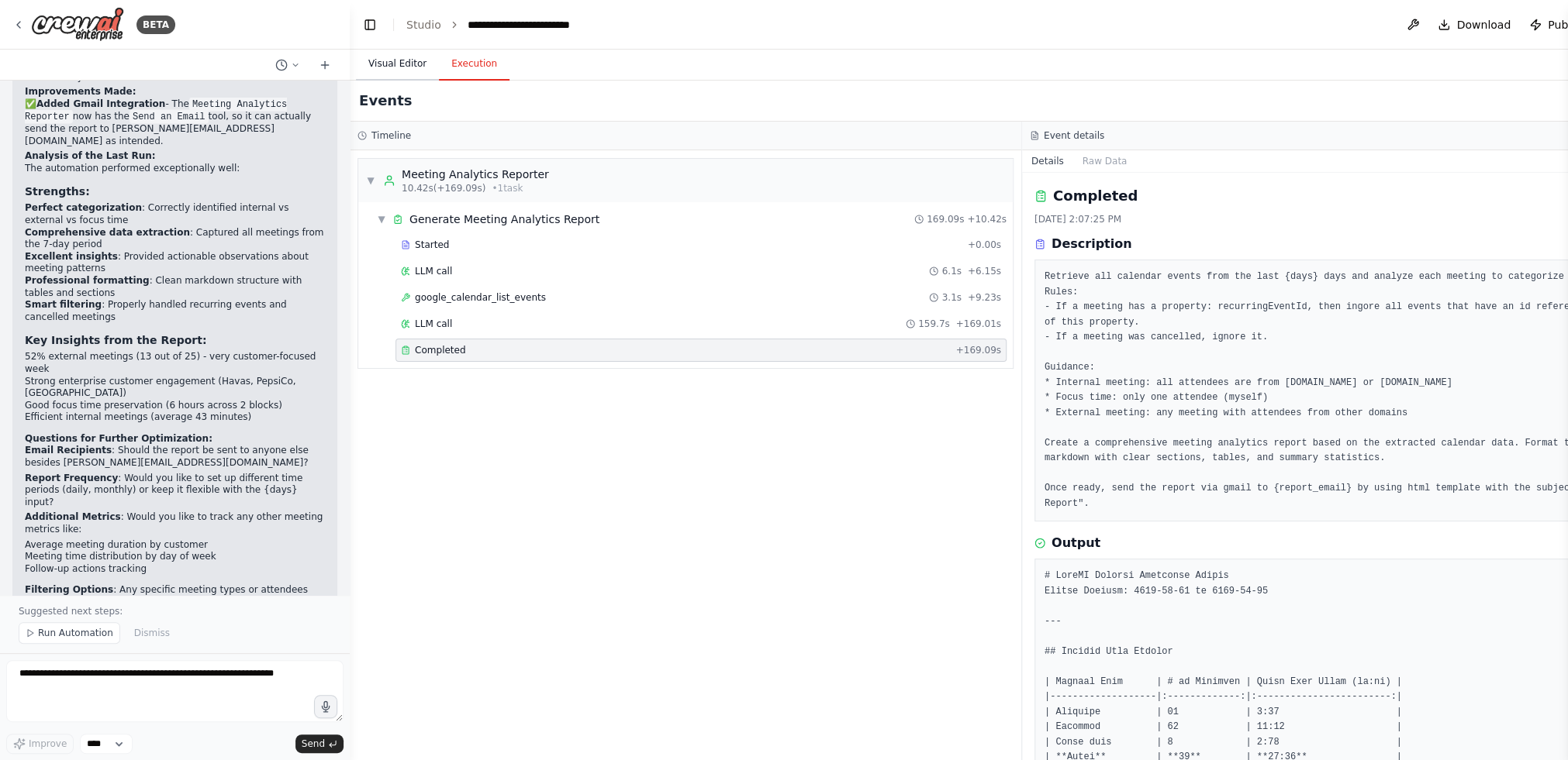
click at [428, 63] on button "Visual Editor" at bounding box center [398, 63] width 83 height 33
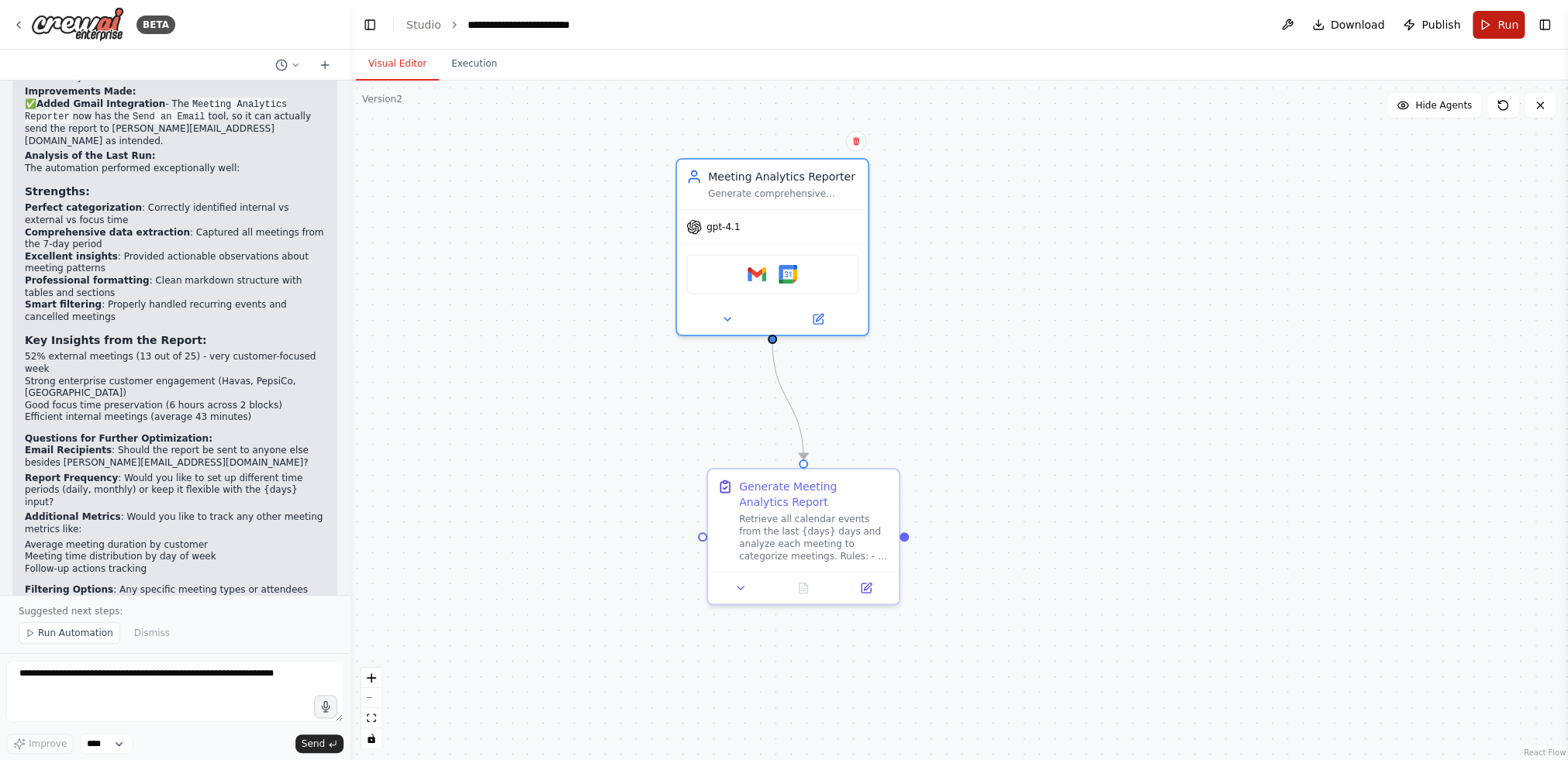
click at [1214, 34] on button "Run" at bounding box center [1499, 25] width 52 height 28
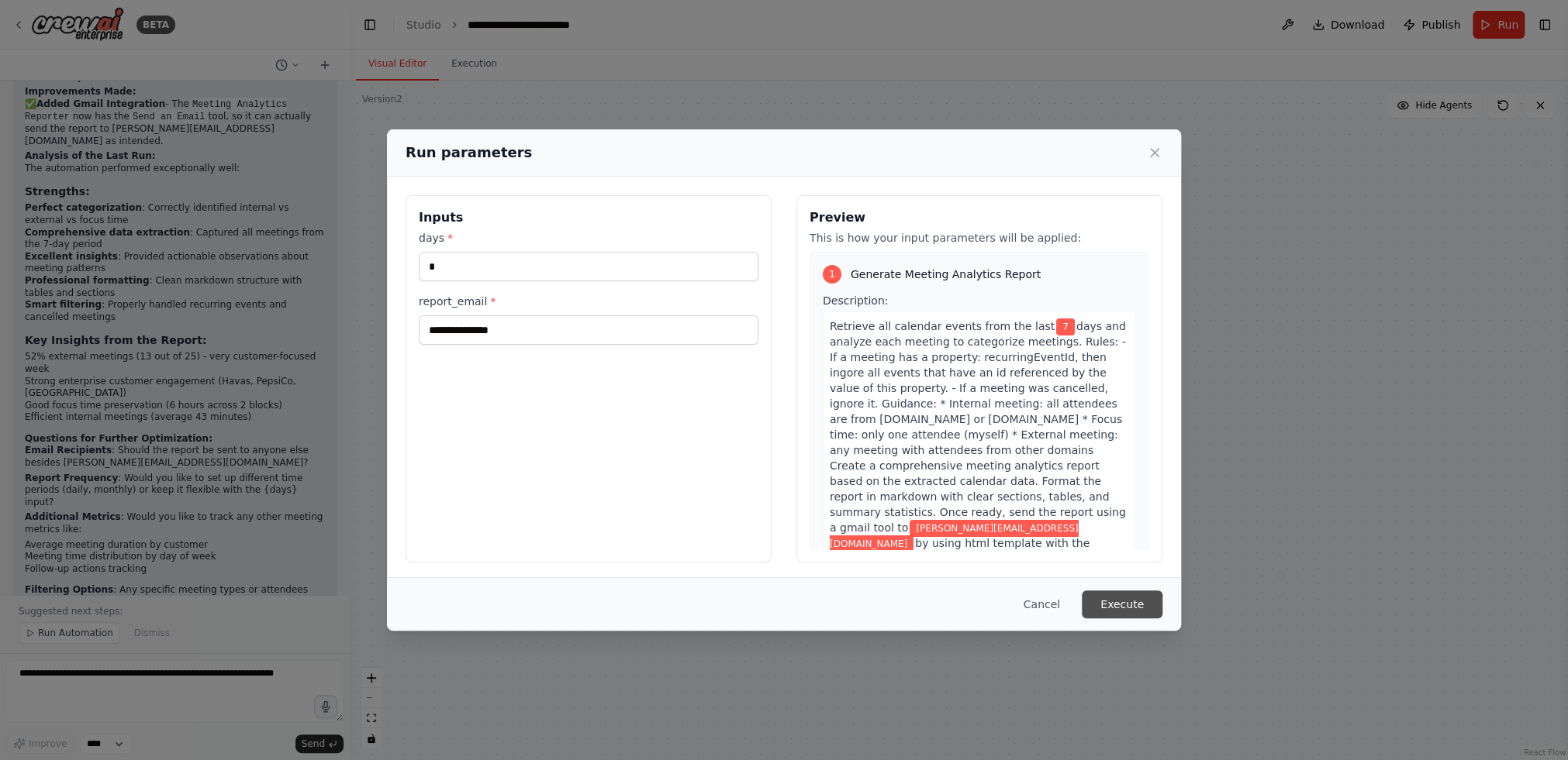
click at [1113, 601] on button "Execute" at bounding box center [1121, 604] width 80 height 28
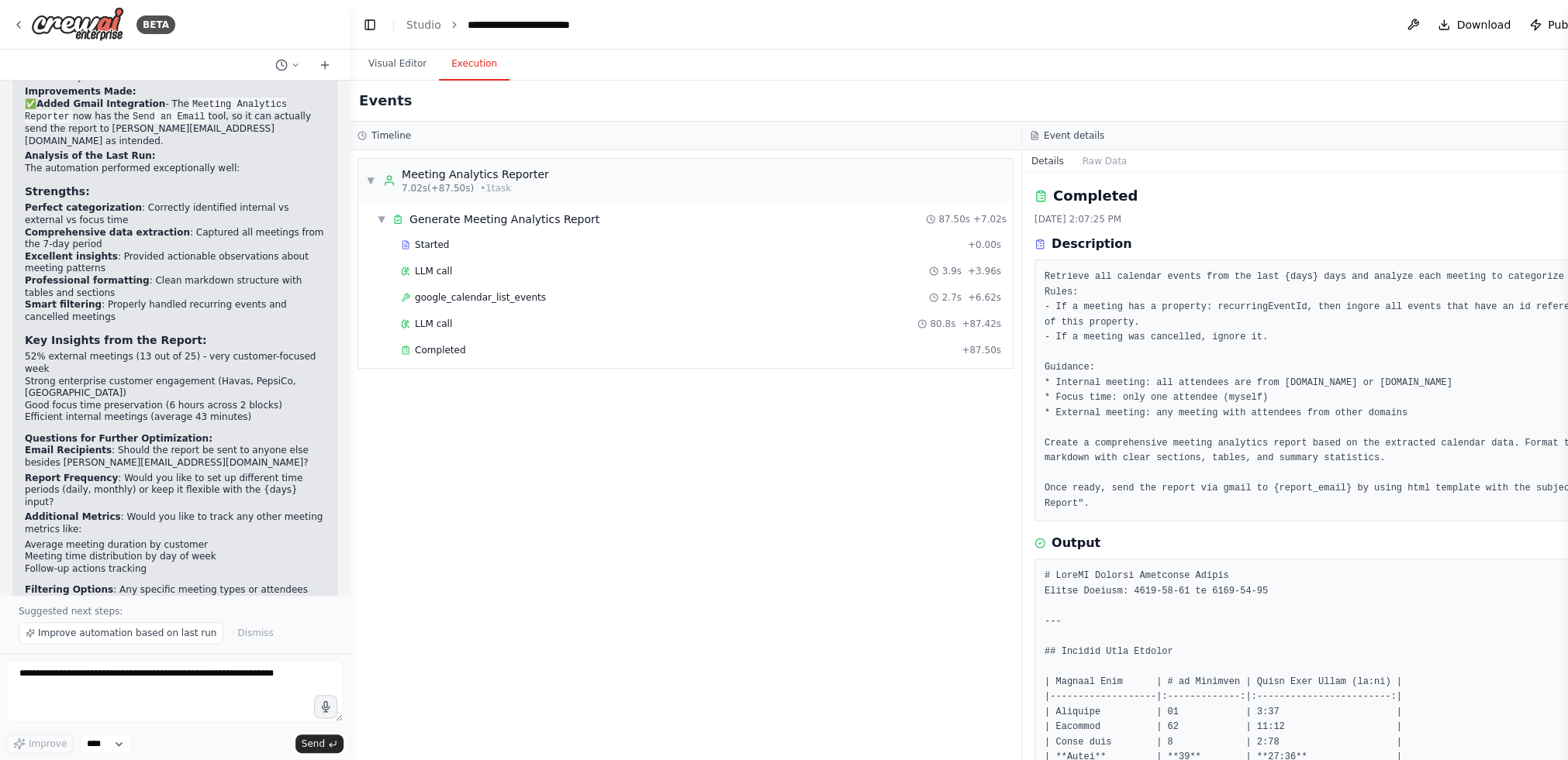
click at [485, 59] on button "Execution" at bounding box center [473, 63] width 70 height 33
click at [400, 69] on button "Visual Editor" at bounding box center [398, 63] width 83 height 33
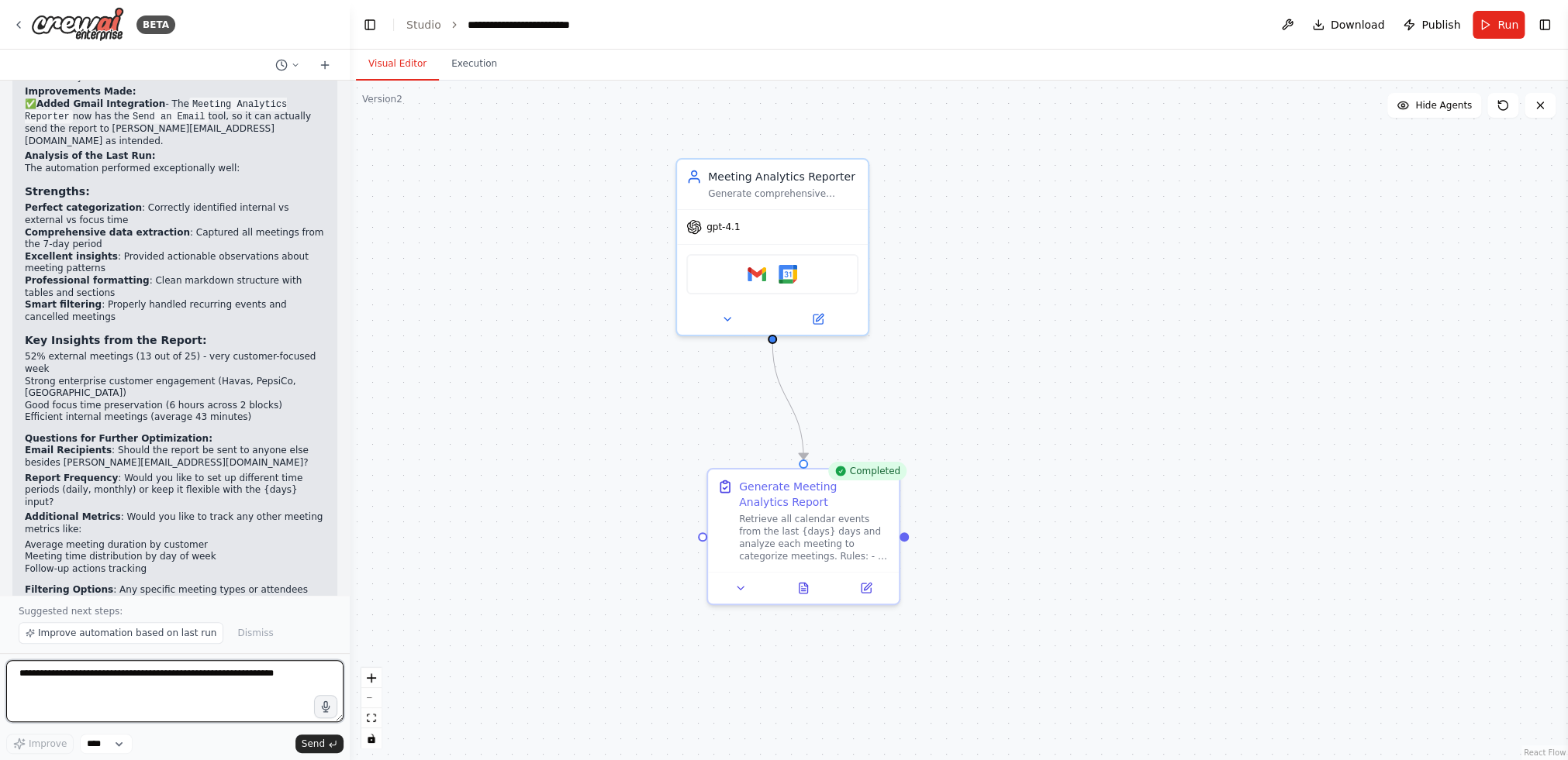
click at [211, 701] on textarea at bounding box center [175, 692] width 337 height 63
type textarea "**********"
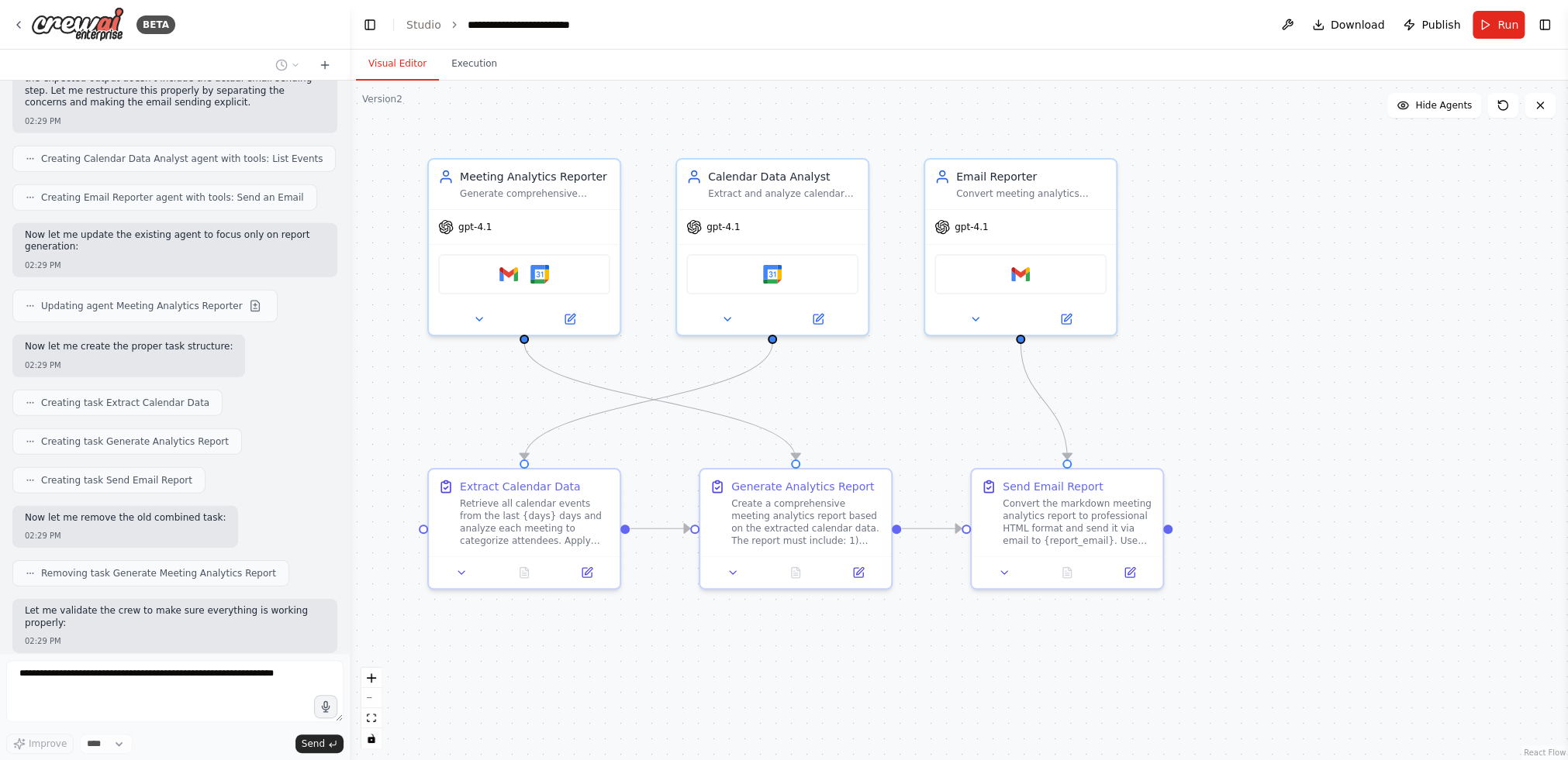
scroll to position [3002, 0]
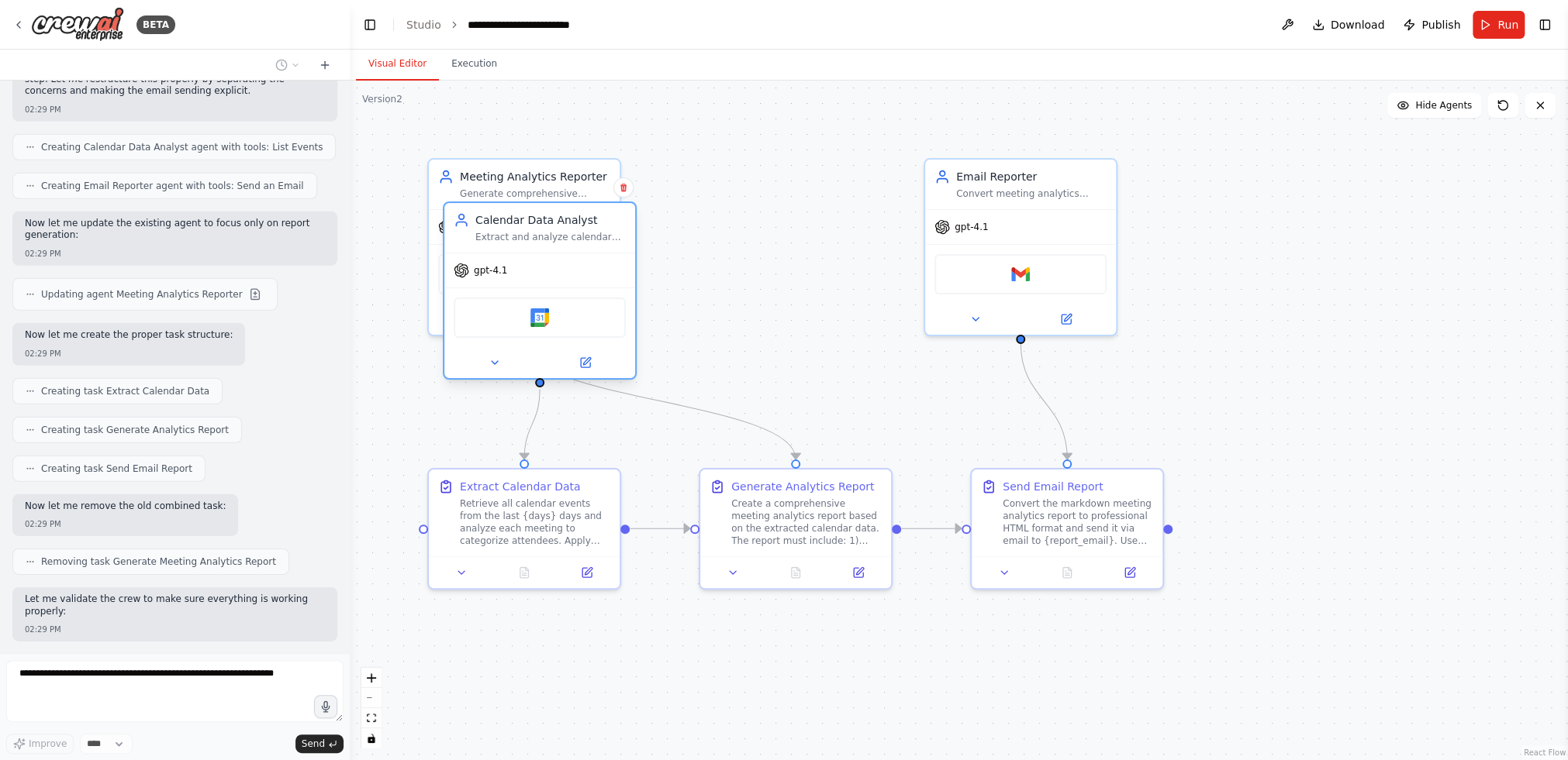
drag, startPoint x: 768, startPoint y: 189, endPoint x: 486, endPoint y: 232, distance: 285.3
click at [489, 243] on div "Extract and analyze calendar events from the last {days} days, categorizing mee…" at bounding box center [551, 237] width 151 height 13
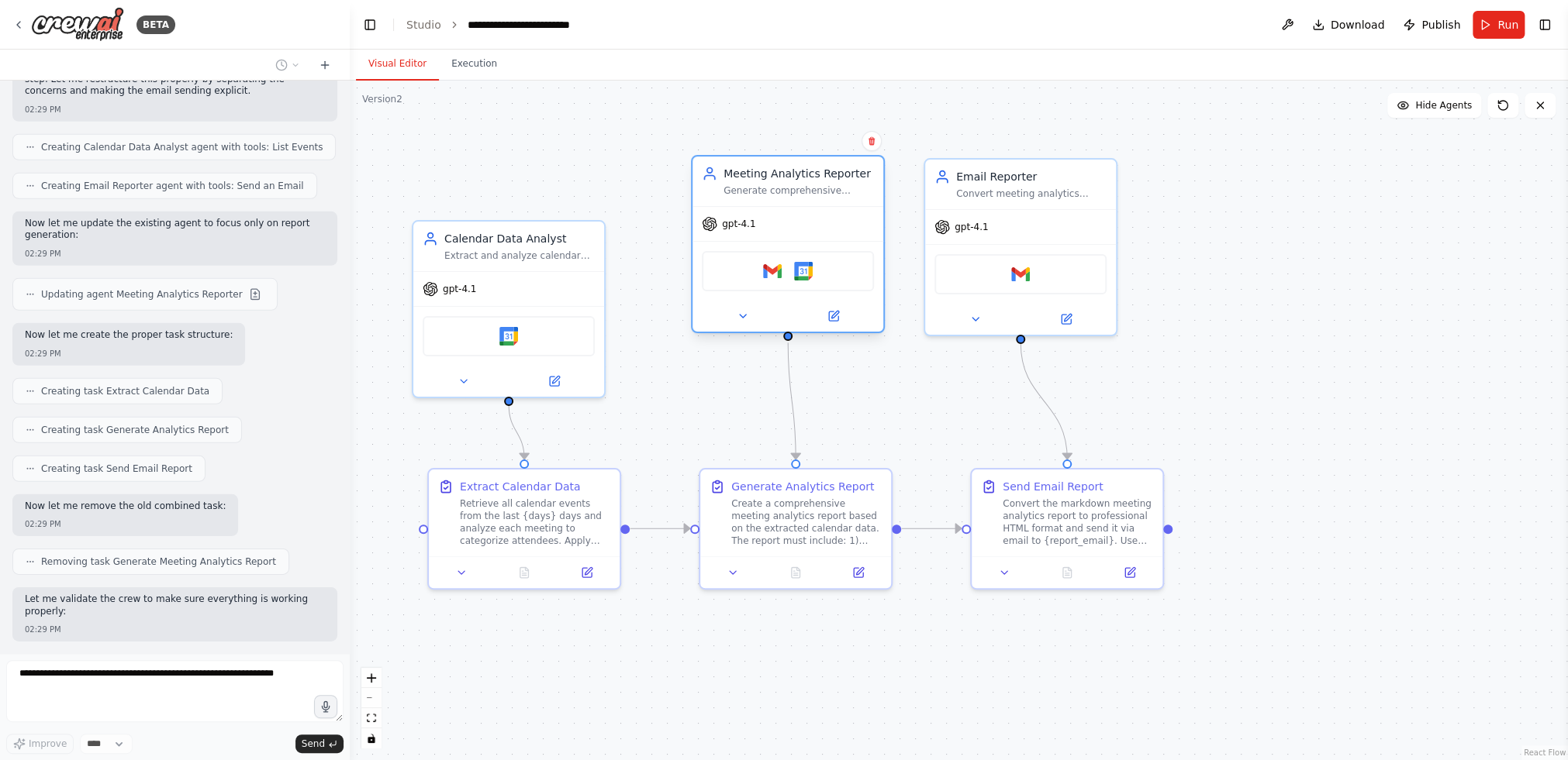
drag, startPoint x: 610, startPoint y: 181, endPoint x: 771, endPoint y: 172, distance: 161.3
click at [771, 172] on div "Meeting Analytics Reporter" at bounding box center [799, 174] width 151 height 16
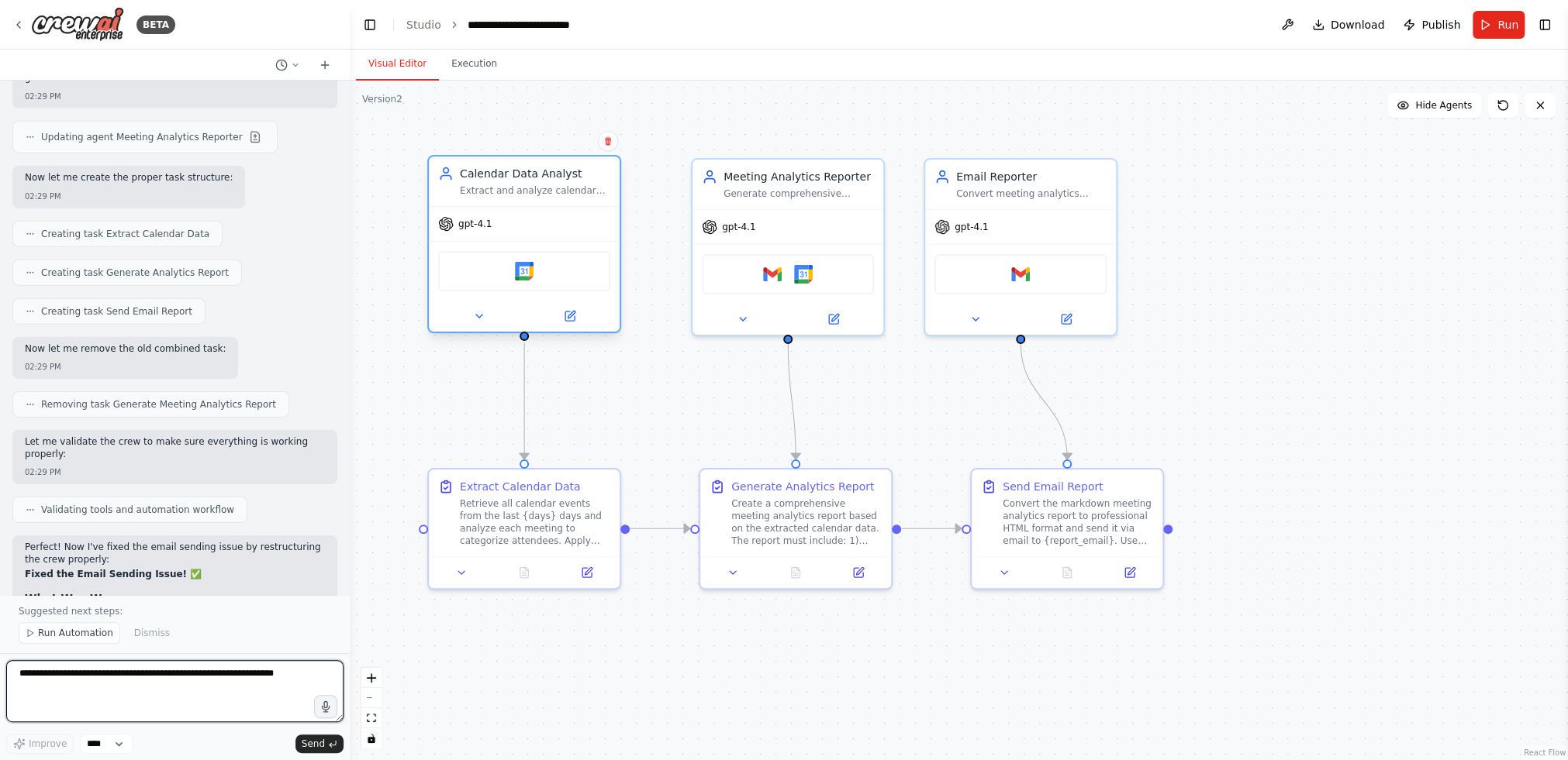
drag, startPoint x: 522, startPoint y: 224, endPoint x: 528, endPoint y: 177, distance: 47.4
click at [528, 177] on div "Calendar Data Analyst" at bounding box center [535, 174] width 151 height 16
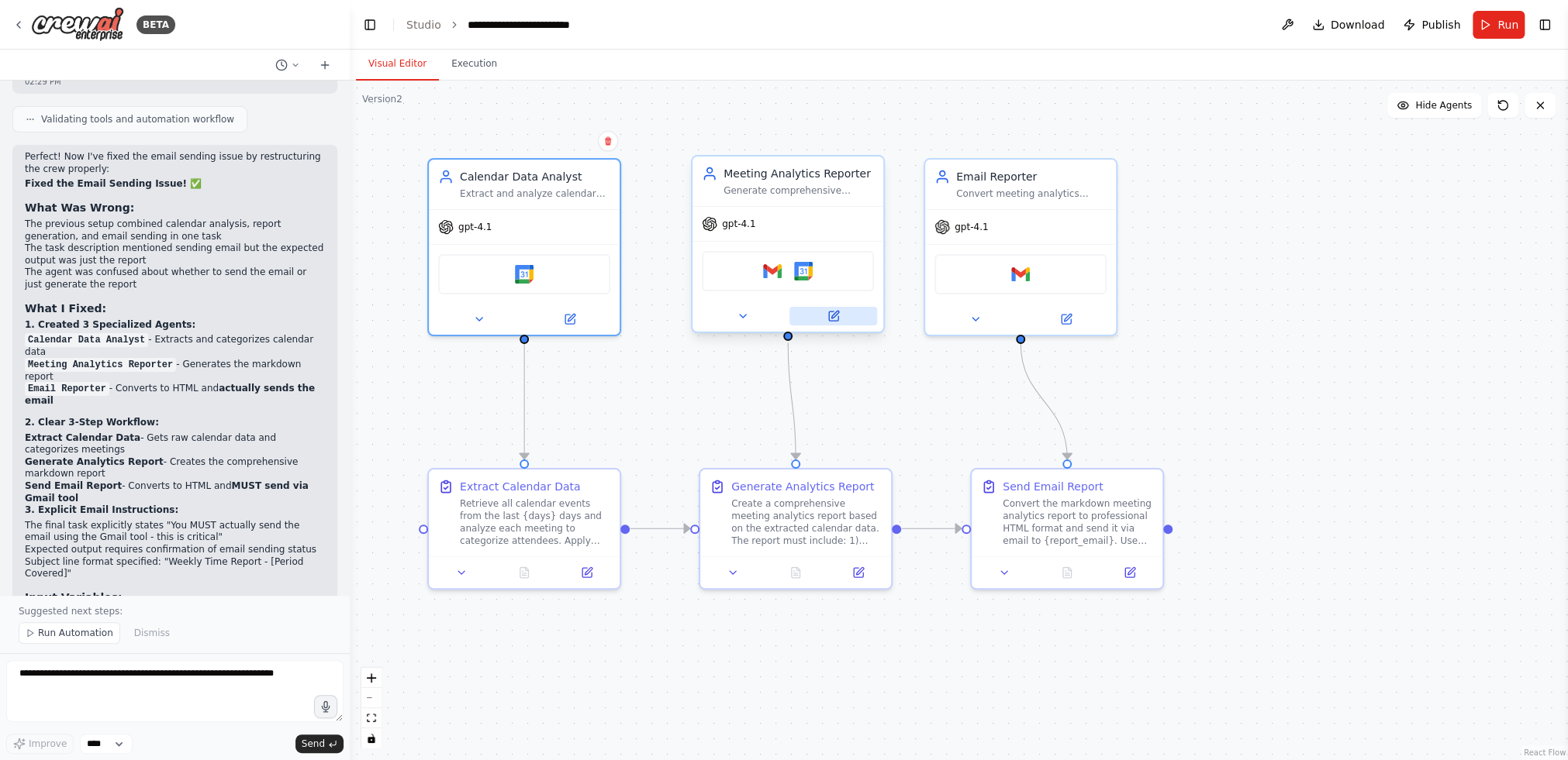
click at [837, 307] on button at bounding box center [833, 316] width 87 height 19
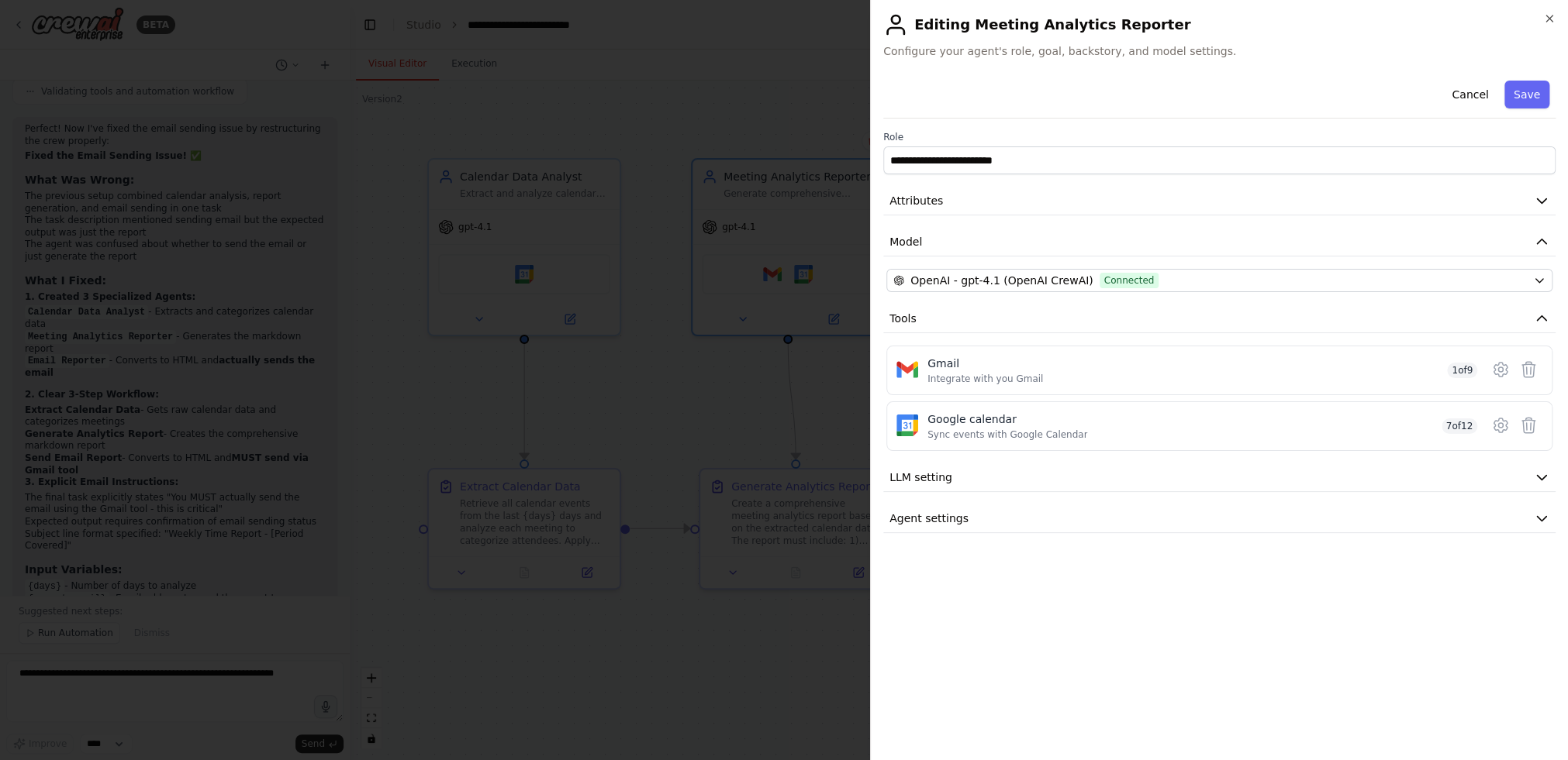
scroll to position [3590, 0]
click at [1214, 368] on icon at bounding box center [1528, 369] width 19 height 19
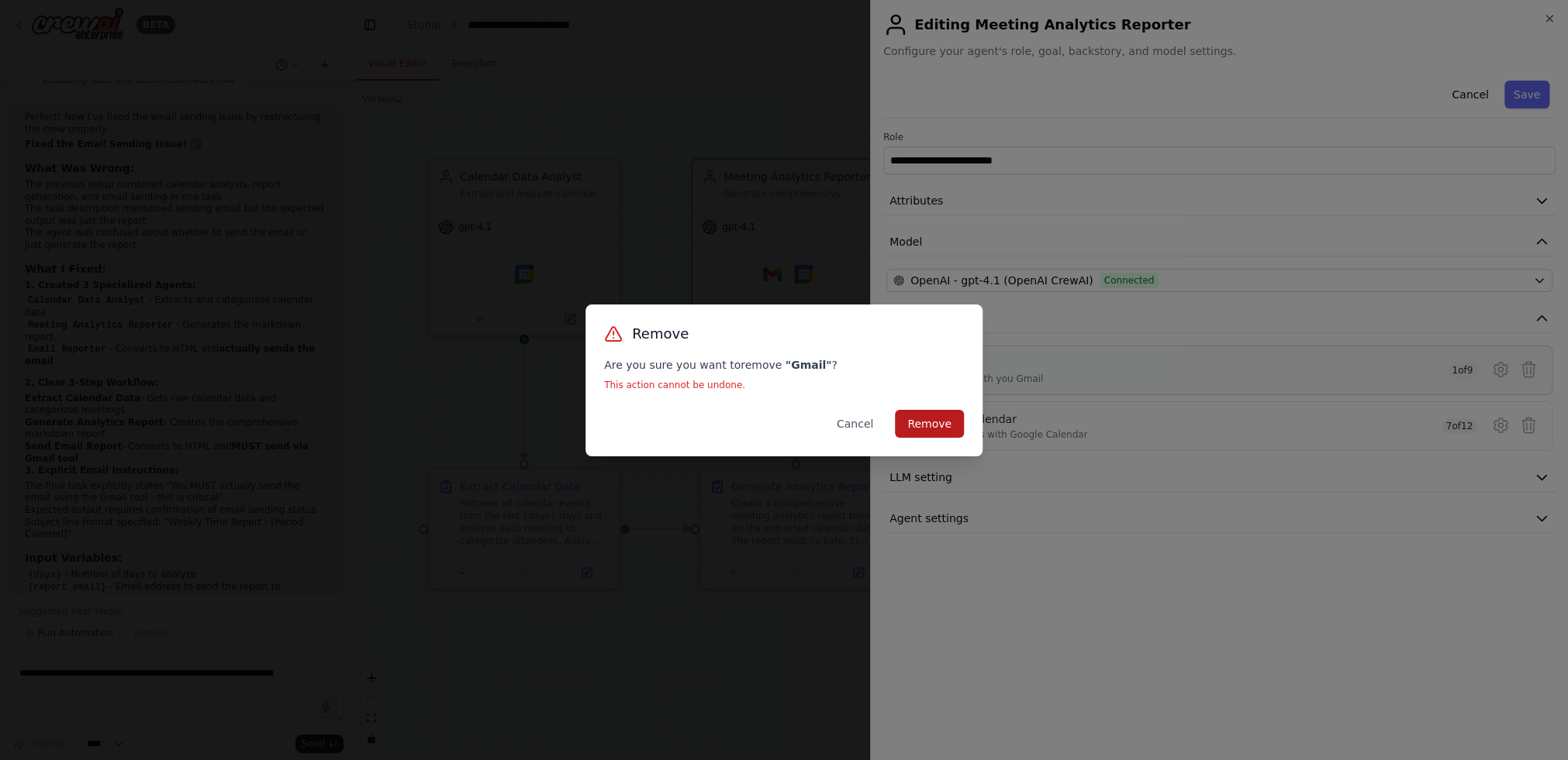
click at [949, 435] on button "Remove" at bounding box center [930, 424] width 69 height 28
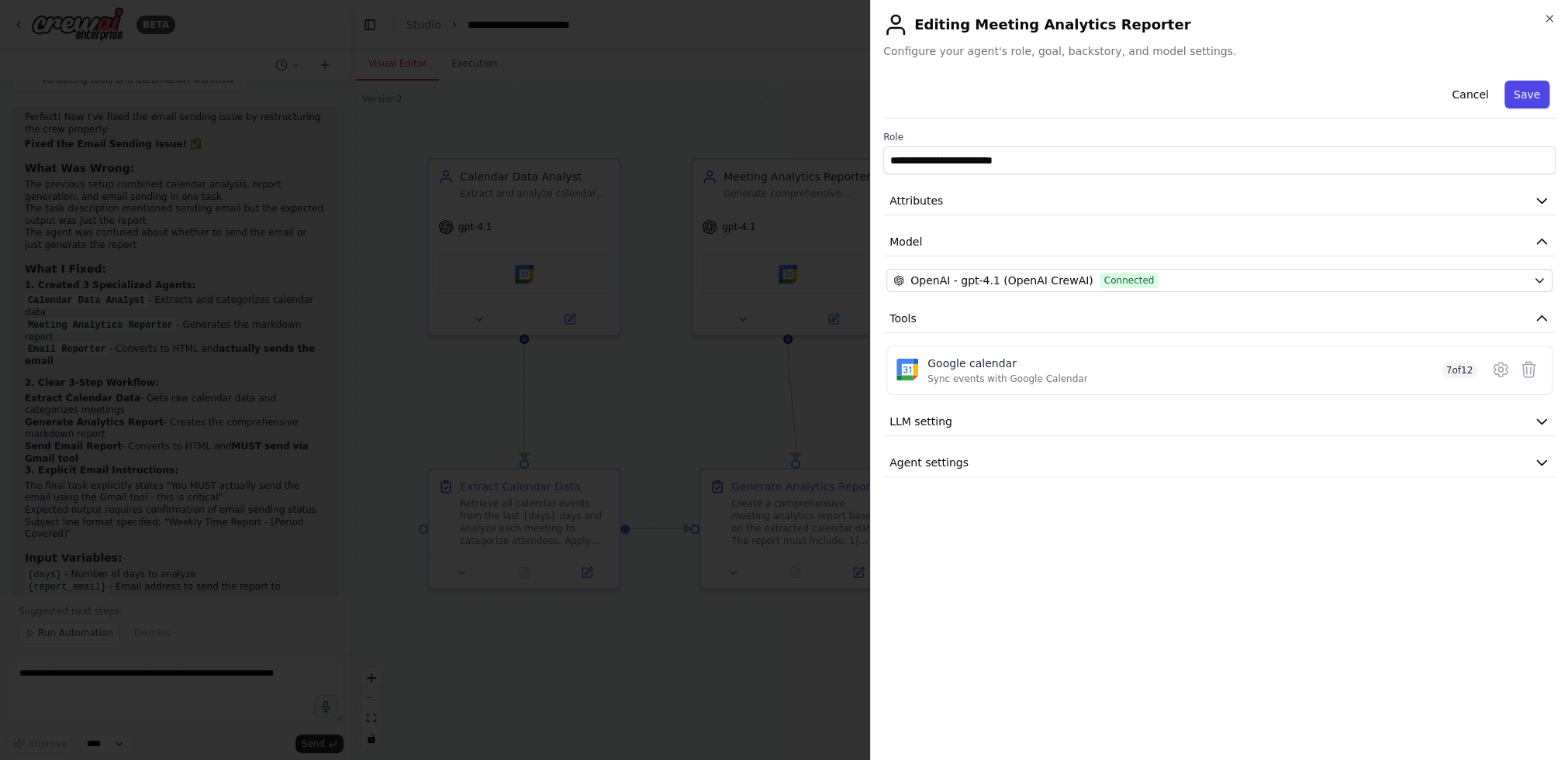
click at [1214, 95] on button "Save" at bounding box center [1526, 94] width 45 height 28
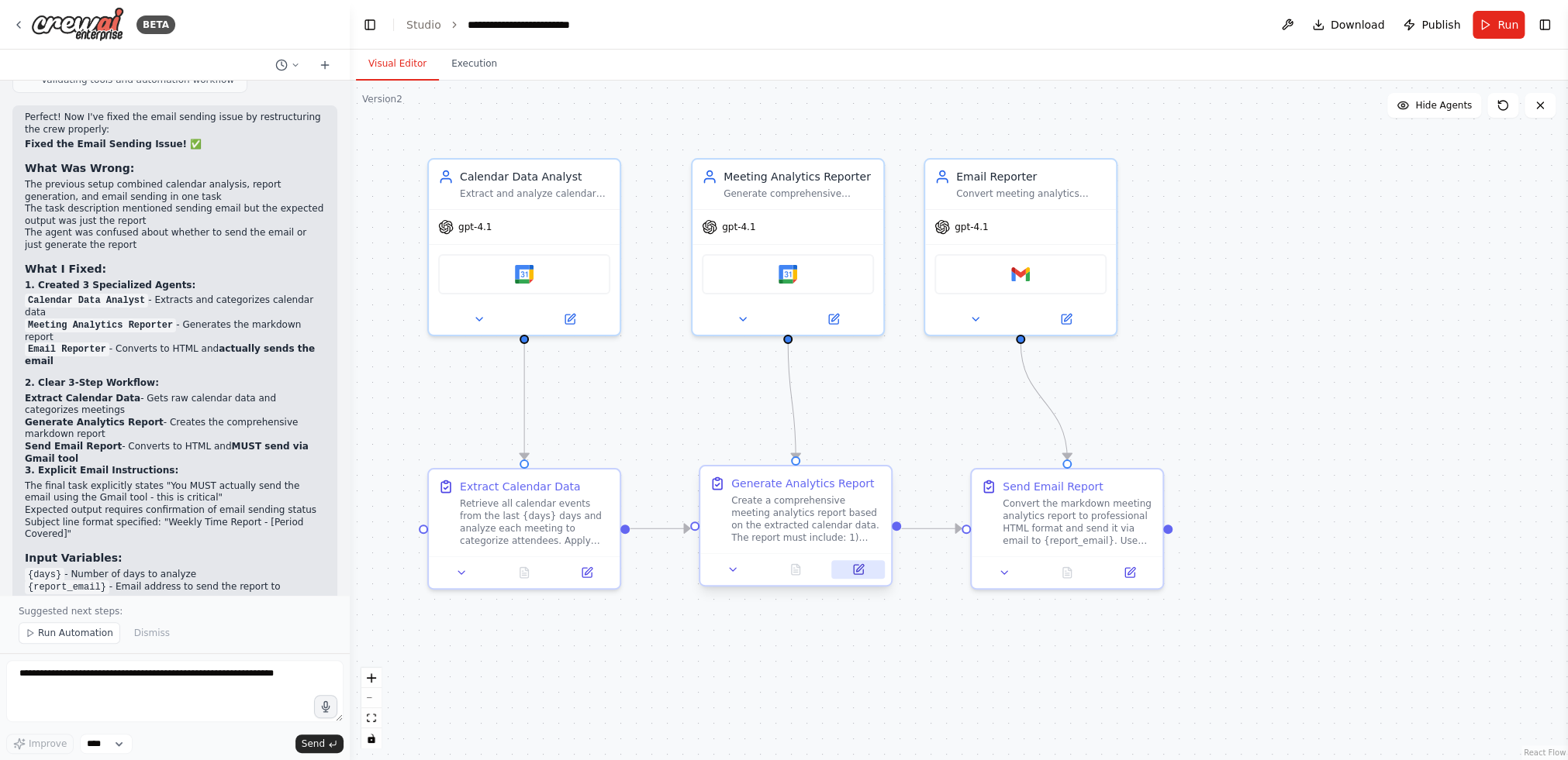
click at [854, 566] on icon at bounding box center [857, 570] width 9 height 9
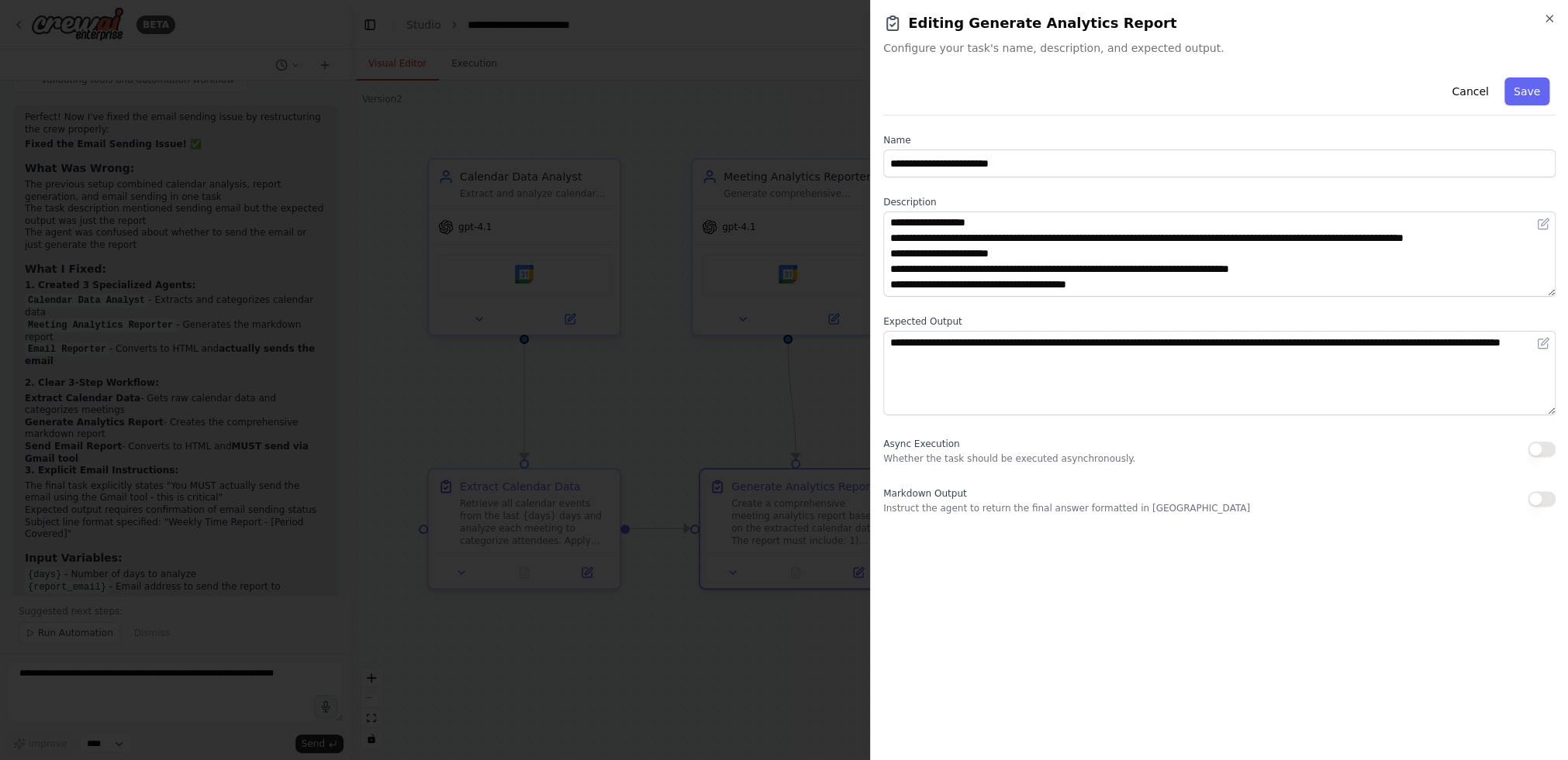
scroll to position [77, 0]
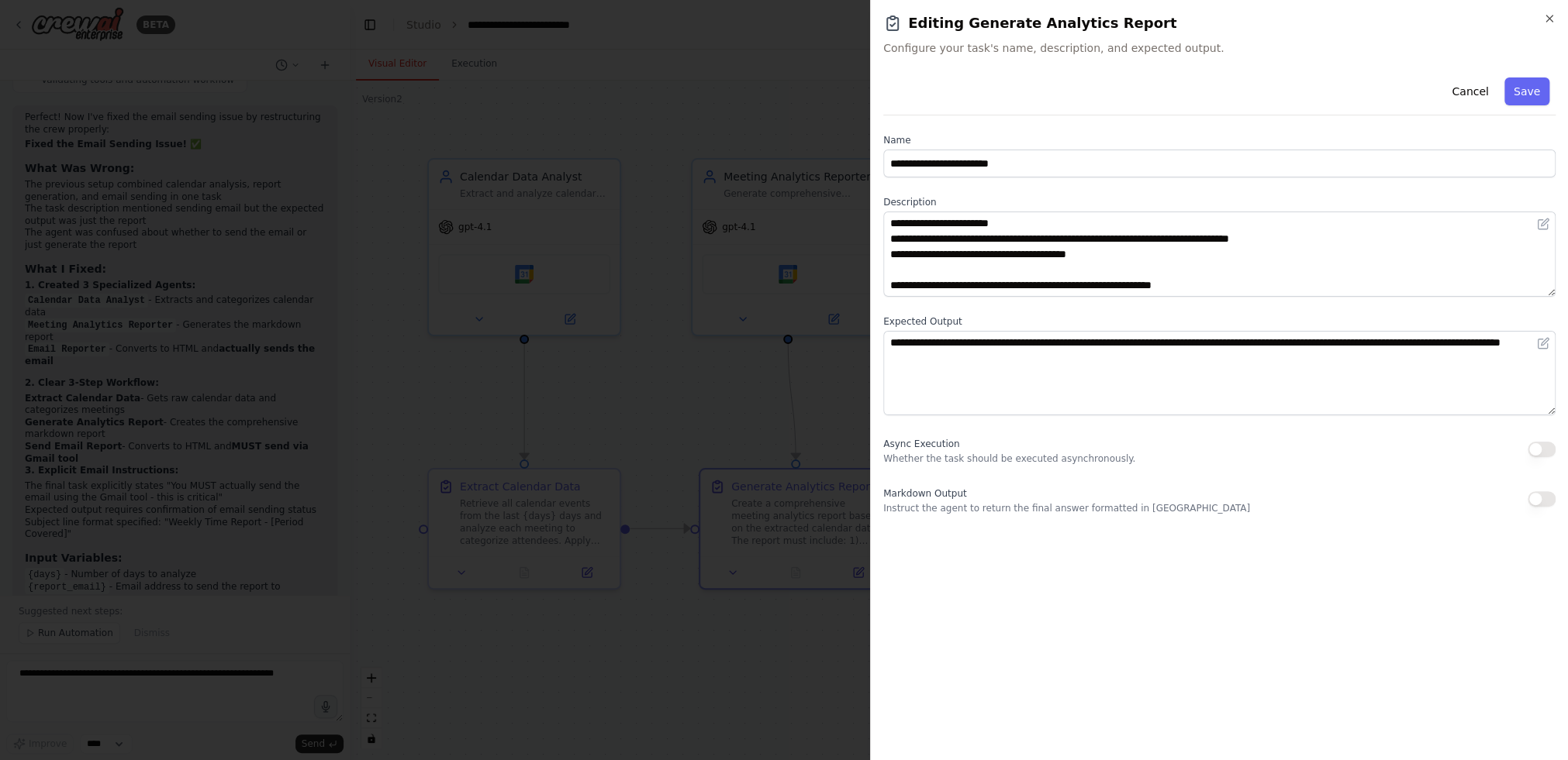
click at [1214, 496] on button "button" at bounding box center [1541, 499] width 28 height 16
click at [1214, 94] on button "Save" at bounding box center [1526, 91] width 45 height 28
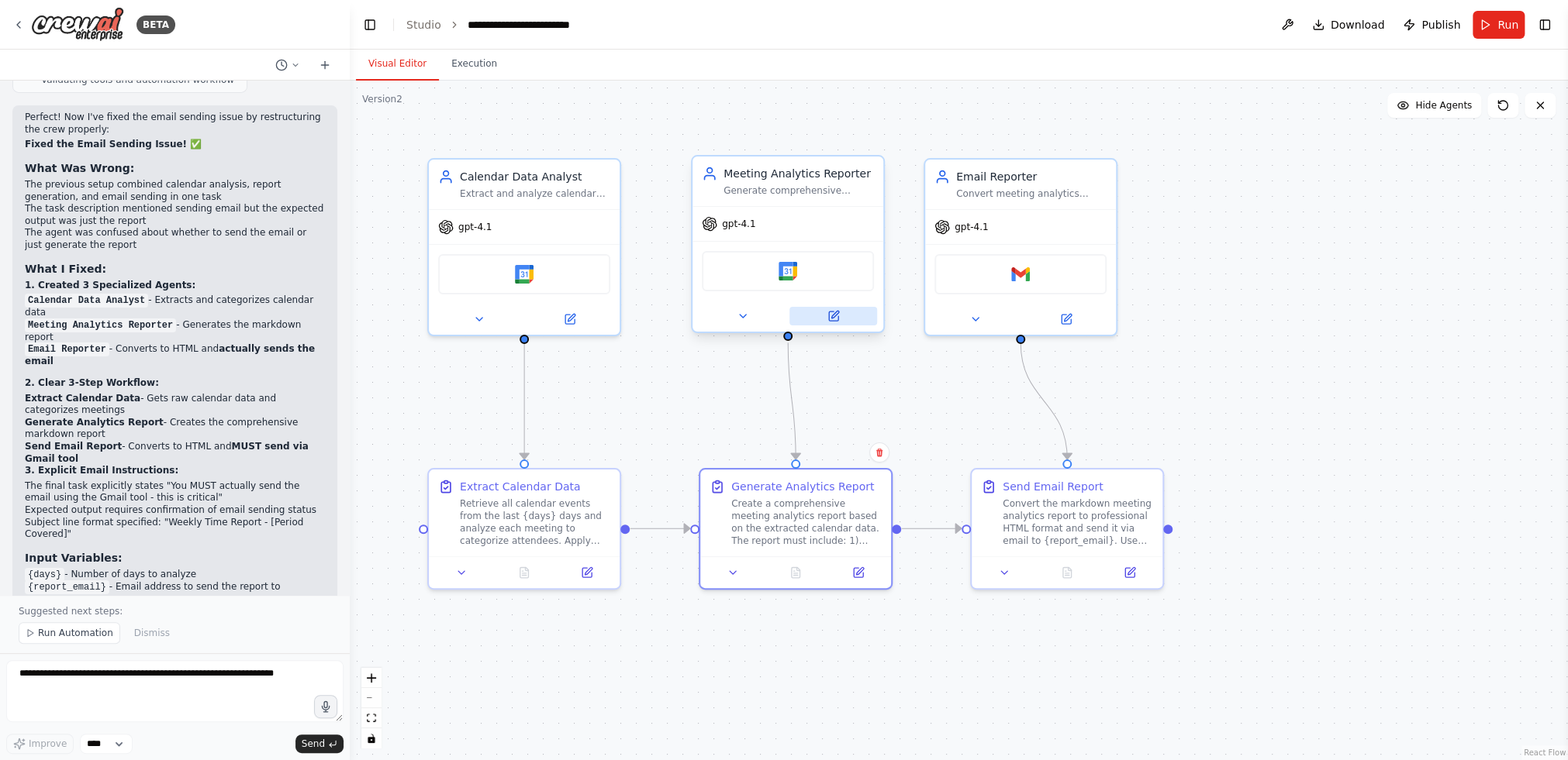
click at [836, 312] on icon at bounding box center [835, 314] width 7 height 7
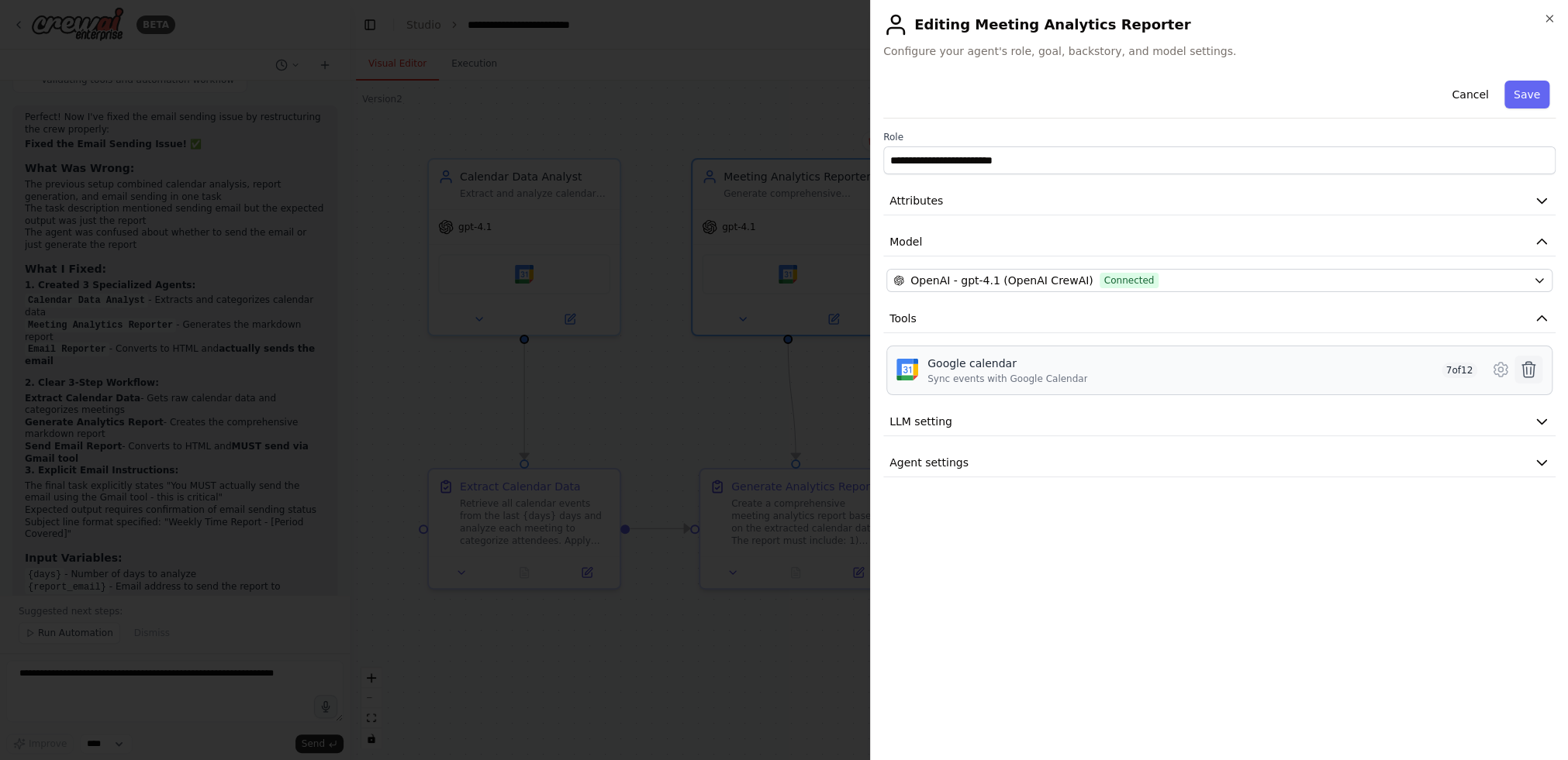
click at [1214, 370] on icon at bounding box center [1528, 369] width 19 height 19
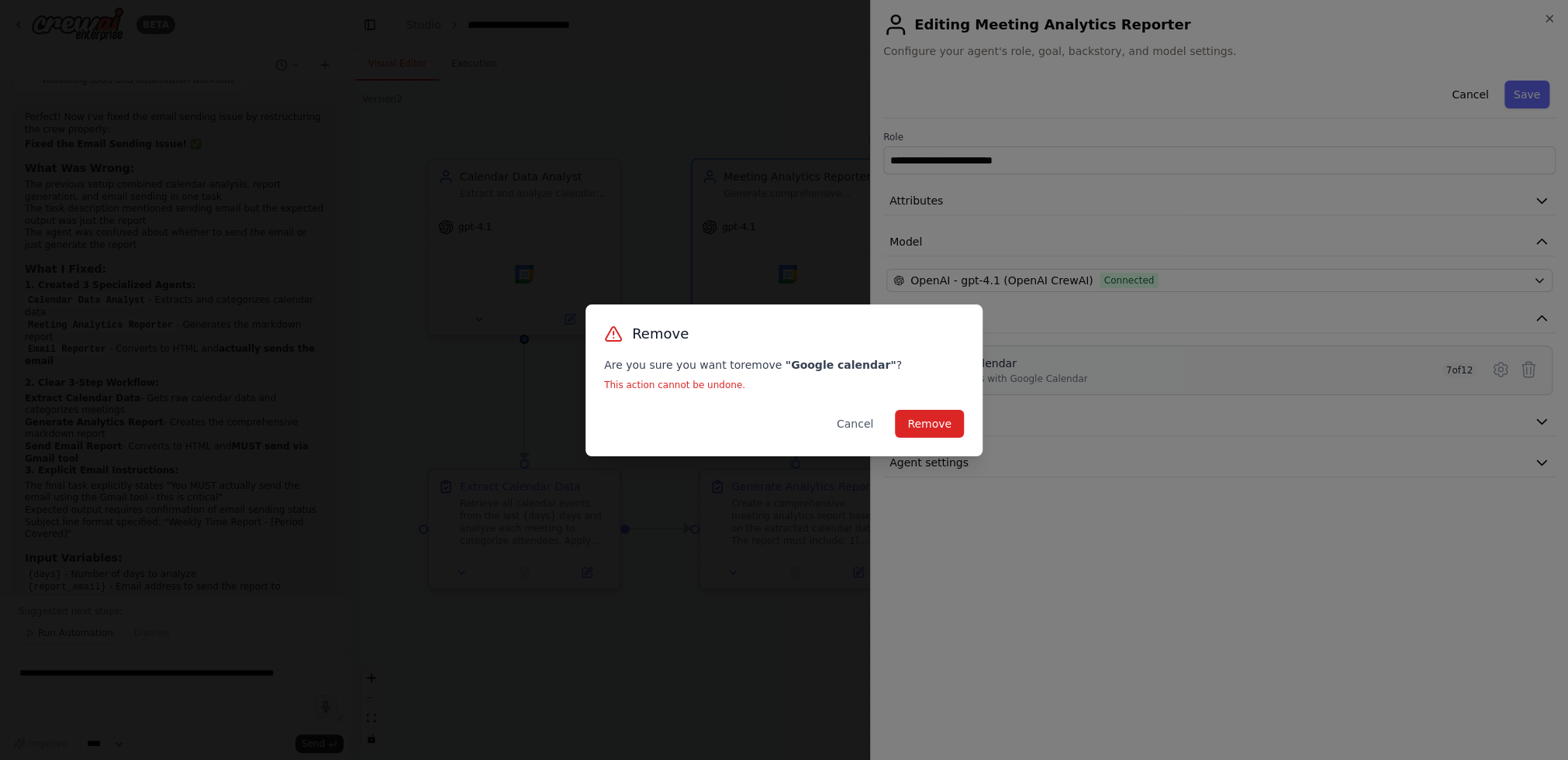
click at [1214, 82] on div "Remove Are you sure you want to remove " Google calendar " ? This action cannot…" at bounding box center [784, 380] width 1568 height 760
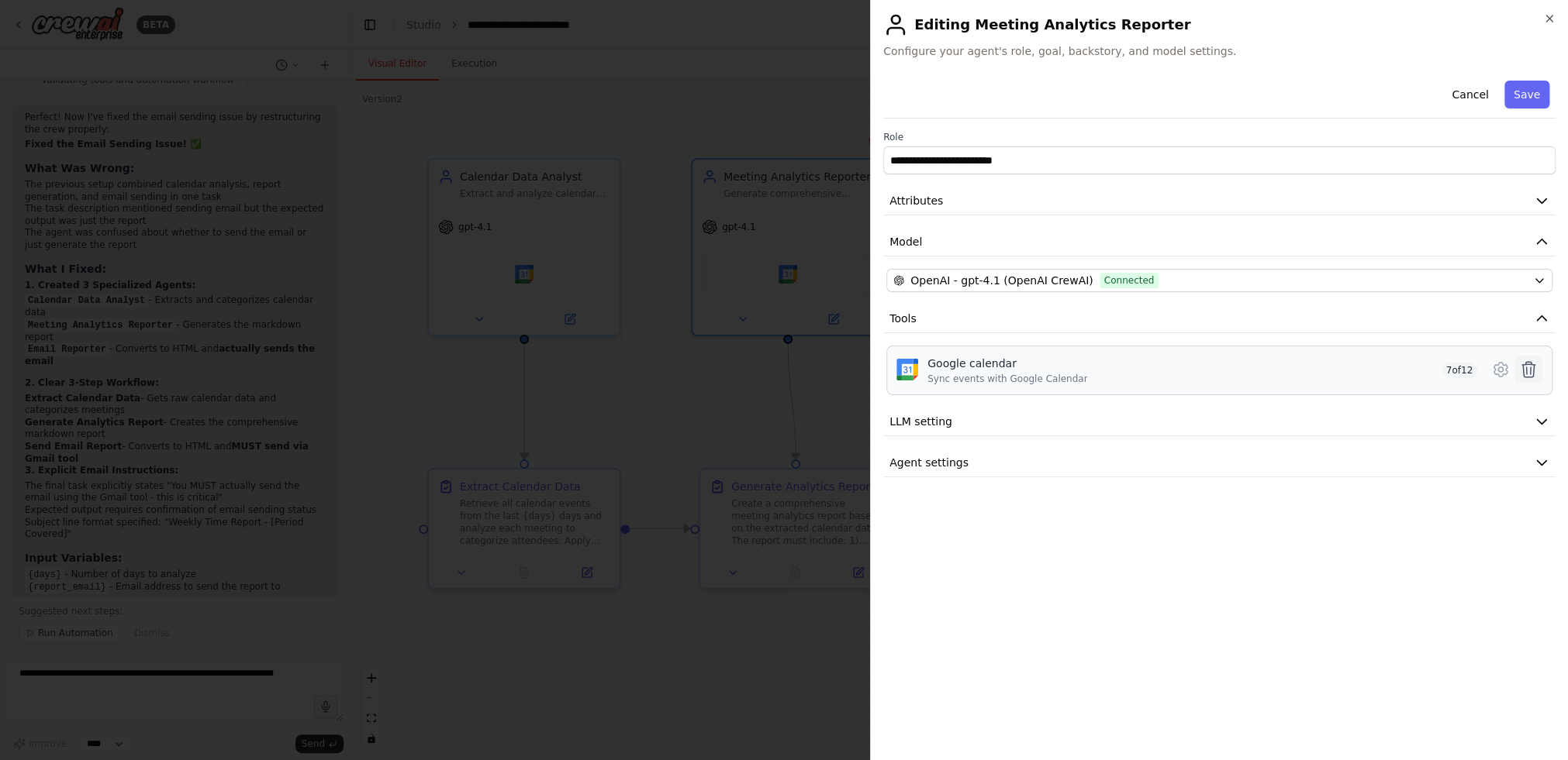
click at [1214, 357] on button at bounding box center [1528, 370] width 28 height 28
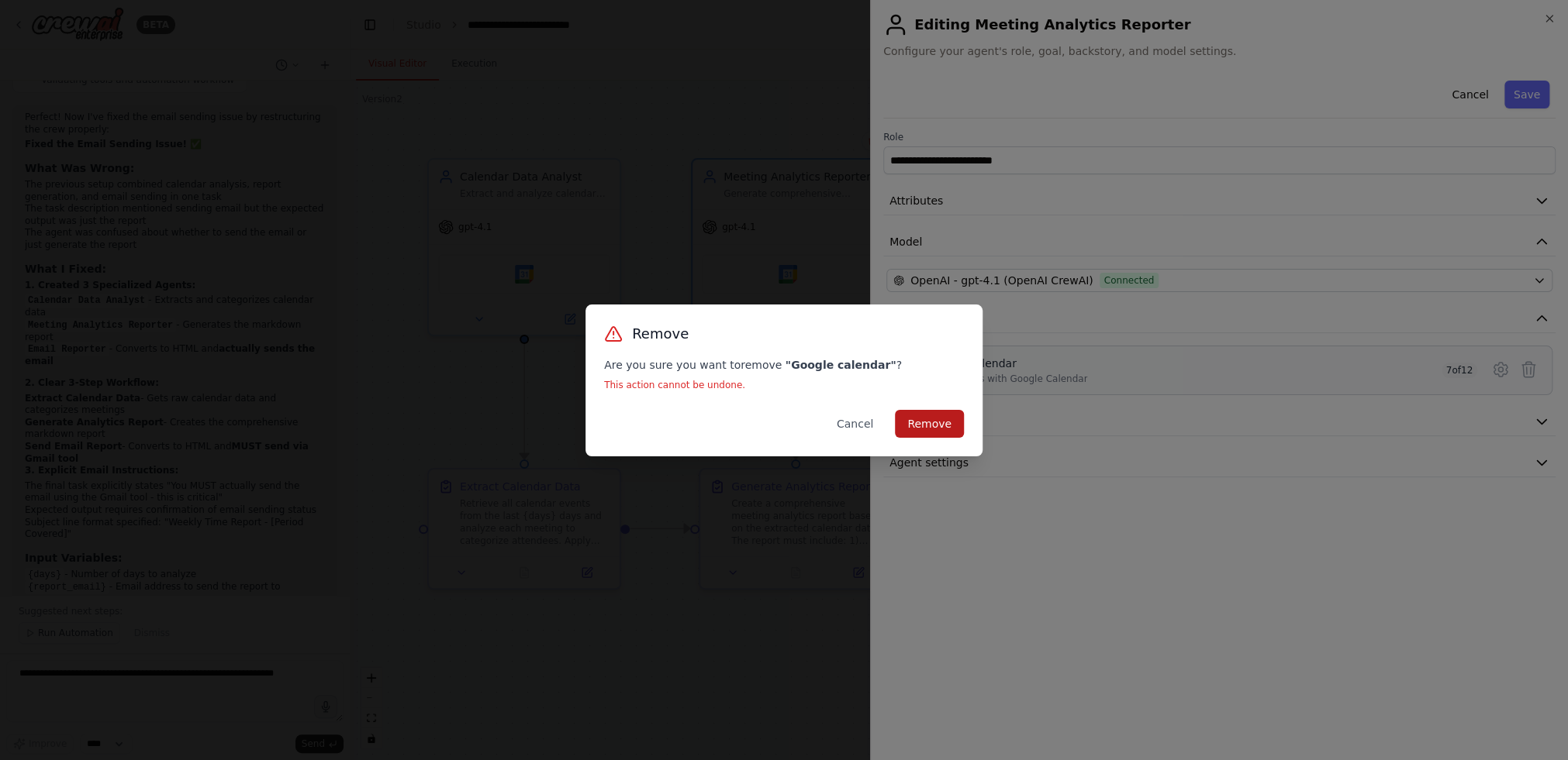
click at [913, 425] on button "Remove" at bounding box center [930, 424] width 69 height 28
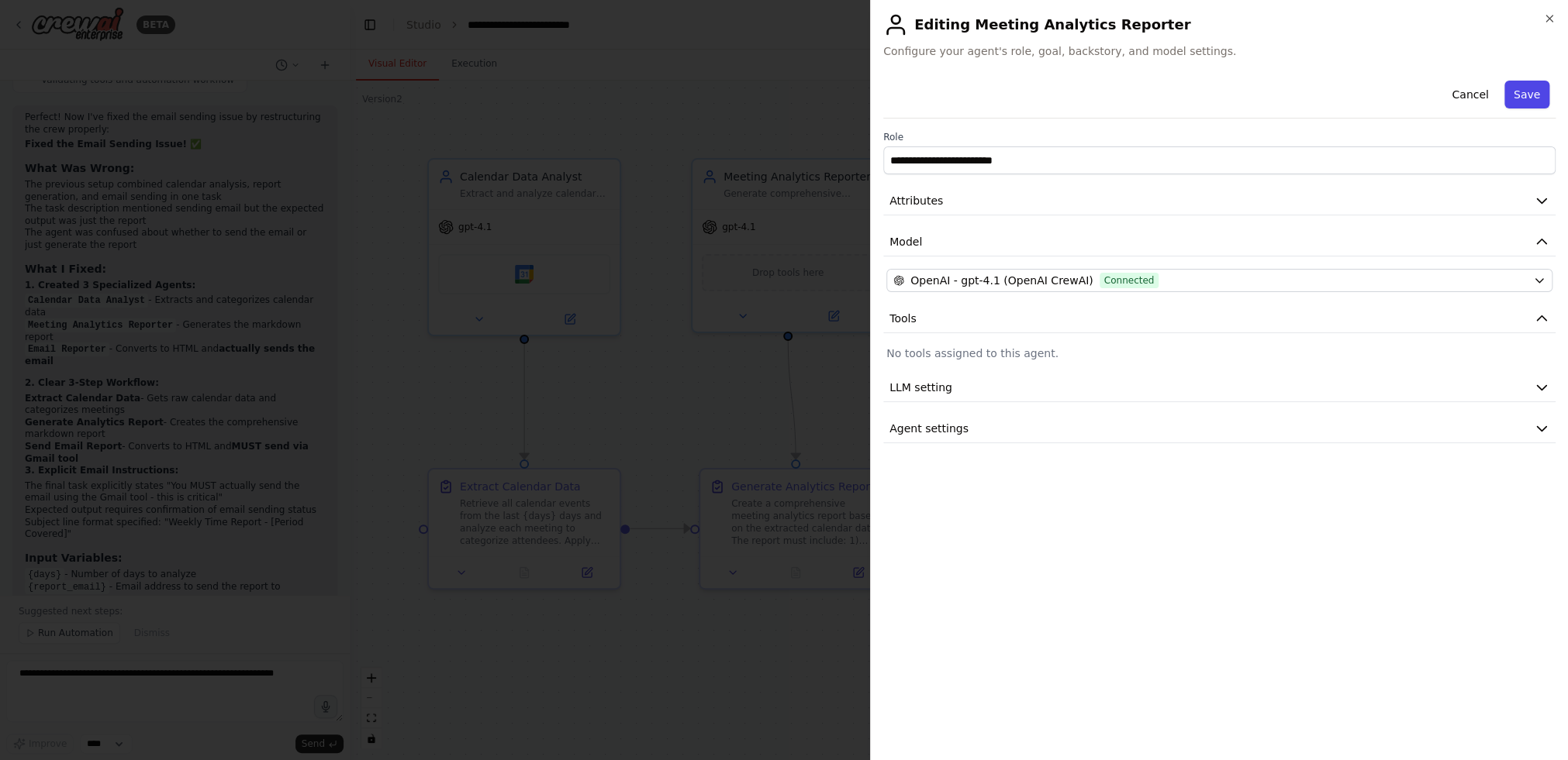
click at [1214, 98] on button "Save" at bounding box center [1526, 94] width 45 height 28
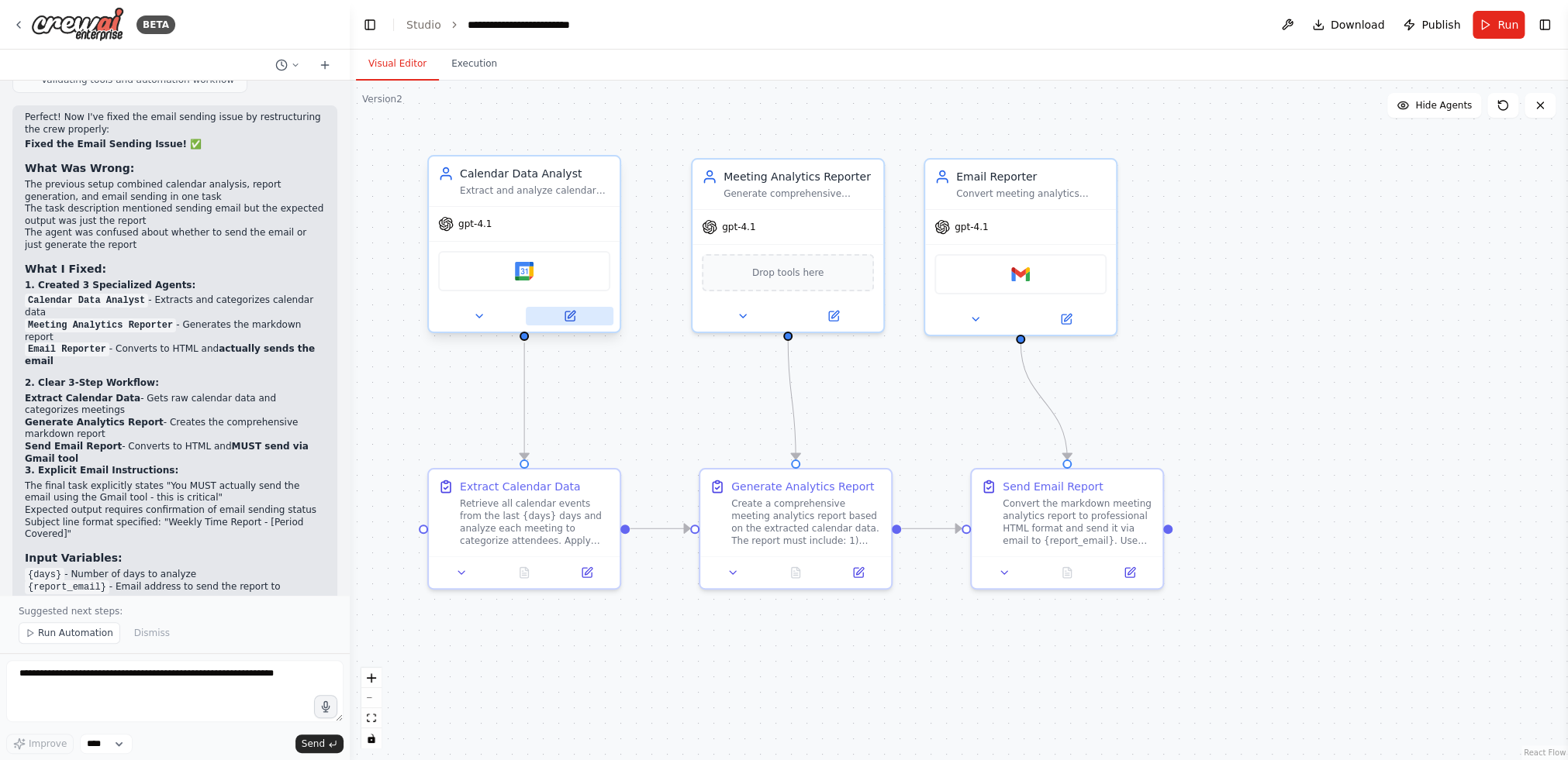
click at [570, 314] on icon at bounding box center [571, 314] width 7 height 7
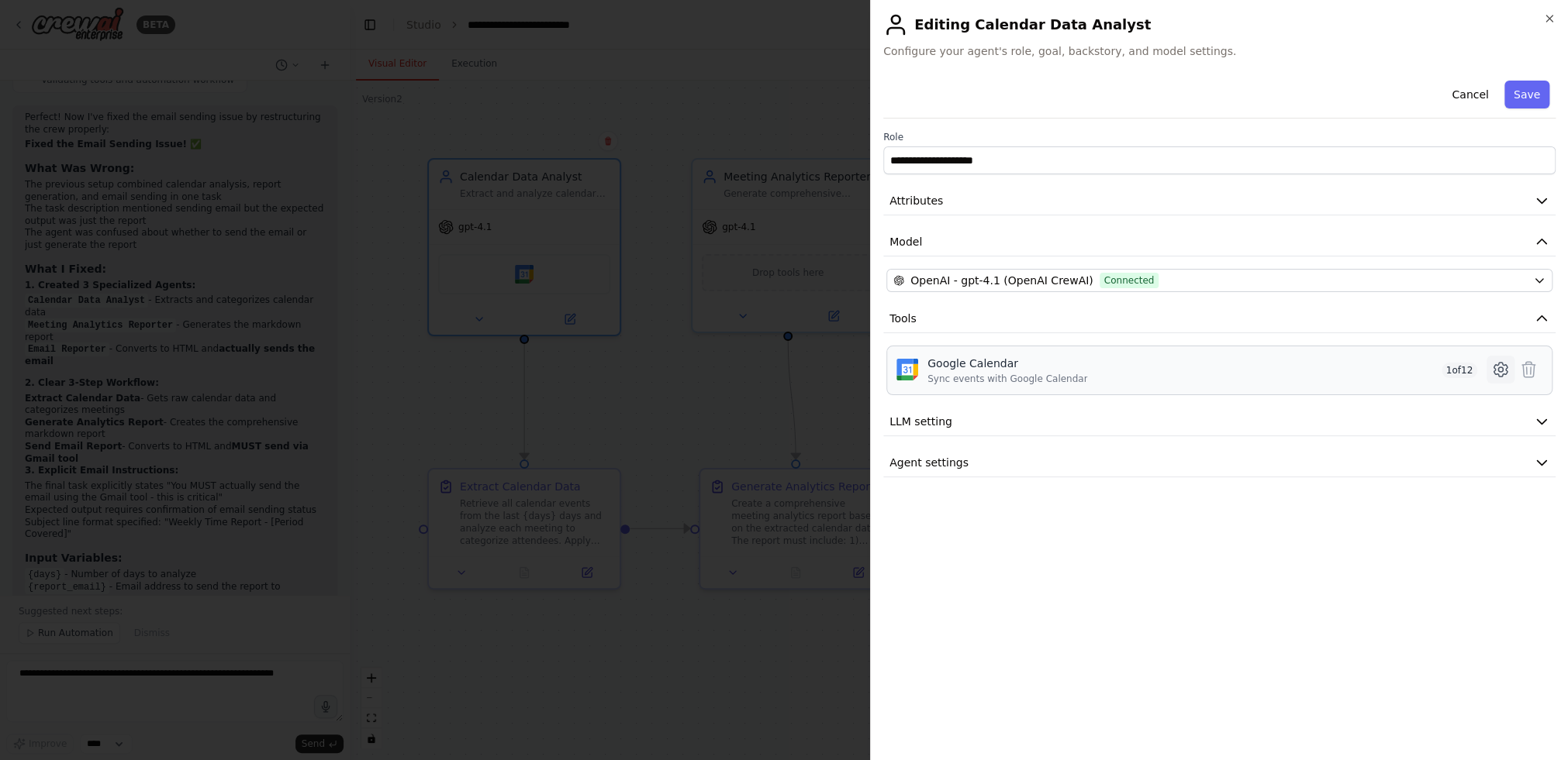
click at [1214, 373] on icon at bounding box center [1500, 369] width 19 height 19
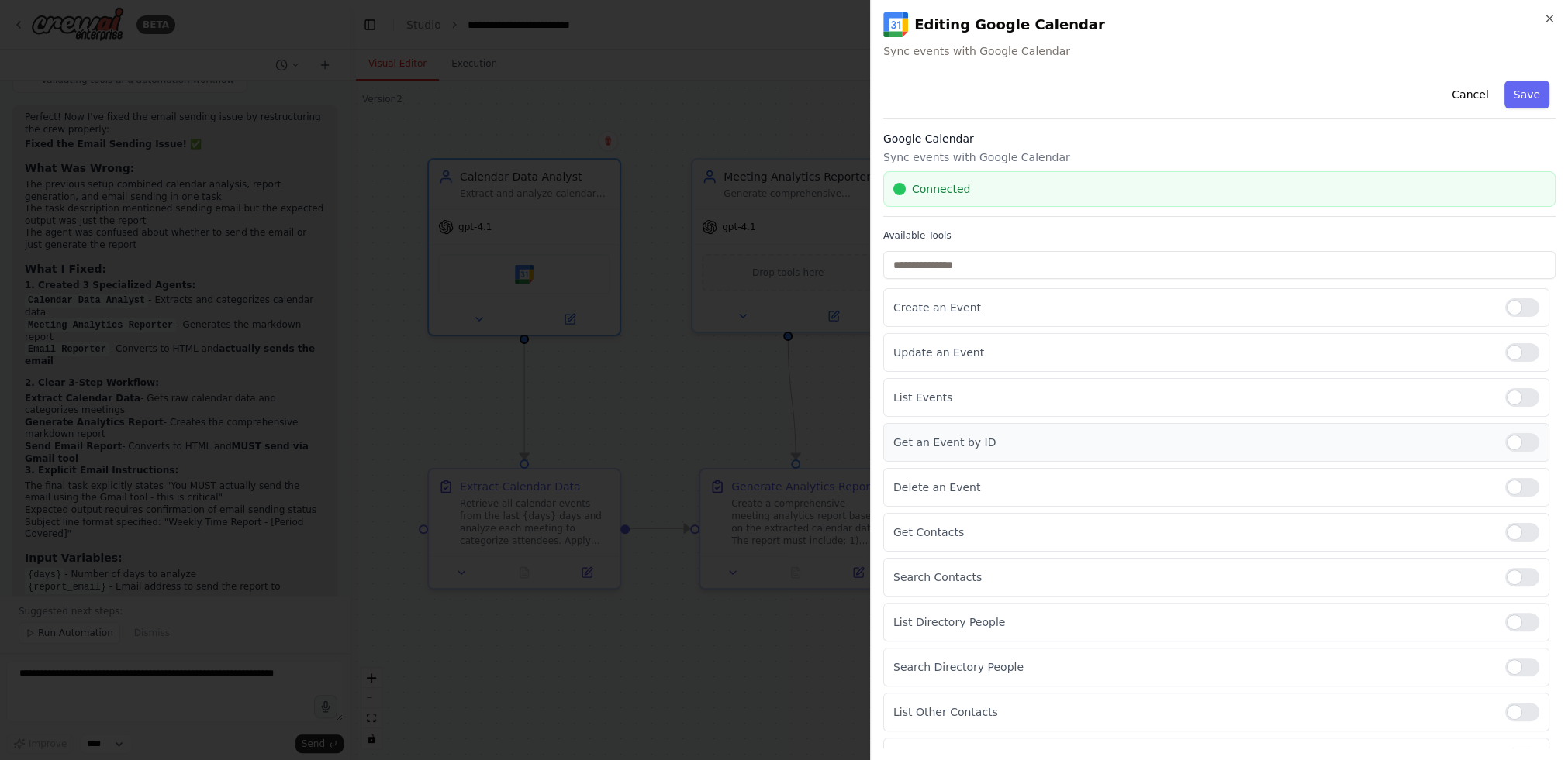
click at [1214, 443] on div at bounding box center [1522, 443] width 34 height 19
click at [1214, 480] on div at bounding box center [1522, 487] width 34 height 19
click at [1214, 478] on div at bounding box center [1522, 487] width 34 height 19
click at [1214, 523] on div at bounding box center [1522, 532] width 34 height 19
click at [1214, 582] on div at bounding box center [1522, 577] width 34 height 19
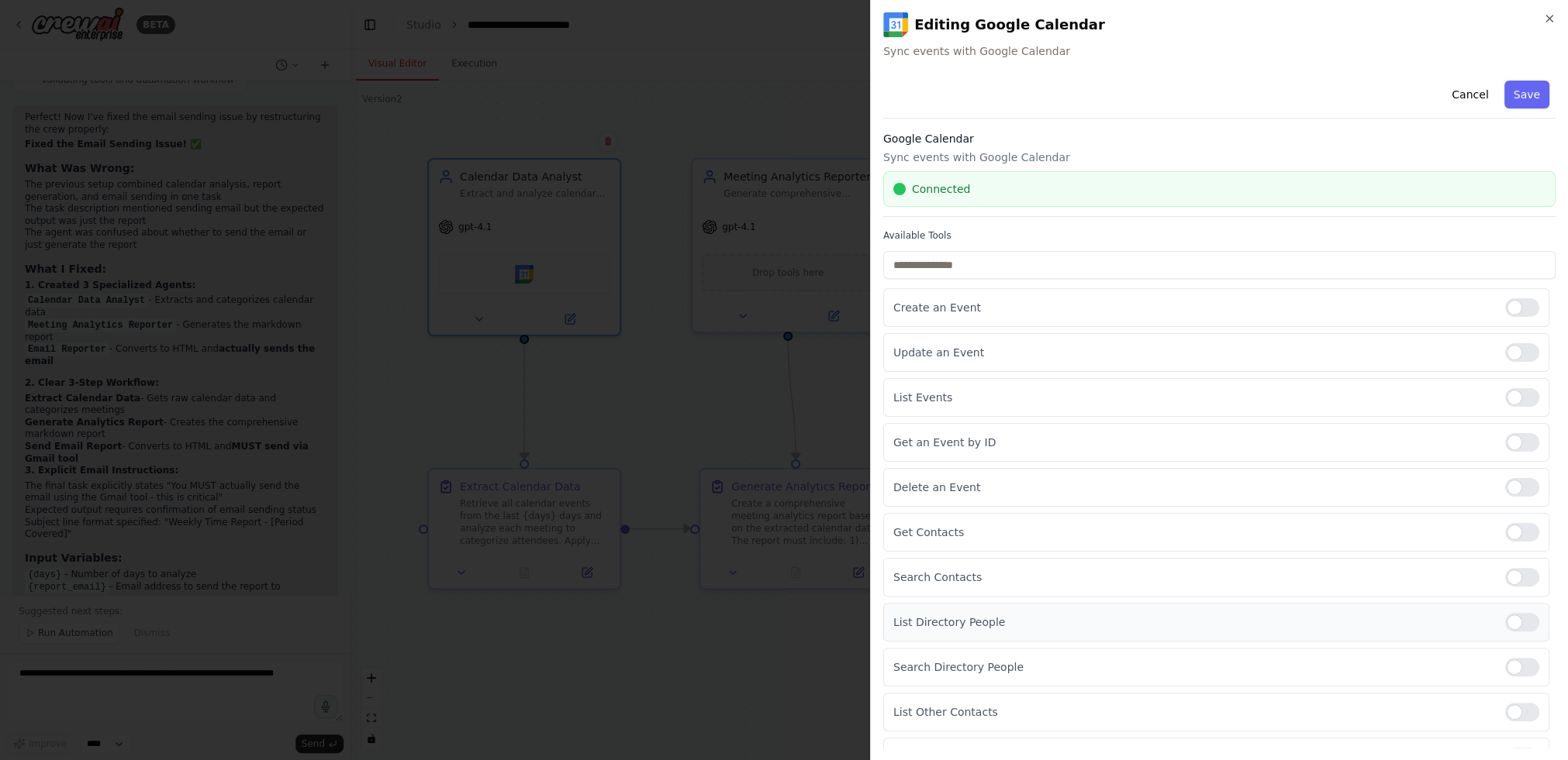
click at [1214, 623] on div at bounding box center [1522, 622] width 34 height 19
click at [1214, 668] on div at bounding box center [1522, 667] width 34 height 19
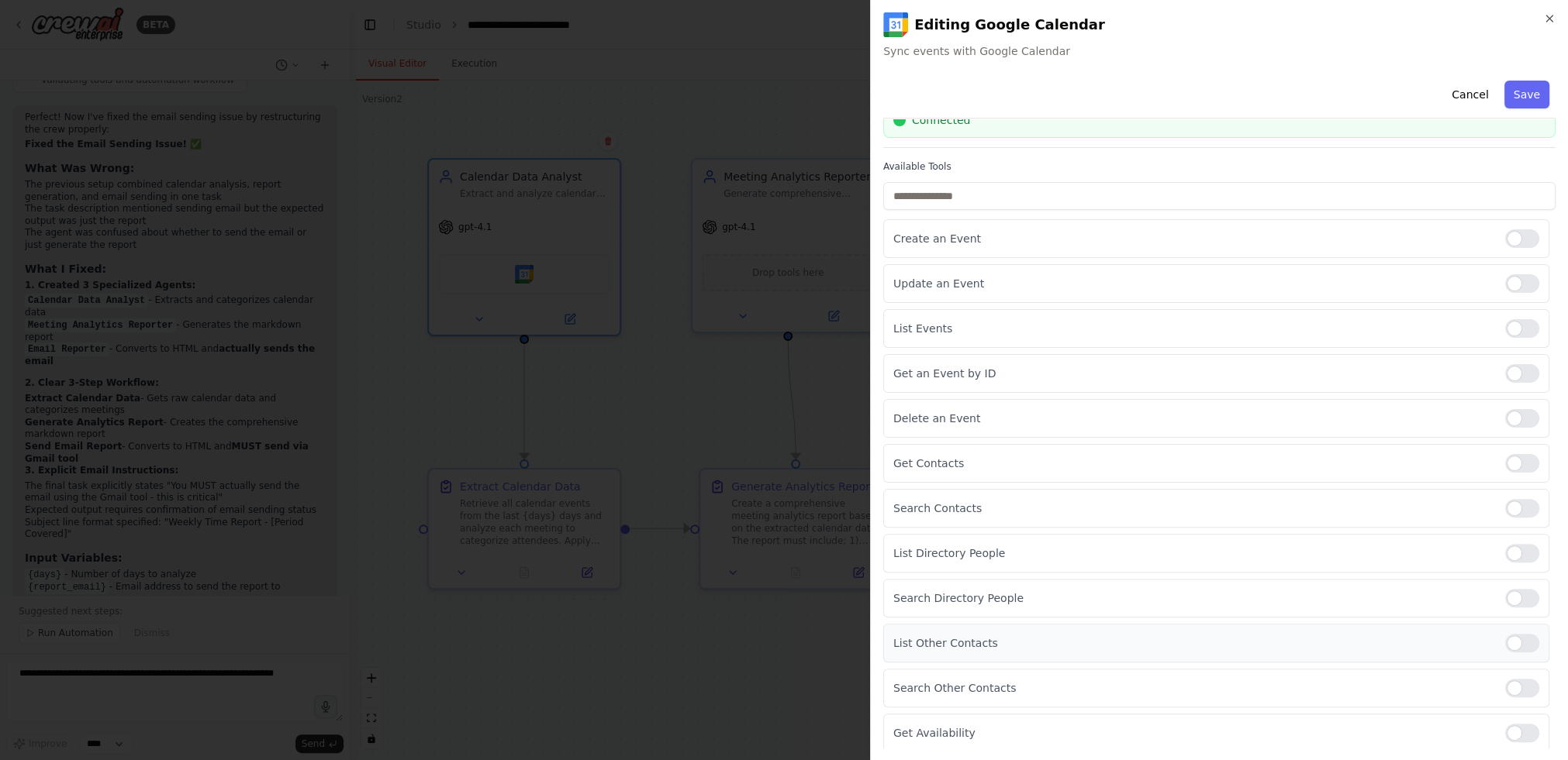
click at [1214, 642] on div at bounding box center [1522, 643] width 34 height 19
click at [1214, 669] on div "Search Other Contacts" at bounding box center [1216, 688] width 666 height 39
click at [1214, 679] on div at bounding box center [1522, 688] width 34 height 19
click at [1214, 724] on div at bounding box center [1522, 733] width 34 height 19
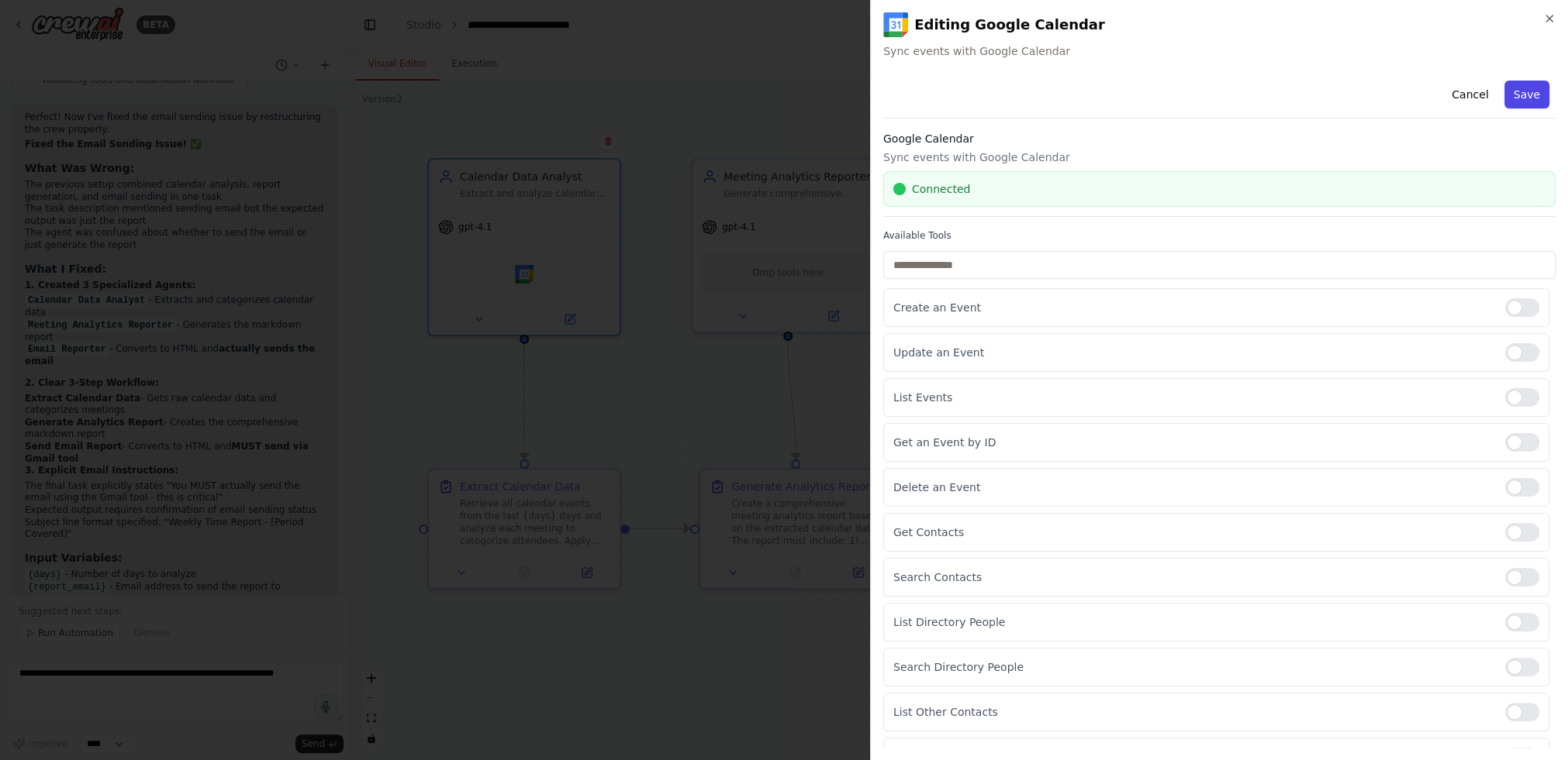
click at [1214, 97] on button "Save" at bounding box center [1526, 94] width 45 height 28
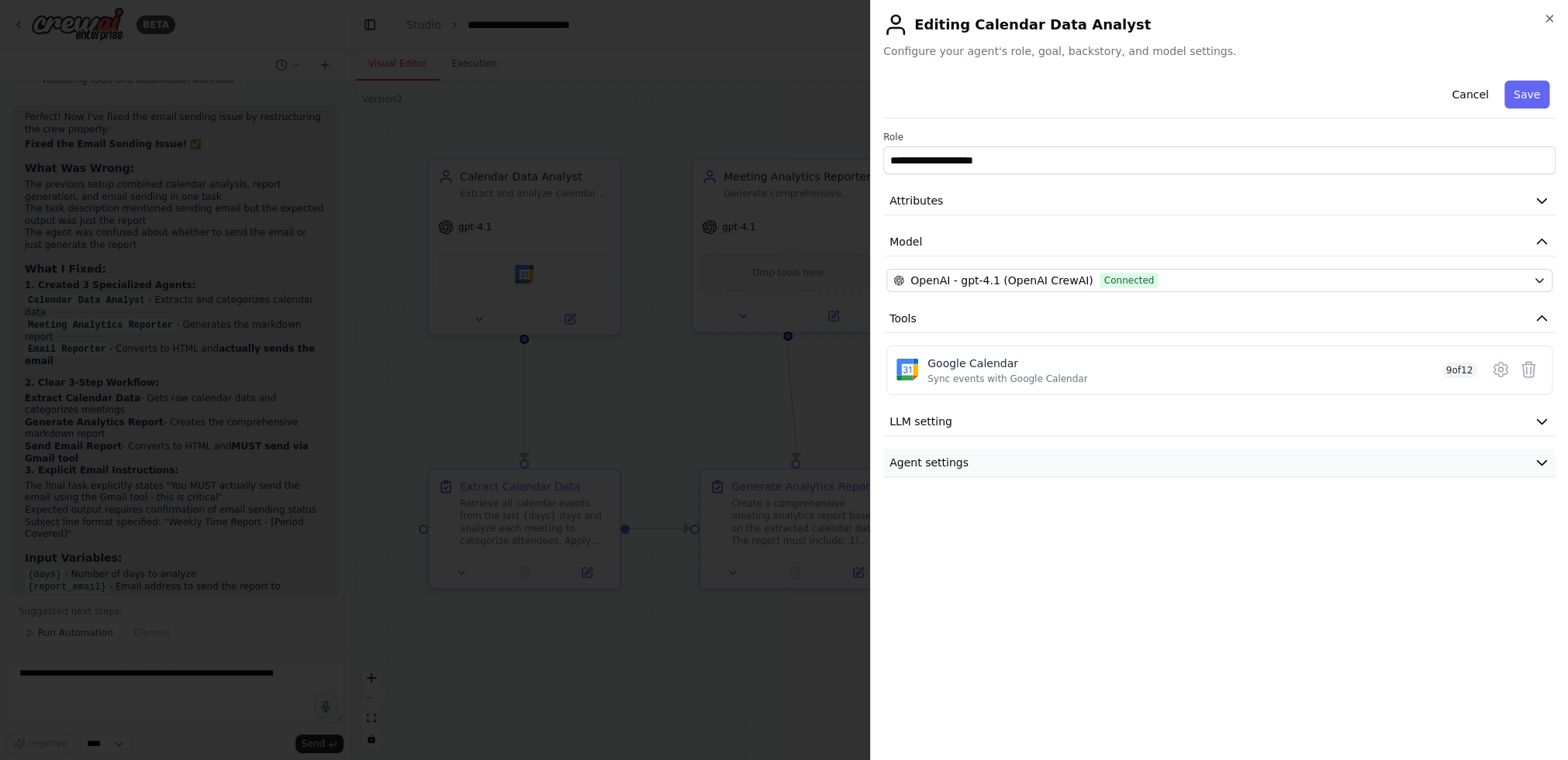
click at [1214, 452] on button "Agent settings" at bounding box center [1219, 462] width 672 height 29
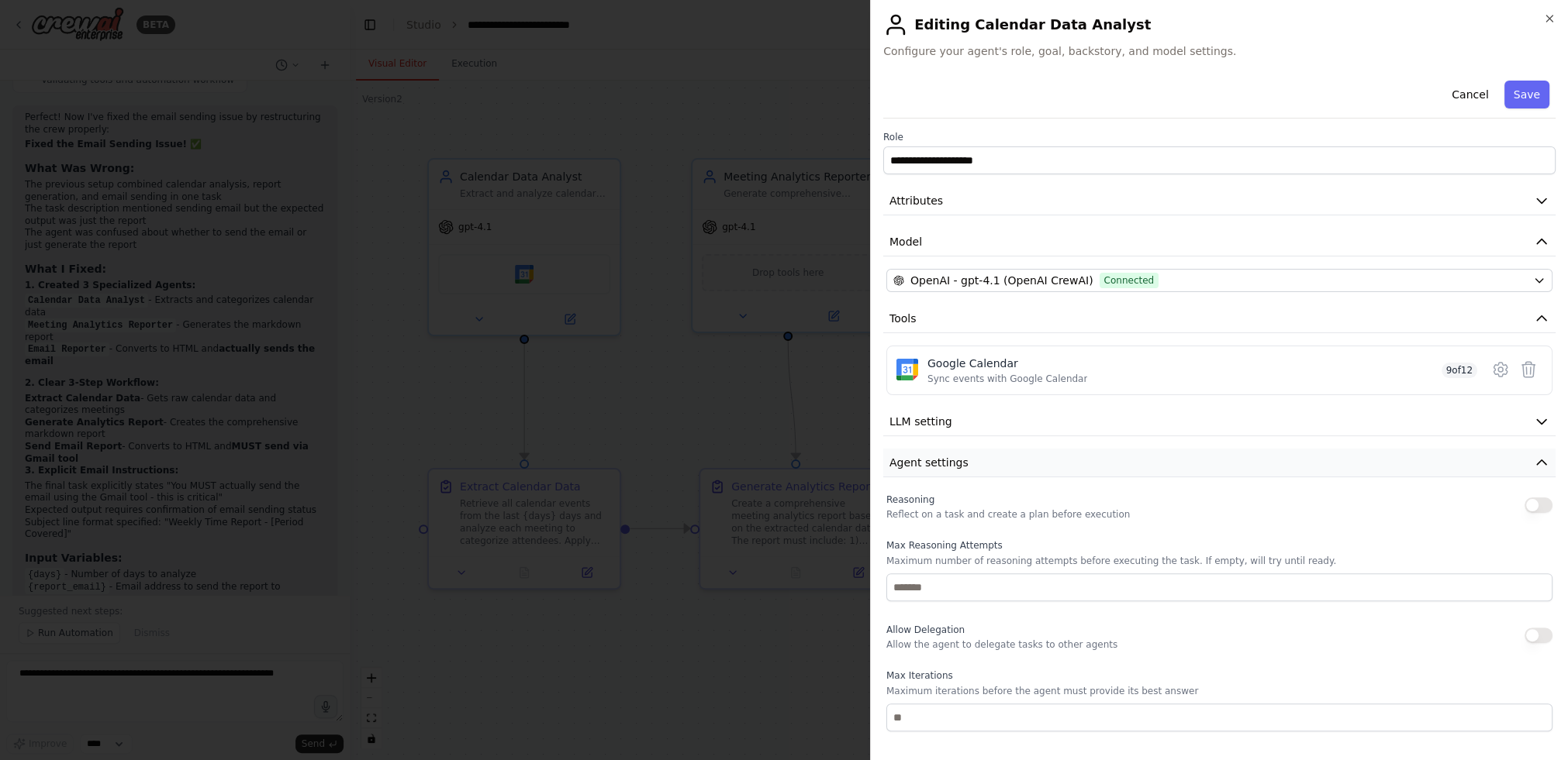
click at [1214, 452] on button "Agent settings" at bounding box center [1219, 462] width 672 height 29
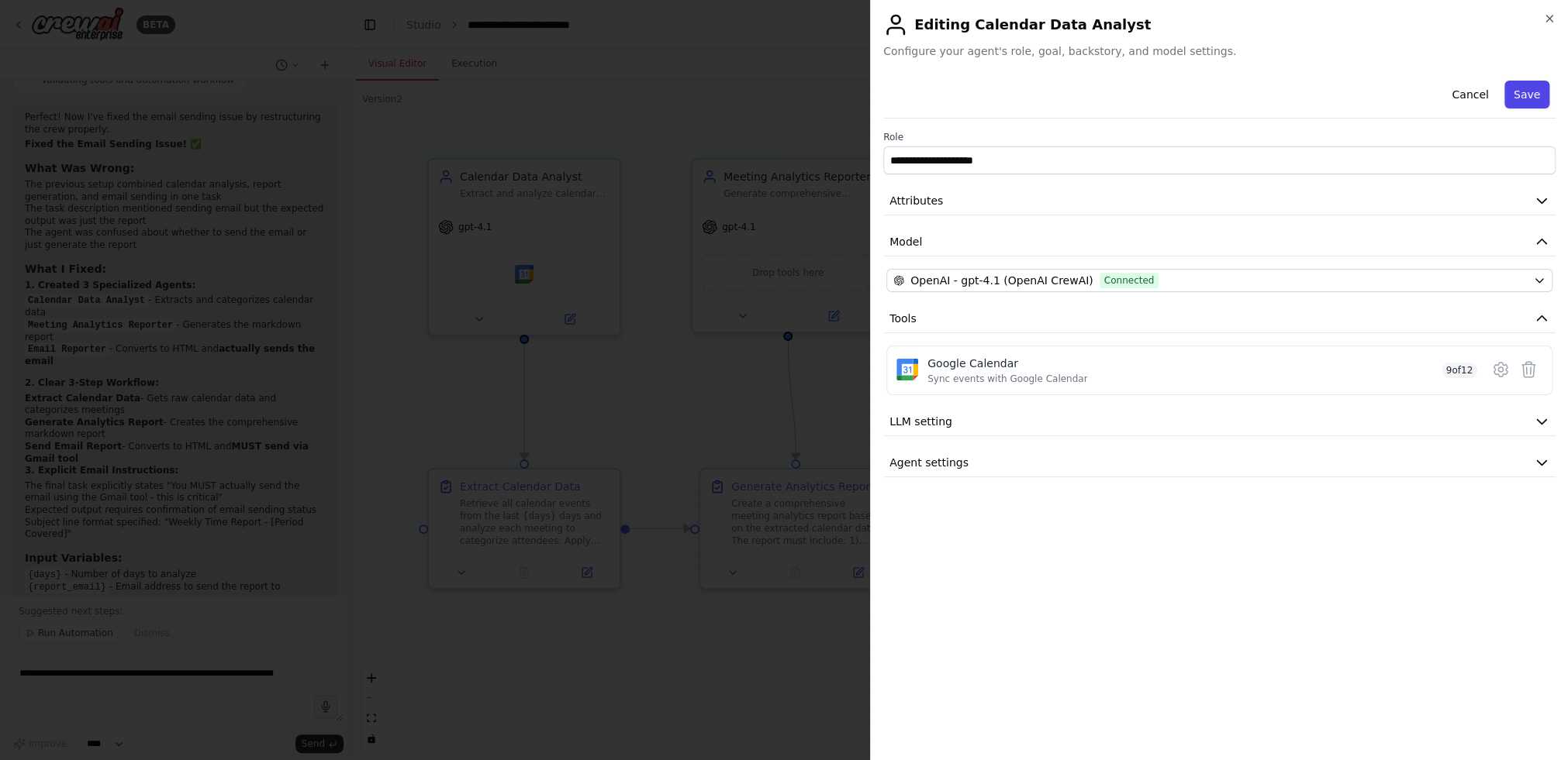
click at [1214, 96] on button "Save" at bounding box center [1526, 94] width 45 height 28
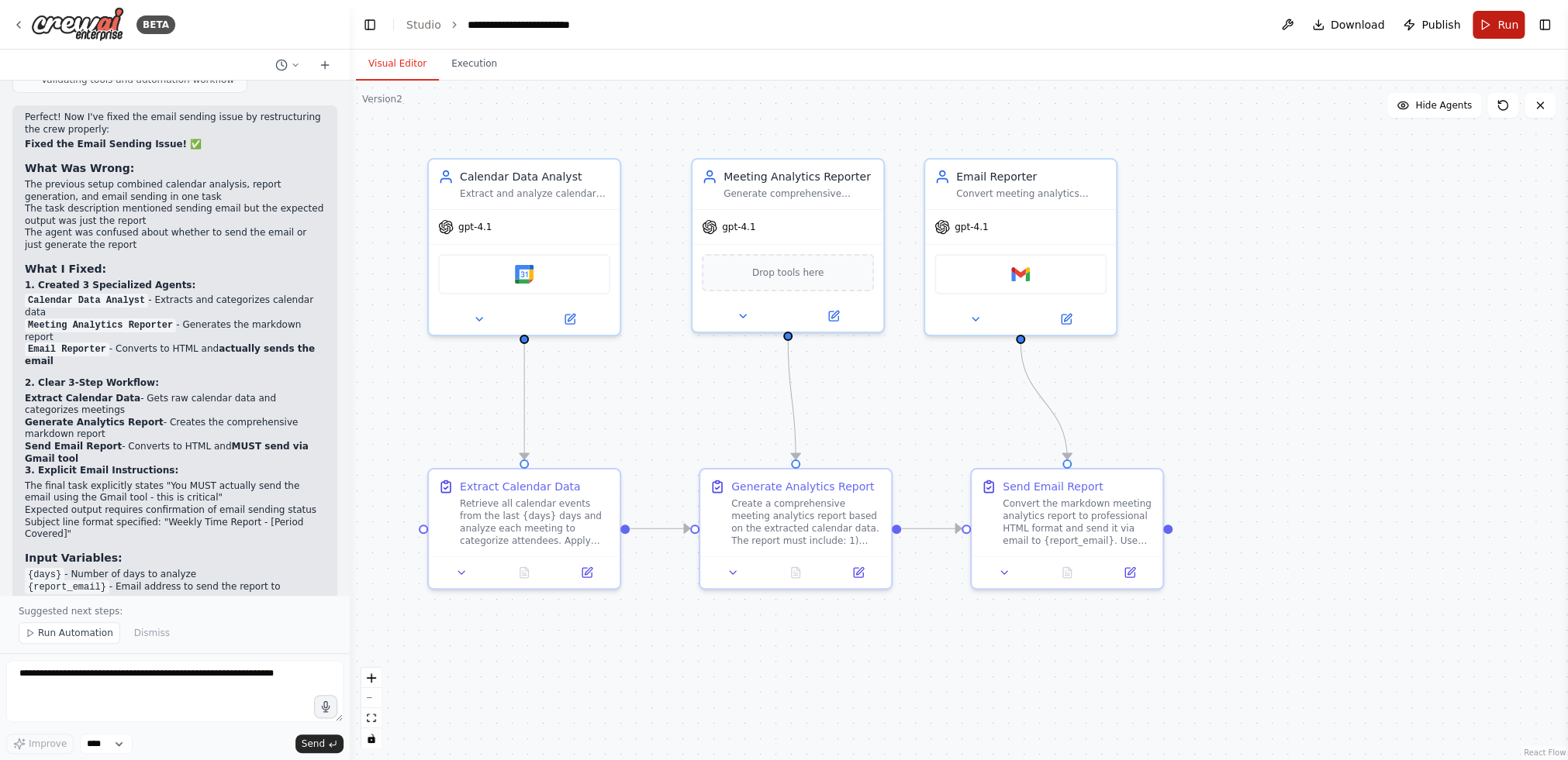
click at [1214, 23] on button "Run" at bounding box center [1499, 25] width 52 height 28
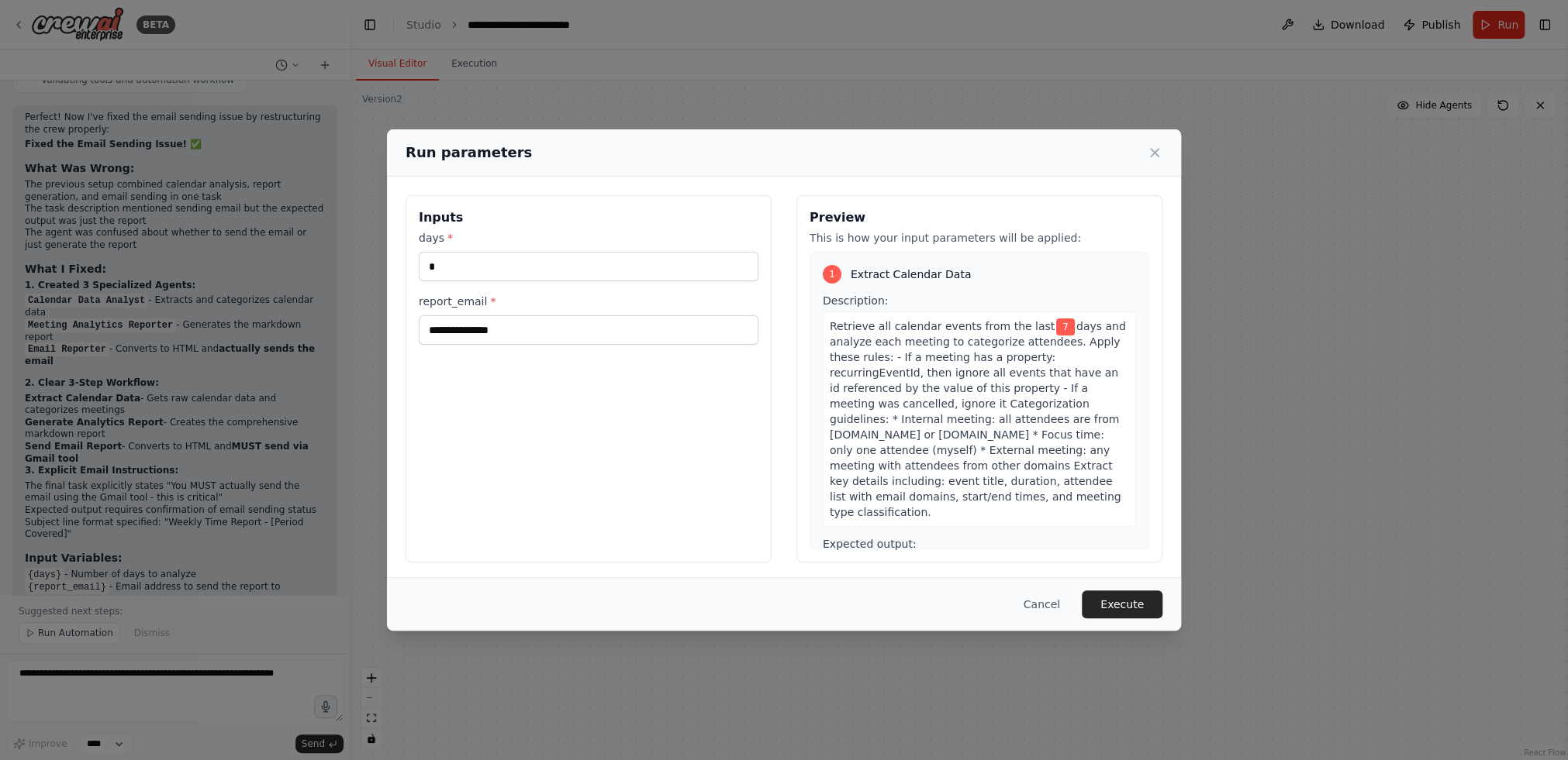
click at [1136, 587] on div "Cancel Execute" at bounding box center [784, 604] width 794 height 54
click at [1142, 608] on button "Execute" at bounding box center [1121, 604] width 80 height 28
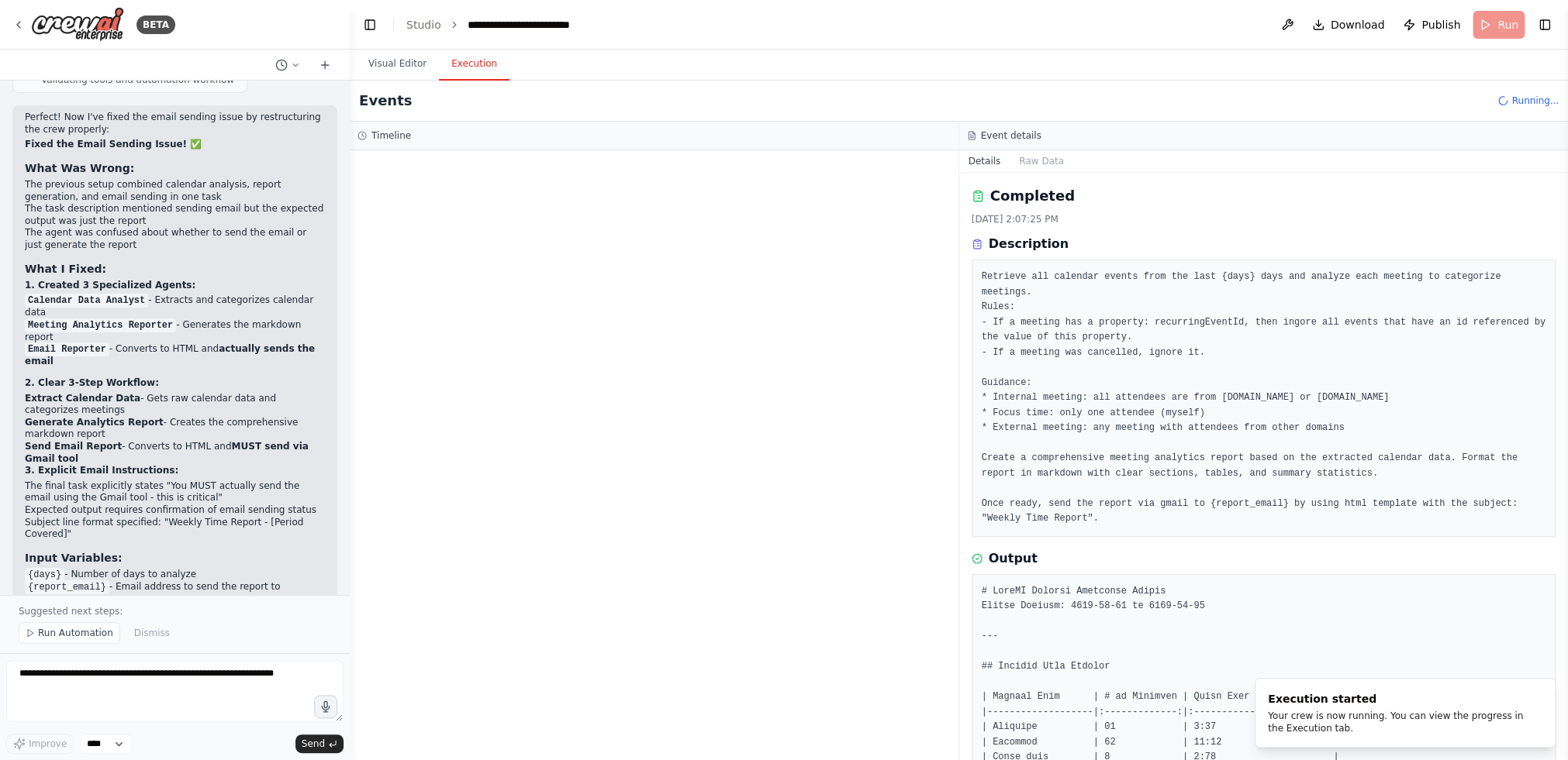
click at [470, 62] on button "Execution" at bounding box center [473, 63] width 70 height 33
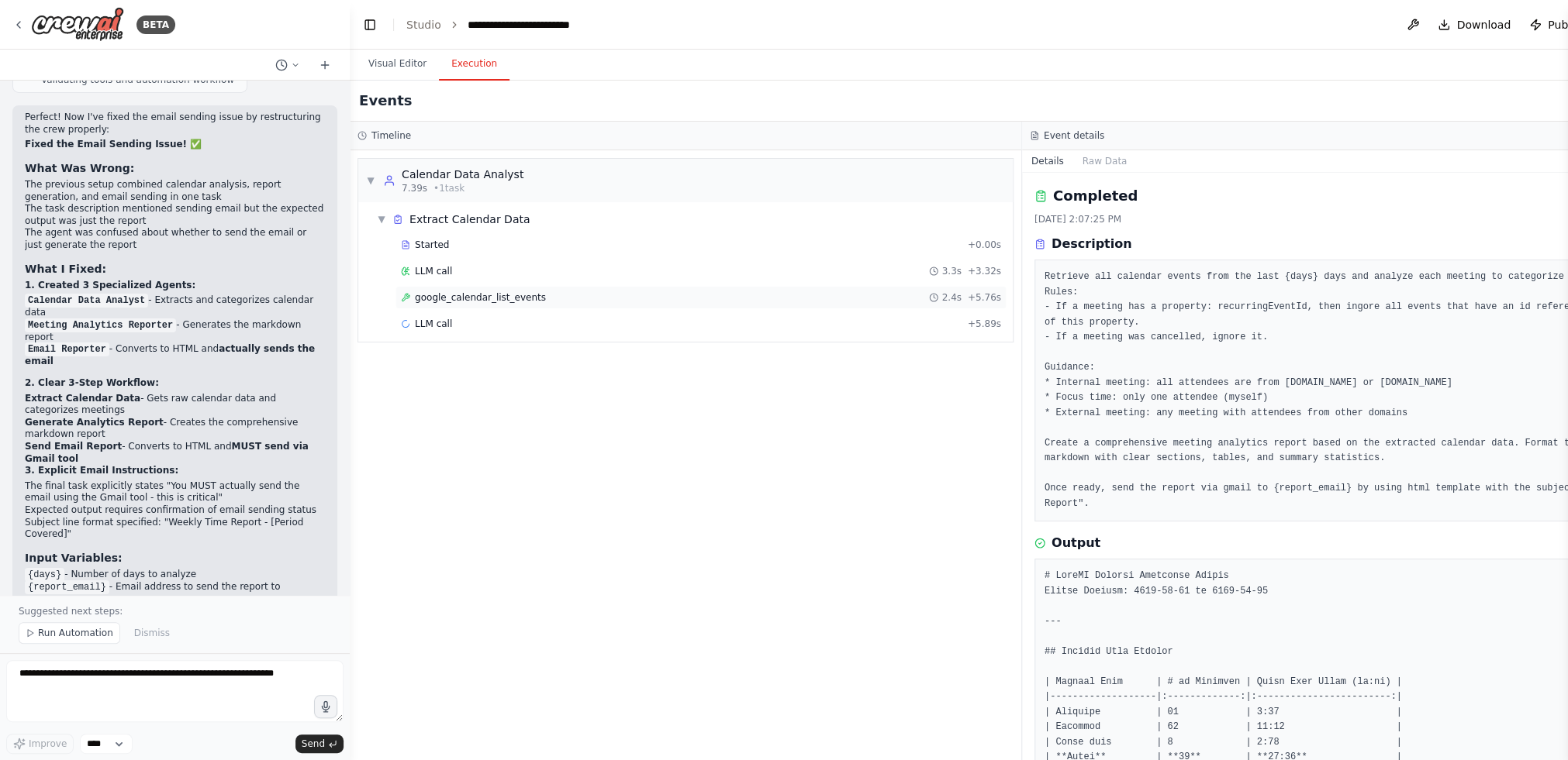
click at [503, 292] on span "google_calendar_list_events" at bounding box center [480, 298] width 131 height 13
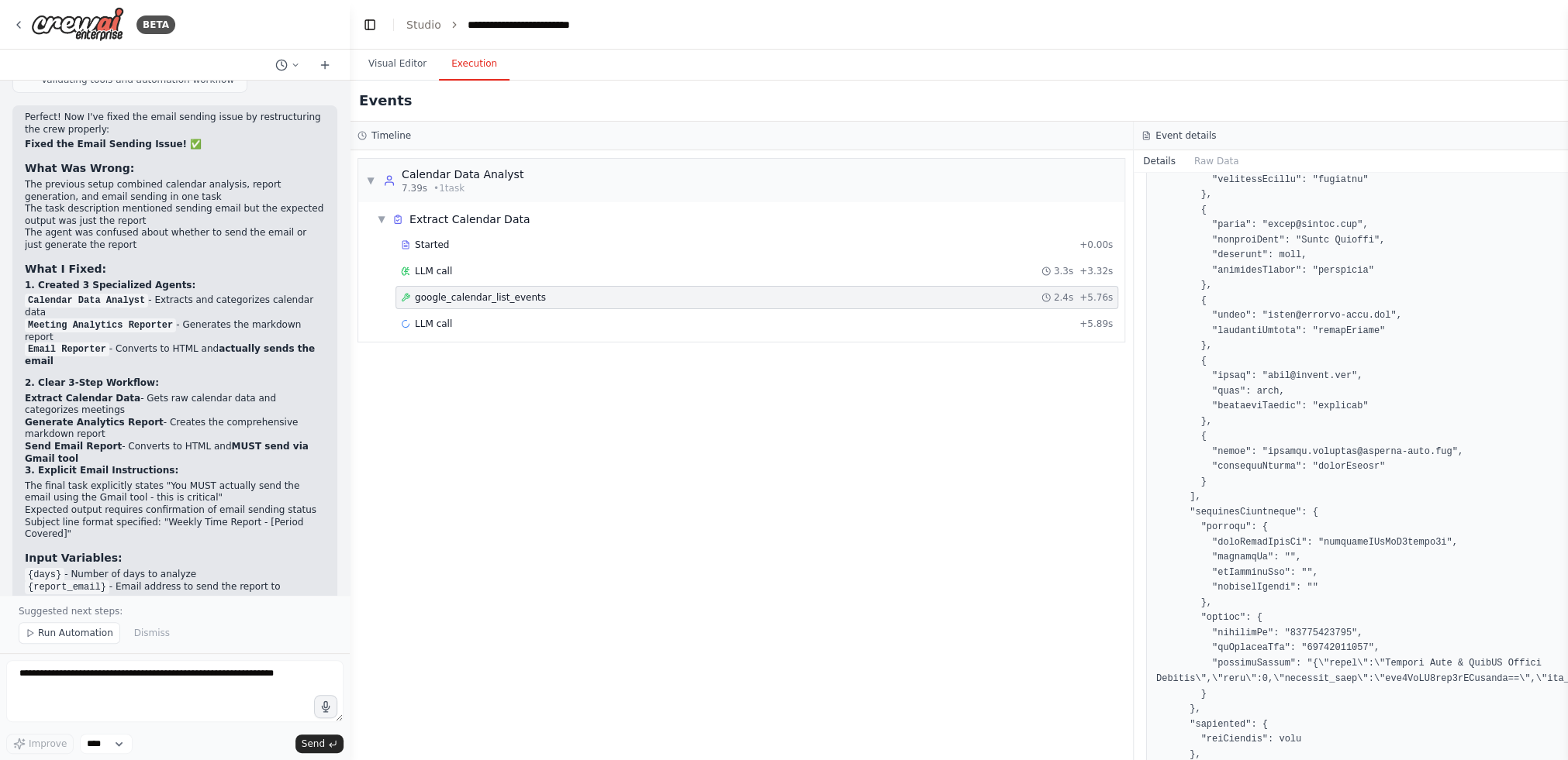
scroll to position [13713, 0]
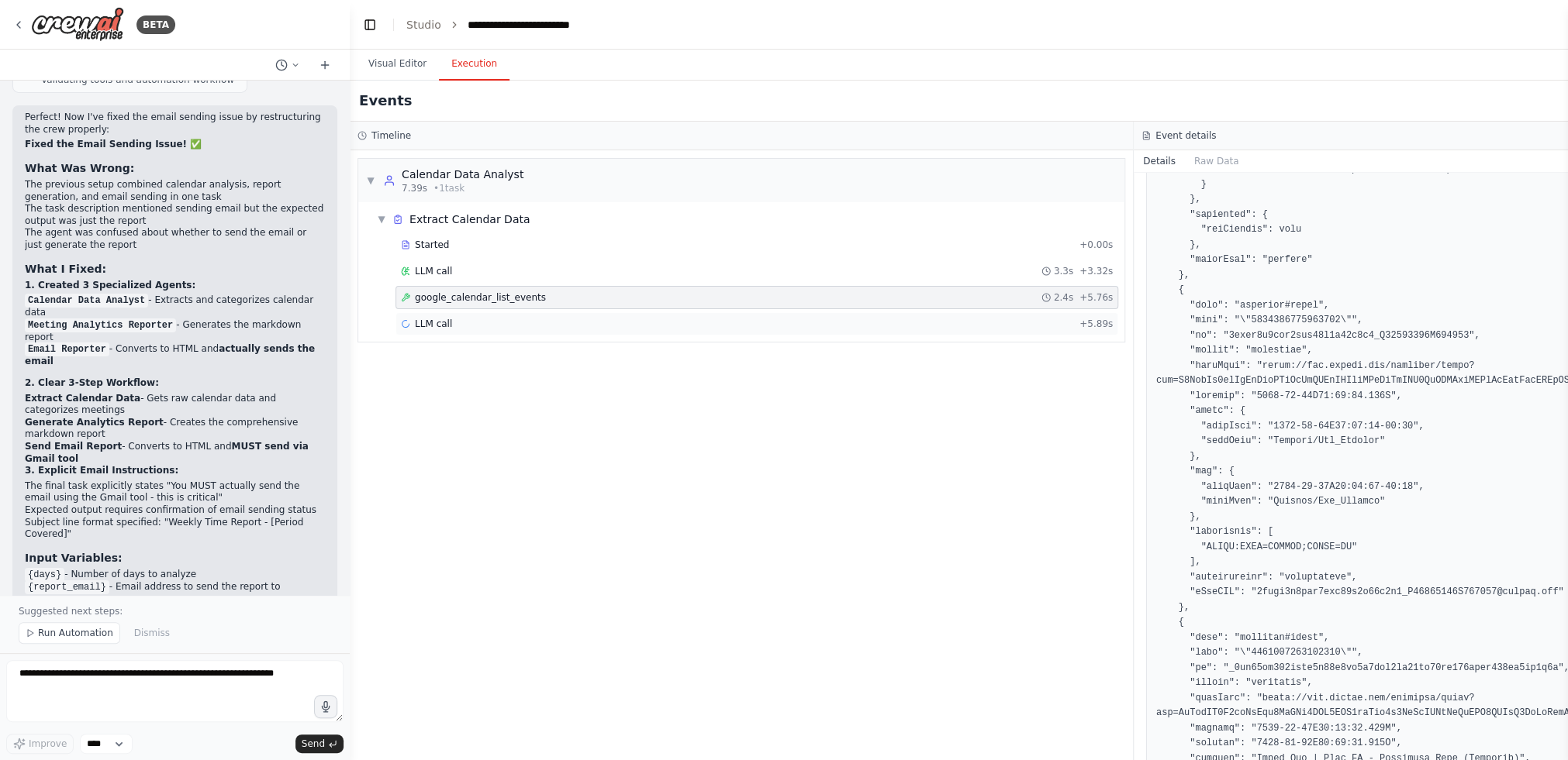
click at [477, 331] on div "LLM call + 5.89s" at bounding box center [756, 323] width 722 height 23
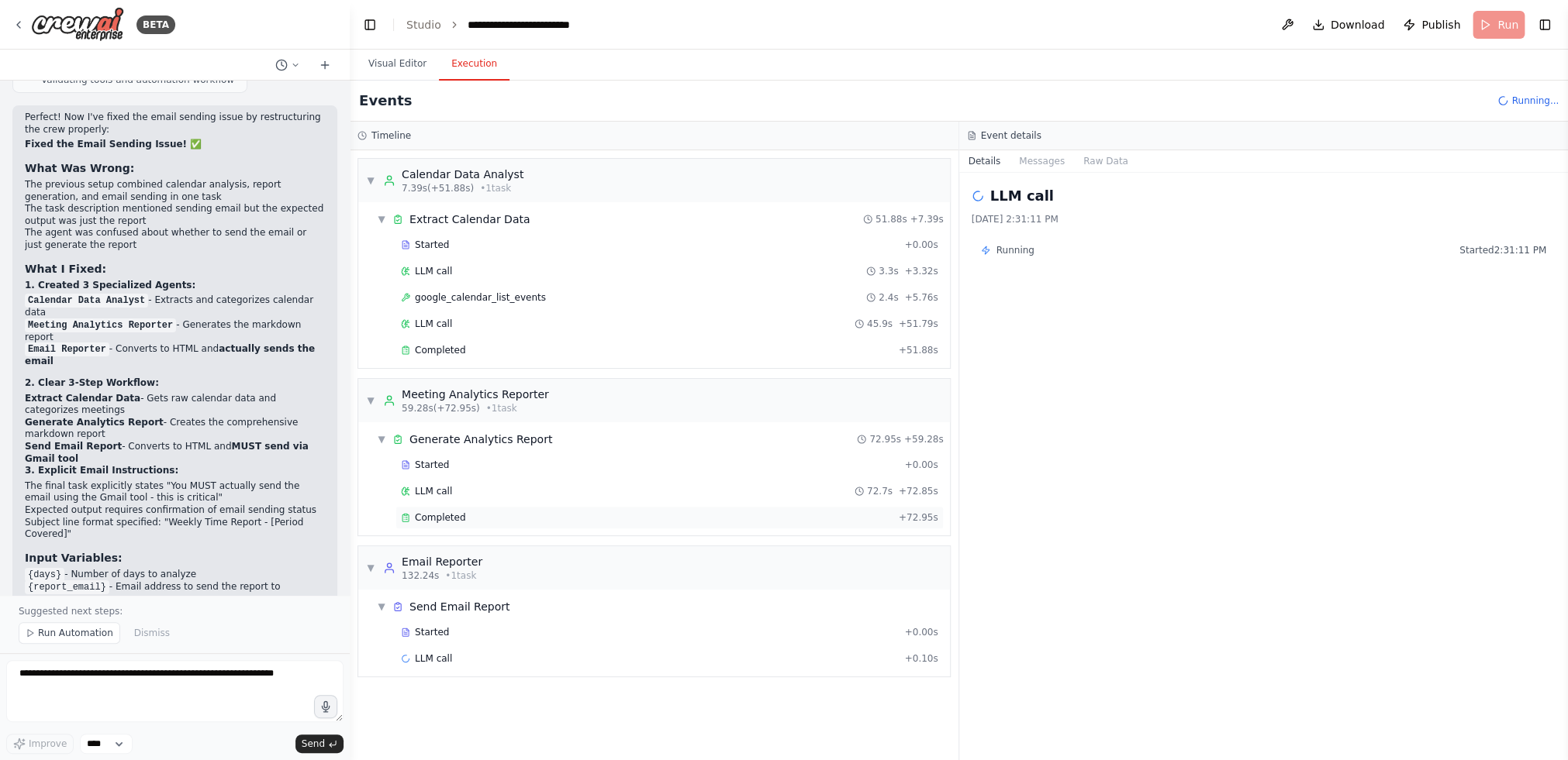
click at [459, 512] on span "Completed" at bounding box center [440, 518] width 51 height 13
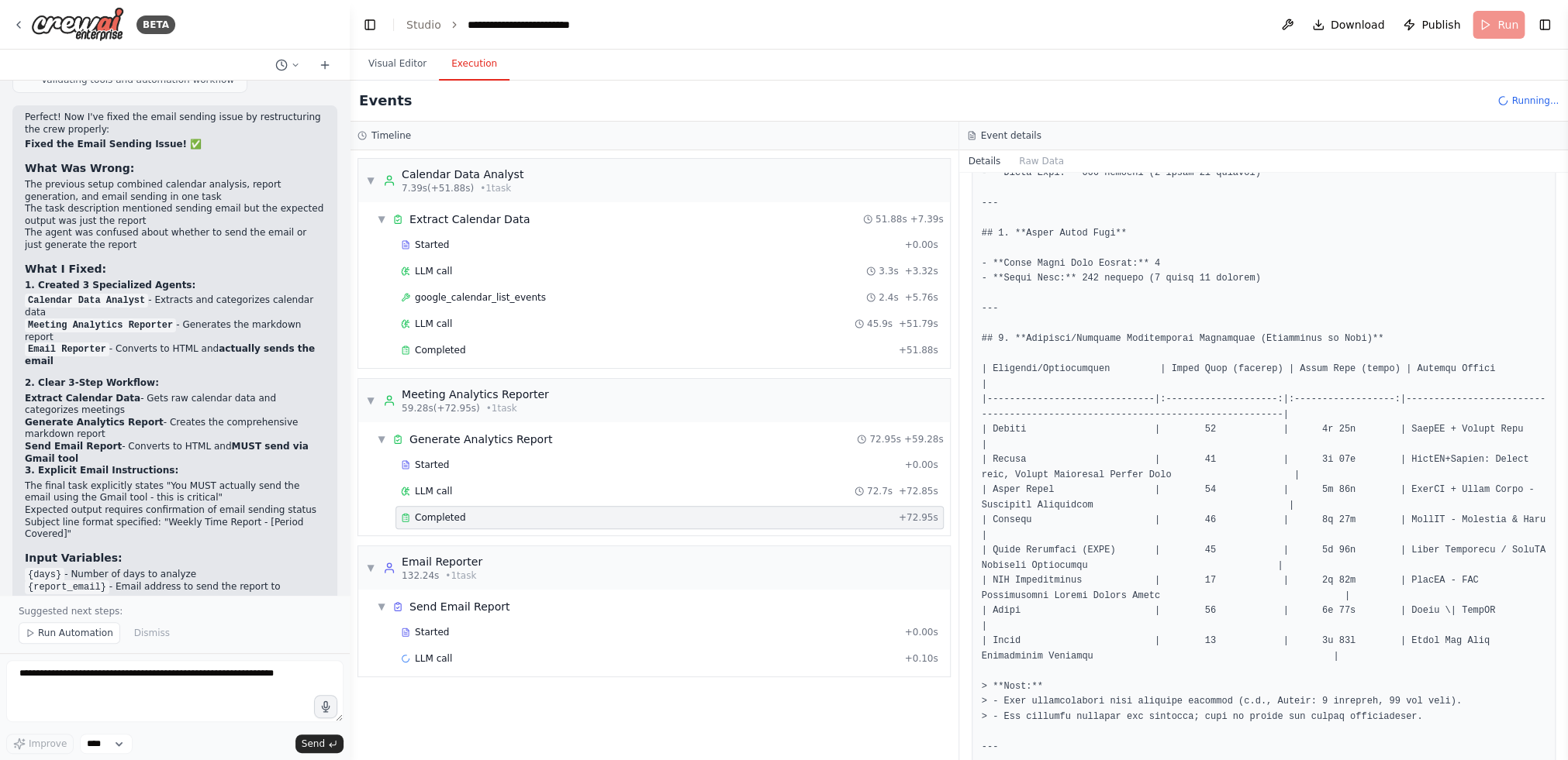
scroll to position [0, 0]
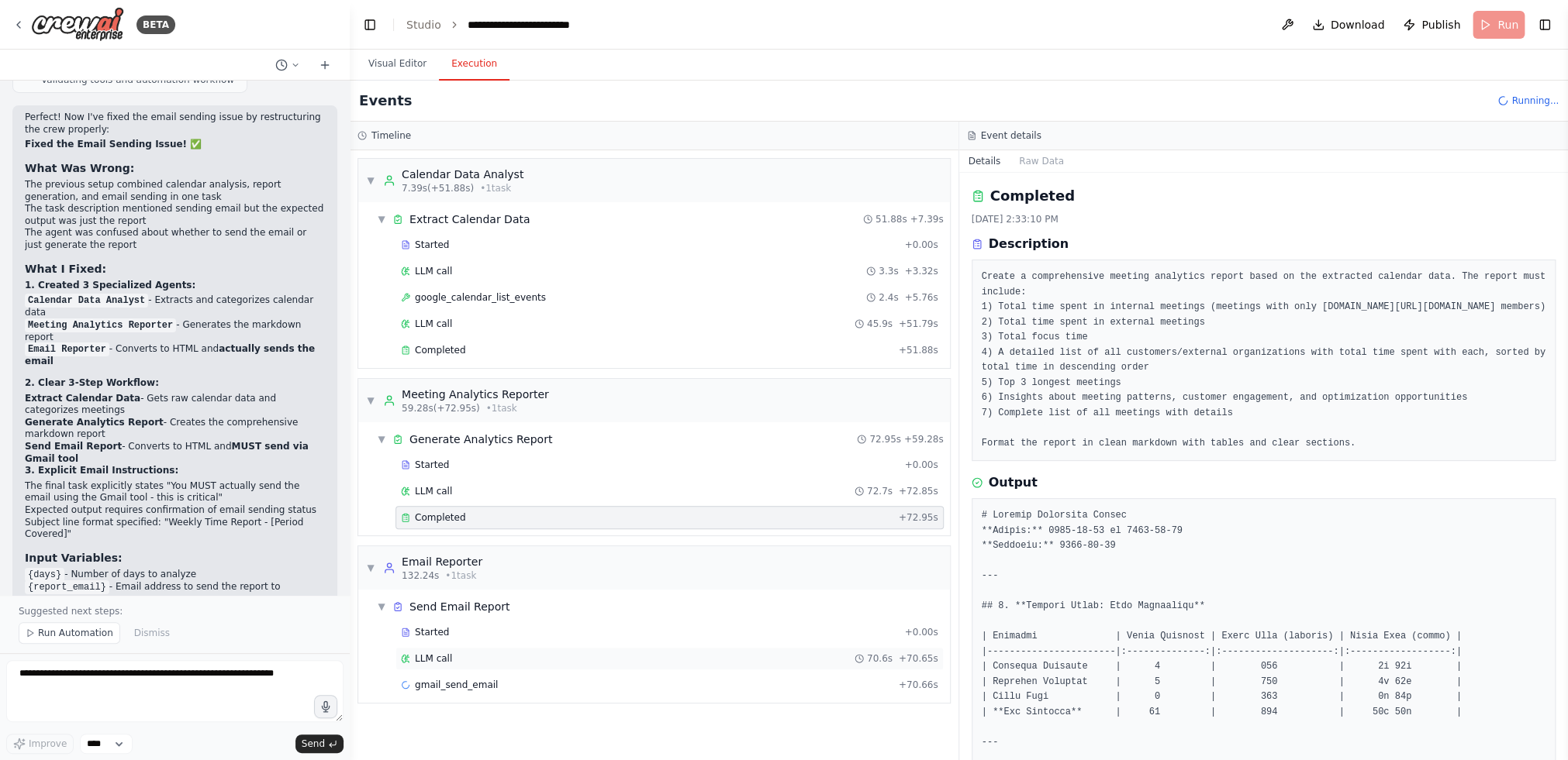
click at [735, 647] on div "LLM call 70.6s + 70.65s" at bounding box center [669, 658] width 548 height 23
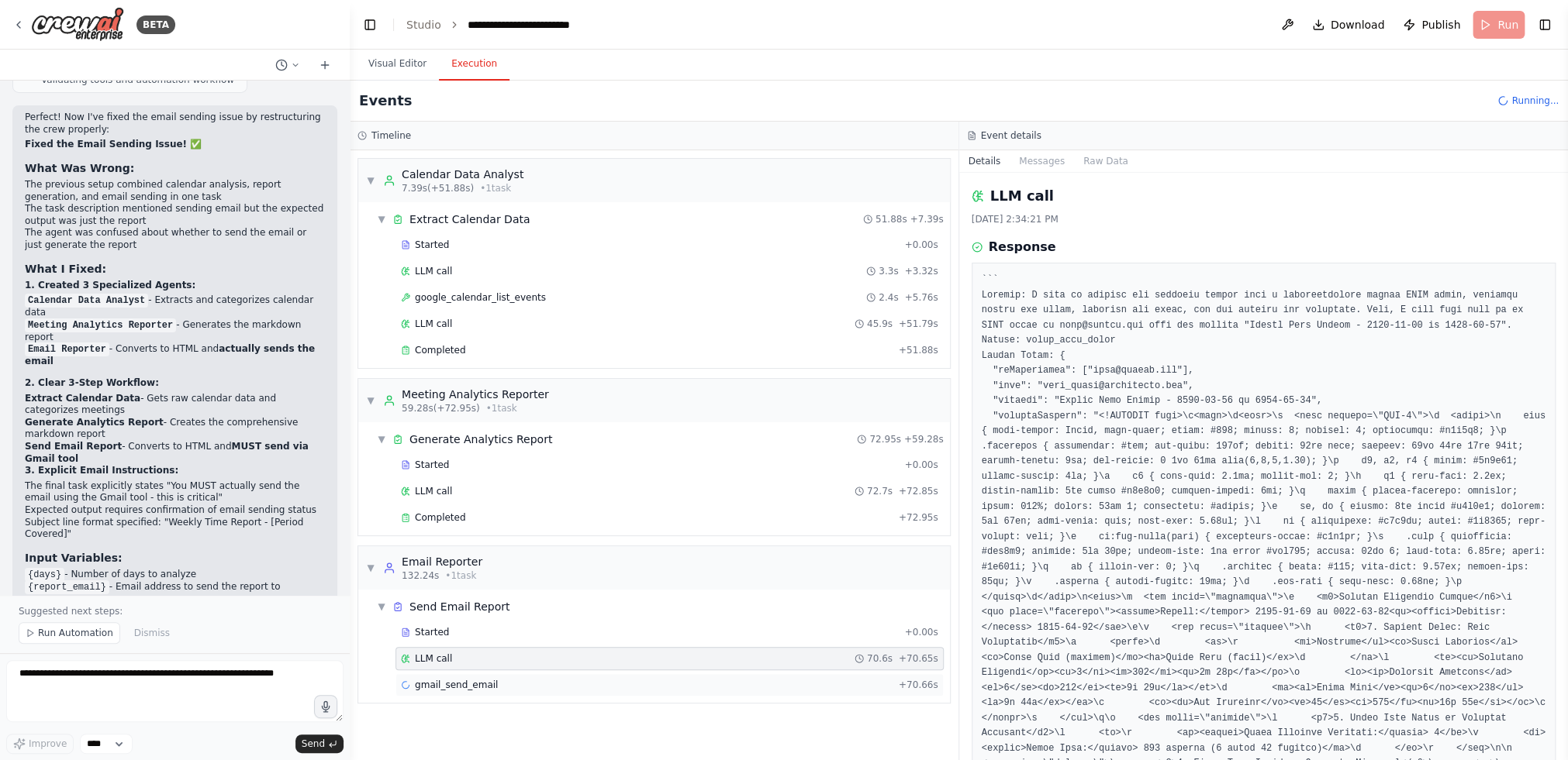
click at [701, 681] on div "gmail_send_email + 70.66s" at bounding box center [669, 685] width 537 height 13
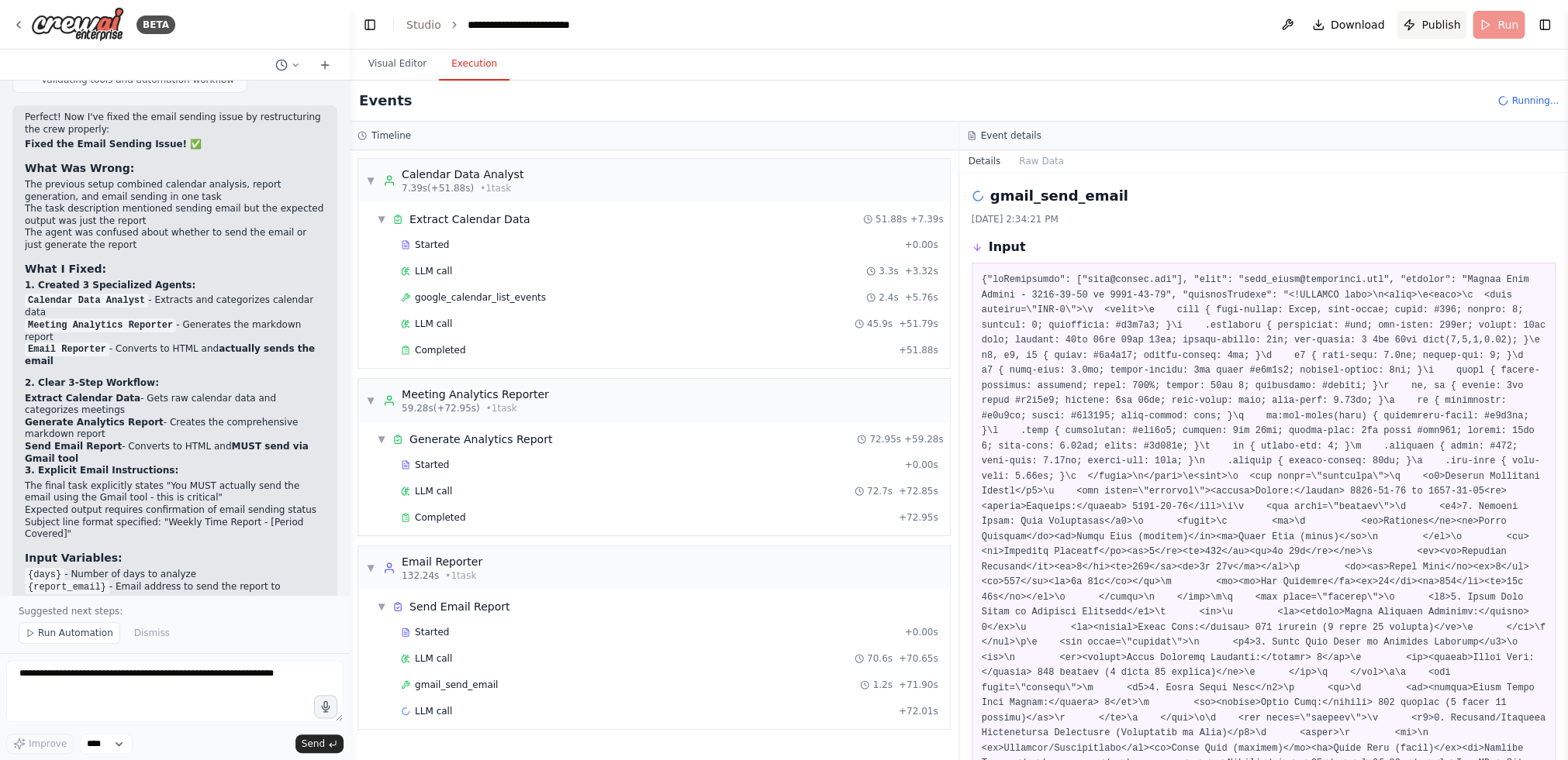
click at [1214, 27] on span "Publish" at bounding box center [1440, 25] width 39 height 16
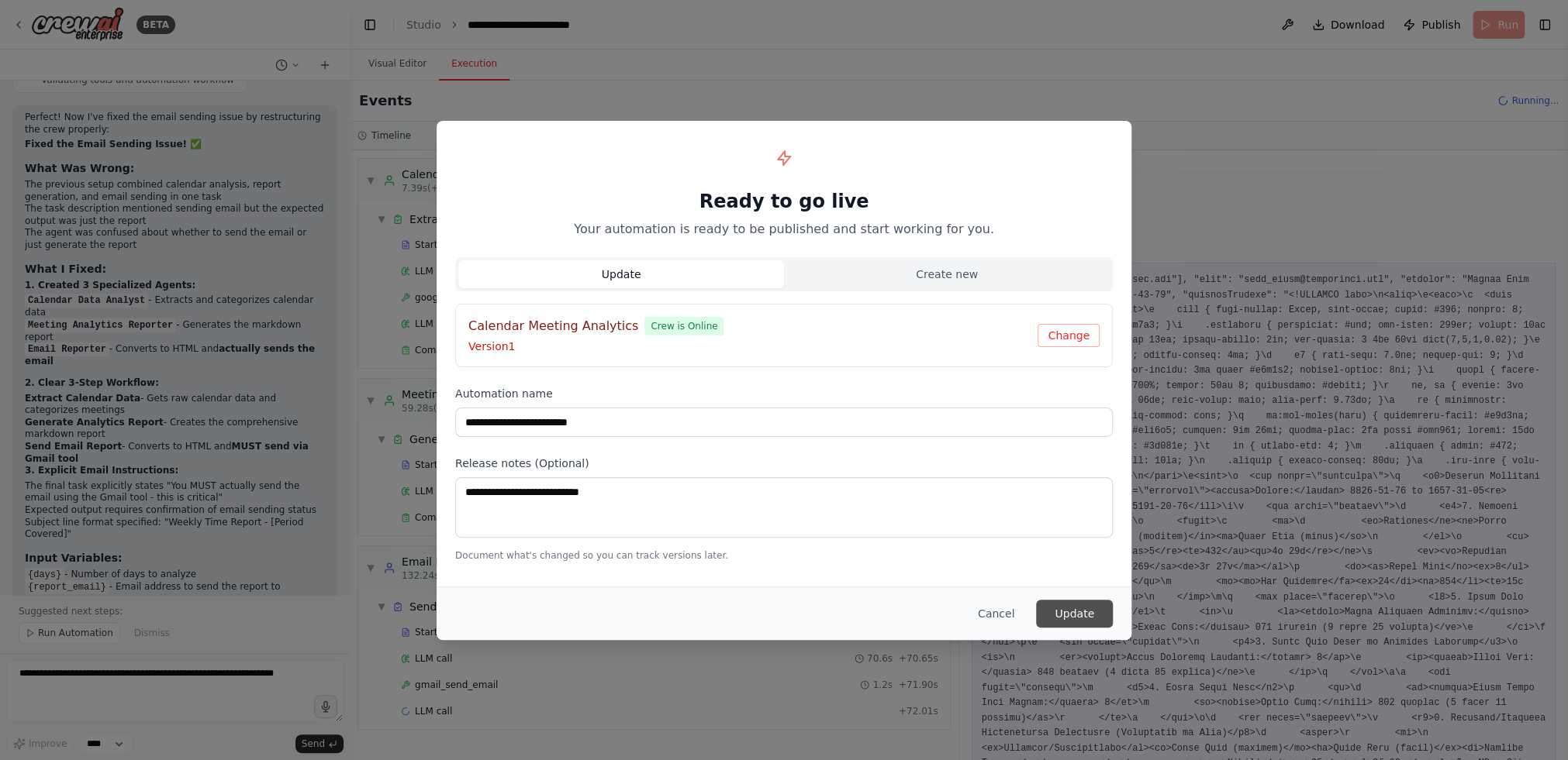
click at [1051, 609] on button "Update" at bounding box center [1074, 614] width 76 height 28
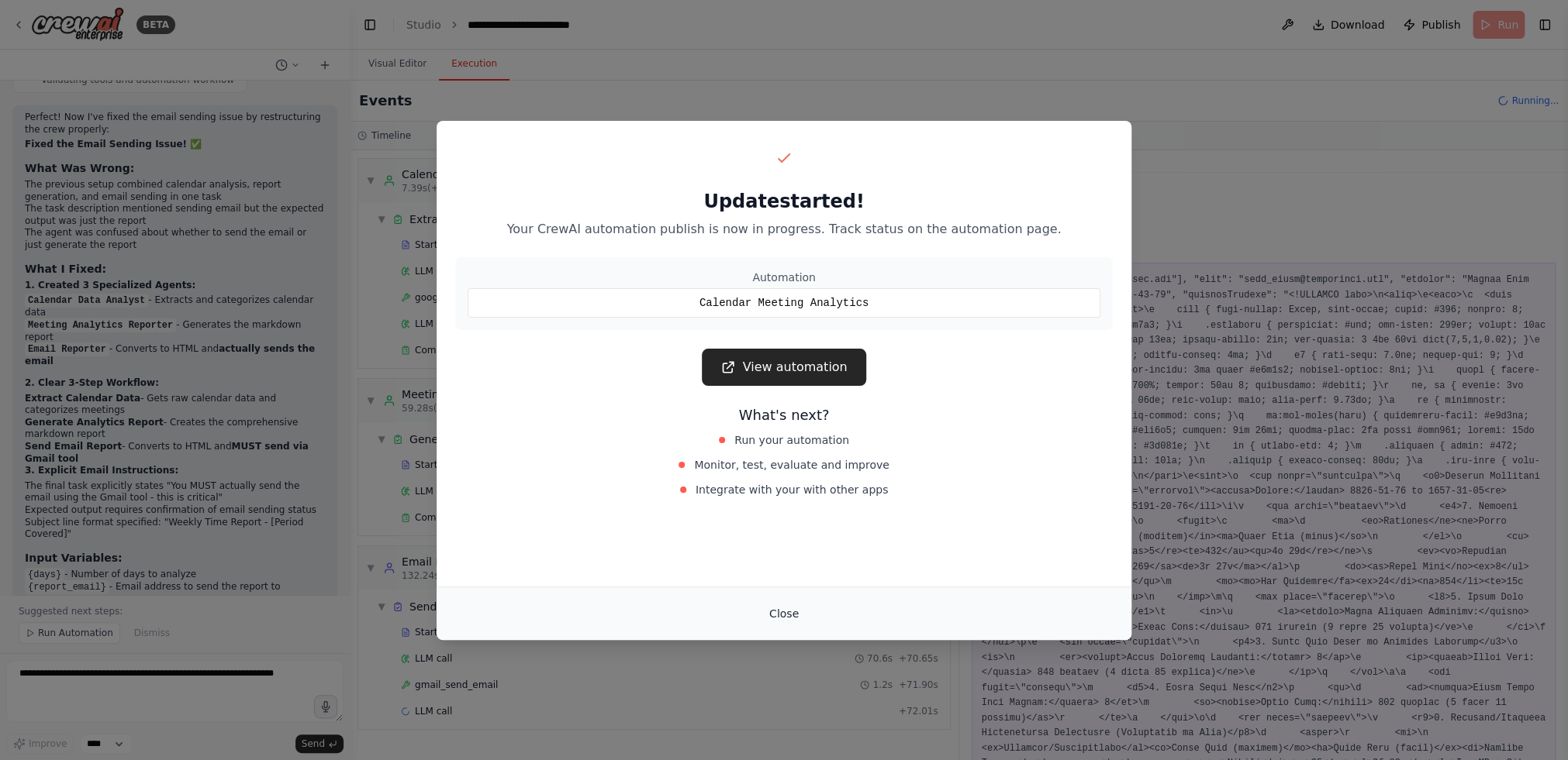
click at [787, 608] on button "Close" at bounding box center [784, 614] width 55 height 28
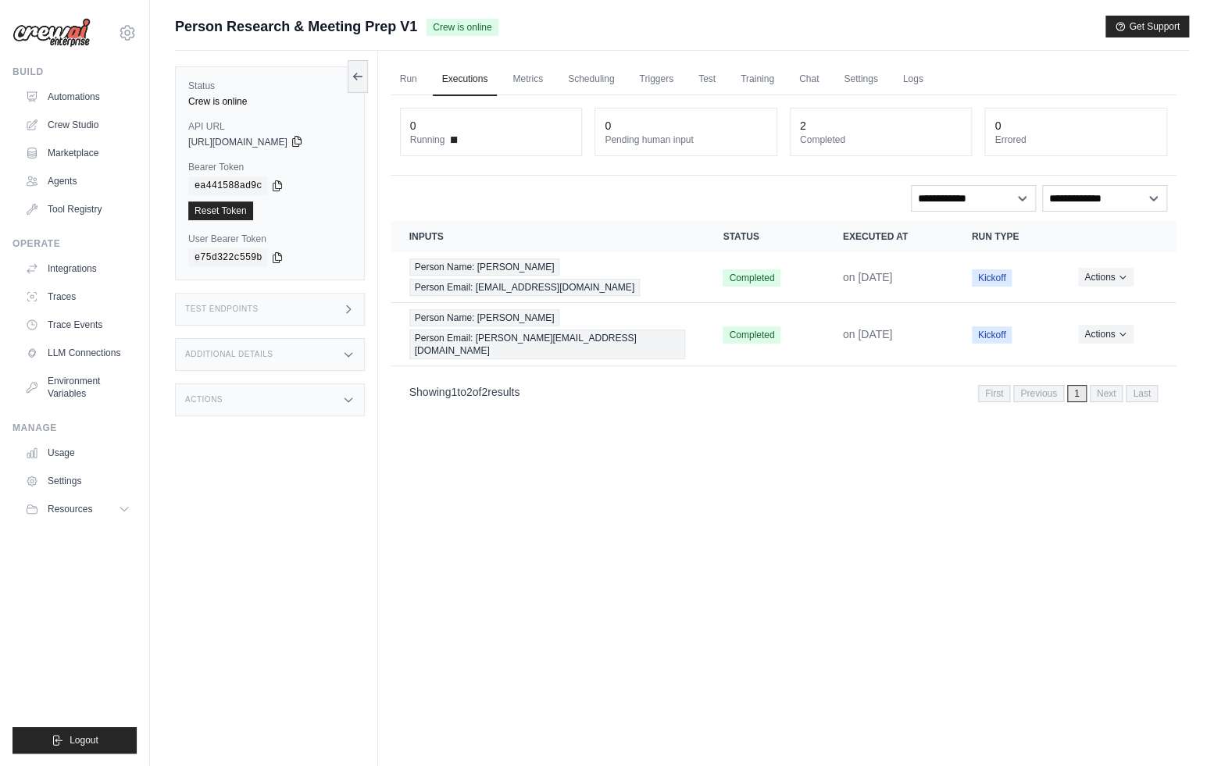
click at [303, 140] on icon at bounding box center [297, 141] width 13 height 13
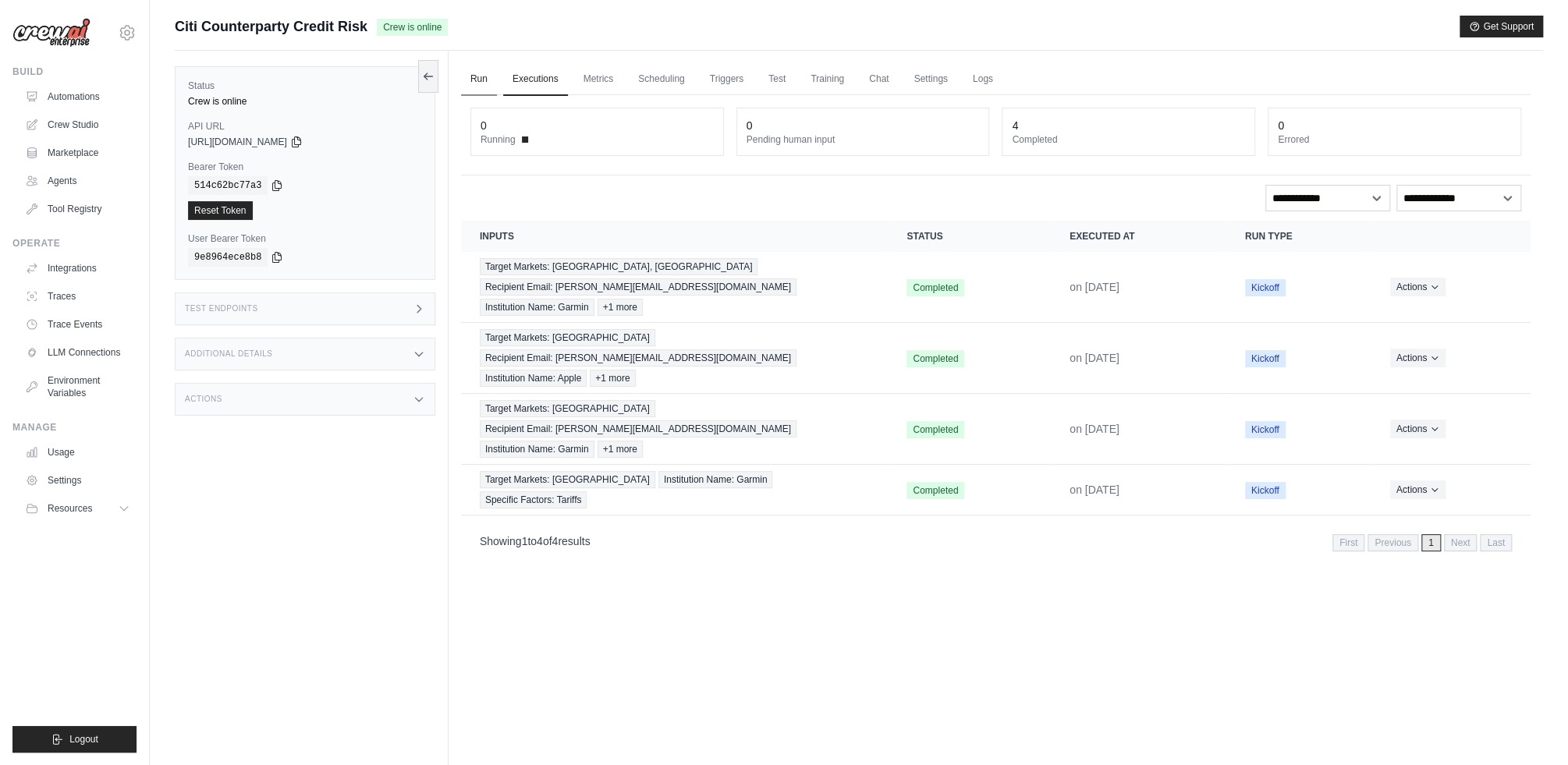
click at [489, 77] on link "Run" at bounding box center [479, 79] width 36 height 33
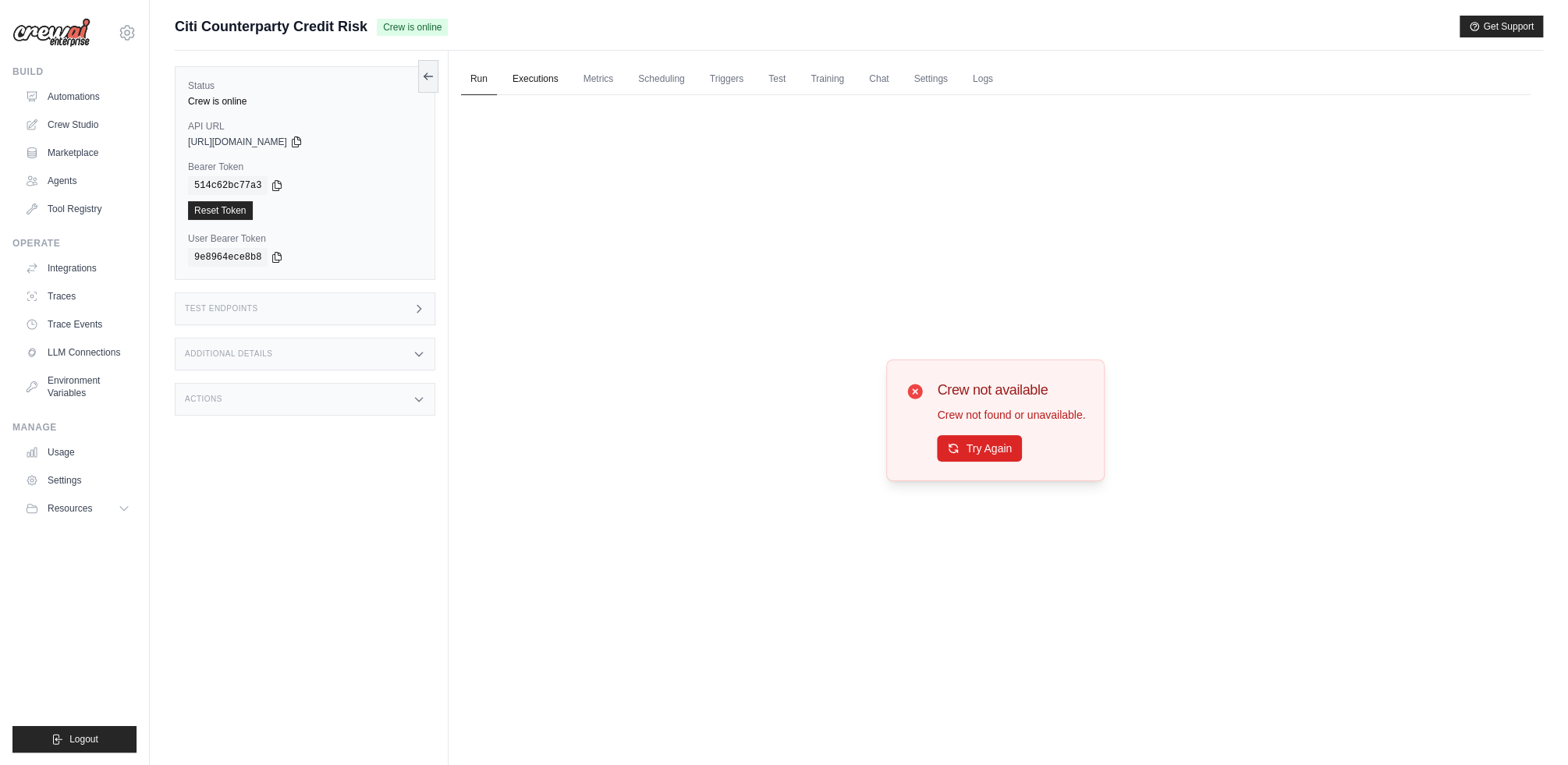
click at [534, 80] on link "Executions" at bounding box center [535, 79] width 65 height 33
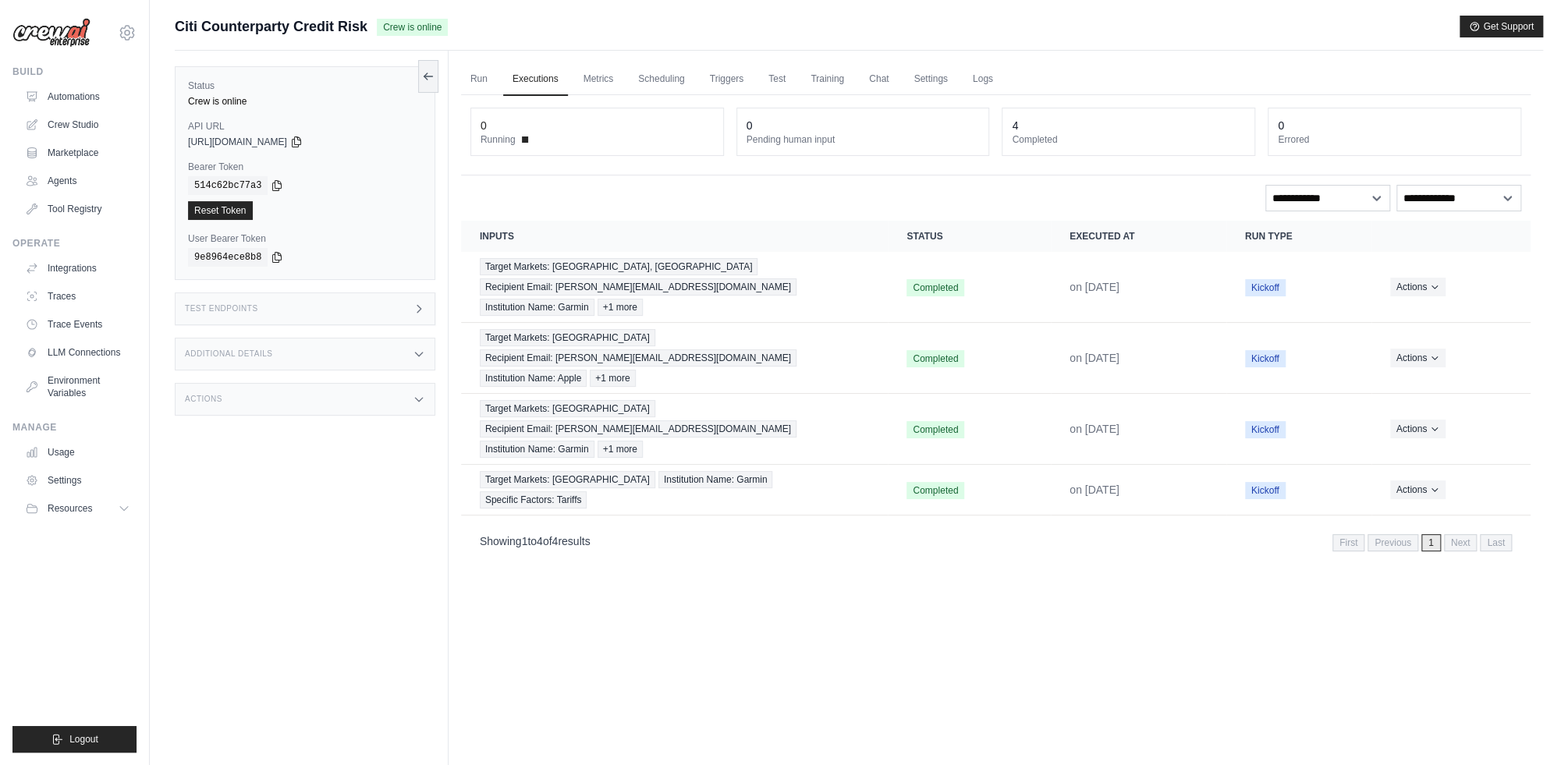
click at [1014, 533] on div "Run Executions Metrics Scheduling Triggers Test Training Chat Settings Logs 0 R…" at bounding box center [996, 433] width 1095 height 765
click at [85, 85] on link "Automations" at bounding box center [79, 96] width 118 height 25
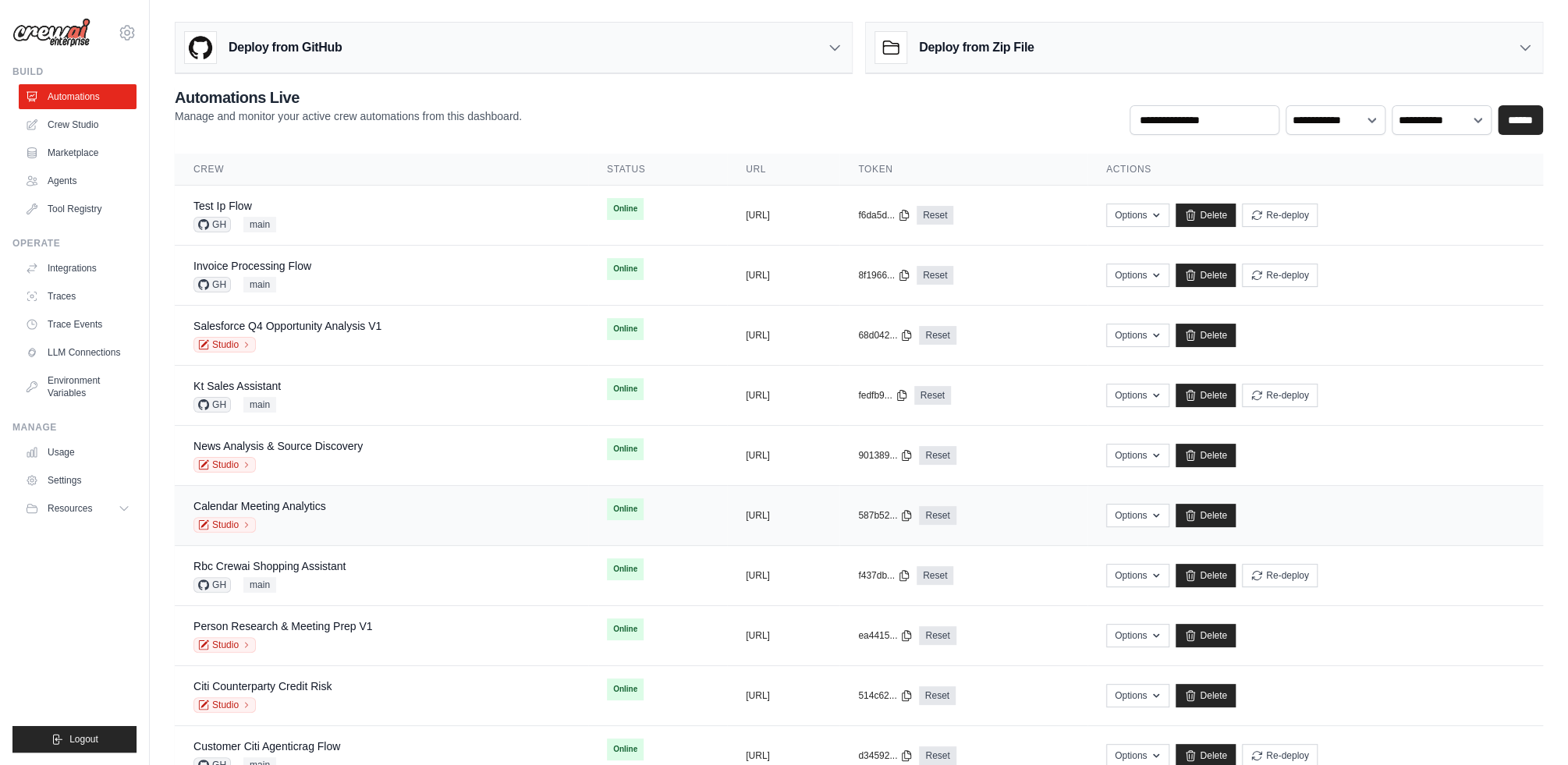
click at [295, 512] on div "Calendar Meeting Analytics Studio" at bounding box center [260, 515] width 133 height 34
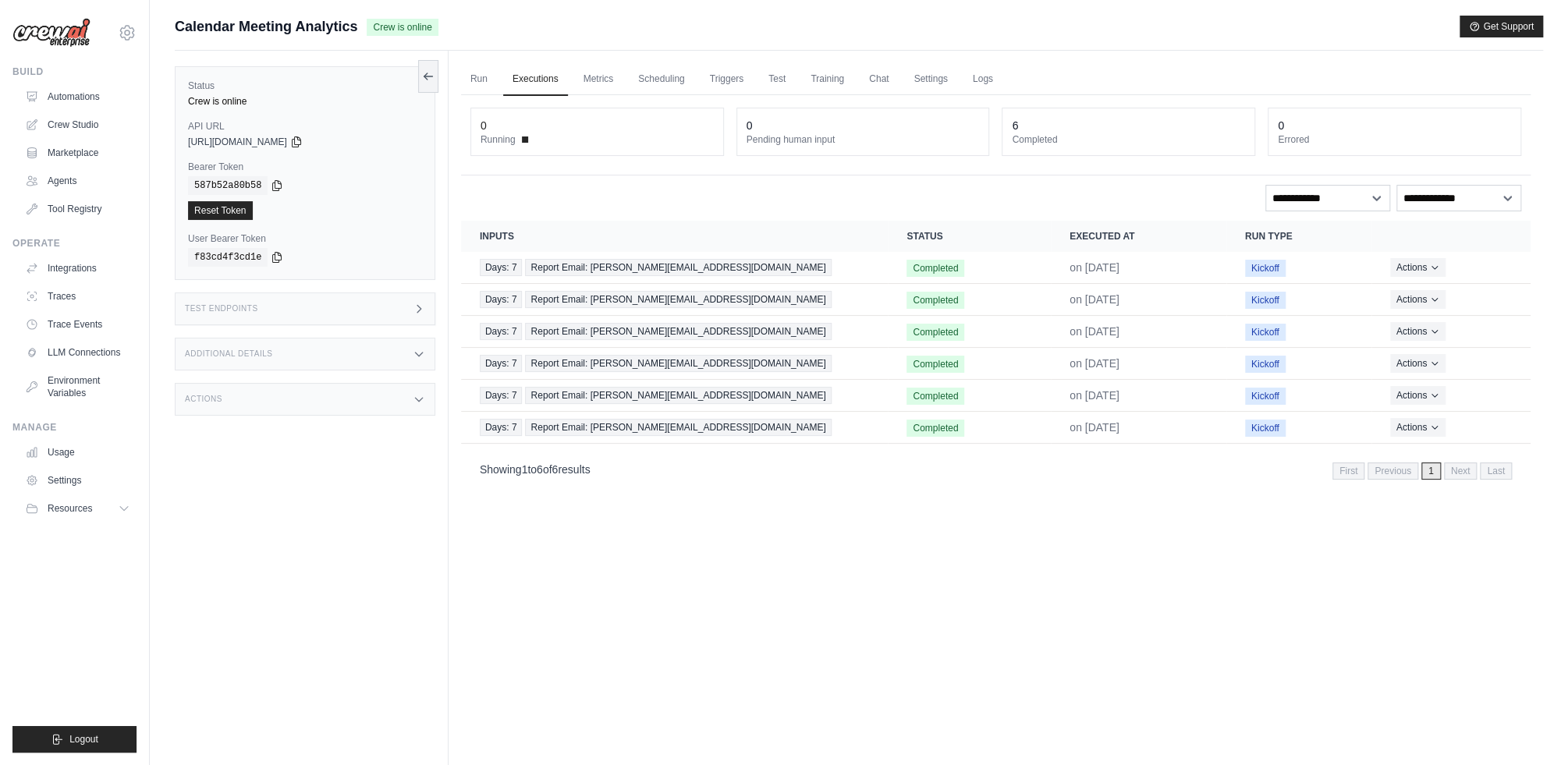
click at [314, 300] on div "Test Endpoints" at bounding box center [305, 309] width 261 height 33
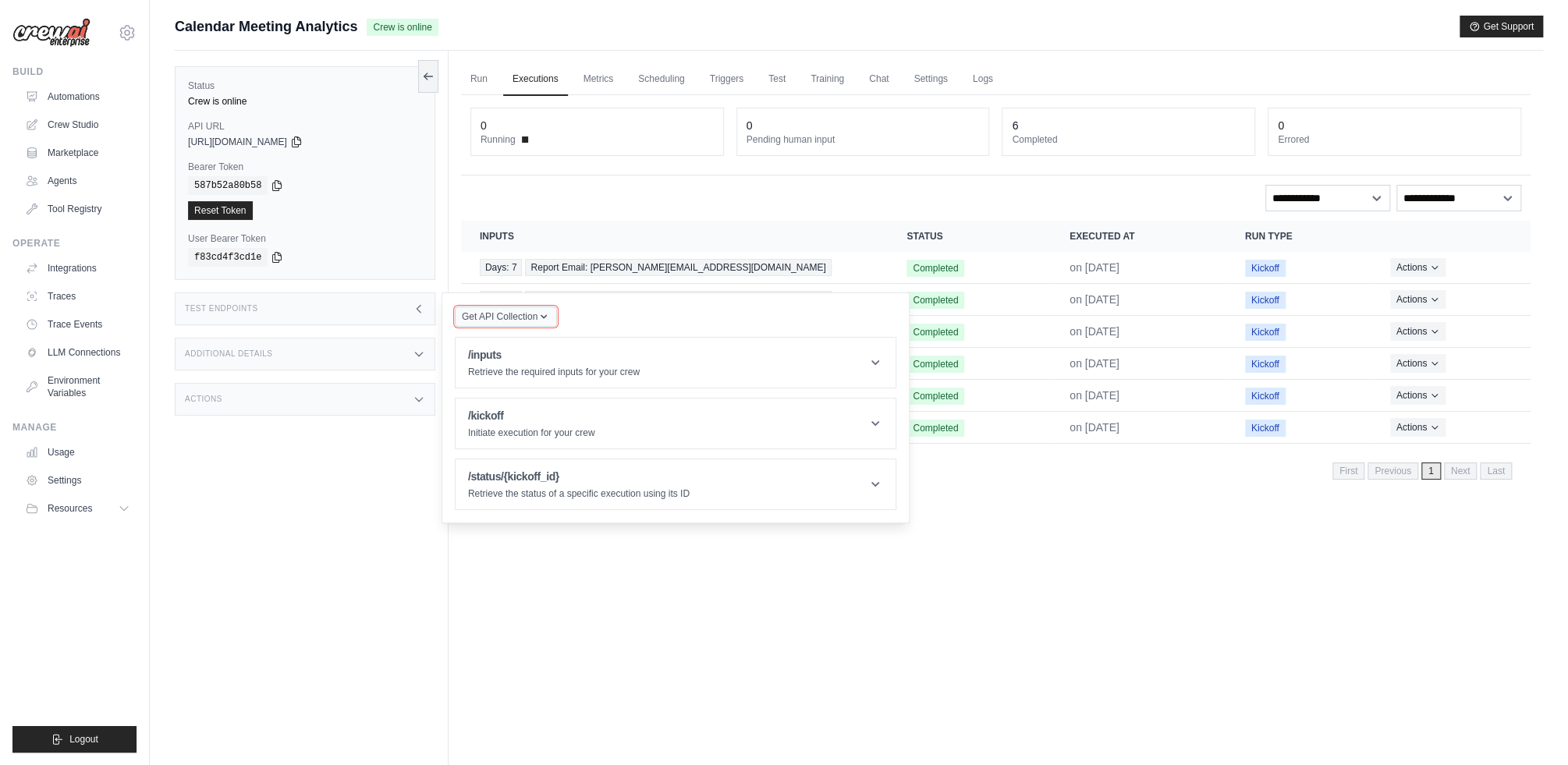
click at [511, 321] on span "Get API Collection" at bounding box center [500, 317] width 76 height 13
click at [569, 351] on h1 "/inputs" at bounding box center [554, 356] width 172 height 16
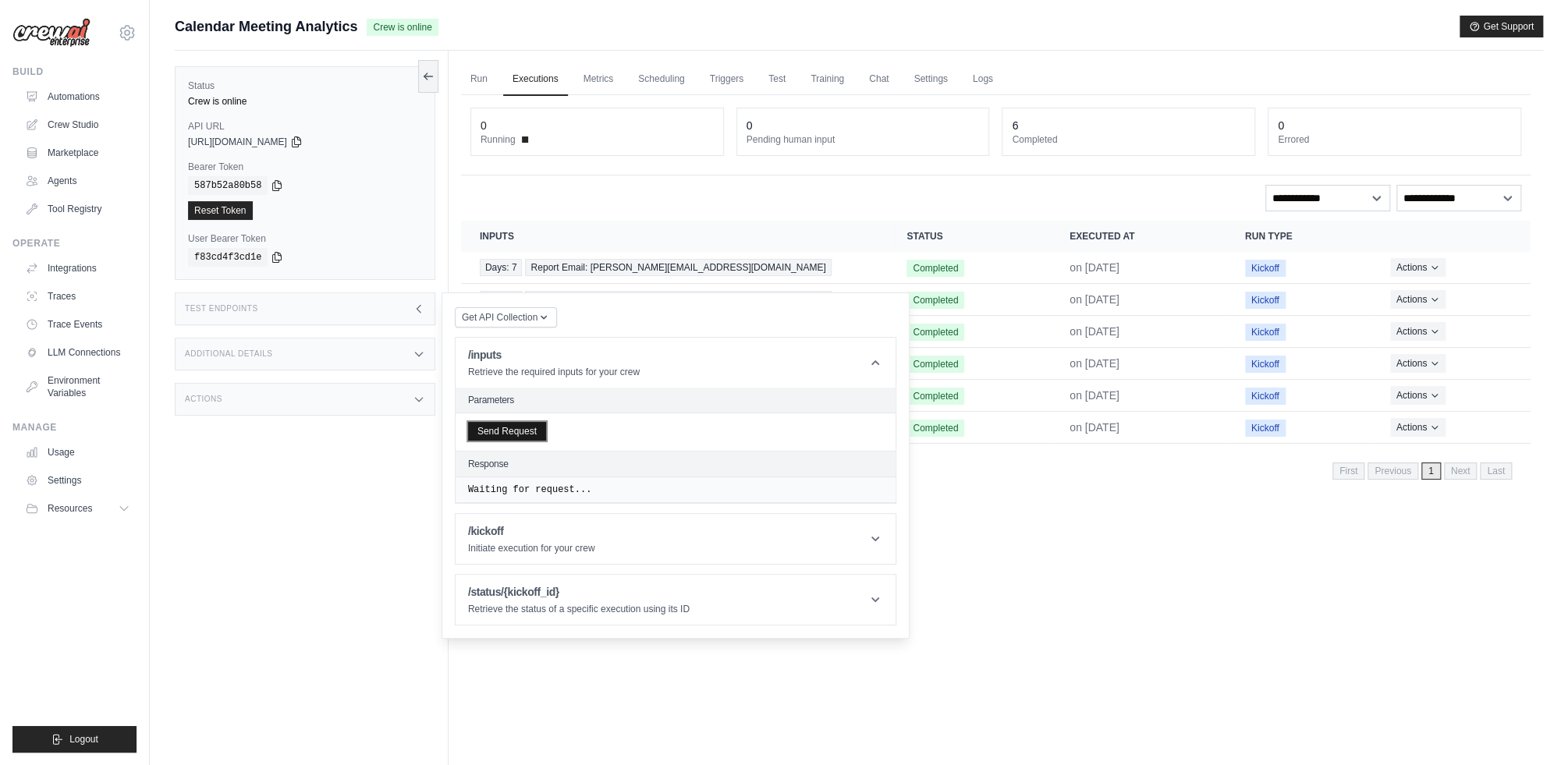
click at [493, 427] on button "Send Request" at bounding box center [507, 431] width 78 height 19
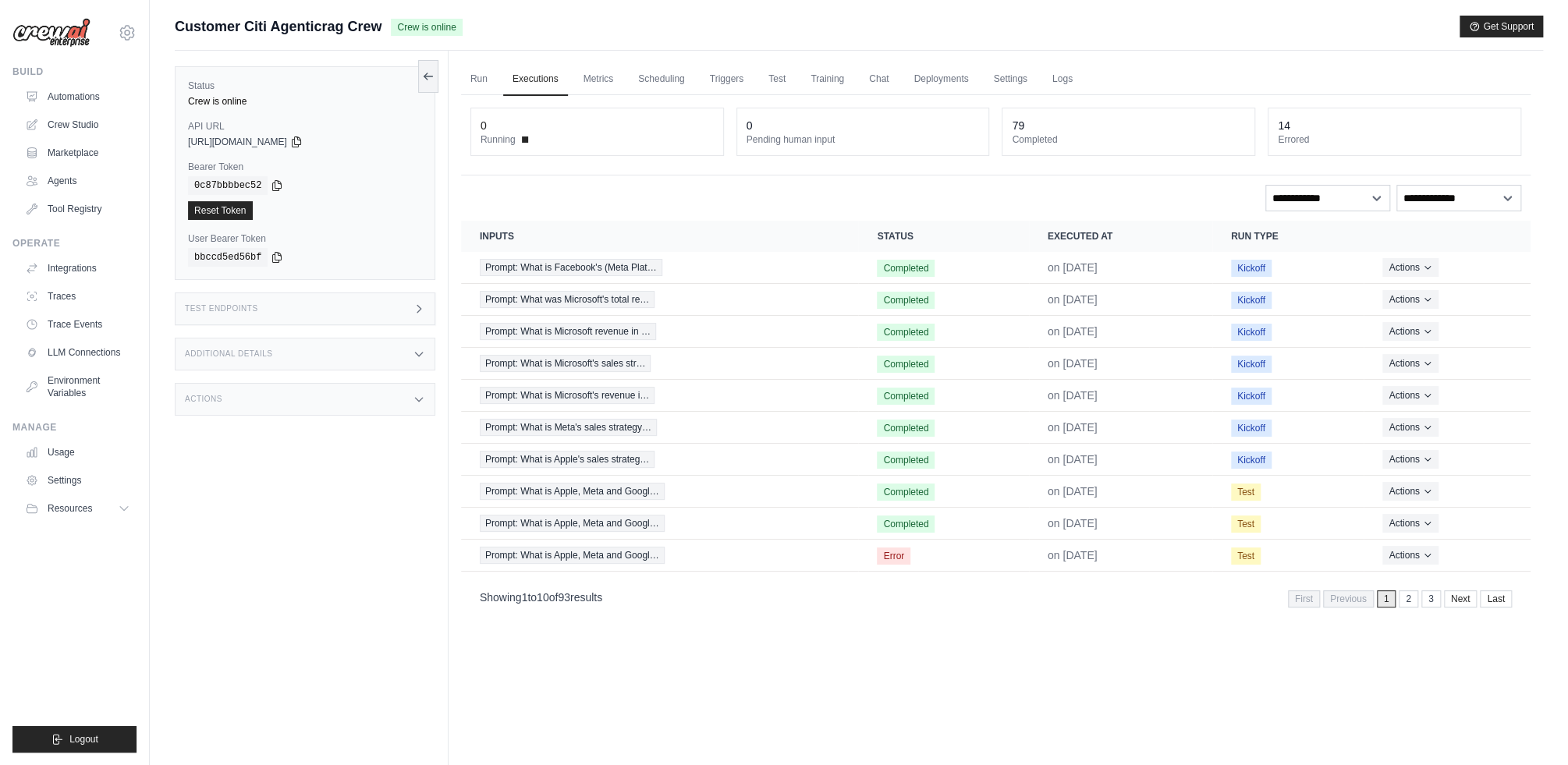
click at [404, 316] on div "Test Endpoints" at bounding box center [305, 309] width 261 height 33
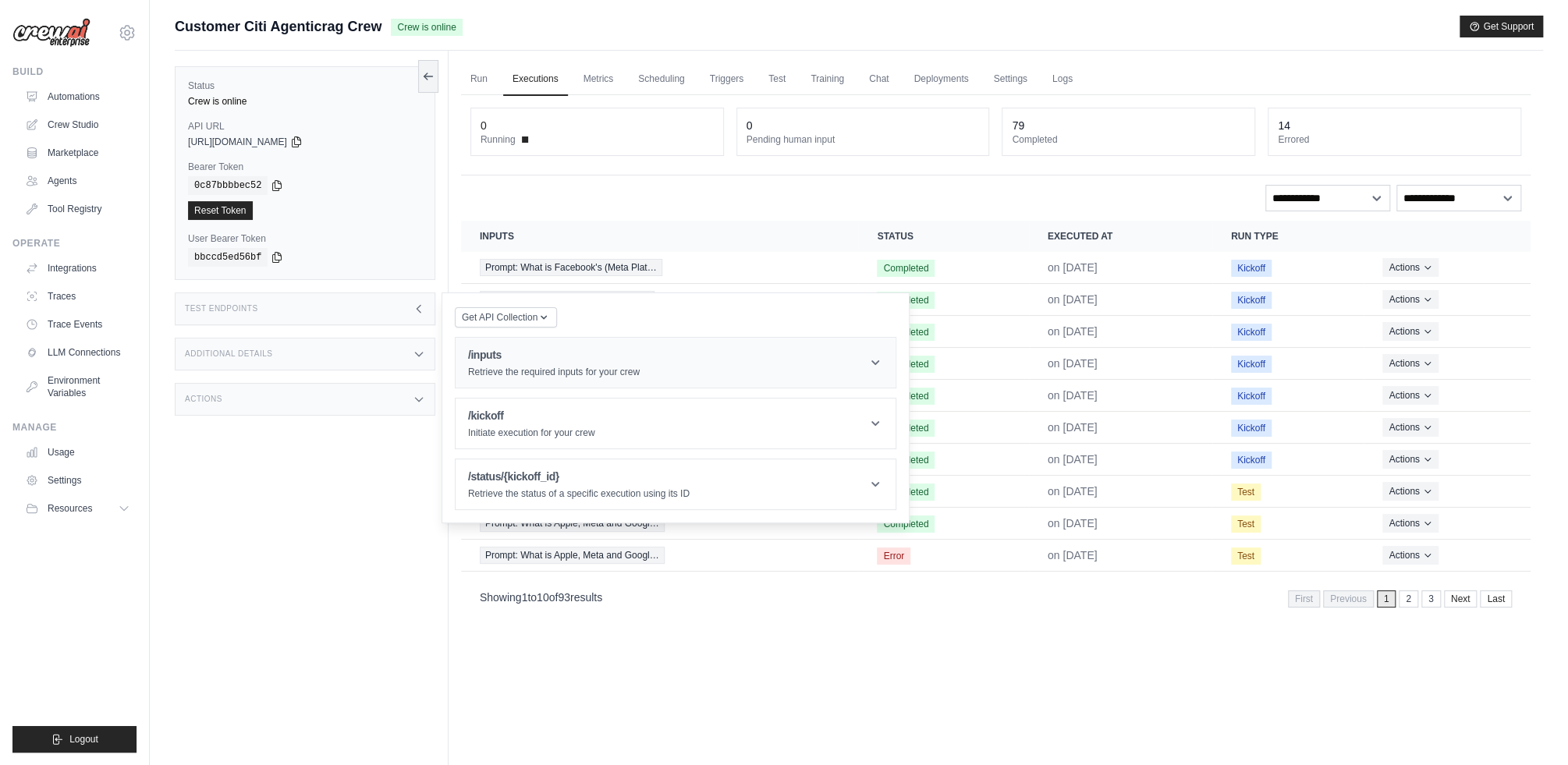
click at [555, 351] on h1 "/inputs" at bounding box center [554, 356] width 172 height 16
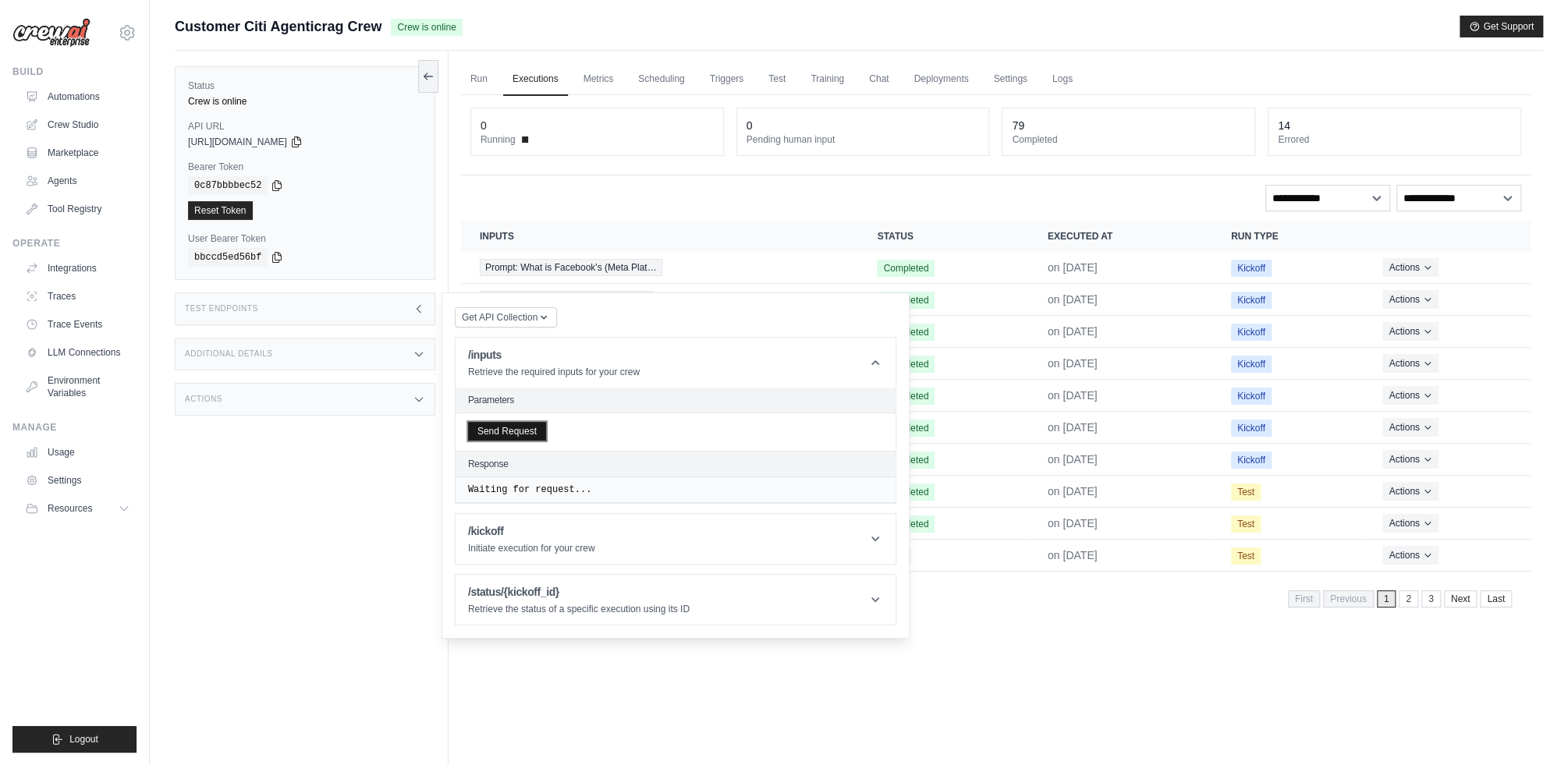
click at [507, 435] on button "Send Request" at bounding box center [507, 431] width 78 height 19
drag, startPoint x: 372, startPoint y: 120, endPoint x: 363, endPoint y: 127, distance: 11.4
click at [363, 127] on label "API URL" at bounding box center [305, 126] width 234 height 13
click at [347, 137] on div "[URL][DOMAIN_NAME]" at bounding box center [305, 142] width 234 height 13
click at [301, 145] on icon at bounding box center [296, 142] width 9 height 10
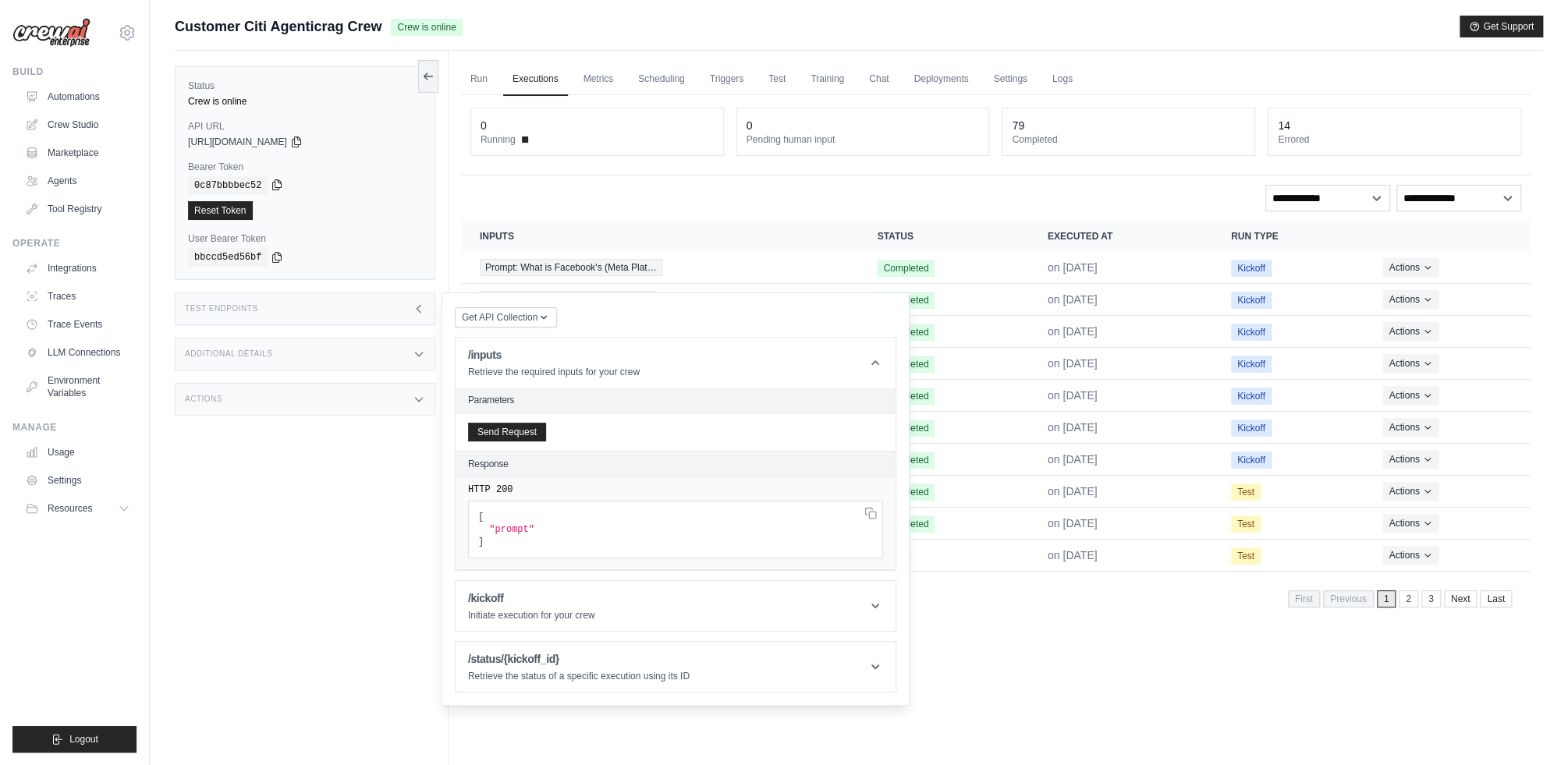
click at [282, 186] on icon at bounding box center [277, 185] width 9 height 10
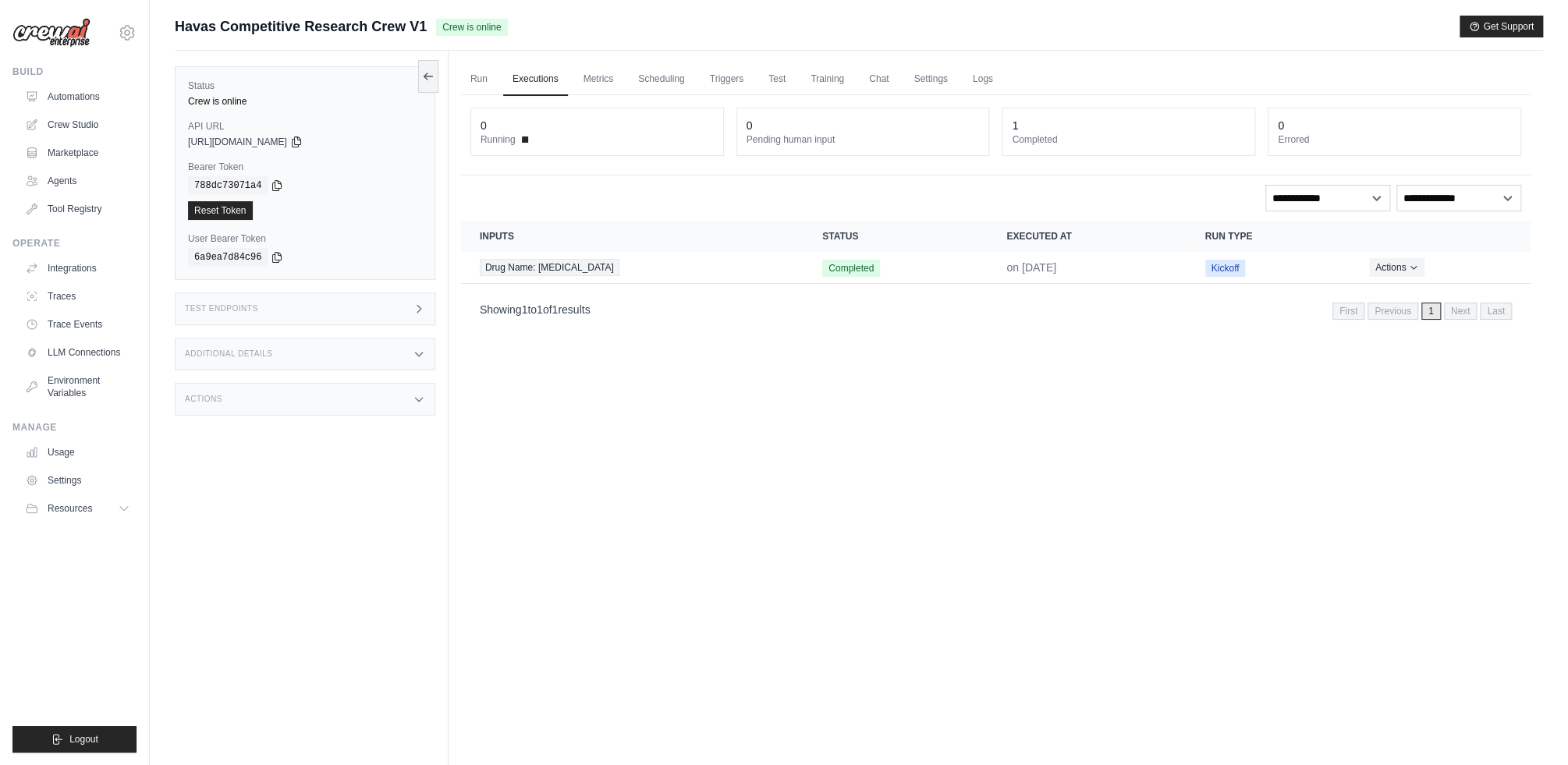
click at [714, 527] on div "Run Executions Metrics Scheduling Triggers Test Training Chat Settings Logs 0 R…" at bounding box center [996, 433] width 1095 height 765
click at [715, 528] on div "Run Executions Metrics Scheduling Triggers Test Training Chat Settings Logs 0 R…" at bounding box center [996, 433] width 1095 height 765
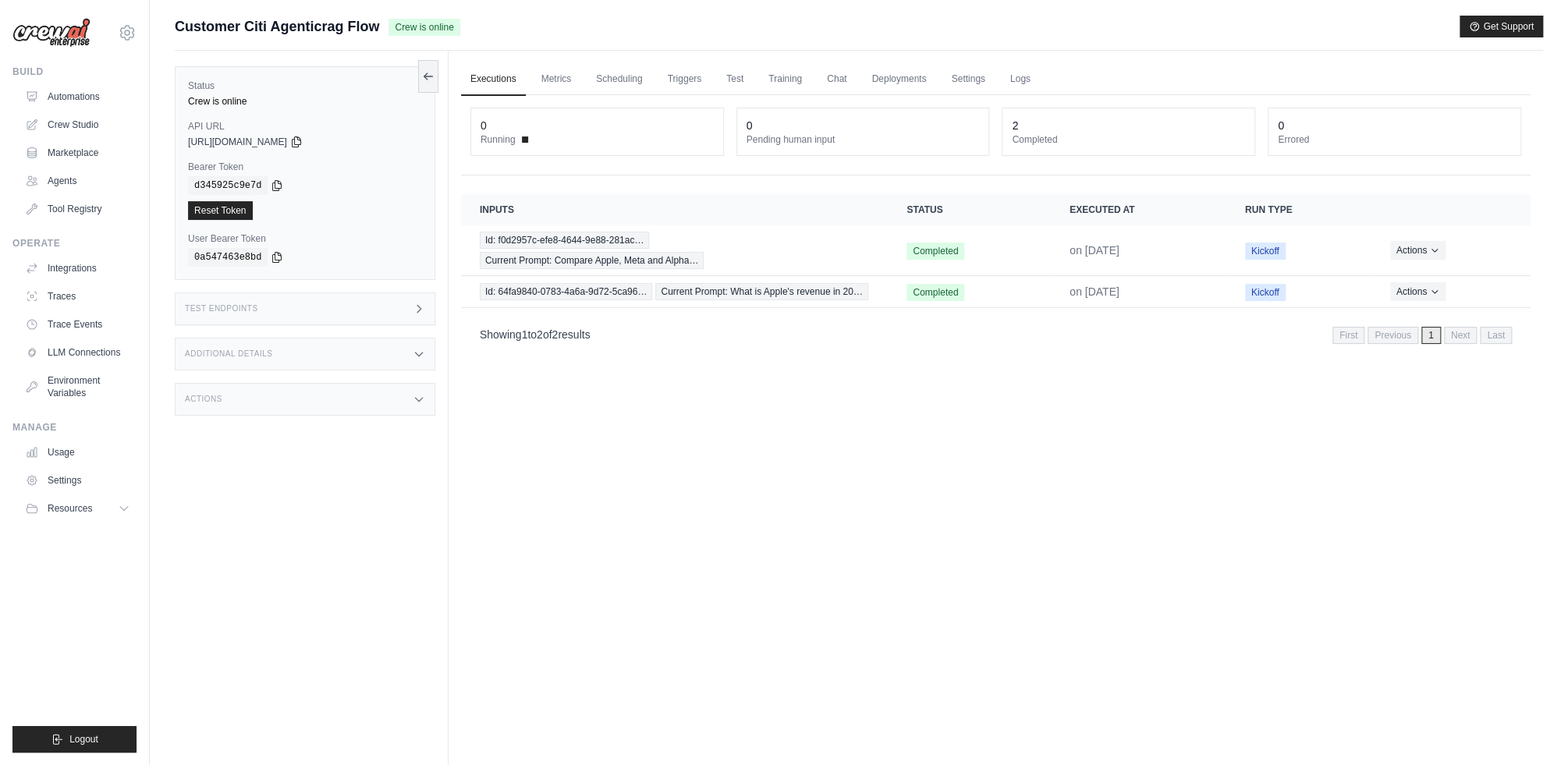
click at [316, 314] on div "Test Endpoints" at bounding box center [305, 309] width 261 height 33
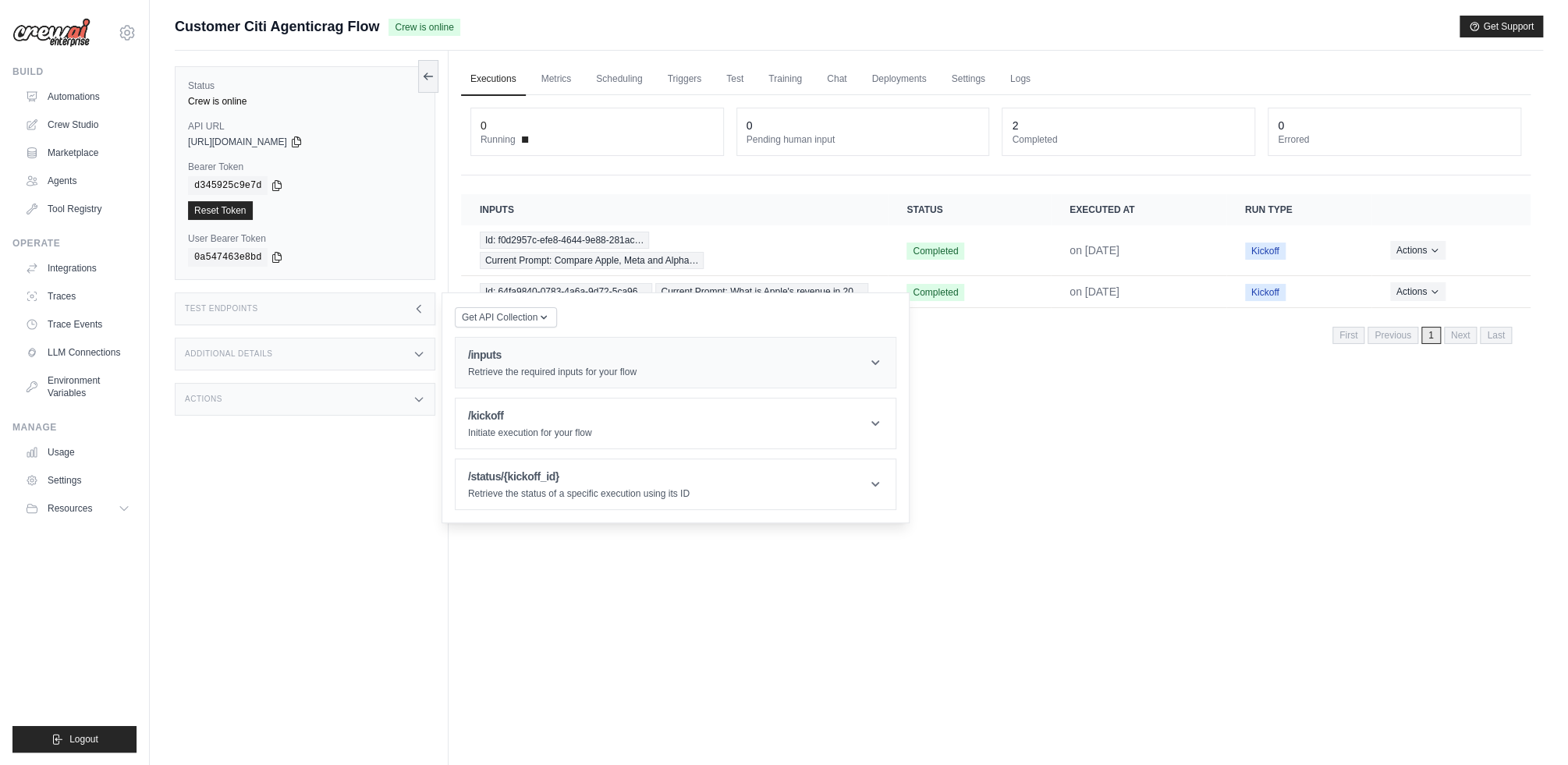
click at [525, 350] on h1 "/inputs" at bounding box center [552, 356] width 169 height 16
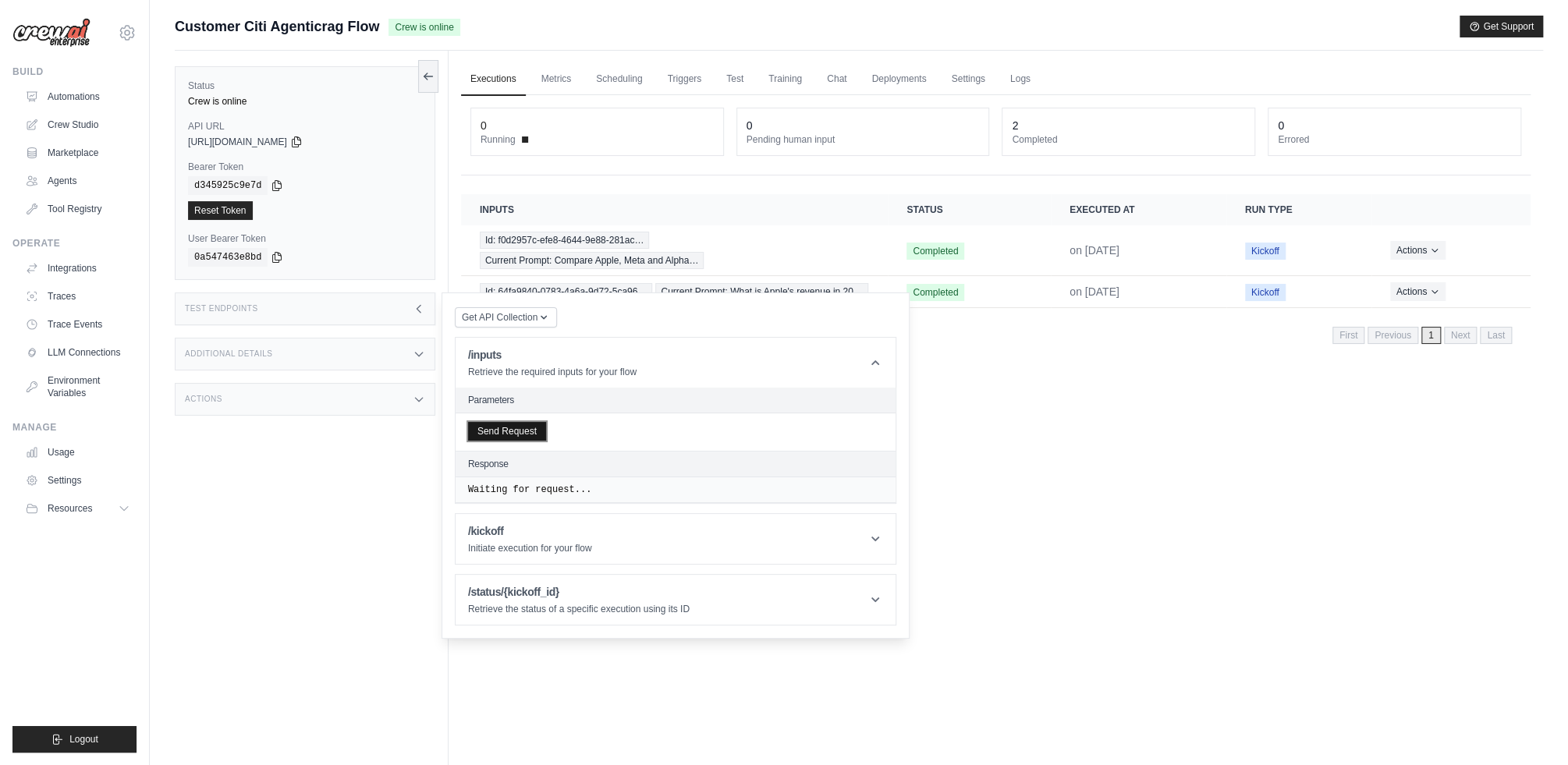
click at [520, 430] on button "Send Request" at bounding box center [507, 431] width 78 height 19
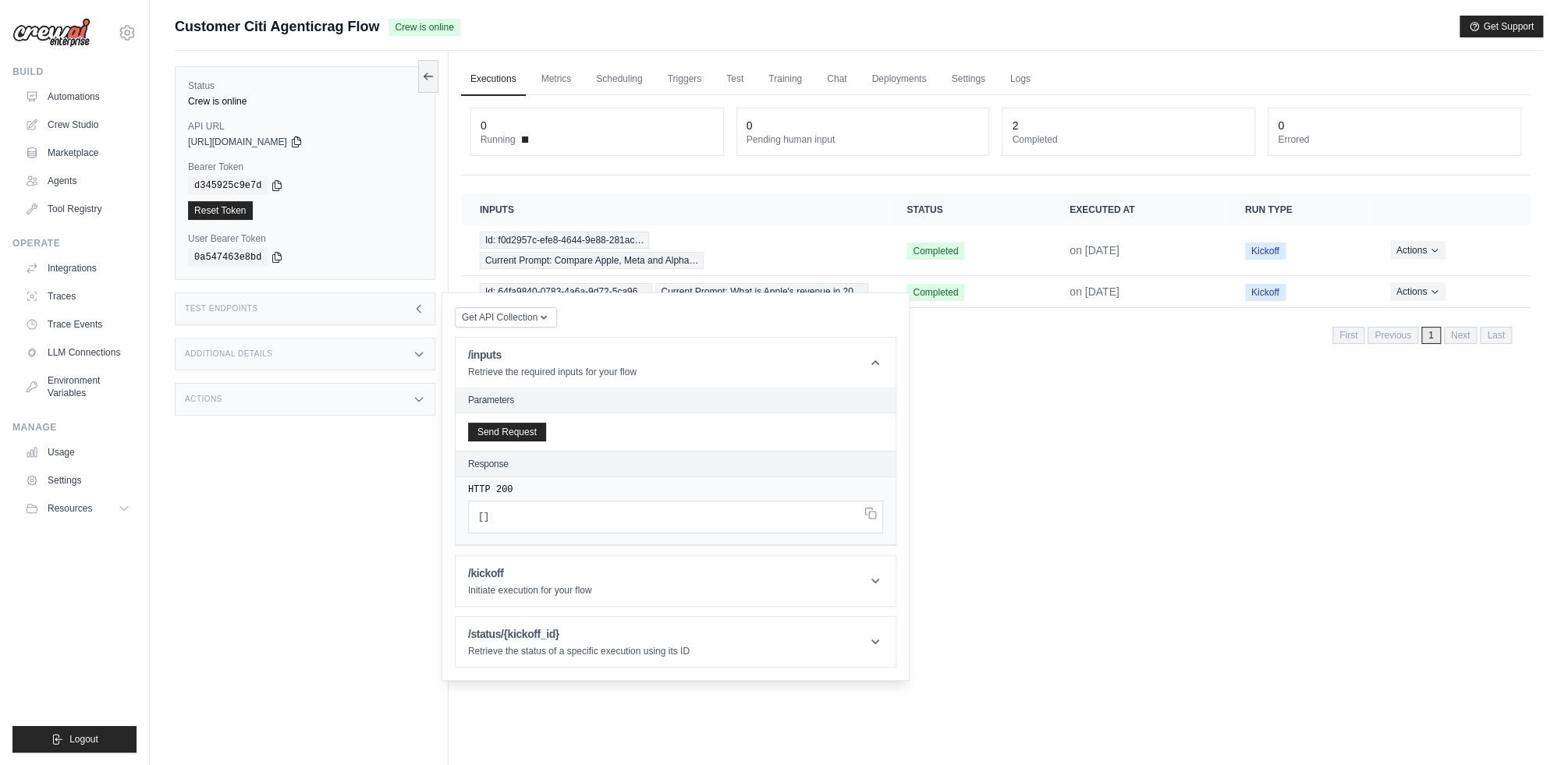
click at [348, 496] on div "Status Crew is online API URL copied https://customer-citi-agenticrag-flow-e818…" at bounding box center [312, 433] width 274 height 765
click at [1055, 497] on div "Executions Metrics Scheduling Triggers Test Training Chat Deployments Settings …" at bounding box center [996, 433] width 1095 height 765
click at [344, 479] on div "Status Crew is online API URL copied https://customer-citi-agenticrag-flow-e818…" at bounding box center [312, 433] width 274 height 765
click at [377, 310] on div "Test Endpoints" at bounding box center [305, 309] width 261 height 33
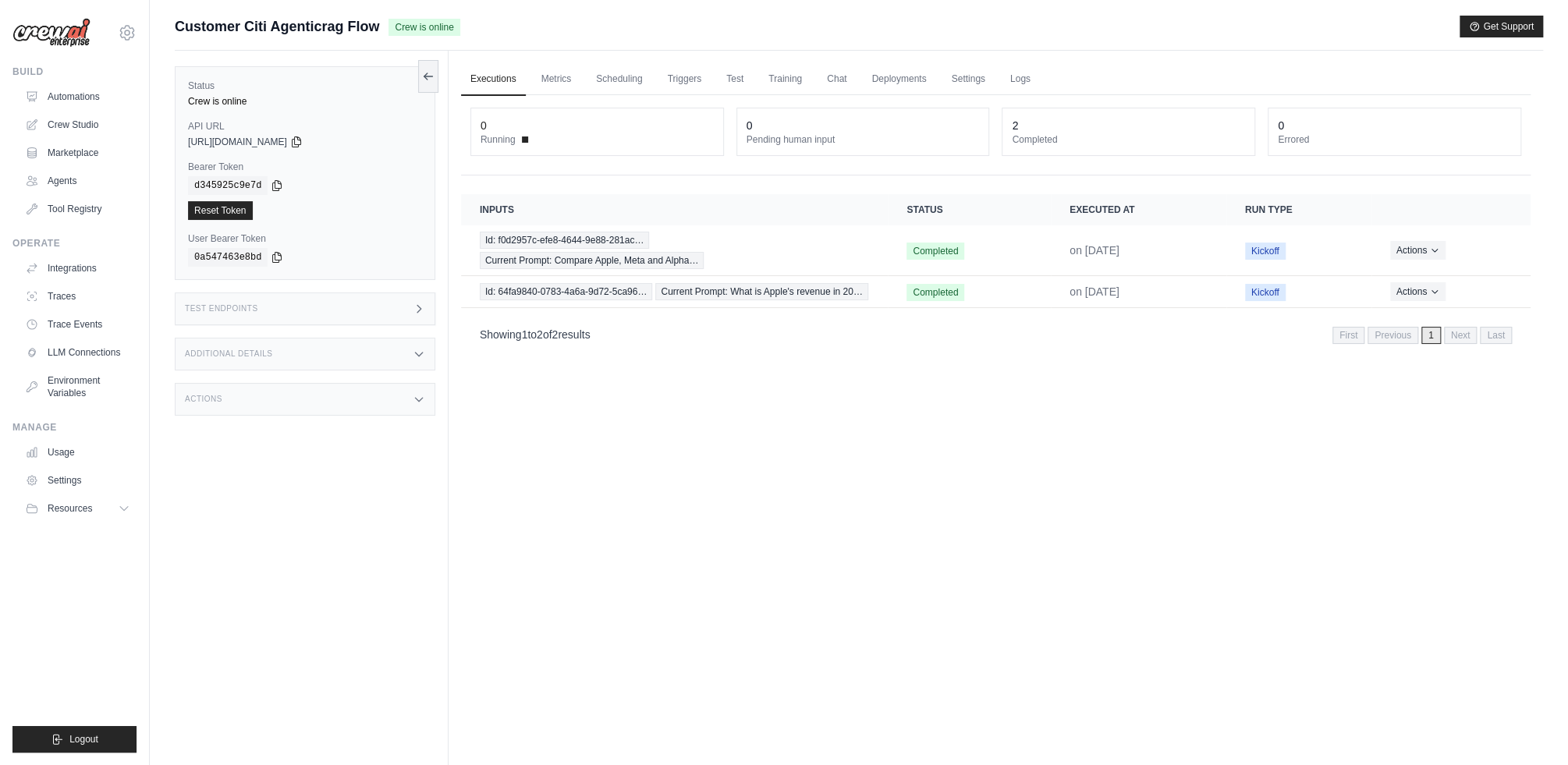
click at [397, 483] on div "Status Crew is online API URL copied https://customer-citi-agenticrag-flow-e818…" at bounding box center [312, 433] width 274 height 765
click at [391, 487] on div "Status Crew is online API URL copied https://customer-citi-agenticrag-flow-e818…" at bounding box center [312, 433] width 274 height 765
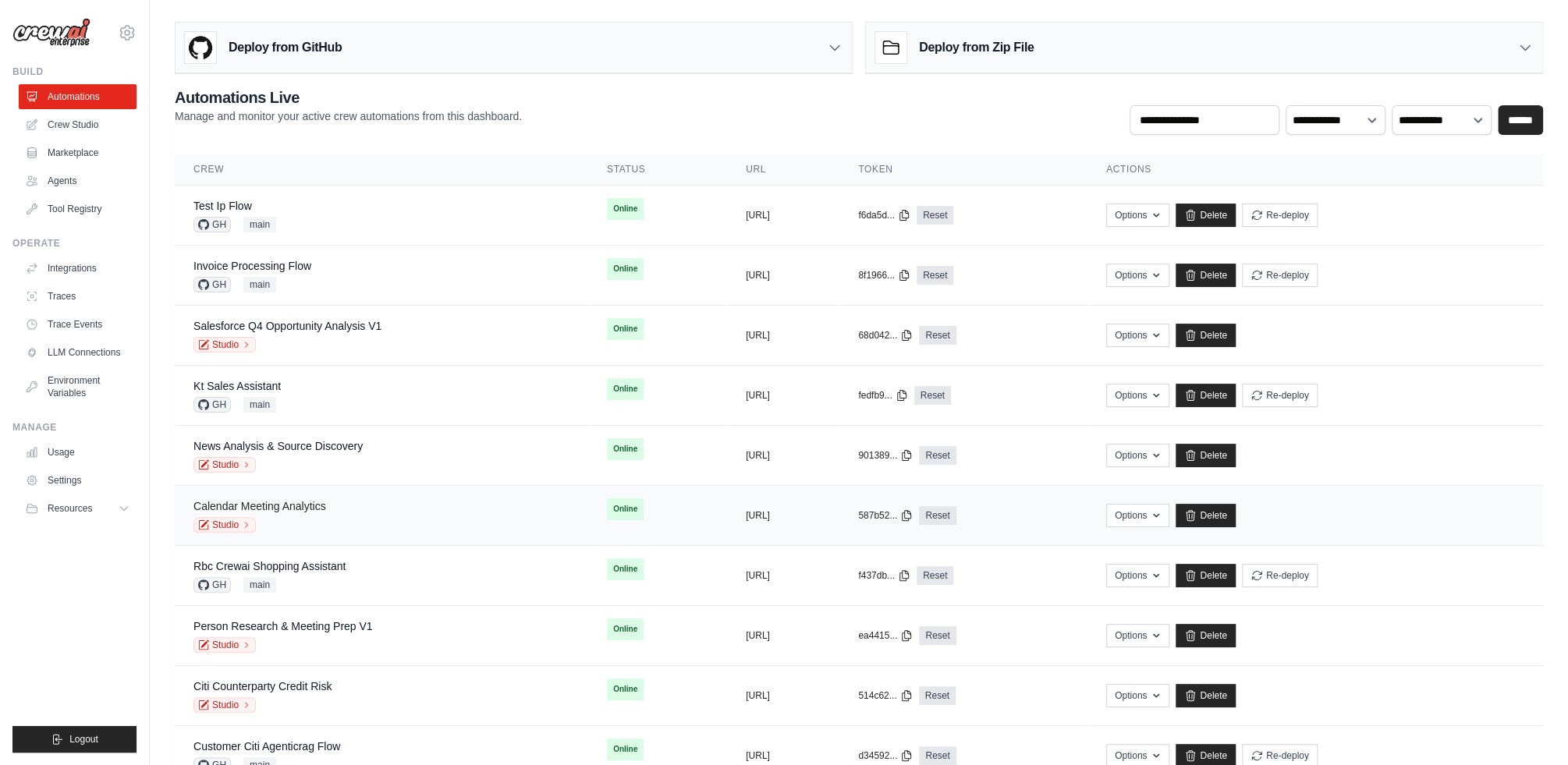
click at [301, 505] on link "Calendar Meeting Analytics" at bounding box center [260, 506] width 133 height 13
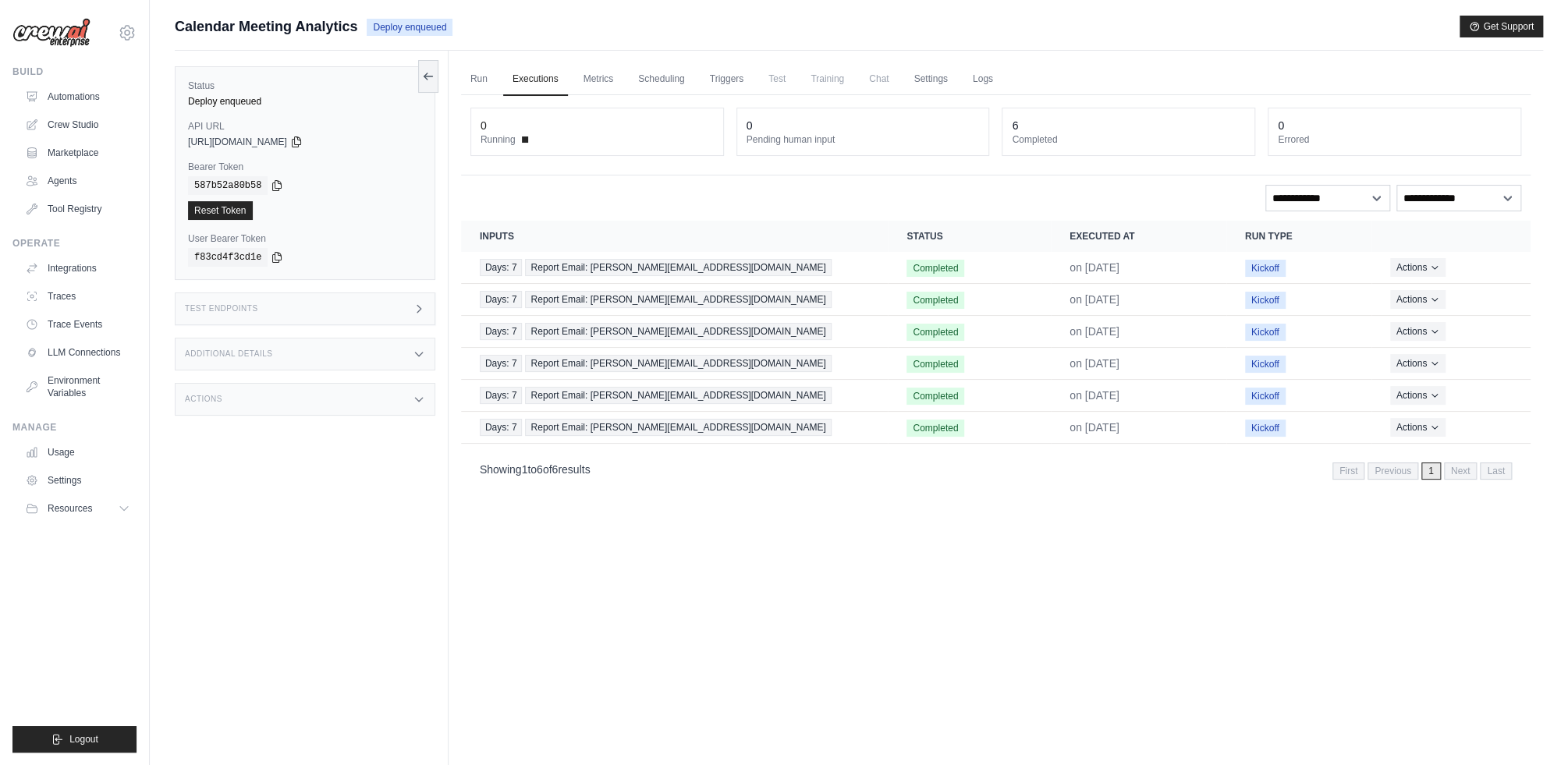
click at [685, 585] on div "Run Executions Metrics Scheduling Triggers Test Training Chat Settings Logs 0 R…" at bounding box center [996, 433] width 1095 height 765
click at [701, 587] on div "Run Executions Metrics Scheduling Triggers Test Training Chat Settings Logs 0 R…" at bounding box center [996, 433] width 1095 height 765
click at [830, 562] on div "Run Executions Metrics Scheduling Triggers Test Training Chat Settings Logs 0 R…" at bounding box center [996, 433] width 1095 height 765
click at [831, 562] on div "Run Executions Metrics Scheduling Triggers Test Training Chat Settings Logs 0 R…" at bounding box center [996, 433] width 1095 height 765
click at [252, 319] on div "Test Endpoints" at bounding box center [305, 309] width 261 height 33
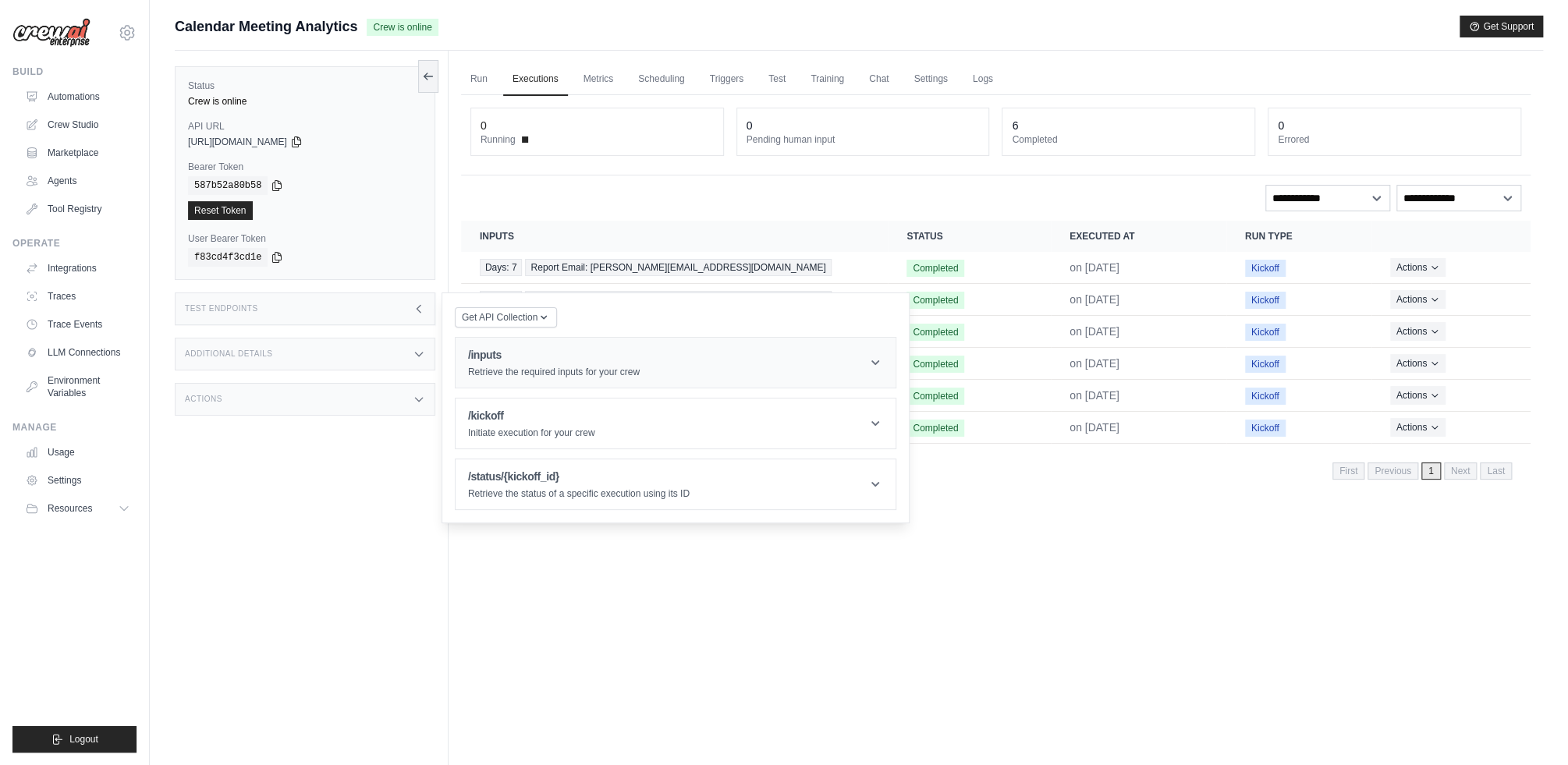
click at [458, 356] on header "/inputs Retrieve the required inputs for your crew" at bounding box center [675, 363] width 440 height 50
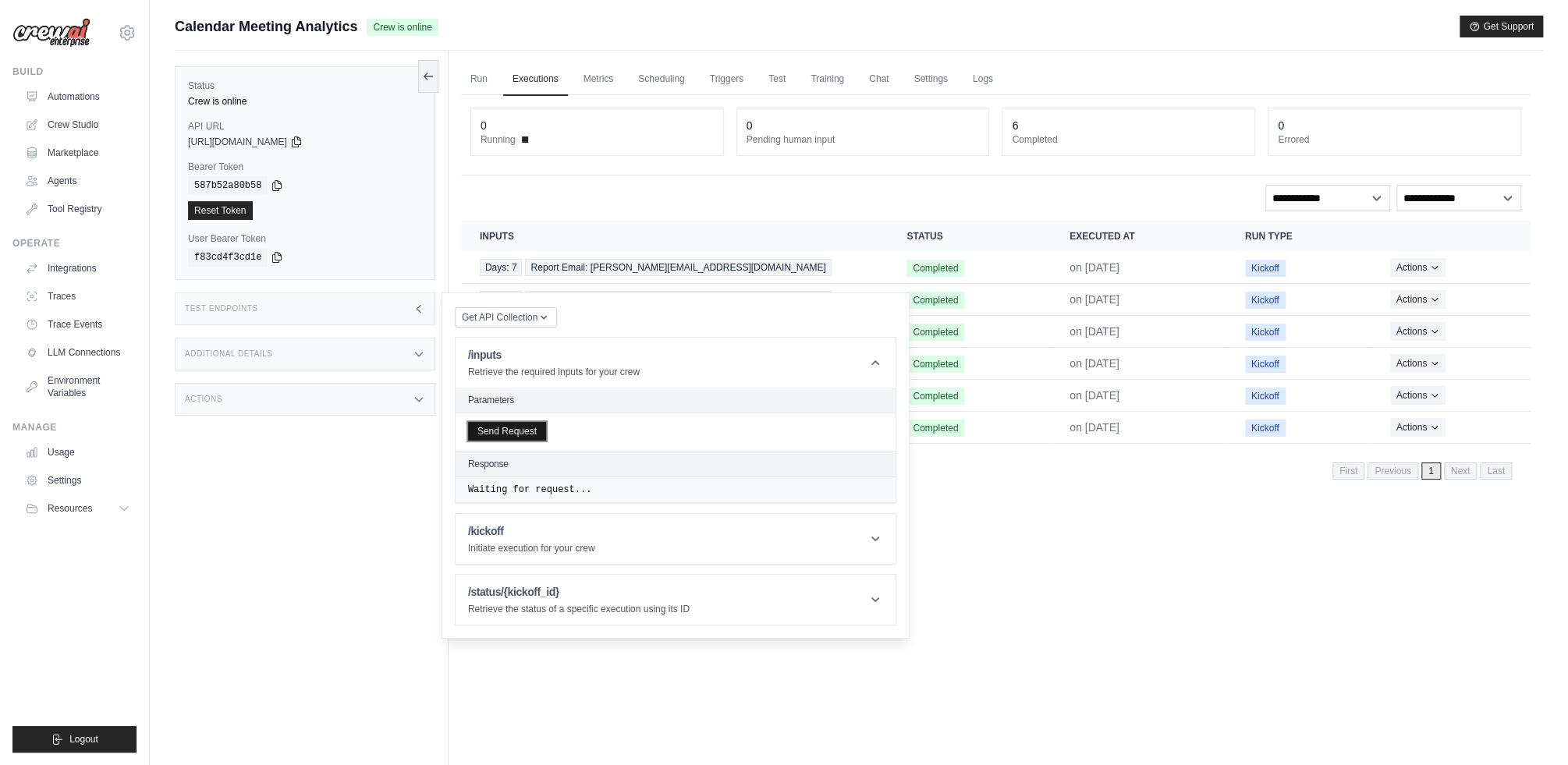
click at [526, 426] on button "Send Request" at bounding box center [507, 431] width 78 height 19
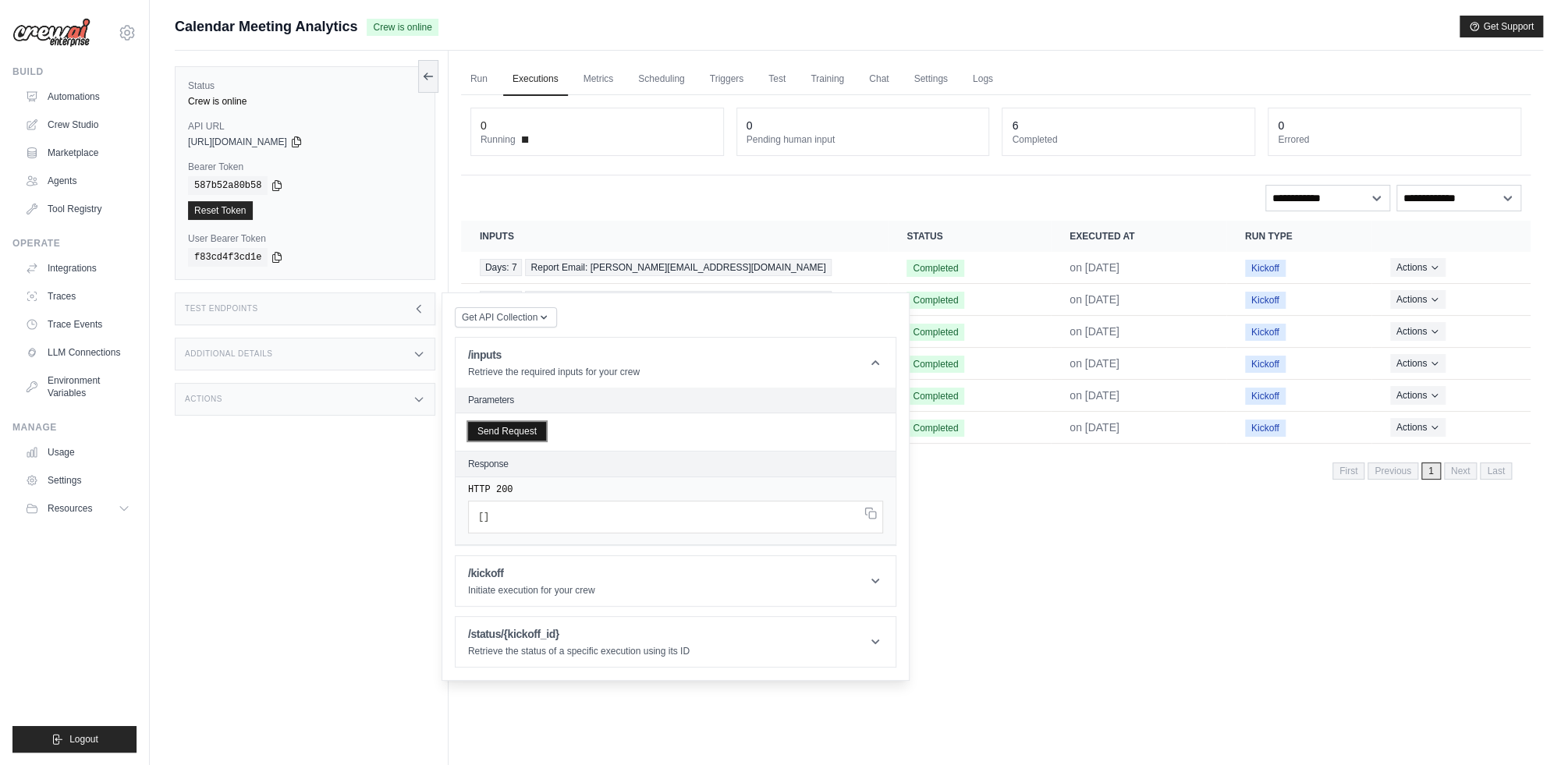
click at [523, 437] on button "Send Request" at bounding box center [507, 431] width 78 height 19
click at [480, 91] on link "Run" at bounding box center [479, 79] width 36 height 33
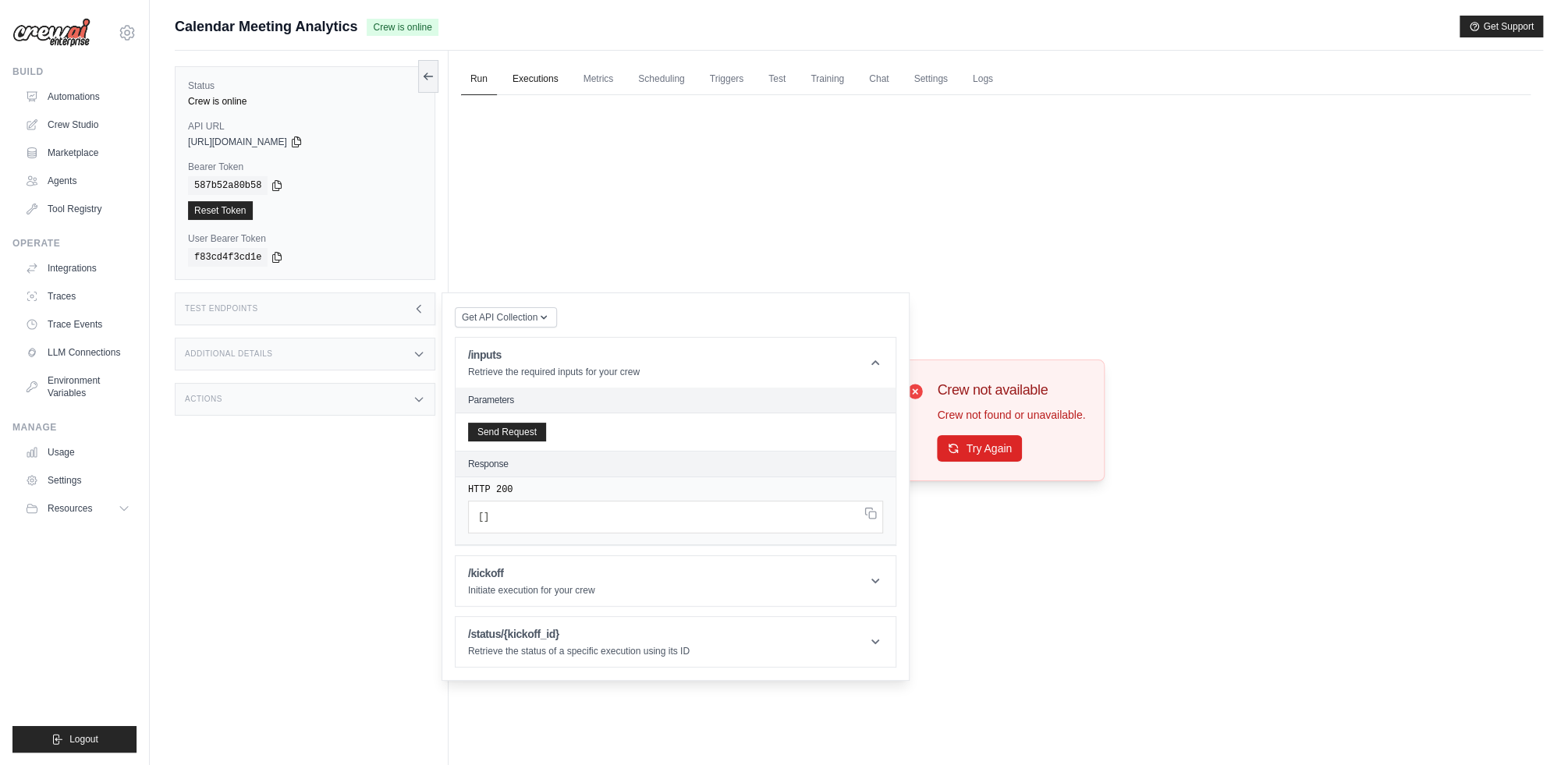
click at [526, 87] on link "Executions" at bounding box center [535, 79] width 65 height 33
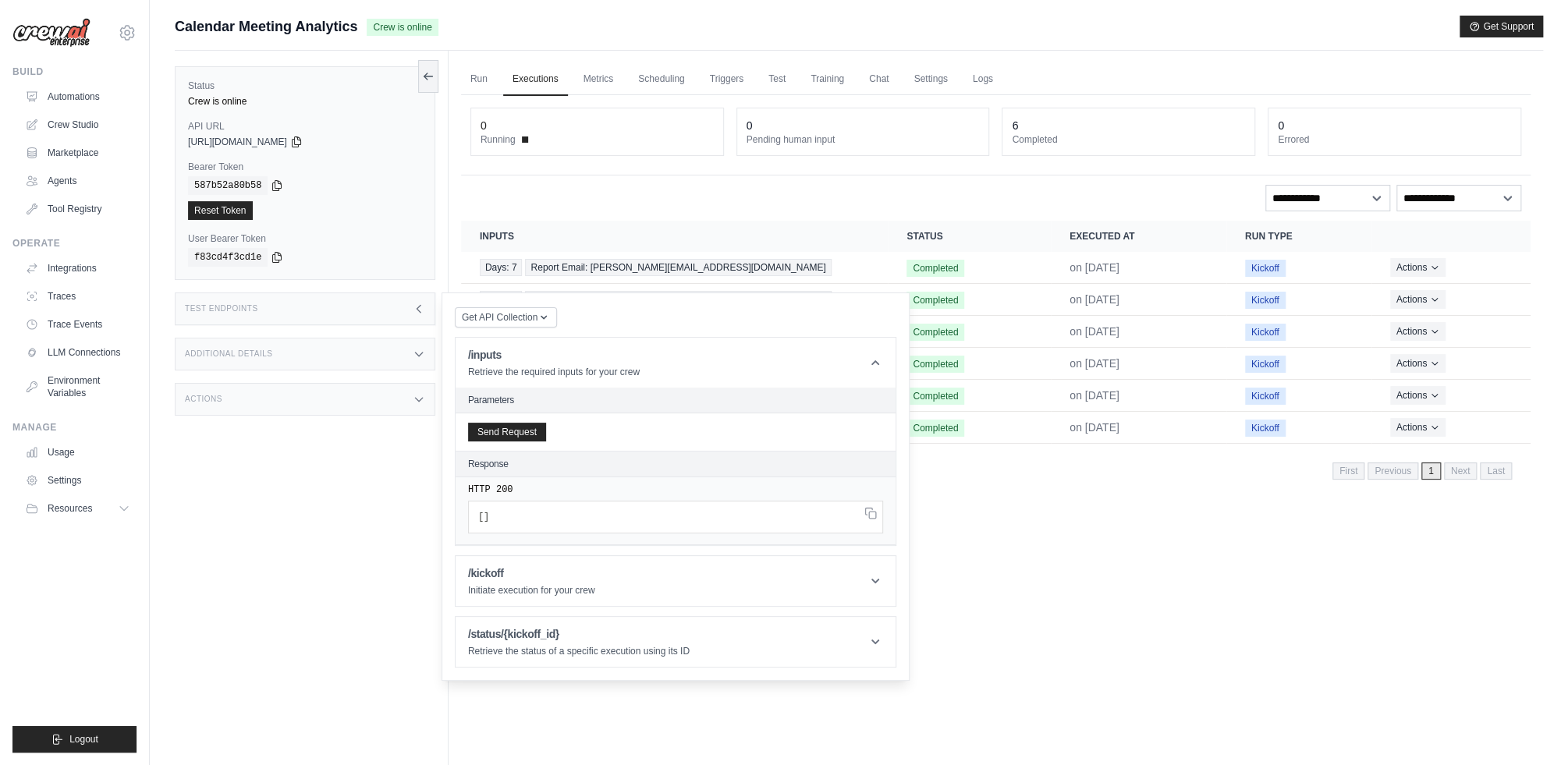
click at [1011, 77] on ul "Run Executions Metrics Scheduling Triggers Test Training Chat Settings Logs" at bounding box center [996, 79] width 1070 height 32
click at [997, 78] on link "Logs" at bounding box center [983, 79] width 39 height 33
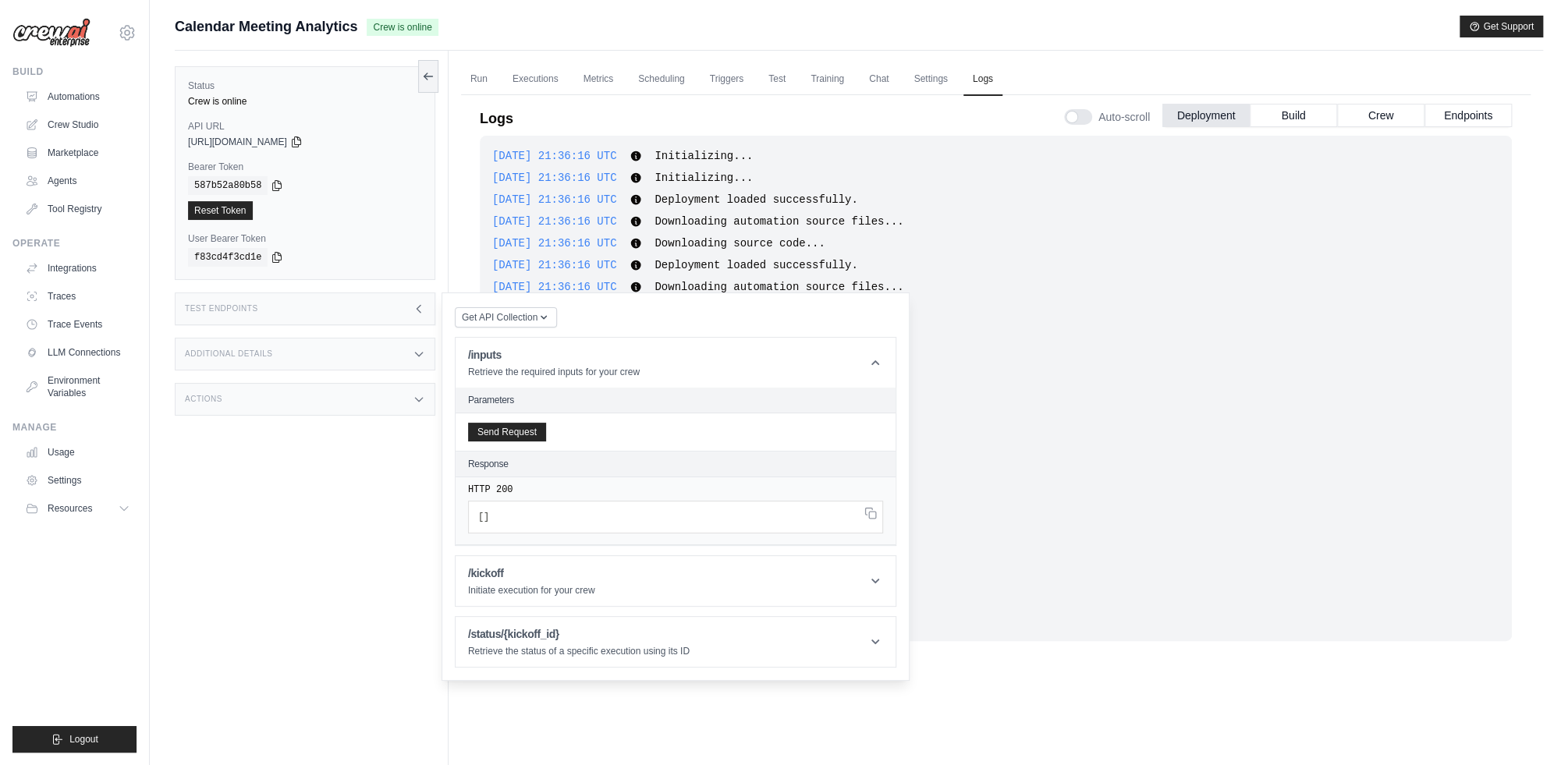
click at [284, 480] on div "Status Crew is online API URL copied [URL][DOMAIN_NAME] Bearer Token copied 587…" at bounding box center [312, 433] width 274 height 765
click at [391, 313] on div "Test Endpoints" at bounding box center [305, 309] width 261 height 33
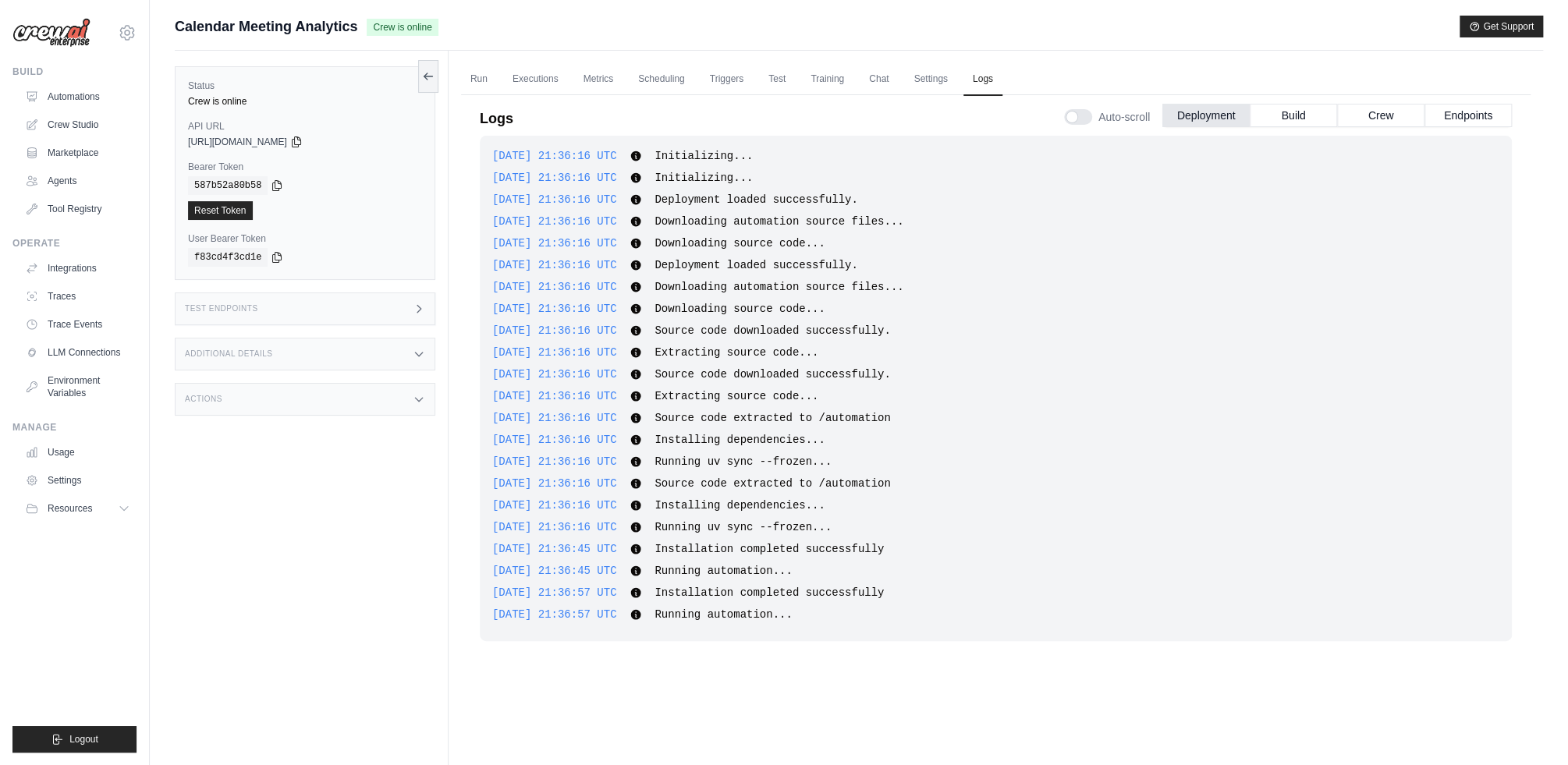
click at [380, 554] on div "Status Crew is online API URL copied [URL][DOMAIN_NAME] Bearer Token copied 587…" at bounding box center [312, 433] width 274 height 765
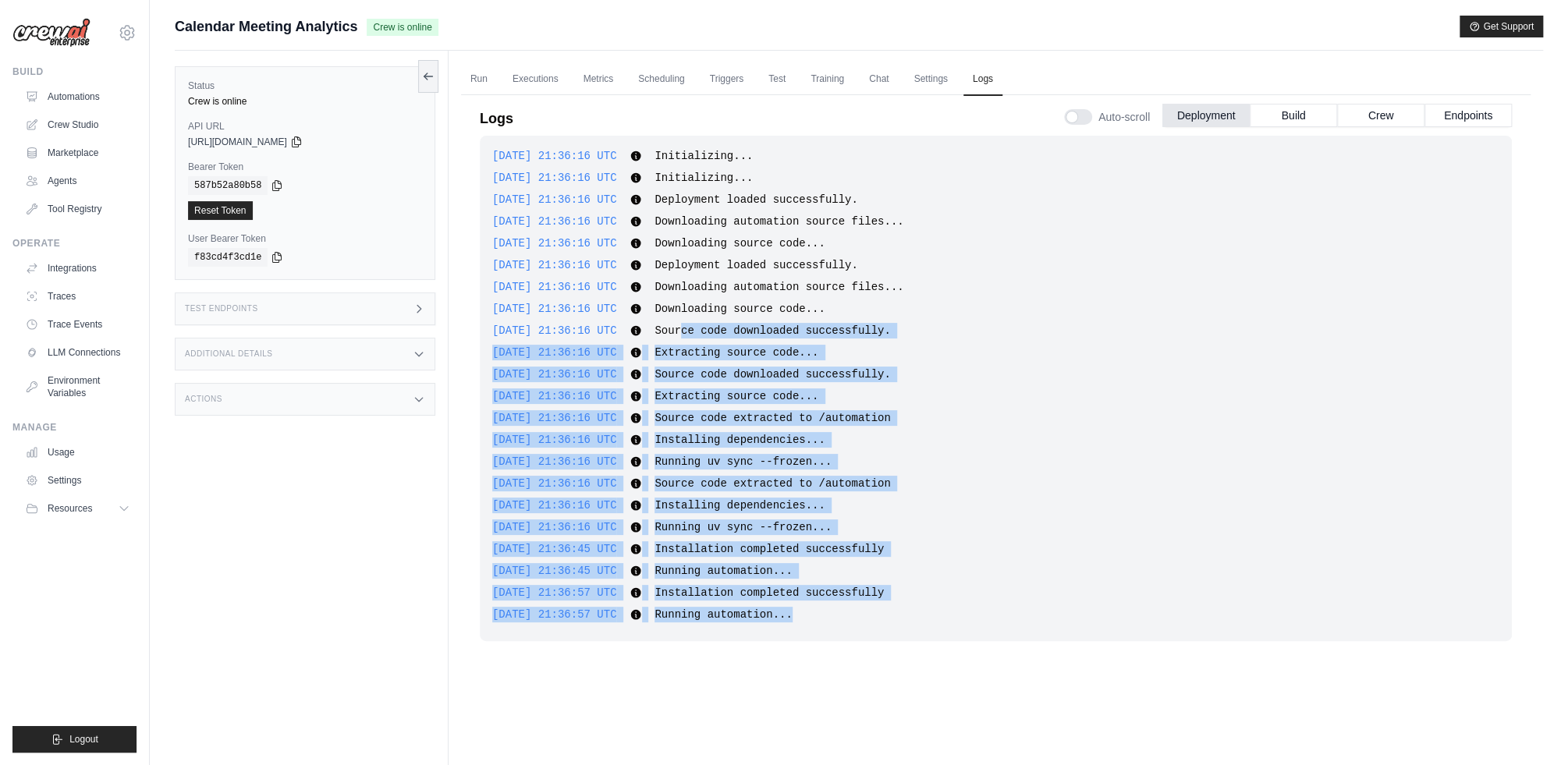
drag, startPoint x: 705, startPoint y: 323, endPoint x: 814, endPoint y: 624, distance: 320.1
click at [814, 624] on div "[DATE] 21:36:16 UTC Initializing... Show more Show less [DATE] 21:36:16 UTC Ini…" at bounding box center [997, 388] width 1033 height 505
click at [872, 645] on div "[DATE] 21:36:16 UTC Initializing... Show more Show less [DATE] 21:36:16 UTC Ini…" at bounding box center [997, 432] width 1033 height 594
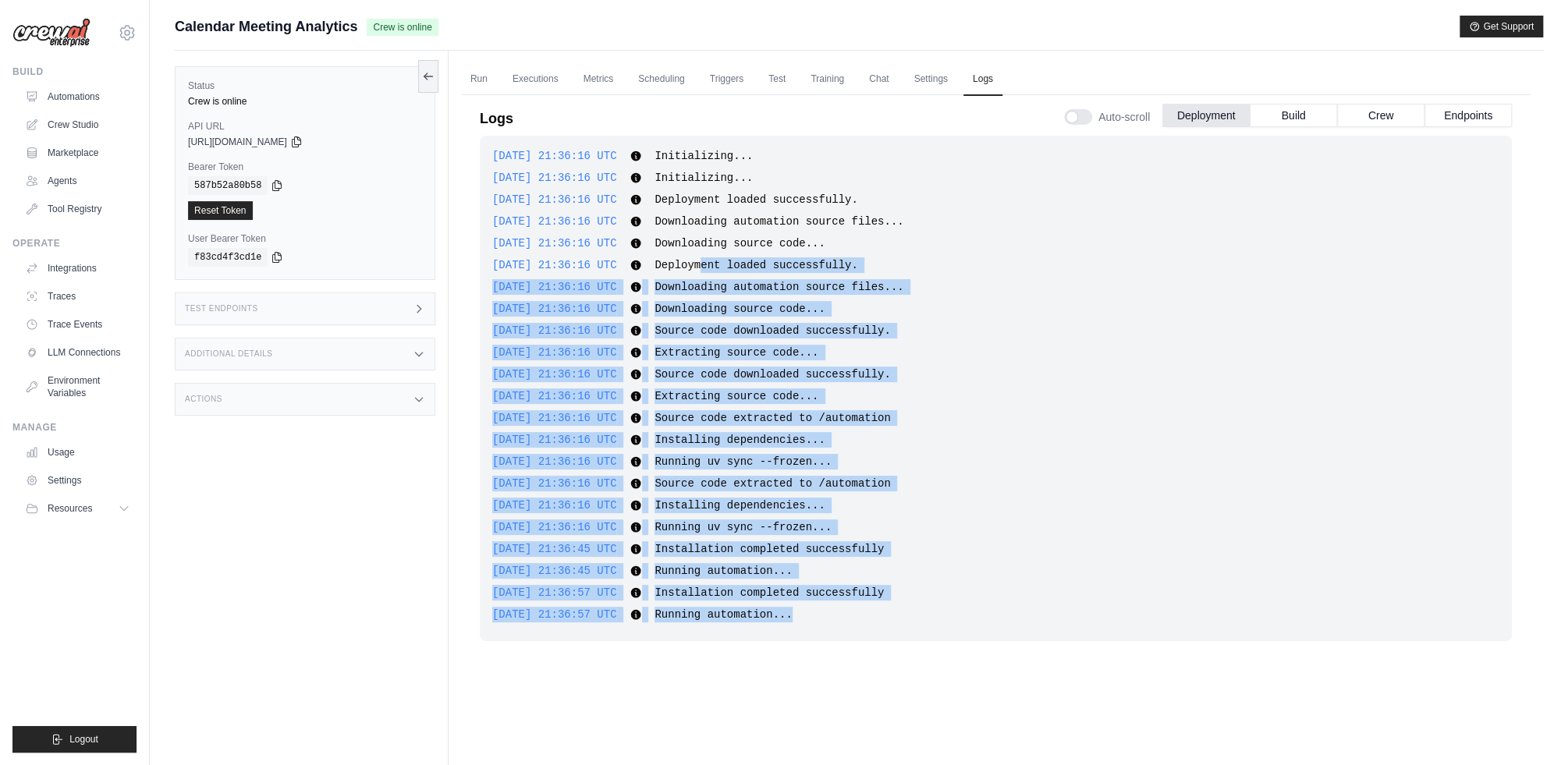
drag, startPoint x: 955, startPoint y: 687, endPoint x: 726, endPoint y: 261, distance: 483.6
click at [726, 261] on div "[DATE] 21:36:16 UTC Initializing... Show more Show less [DATE] 21:36:16 UTC Ini…" at bounding box center [997, 432] width 1033 height 594
click at [874, 640] on div "[DATE] 21:36:16 UTC Initializing... Show more Show less [DATE] 21:36:16 UTC Ini…" at bounding box center [997, 388] width 1033 height 505
click at [869, 587] on span "Installation completed successfully" at bounding box center [770, 593] width 230 height 13
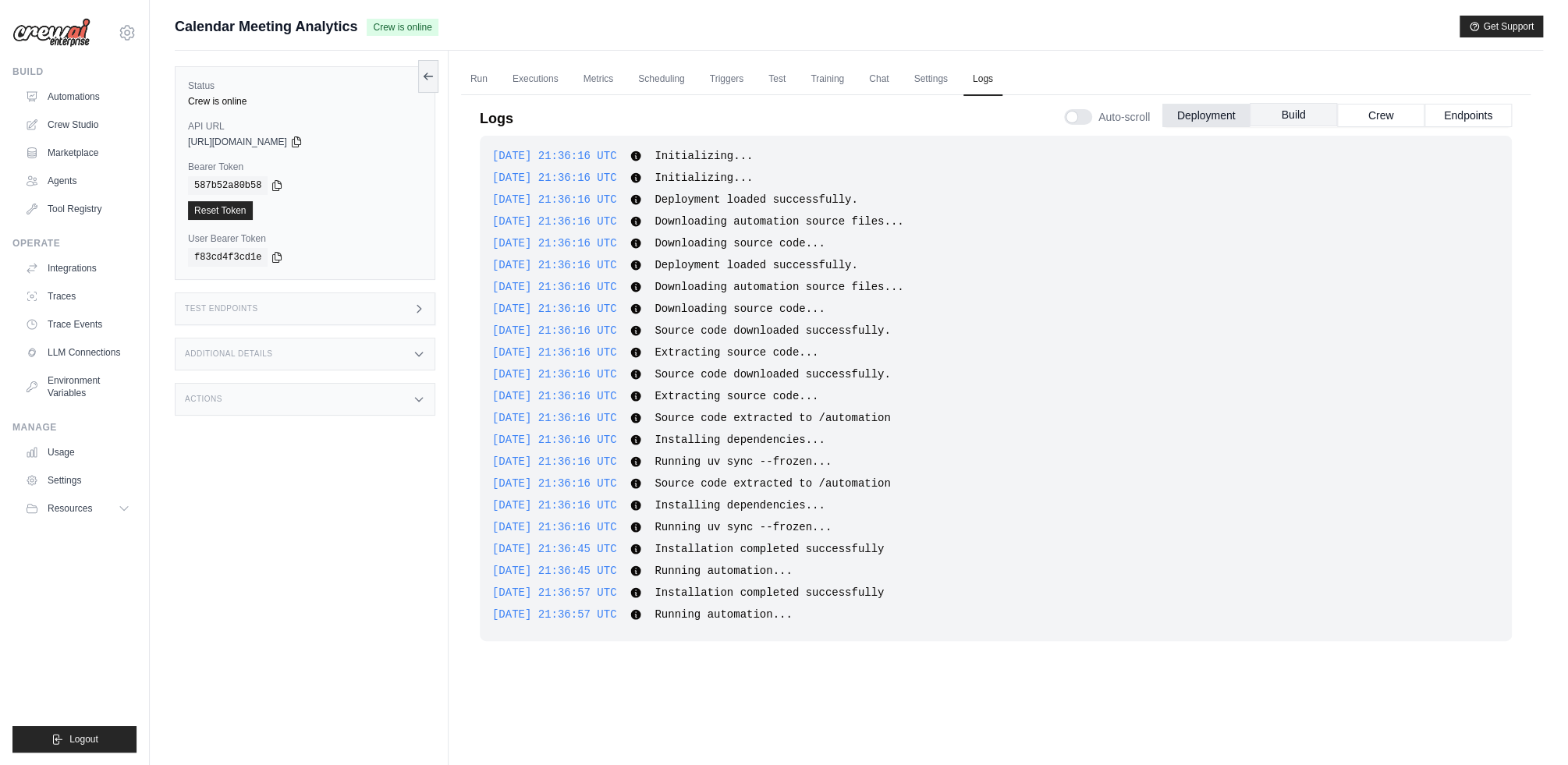
click at [1320, 109] on button "Build" at bounding box center [1294, 114] width 88 height 23
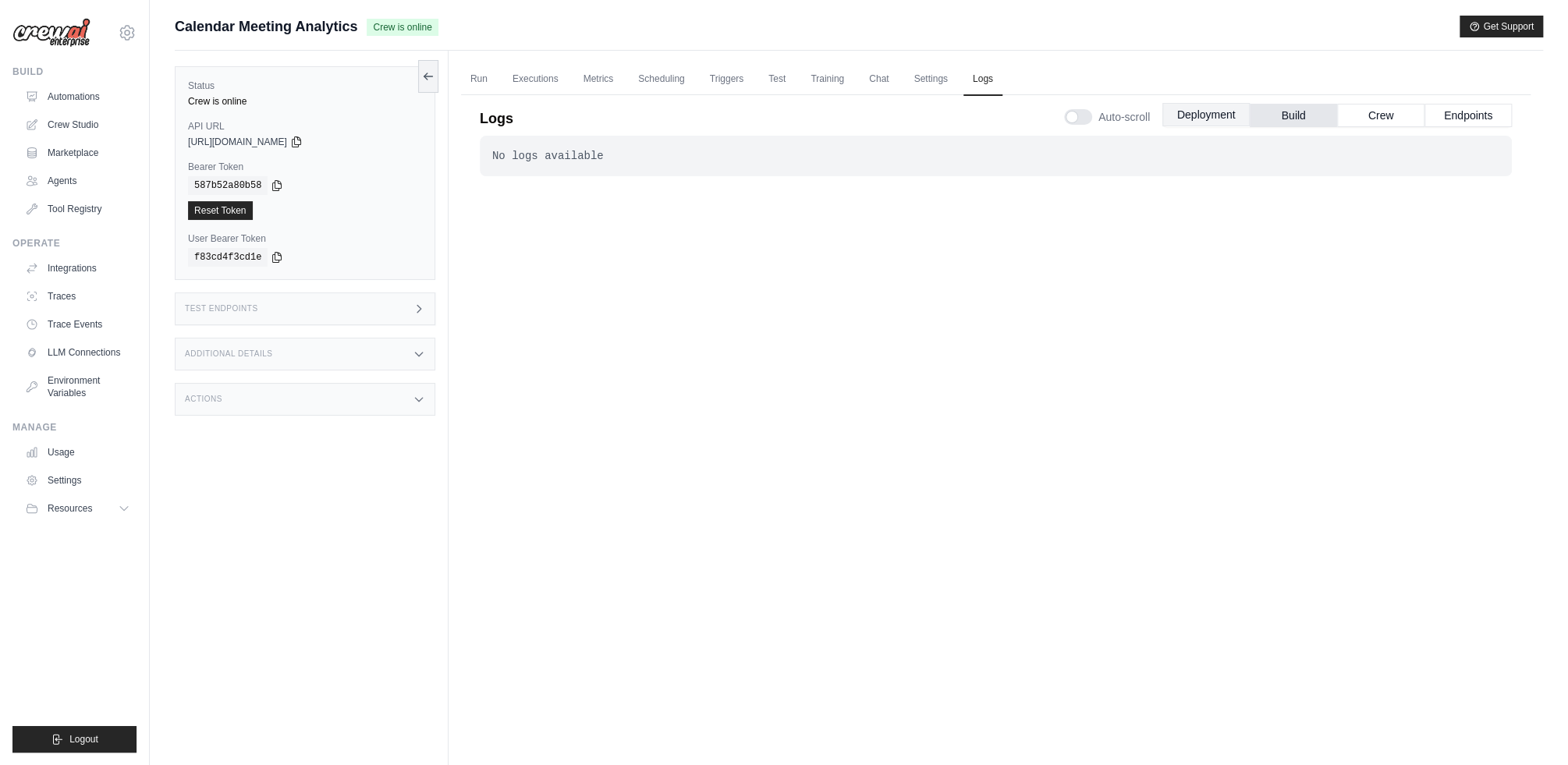
click at [1205, 116] on button "Deployment" at bounding box center [1206, 114] width 88 height 23
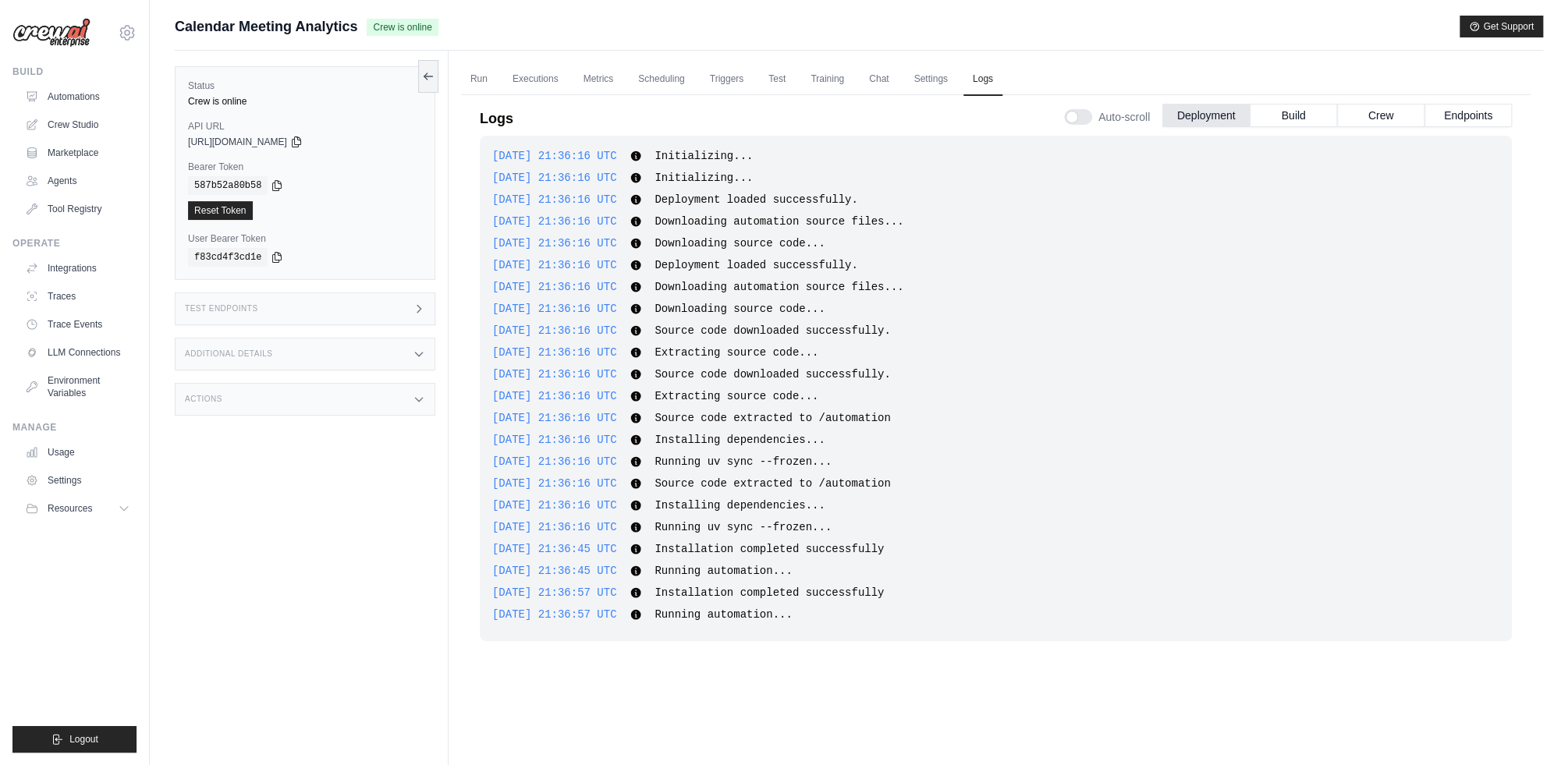
click at [389, 314] on div "Test Endpoints" at bounding box center [305, 309] width 261 height 33
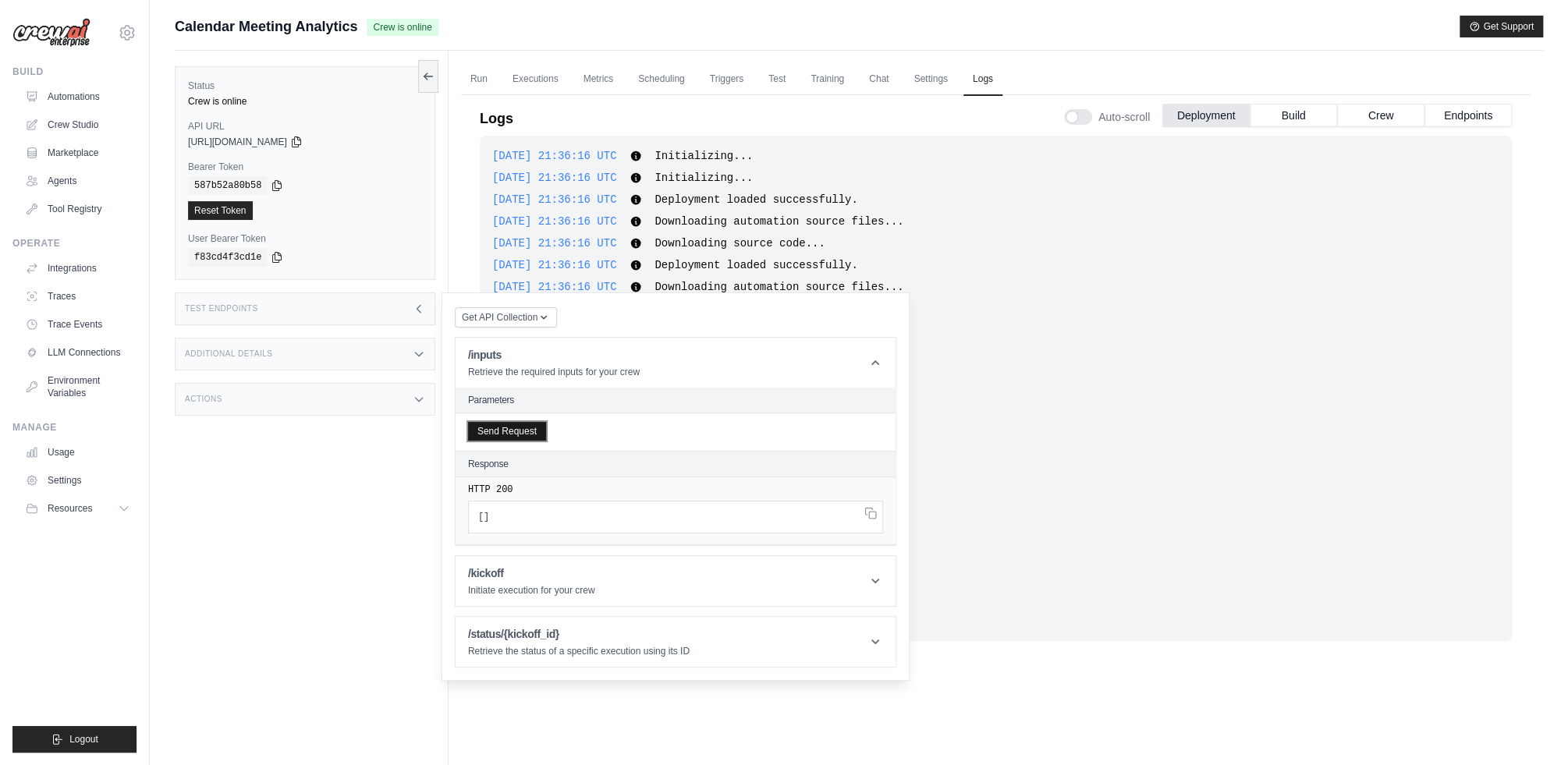
click at [512, 434] on button "Send Request" at bounding box center [507, 431] width 78 height 19
